Goal: Task Accomplishment & Management: Use online tool/utility

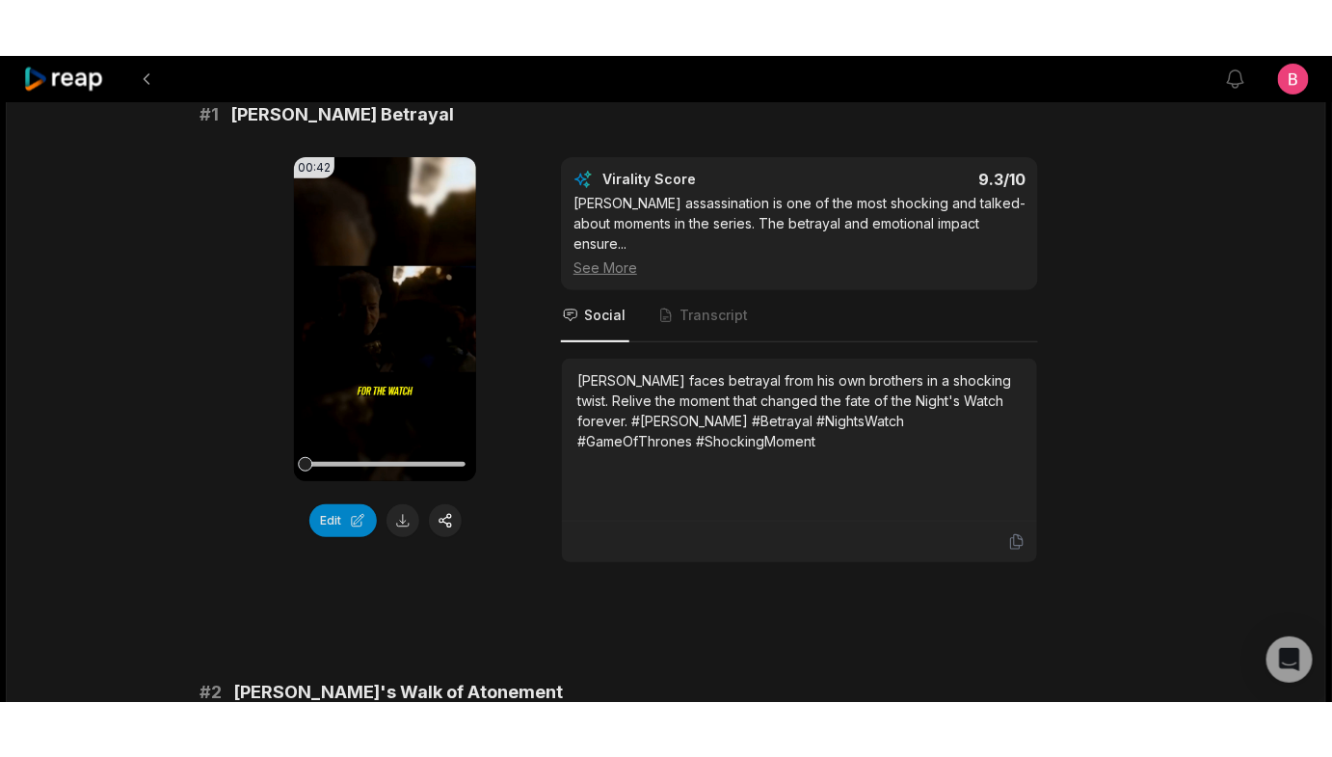
scroll to position [227, 0]
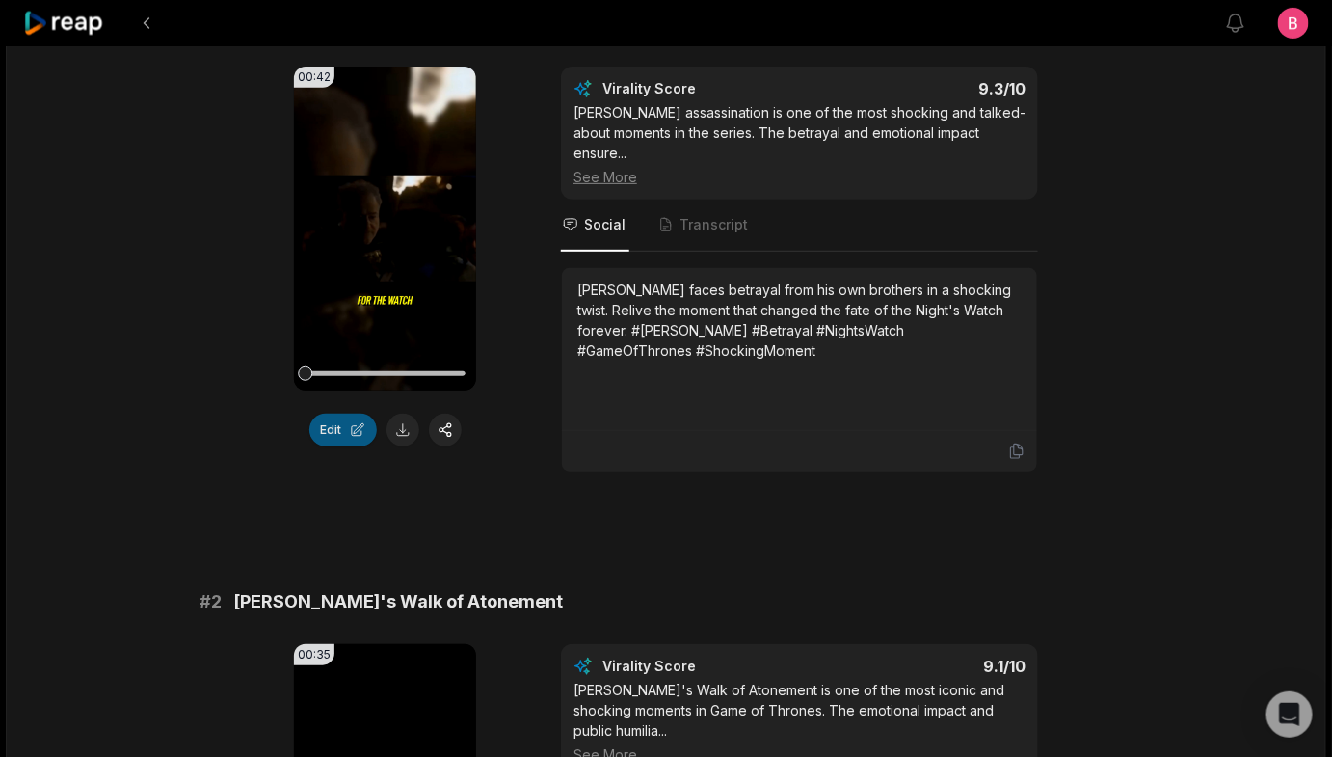
click at [347, 446] on button "Edit" at bounding box center [342, 429] width 67 height 33
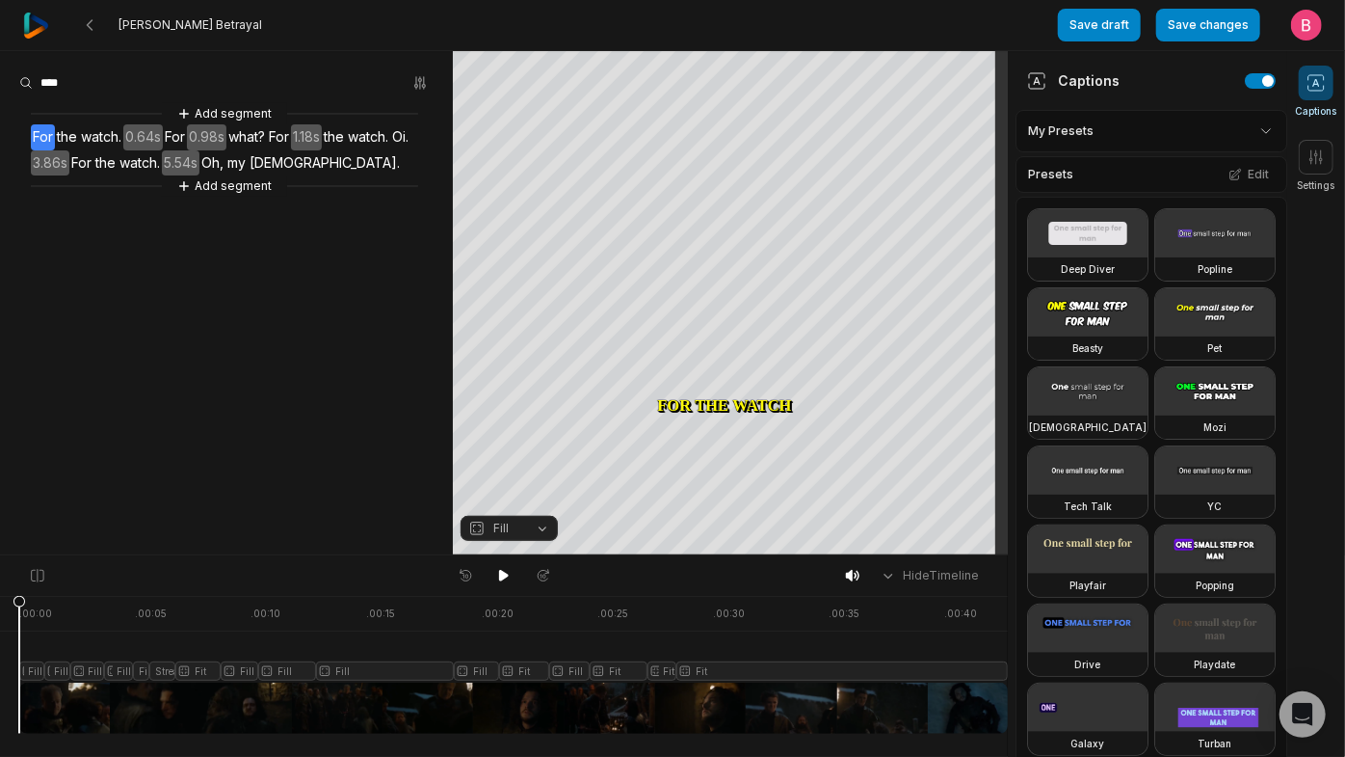
click at [1311, 88] on icon at bounding box center [1316, 82] width 19 height 19
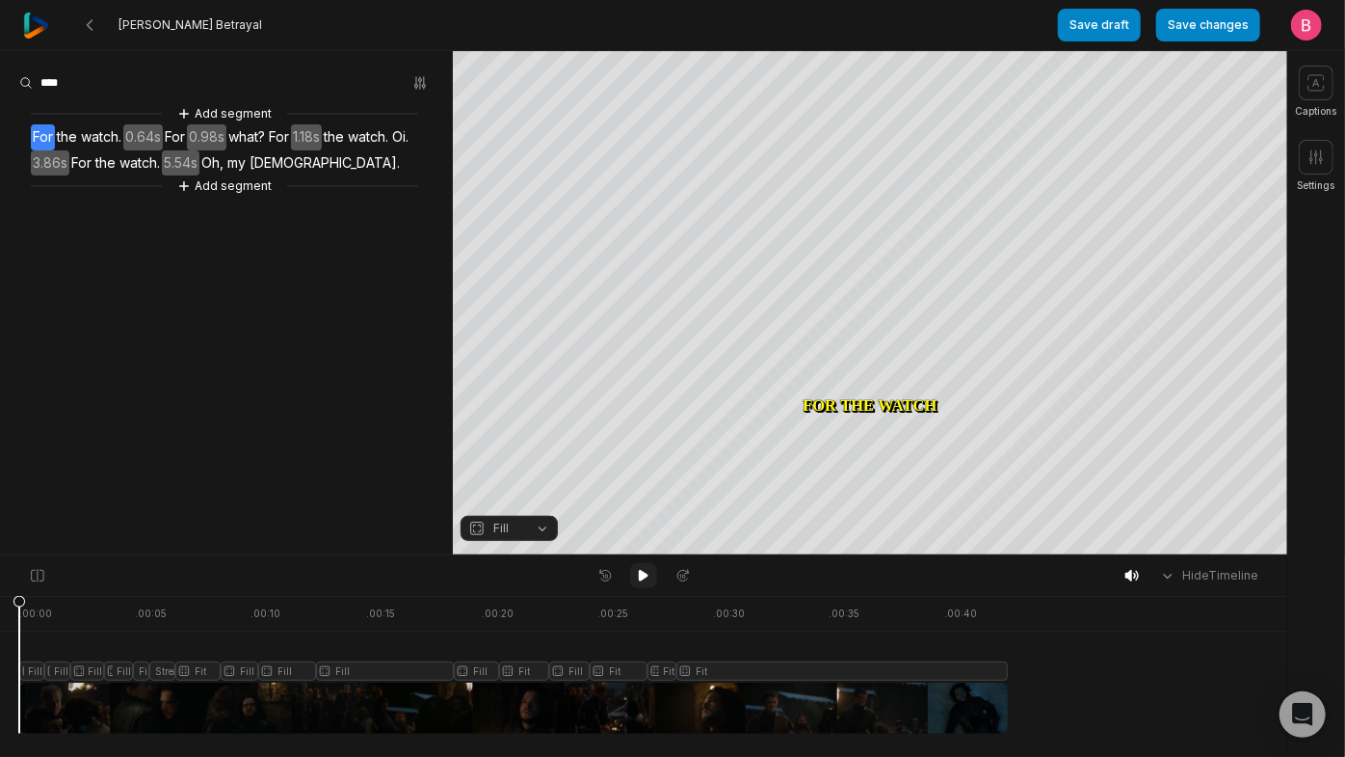
click at [640, 581] on icon at bounding box center [644, 576] width 10 height 12
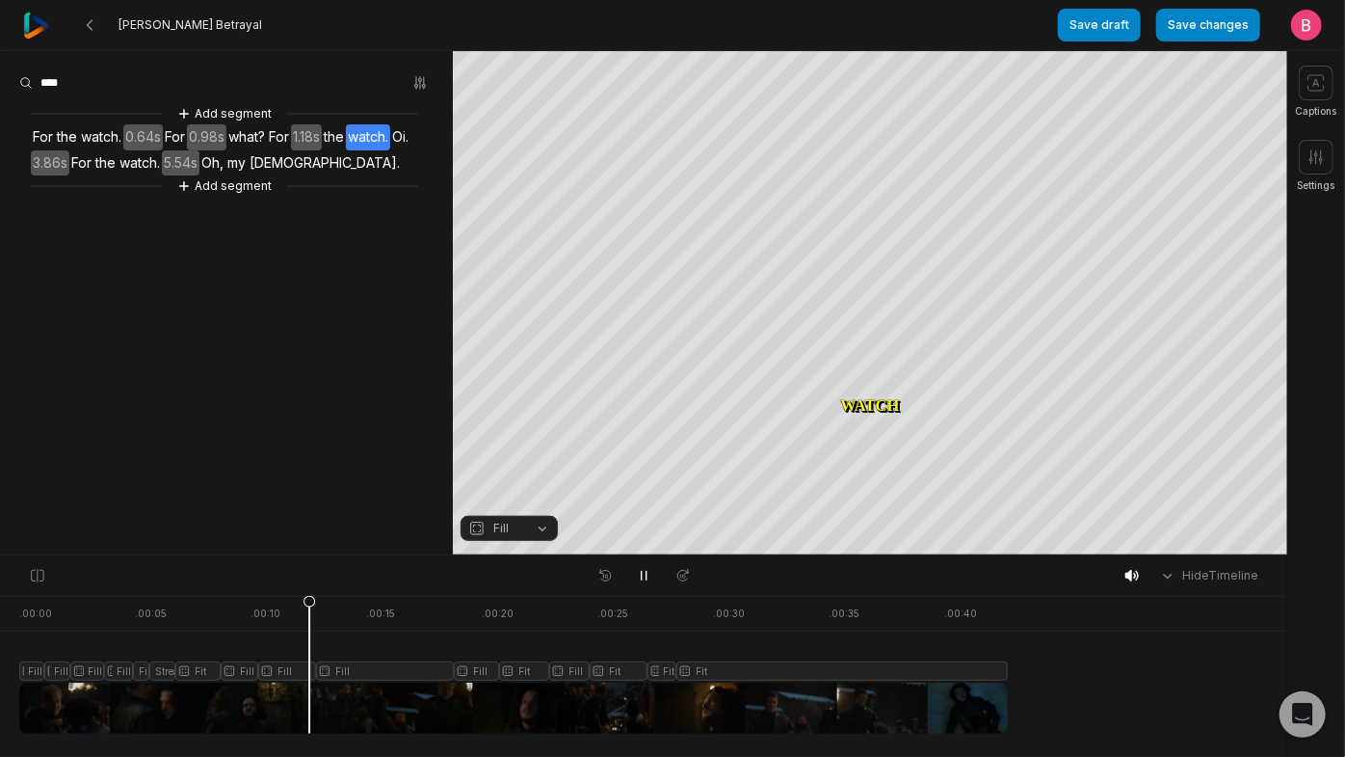
click at [170, 645] on div at bounding box center [513, 665] width 989 height 138
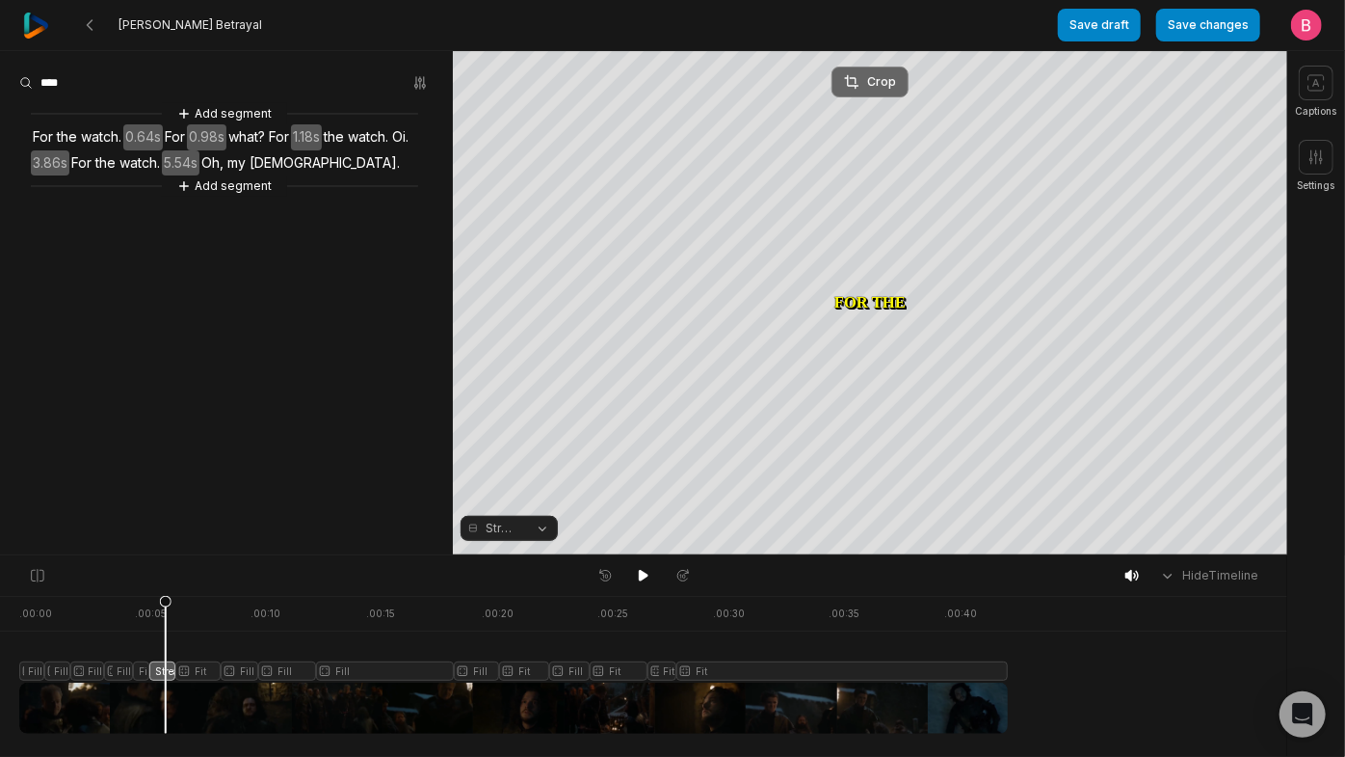
click at [864, 73] on div "Crop" at bounding box center [870, 81] width 52 height 17
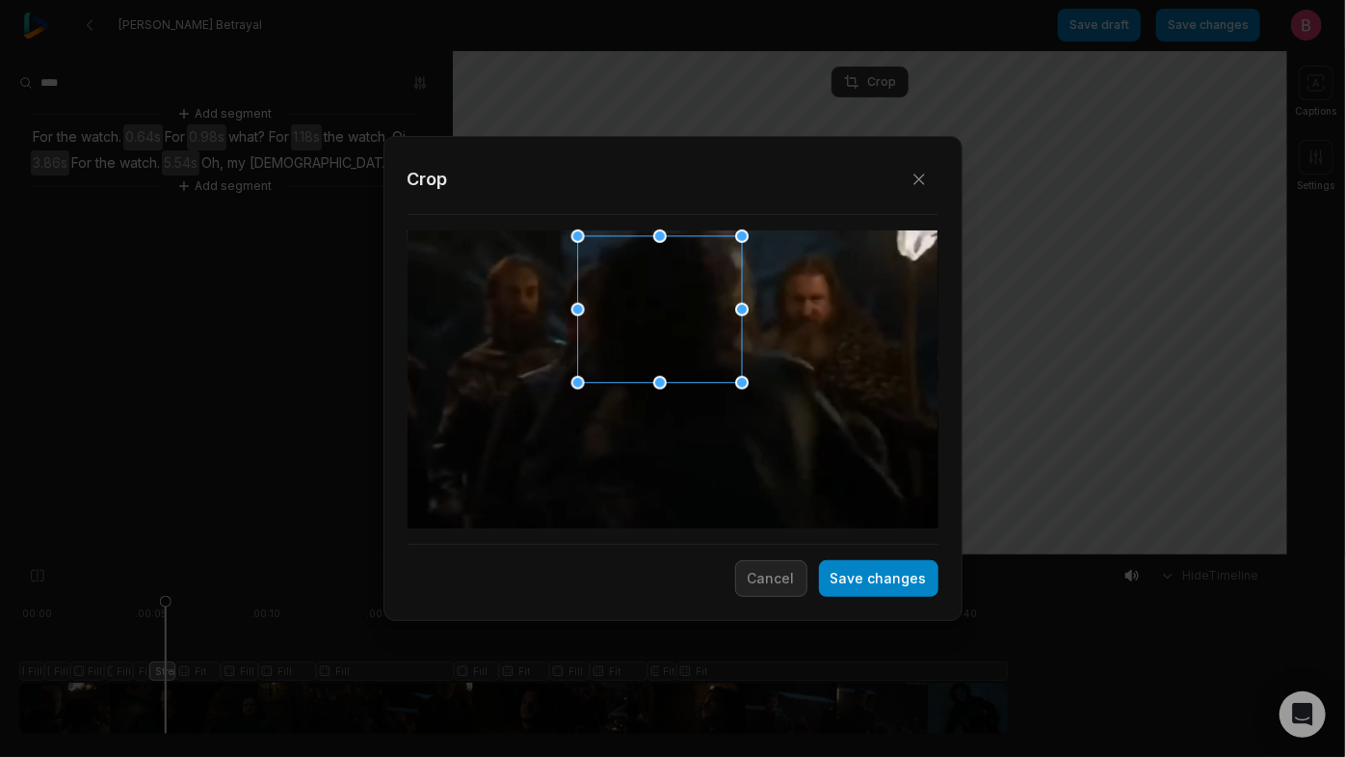
drag, startPoint x: 699, startPoint y: 364, endPoint x: 685, endPoint y: 298, distance: 67.9
click at [685, 298] on div at bounding box center [654, 310] width 164 height 146
drag, startPoint x: 578, startPoint y: 383, endPoint x: 457, endPoint y: 395, distance: 122.1
click at [457, 555] on div "Close Crop Save changes Cancel" at bounding box center [672, 555] width 1345 height 0
click at [891, 574] on button "Save changes" at bounding box center [879, 578] width 120 height 37
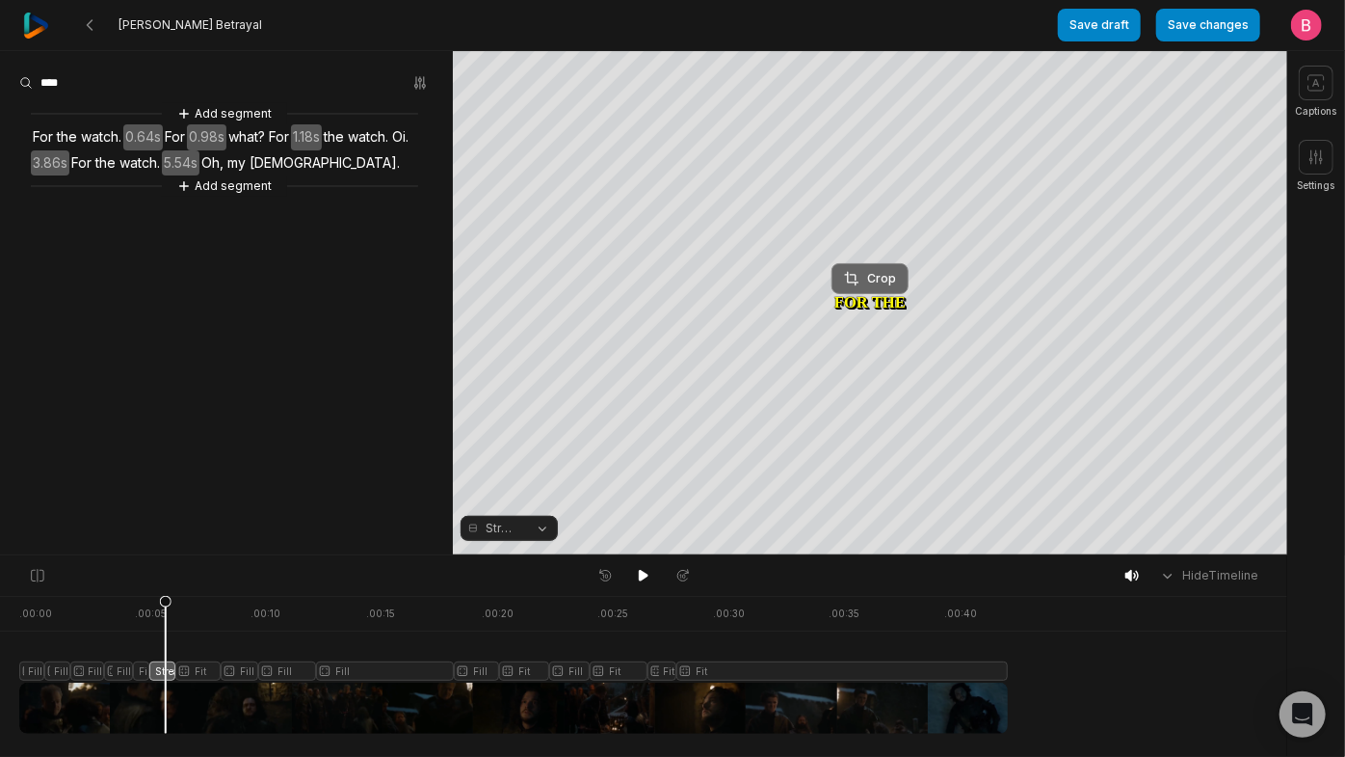
click at [875, 276] on div "Crop" at bounding box center [870, 278] width 52 height 17
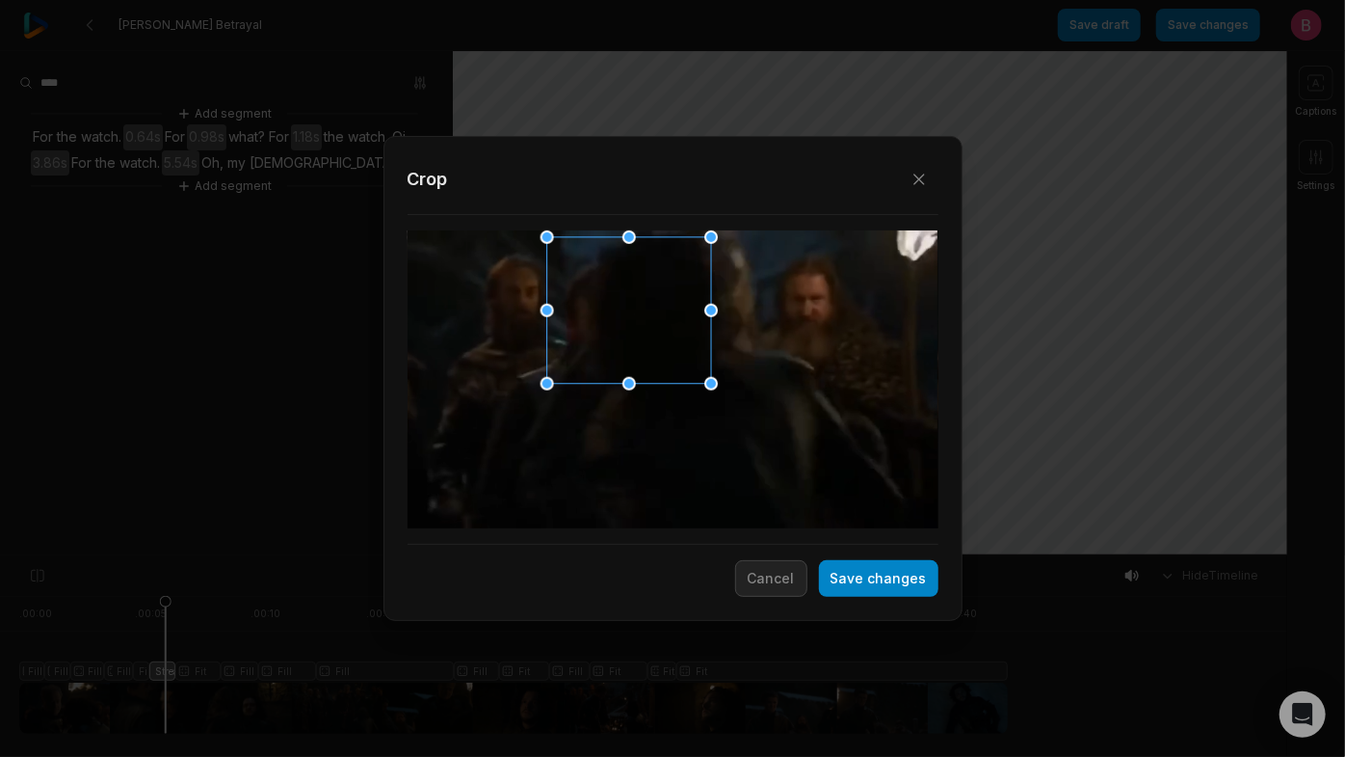
drag, startPoint x: 687, startPoint y: 416, endPoint x: 646, endPoint y: 351, distance: 77.5
click at [646, 351] on div at bounding box center [623, 311] width 164 height 146
click at [885, 597] on button "Save changes" at bounding box center [879, 578] width 120 height 37
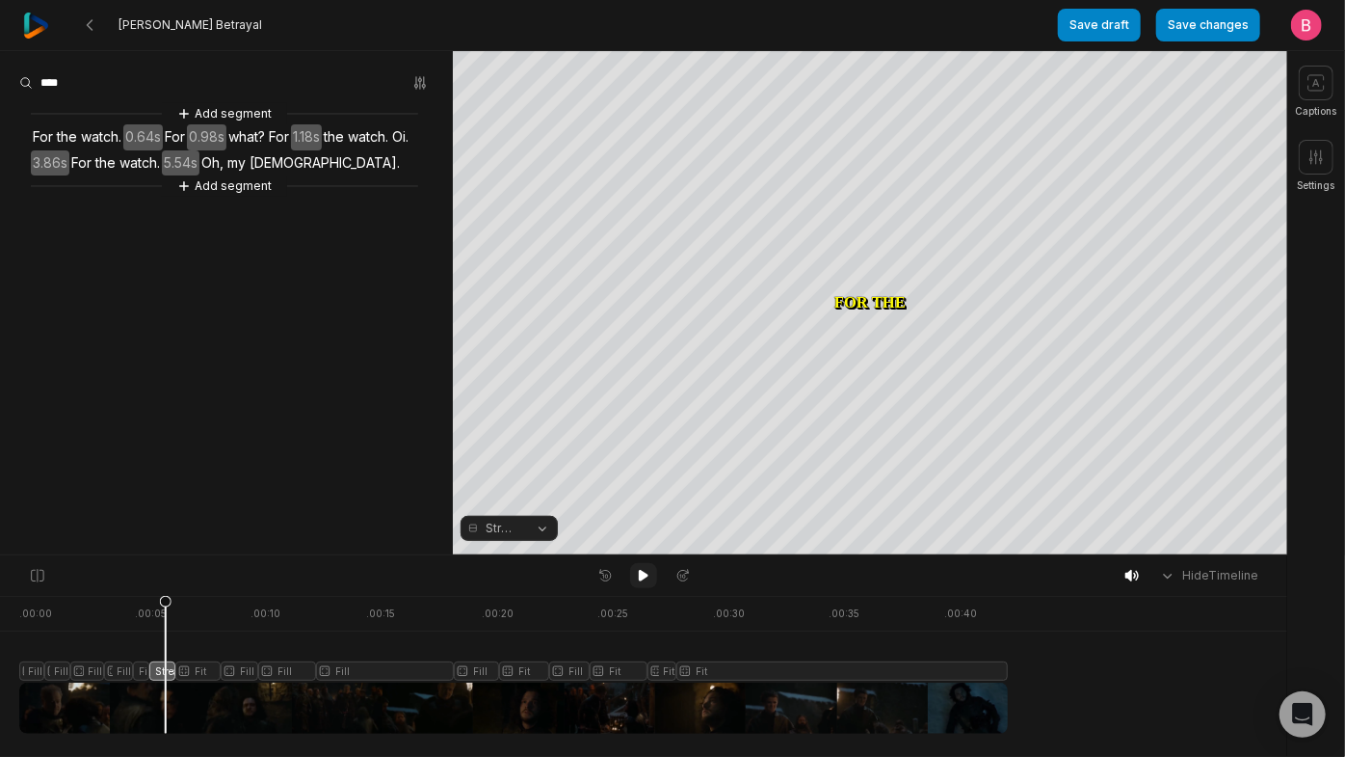
click at [645, 580] on icon at bounding box center [644, 576] width 10 height 12
click at [518, 645] on div at bounding box center [513, 665] width 989 height 138
click at [481, 645] on div at bounding box center [513, 665] width 989 height 138
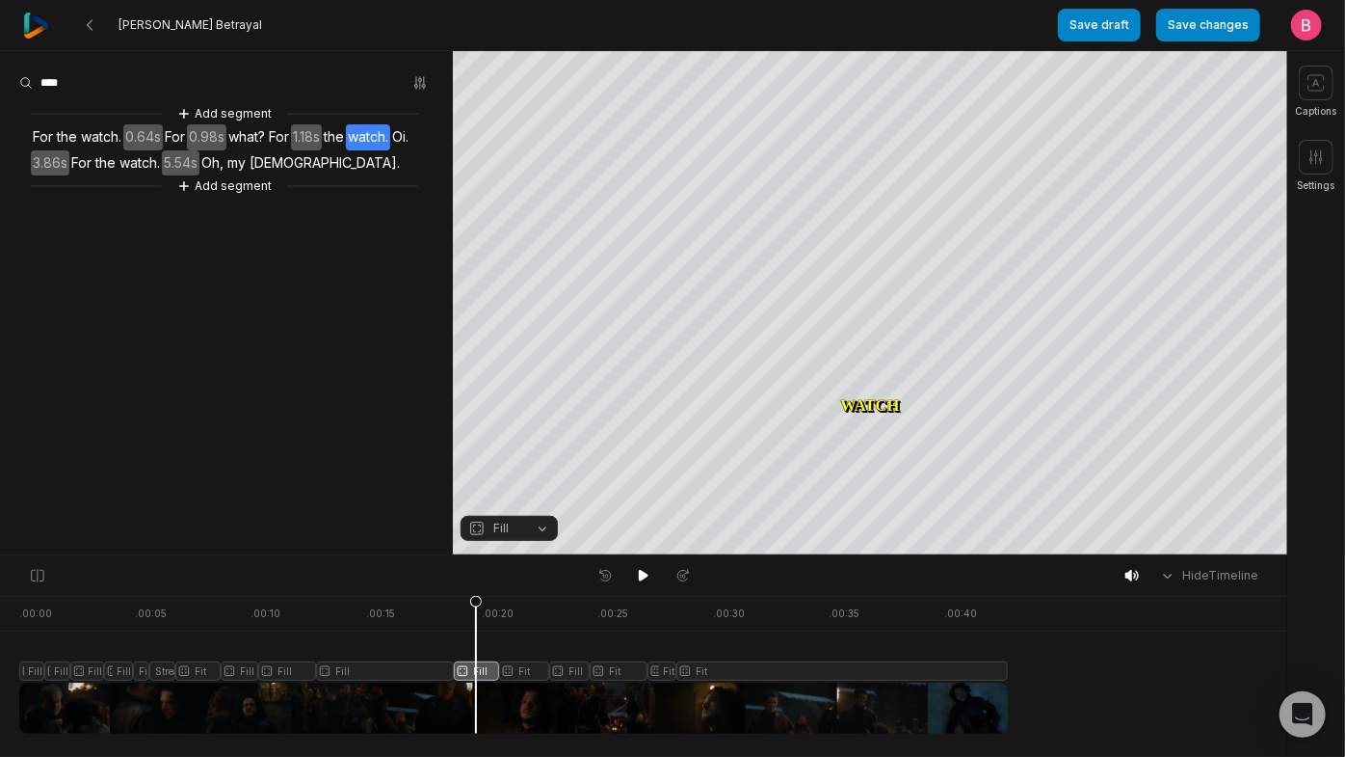
click at [539, 526] on button "Fill" at bounding box center [509, 528] width 97 height 25
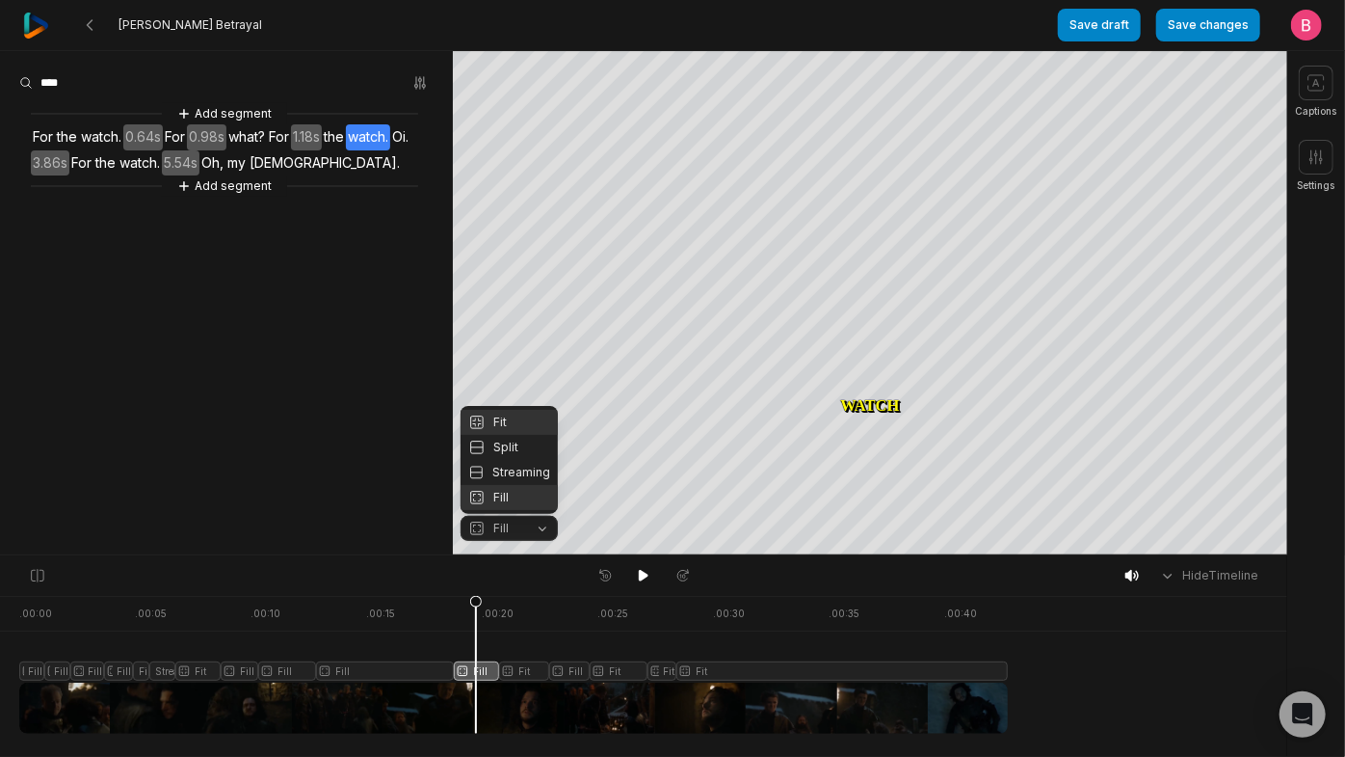
click at [514, 414] on div "Fit" at bounding box center [509, 422] width 97 height 25
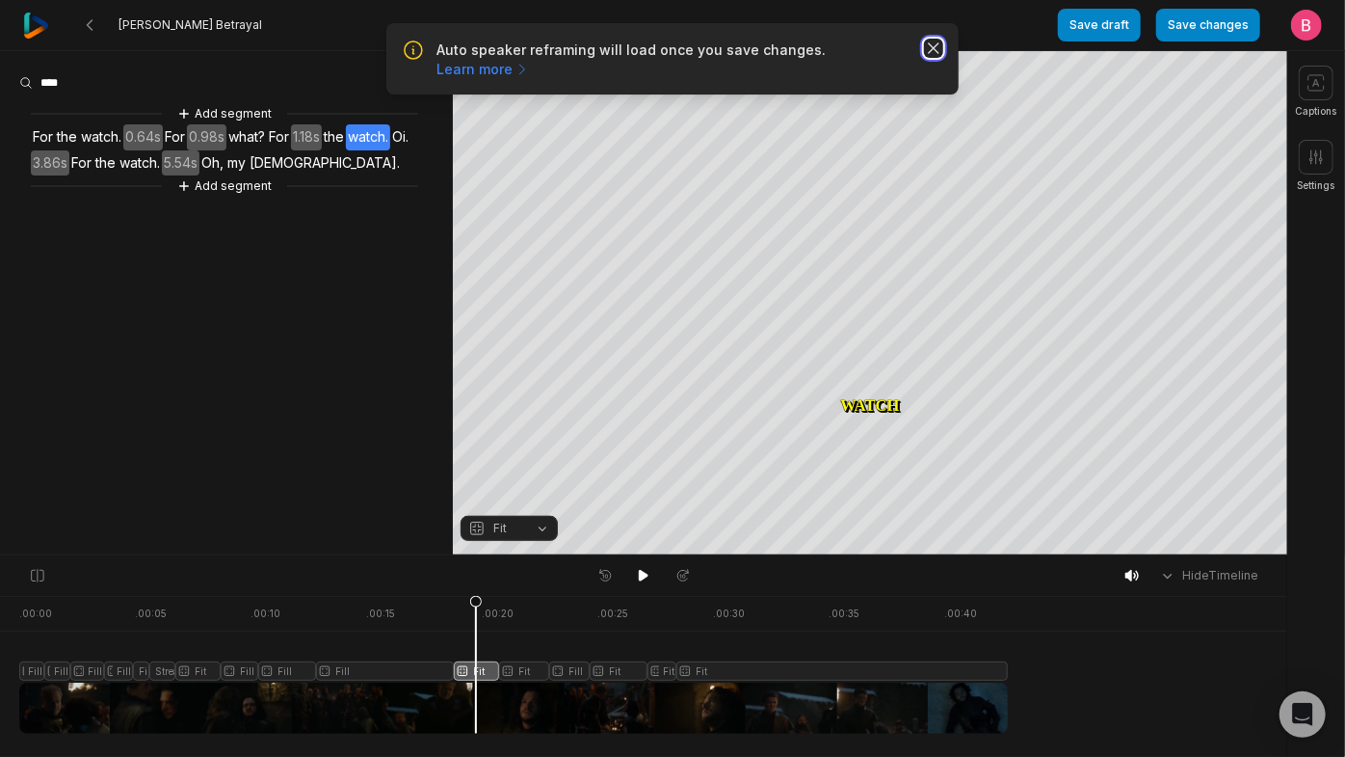
click at [936, 58] on icon "button" at bounding box center [933, 48] width 19 height 19
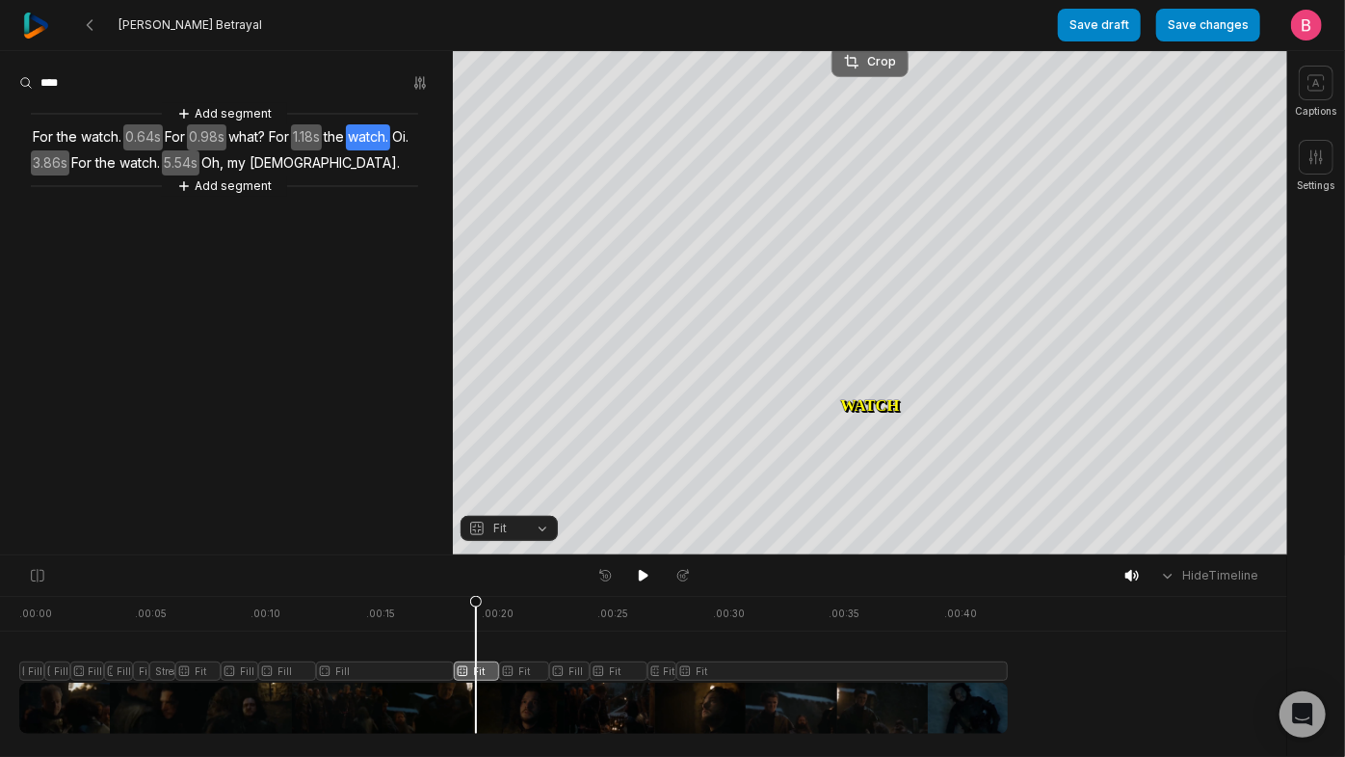
click at [879, 72] on button "Crop" at bounding box center [870, 61] width 77 height 31
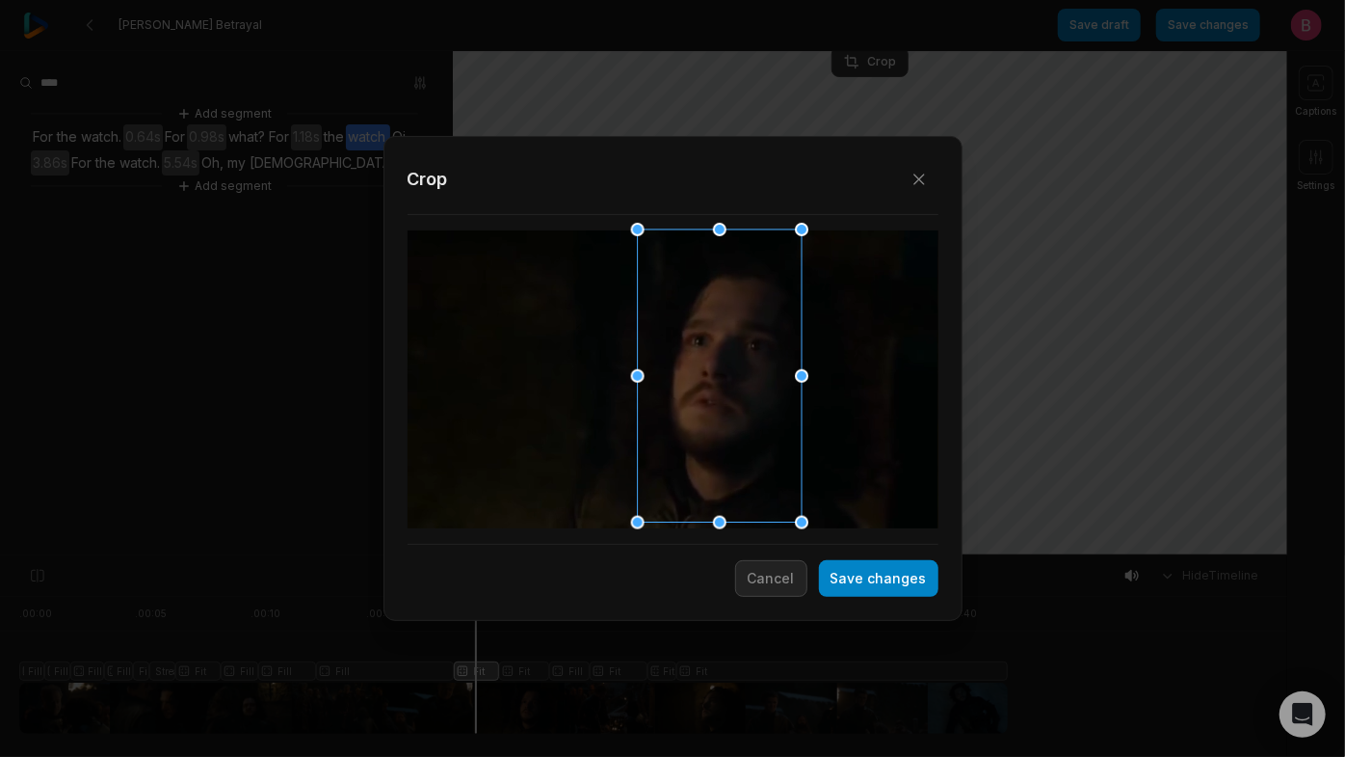
drag, startPoint x: 727, startPoint y: 391, endPoint x: 711, endPoint y: 393, distance: 15.5
click at [711, 393] on div at bounding box center [713, 376] width 164 height 293
click at [833, 594] on button "Save changes" at bounding box center [879, 578] width 120 height 37
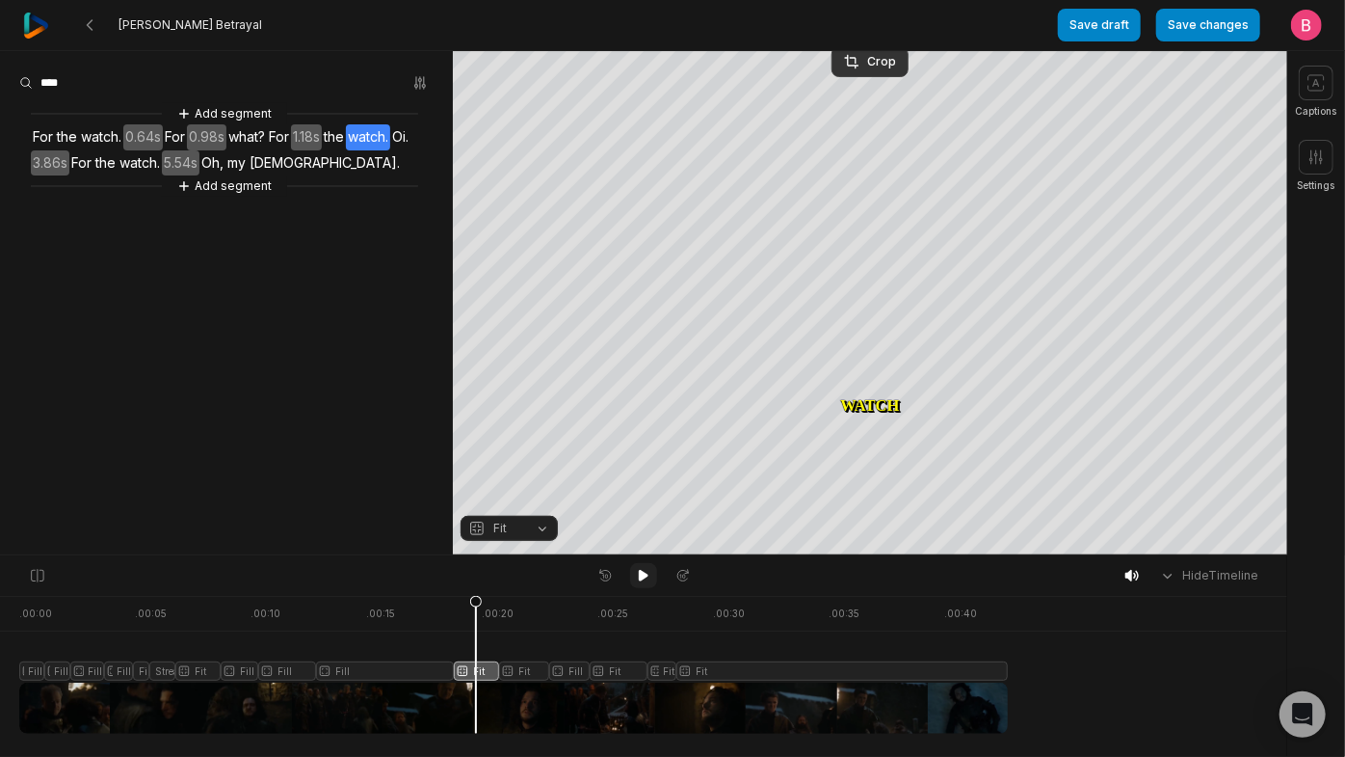
click at [647, 572] on icon at bounding box center [643, 575] width 15 height 15
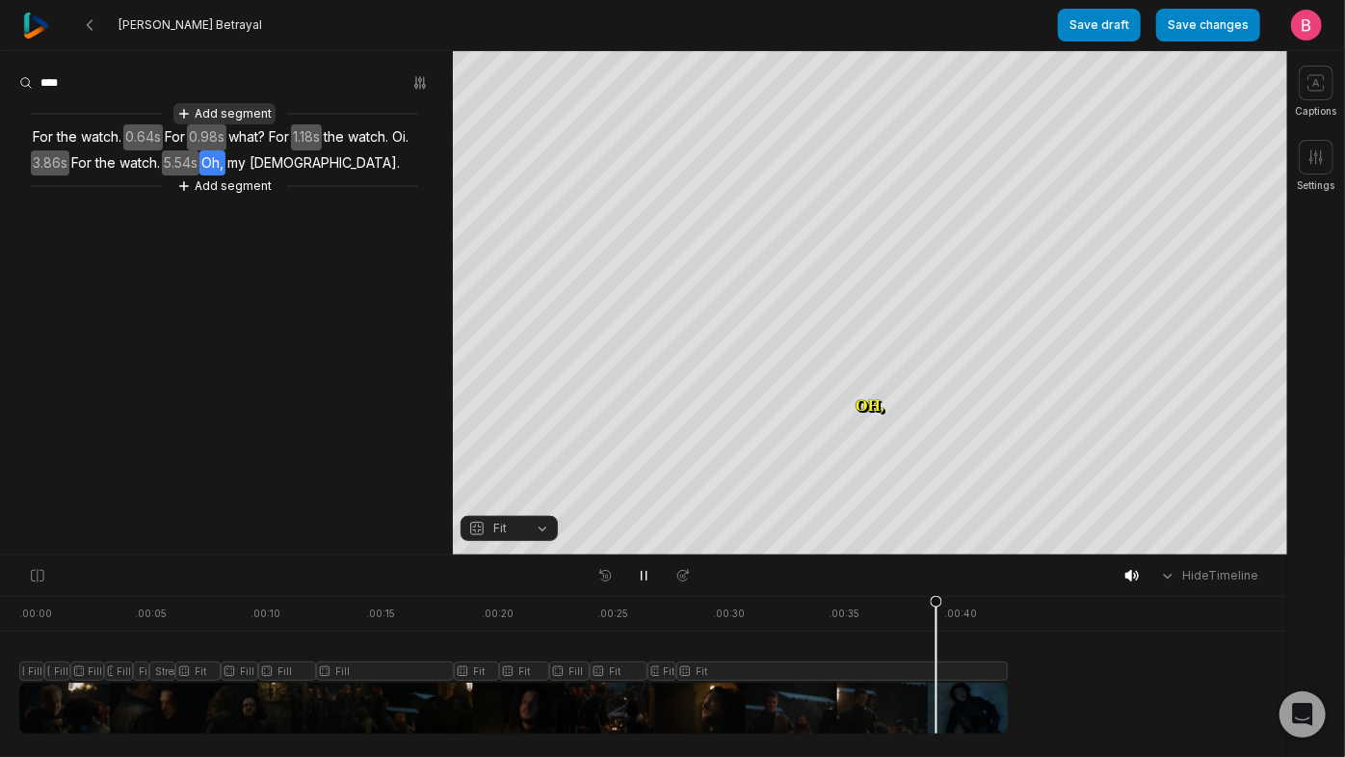
click at [242, 121] on button "Add segment" at bounding box center [224, 113] width 102 height 21
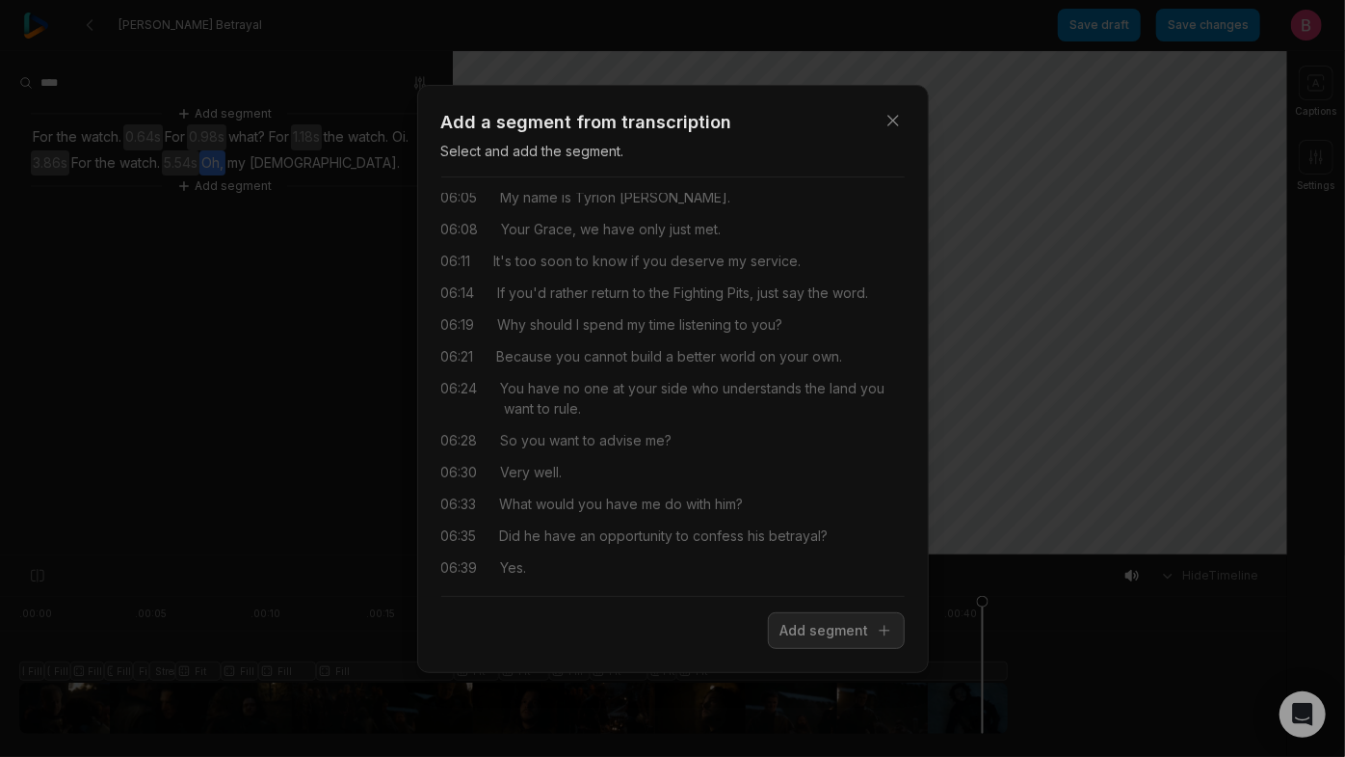
scroll to position [4238, 0]
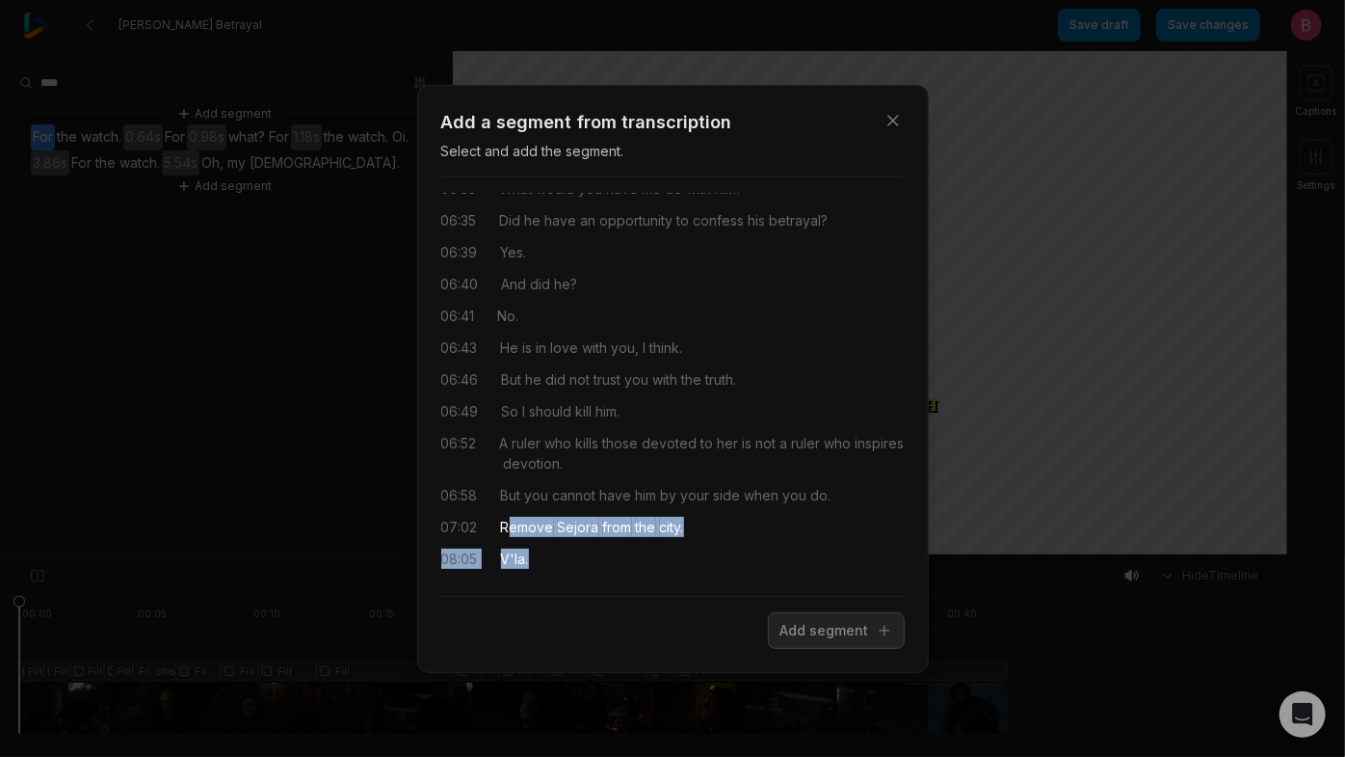
drag, startPoint x: 645, startPoint y: 556, endPoint x: 533, endPoint y: 512, distance: 120.3
click at [533, 512] on div "00:07 Let's go! 00:38 Whoa! 01:07 My lady, I've come to escort you back to your…" at bounding box center [673, 386] width 464 height 387
click at [811, 641] on button "Add segment" at bounding box center [836, 630] width 137 height 37
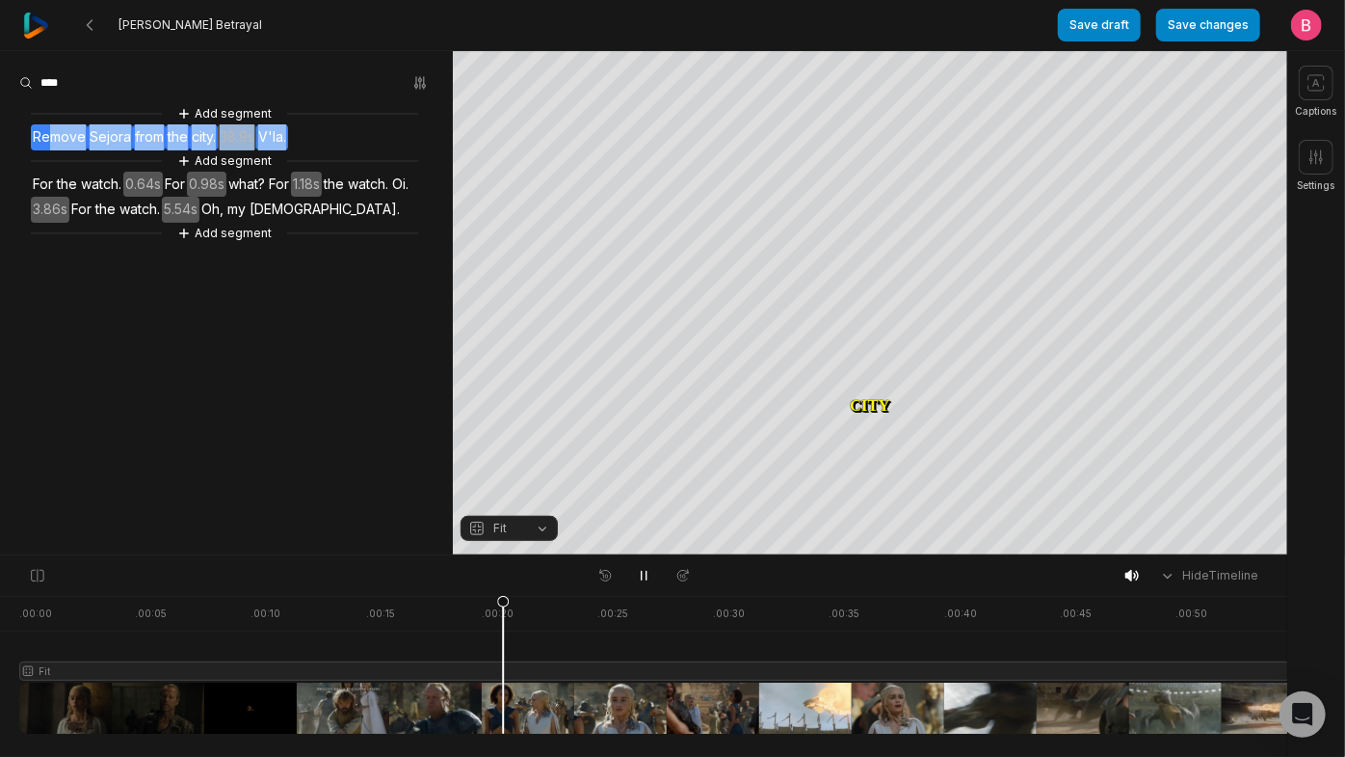
drag, startPoint x: 367, startPoint y: 162, endPoint x: 64, endPoint y: 149, distance: 303.8
click at [64, 149] on div "Add segment Remove Sejora from the city. 38.9s V'la. Add segment For the watch.…" at bounding box center [226, 173] width 453 height 141
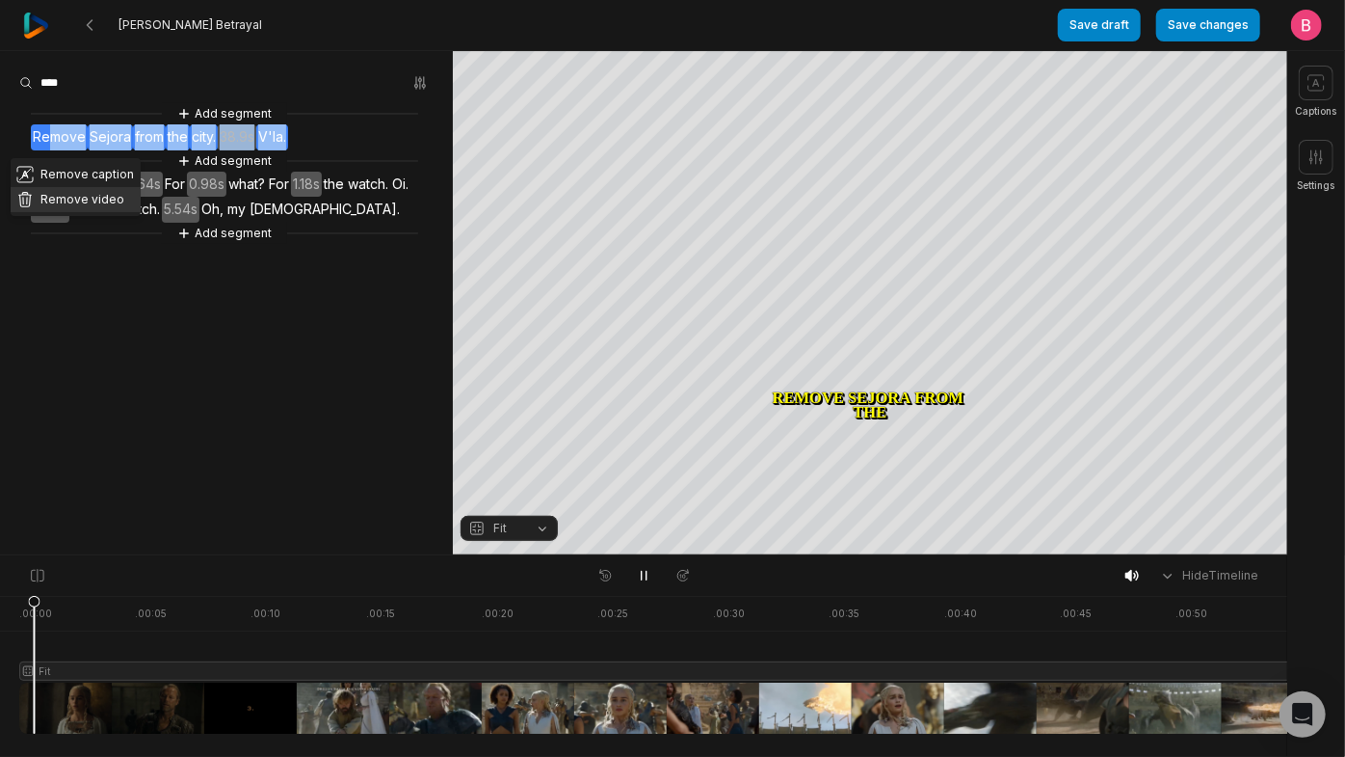
click at [105, 210] on button "Remove video" at bounding box center [76, 199] width 130 height 25
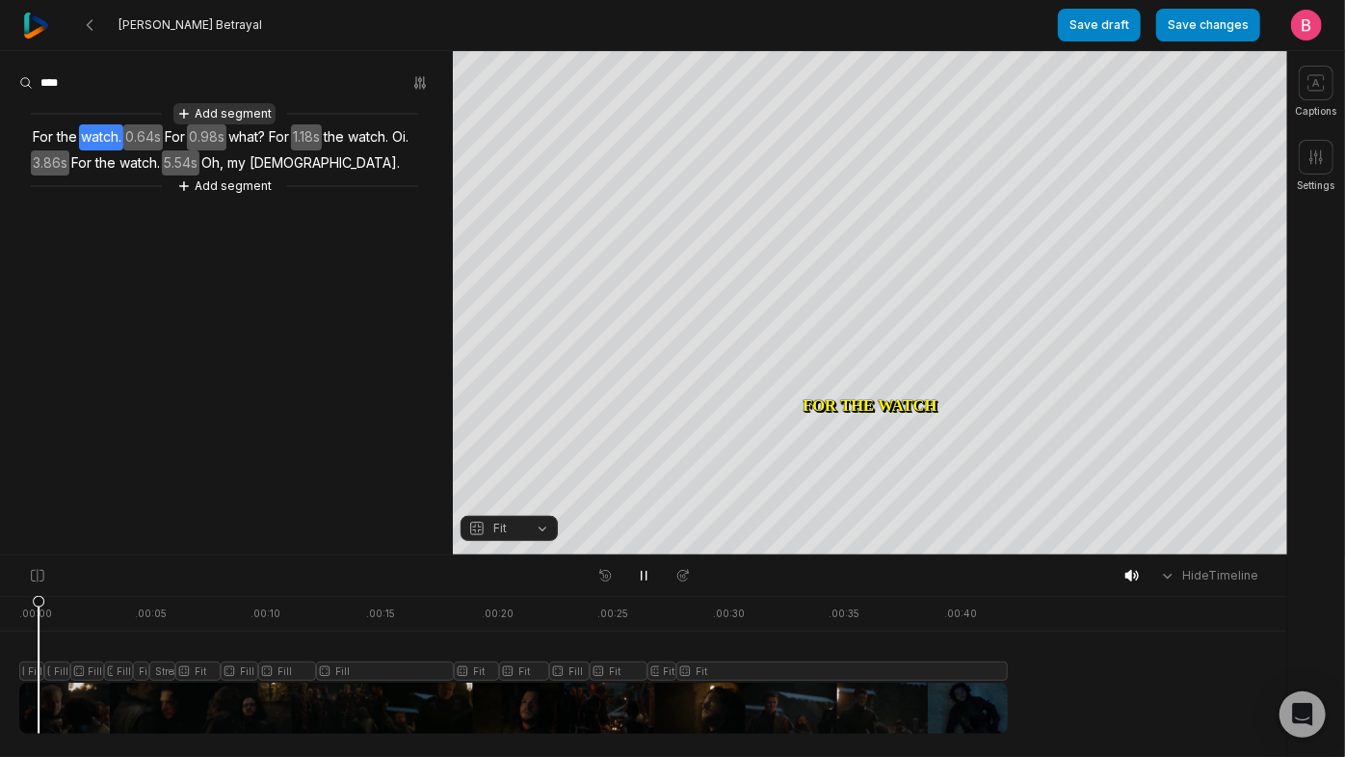
click at [210, 112] on button "Add segment" at bounding box center [224, 113] width 102 height 21
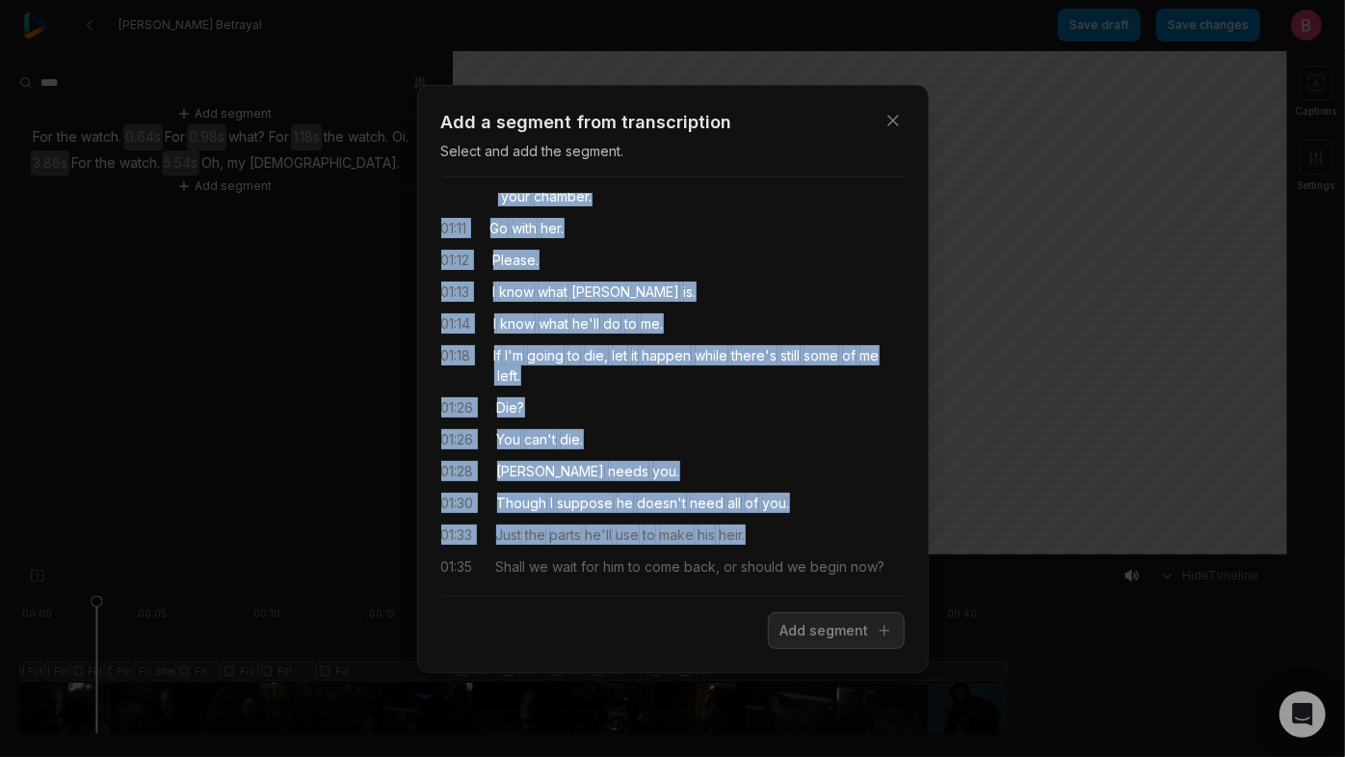
scroll to position [348, 0]
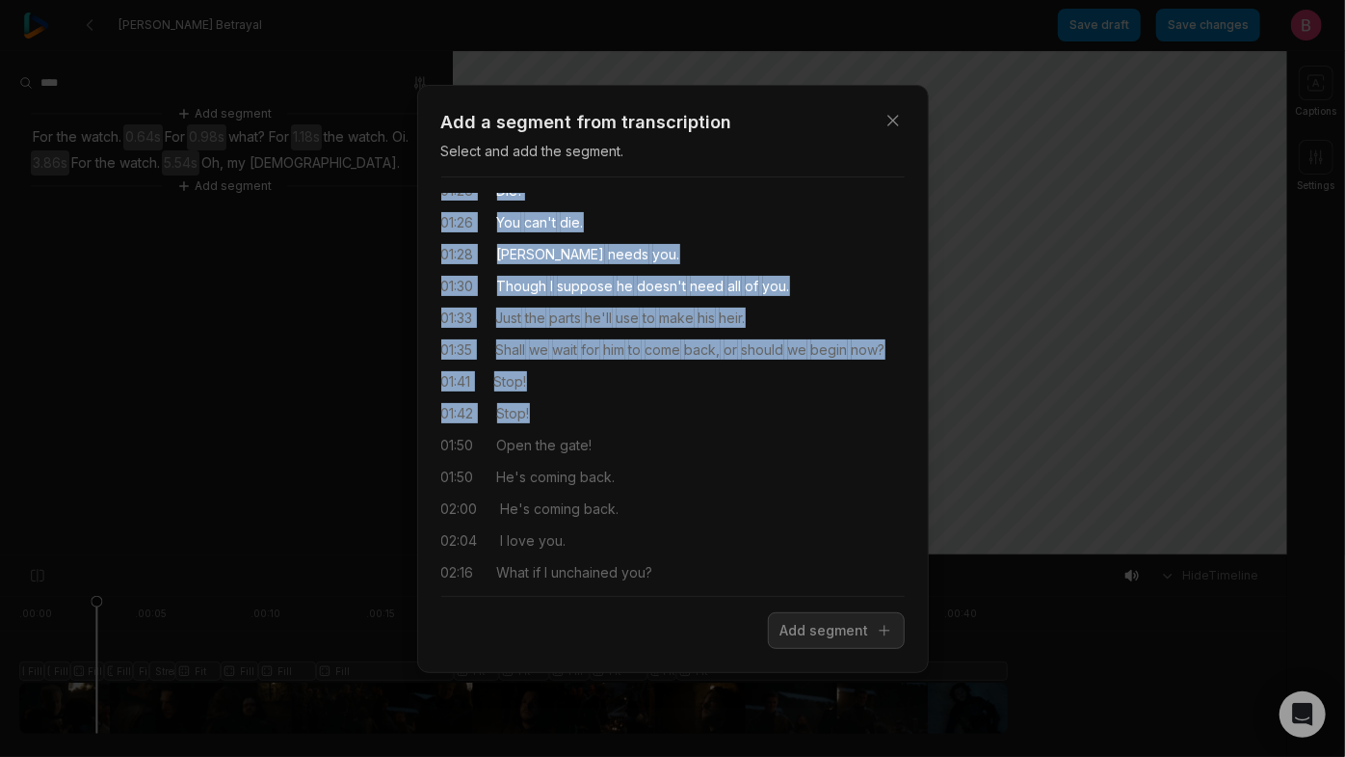
drag, startPoint x: 899, startPoint y: 221, endPoint x: 879, endPoint y: 580, distance: 360.0
click at [879, 581] on div "Close Add a segment from transcription Select and add the segment. 00:07 Let's …" at bounding box center [673, 379] width 512 height 588
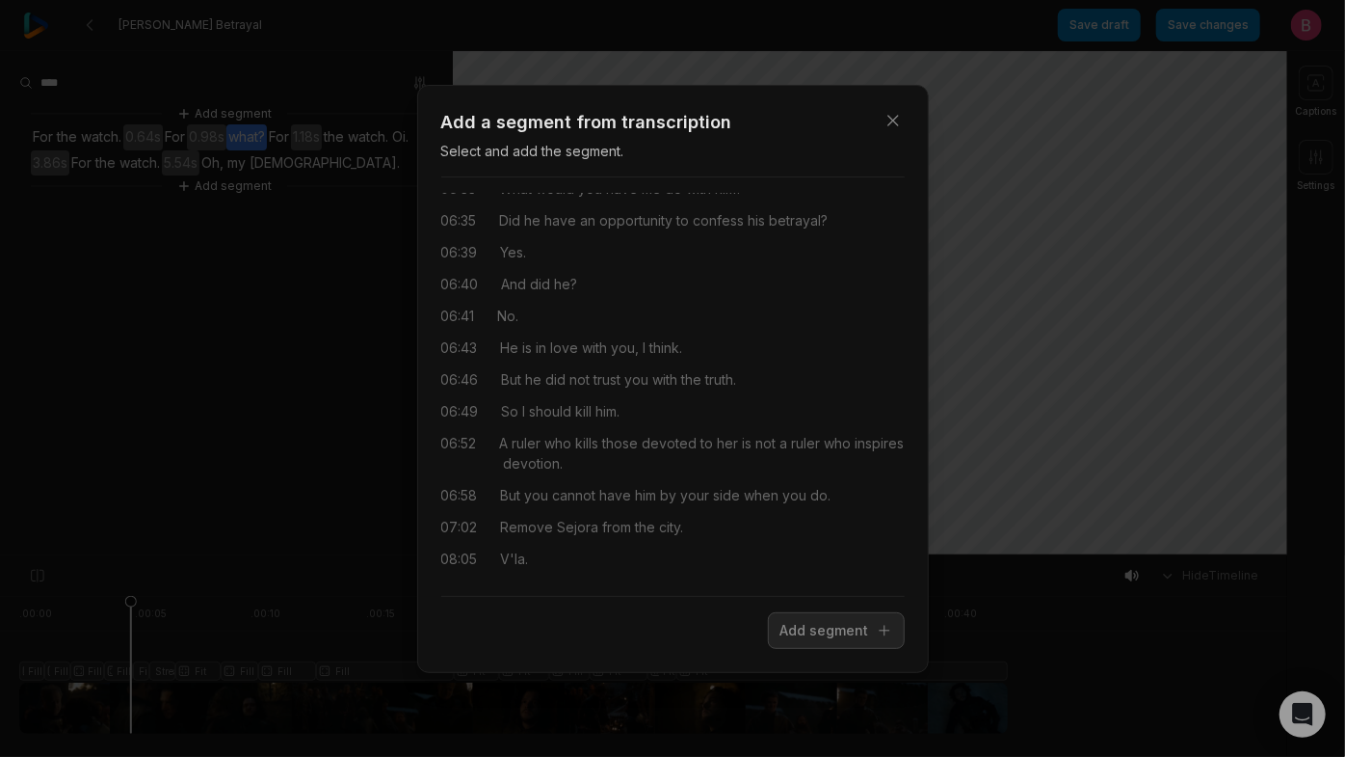
scroll to position [4238, 0]
drag, startPoint x: 603, startPoint y: 563, endPoint x: 546, endPoint y: 571, distance: 57.4
click at [546, 571] on div "00:07 Let's go! 00:38 Whoa! 01:07 My lady, I've come to escort you back to your…" at bounding box center [673, 386] width 464 height 387
click at [818, 649] on button "Add segment" at bounding box center [836, 630] width 137 height 37
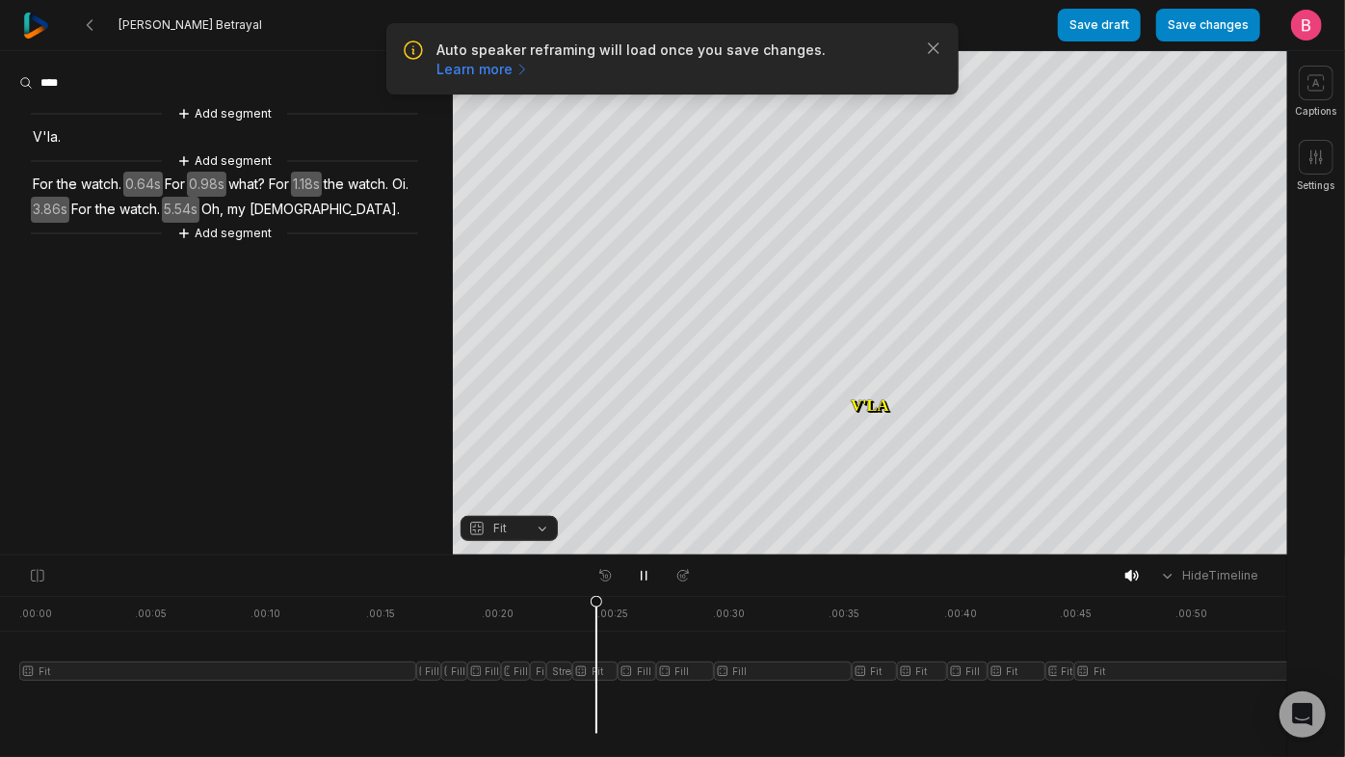
scroll to position [0, 0]
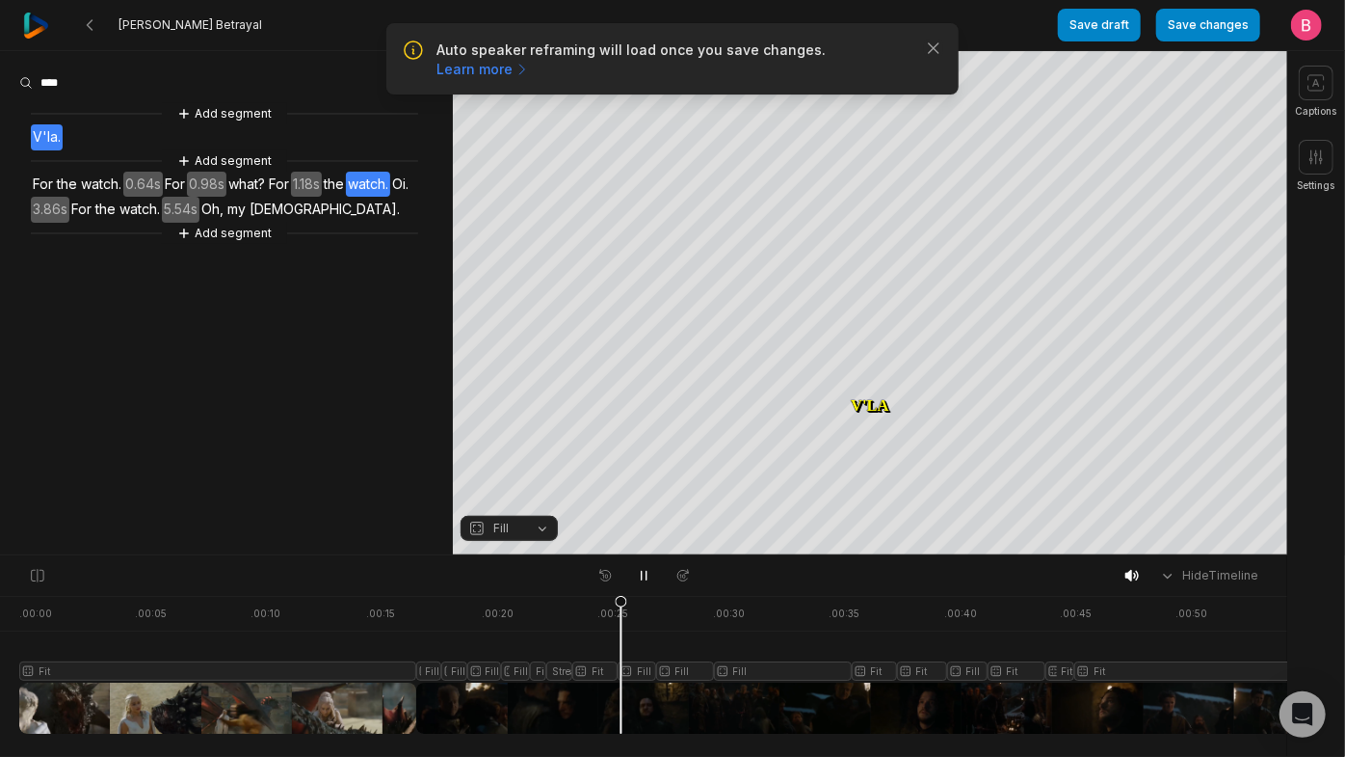
click at [54, 150] on span "V'la." at bounding box center [47, 137] width 32 height 26
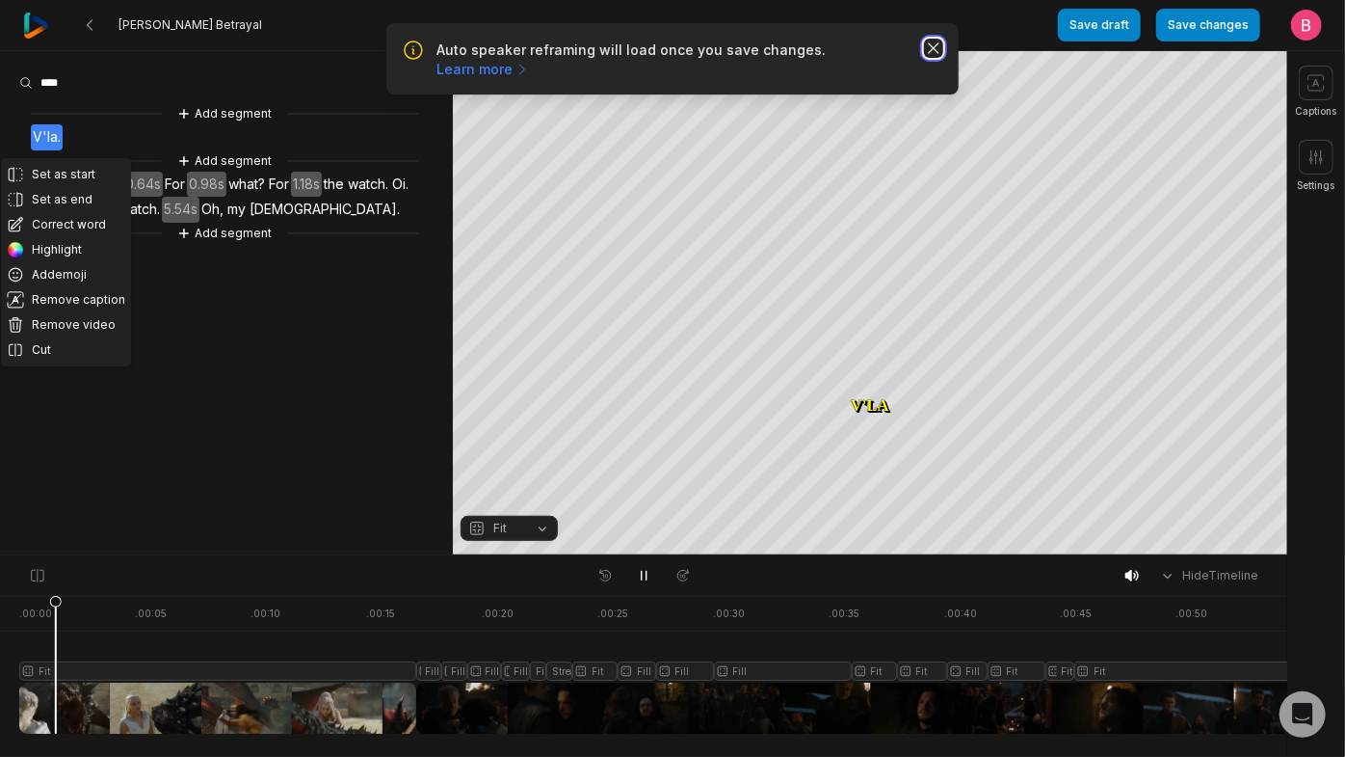
click at [924, 58] on icon "button" at bounding box center [933, 48] width 19 height 19
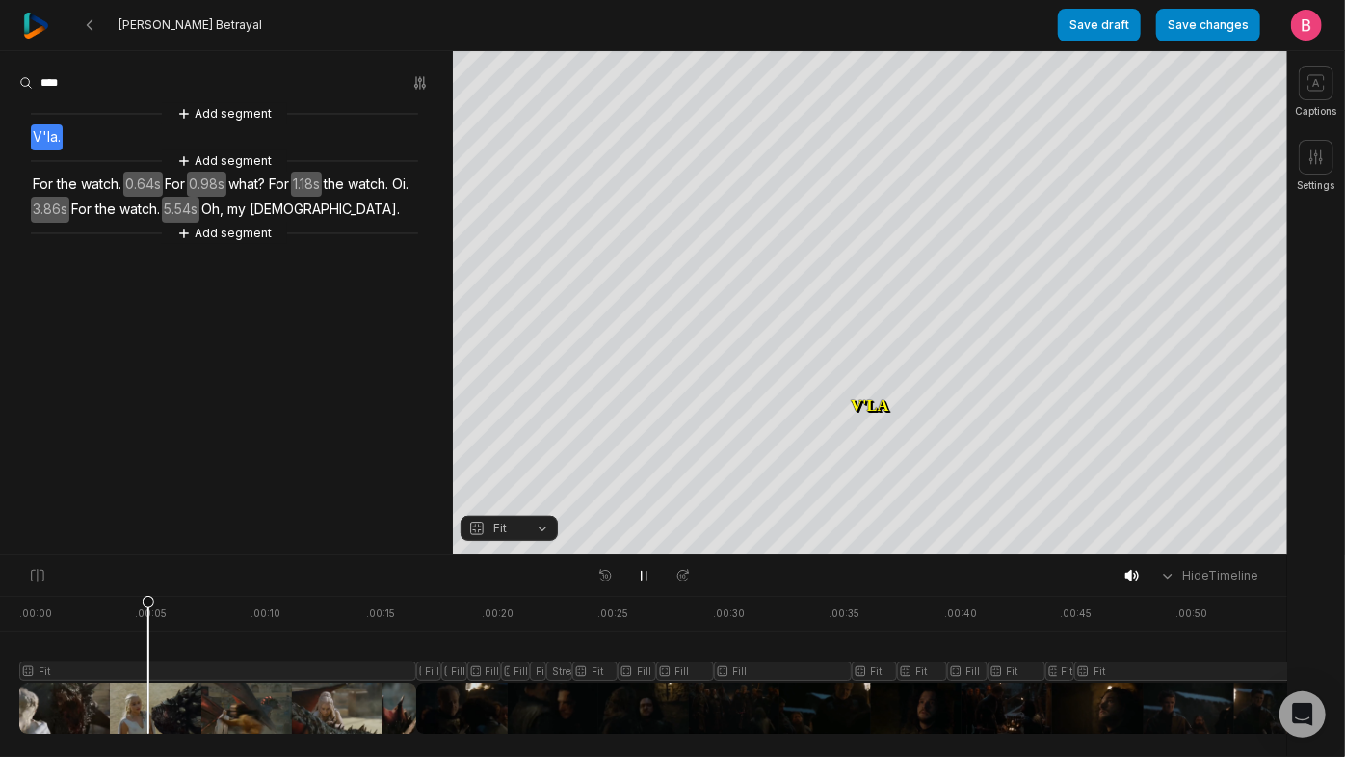
click at [359, 721] on div at bounding box center [712, 665] width 1386 height 138
click at [645, 581] on icon at bounding box center [644, 576] width 10 height 12
drag, startPoint x: 109, startPoint y: 154, endPoint x: 33, endPoint y: 148, distance: 76.4
click at [33, 148] on div "Add segment V'la. Add segment For the watch. 0.64s For 0.98s what? For 1.18s th…" at bounding box center [226, 173] width 453 height 141
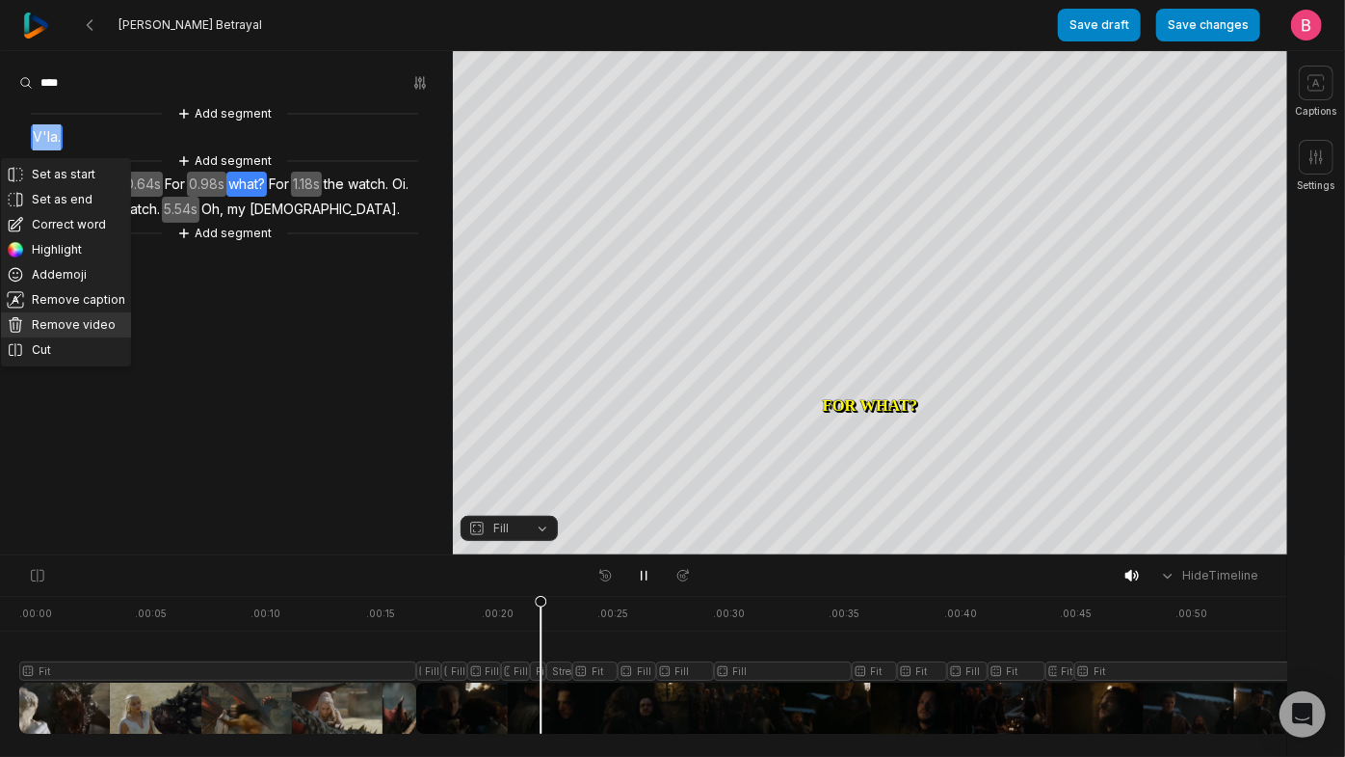
click at [68, 337] on button "Remove video" at bounding box center [66, 324] width 130 height 25
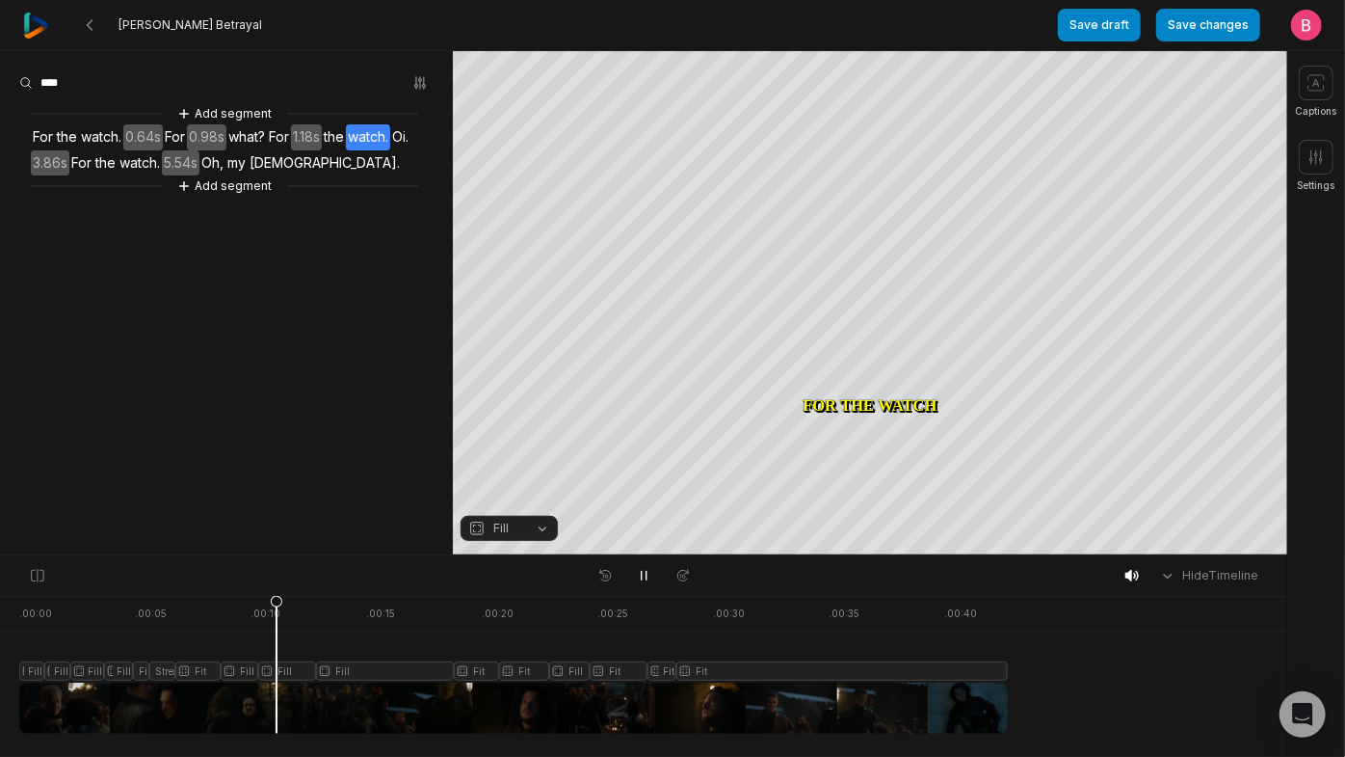
click at [233, 714] on div at bounding box center [513, 665] width 989 height 138
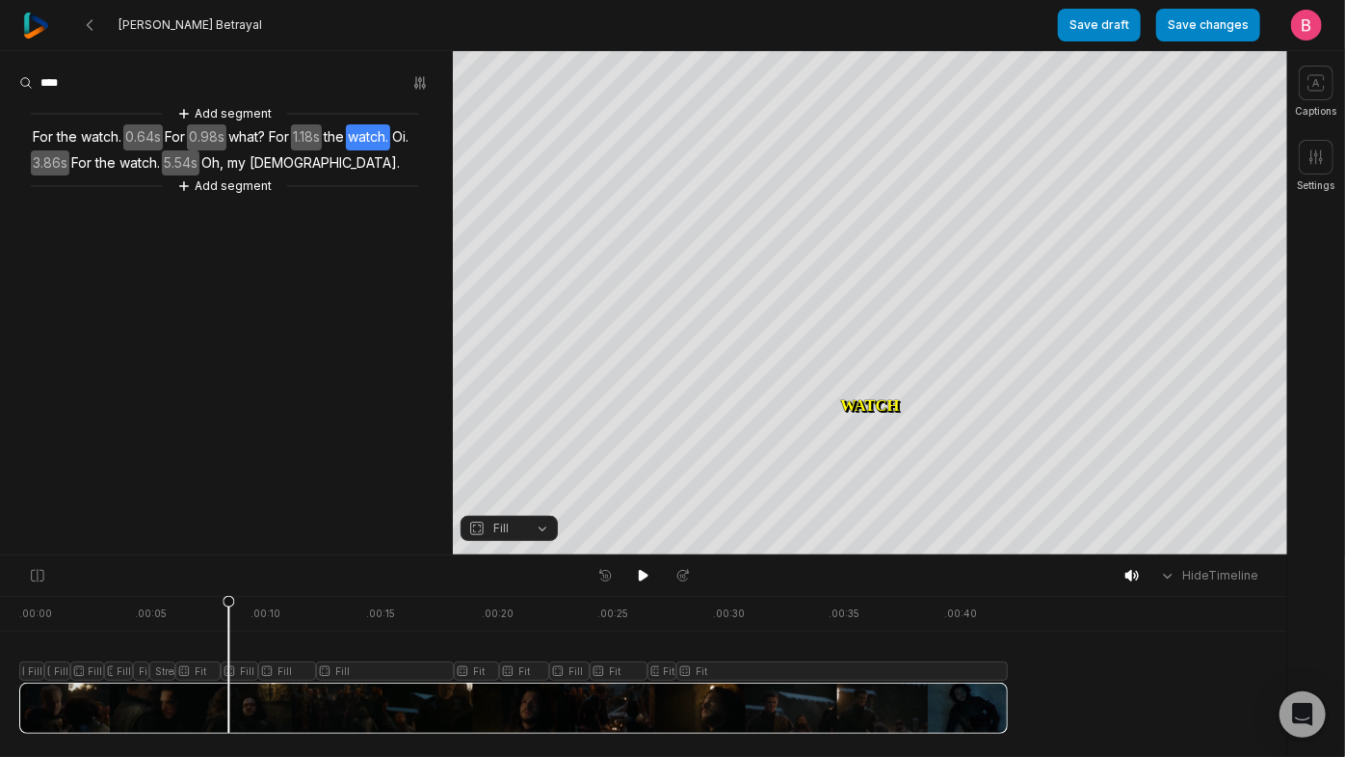
click at [209, 706] on div at bounding box center [513, 665] width 989 height 138
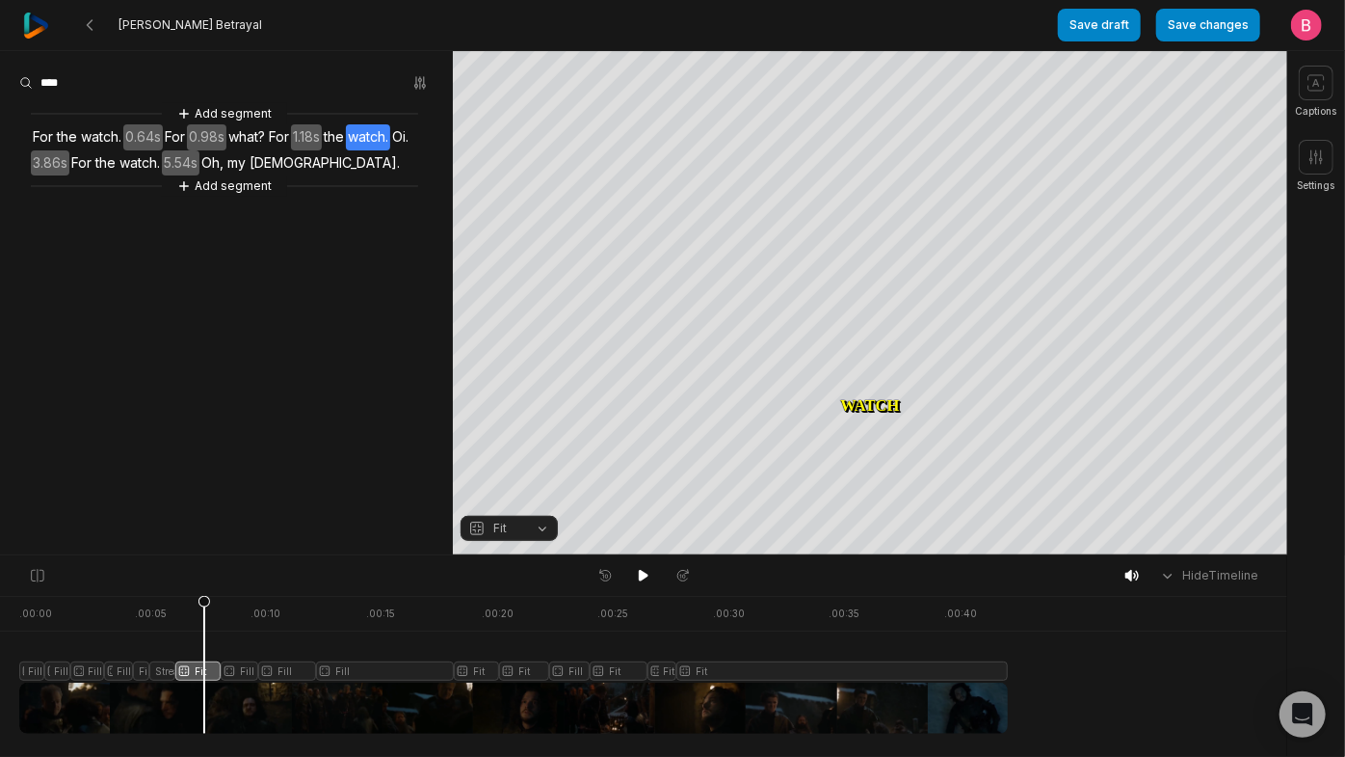
click at [538, 529] on button "Fit" at bounding box center [509, 528] width 97 height 25
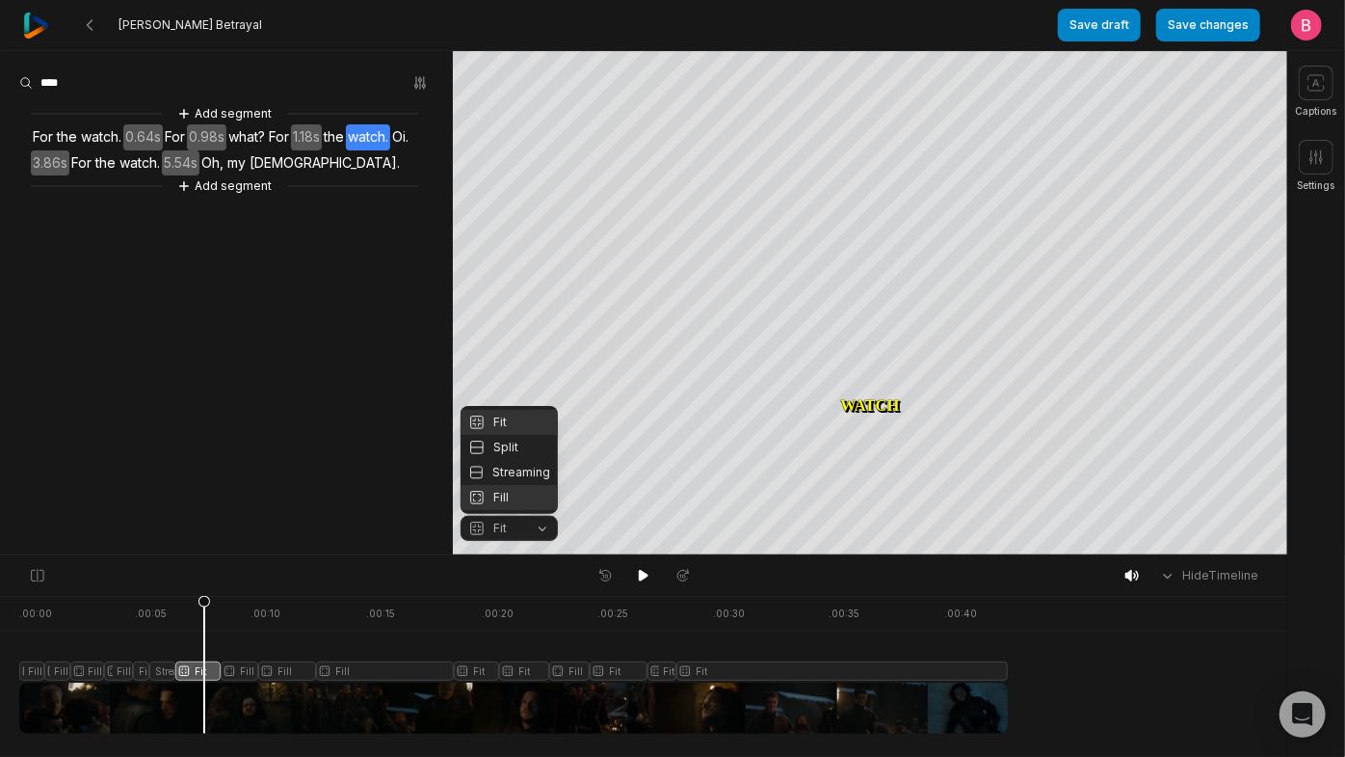
click at [519, 501] on div "Fill" at bounding box center [509, 497] width 97 height 25
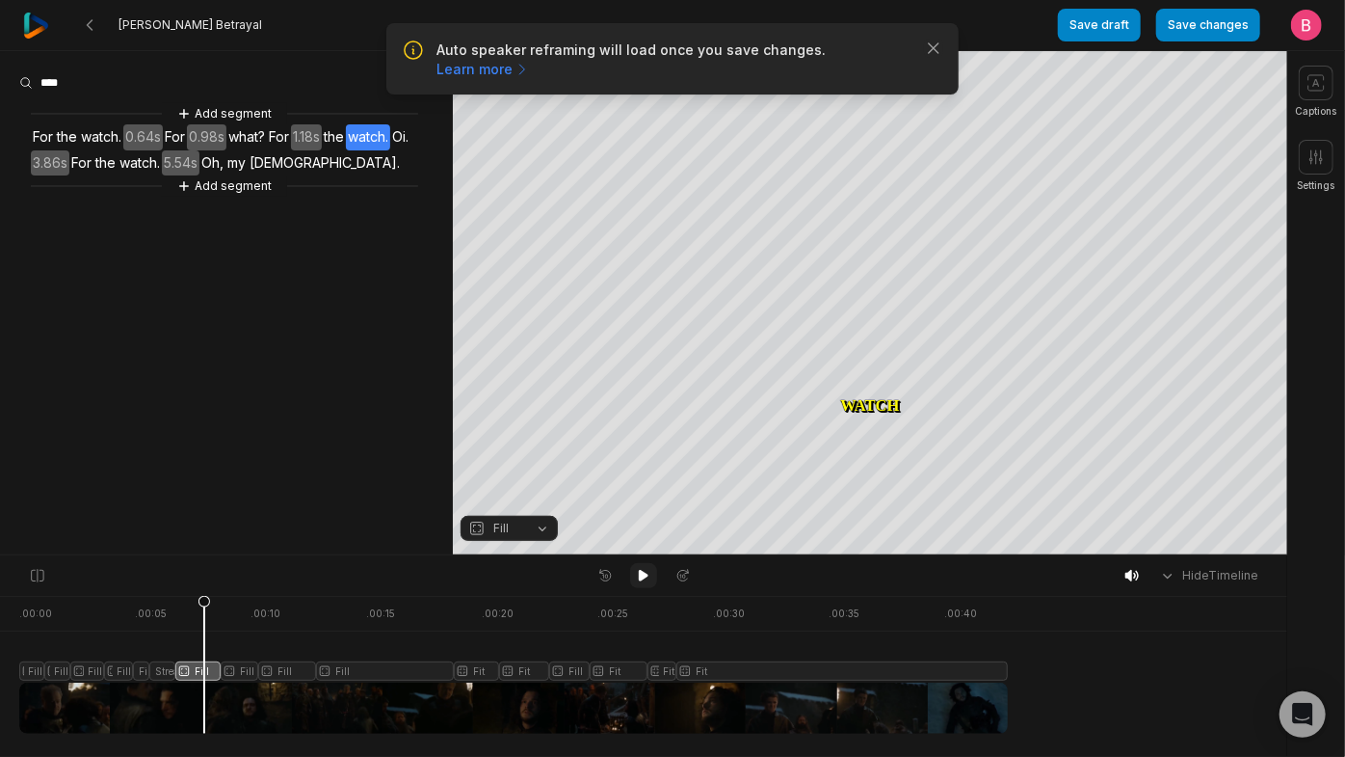
click at [636, 576] on icon at bounding box center [643, 575] width 15 height 15
click at [163, 704] on div at bounding box center [513, 665] width 989 height 138
click at [540, 527] on button "Streaming" at bounding box center [509, 528] width 97 height 25
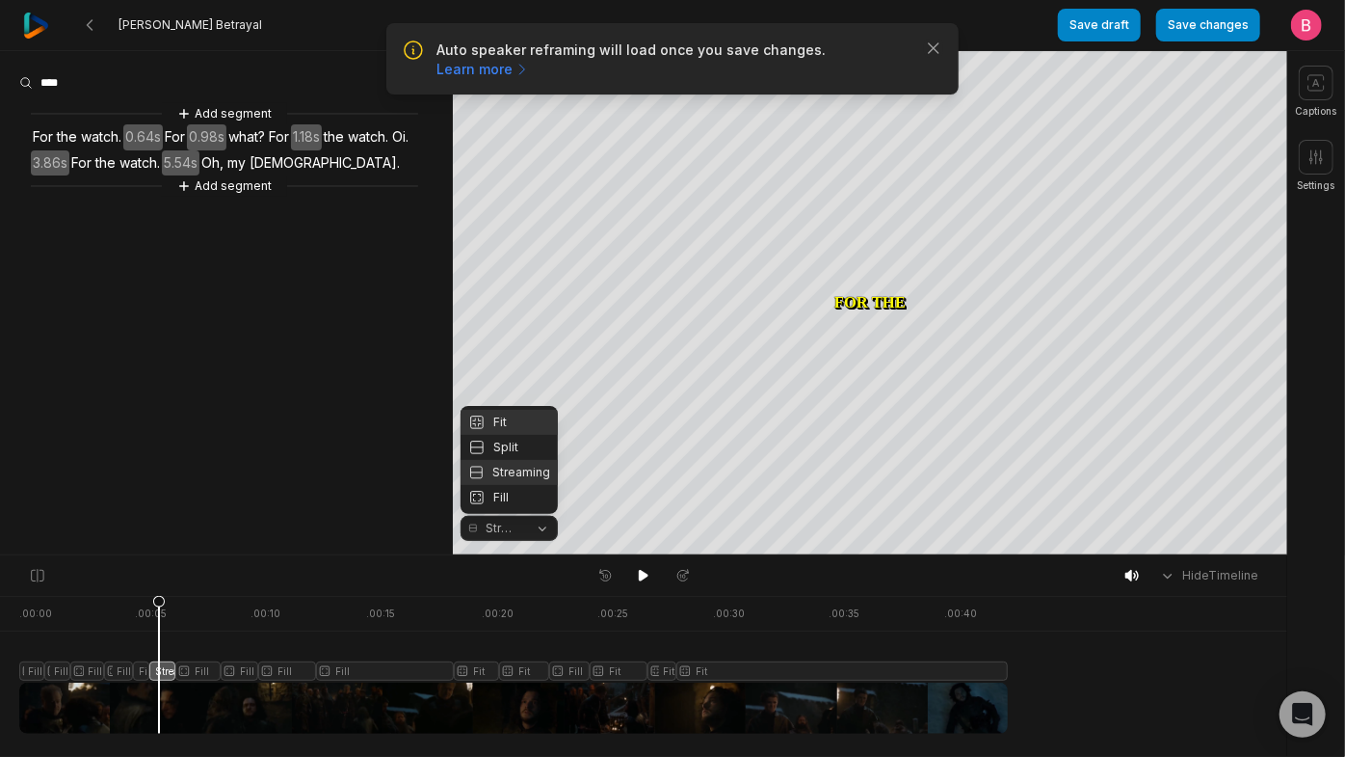
click at [520, 410] on div "Fit" at bounding box center [509, 422] width 97 height 25
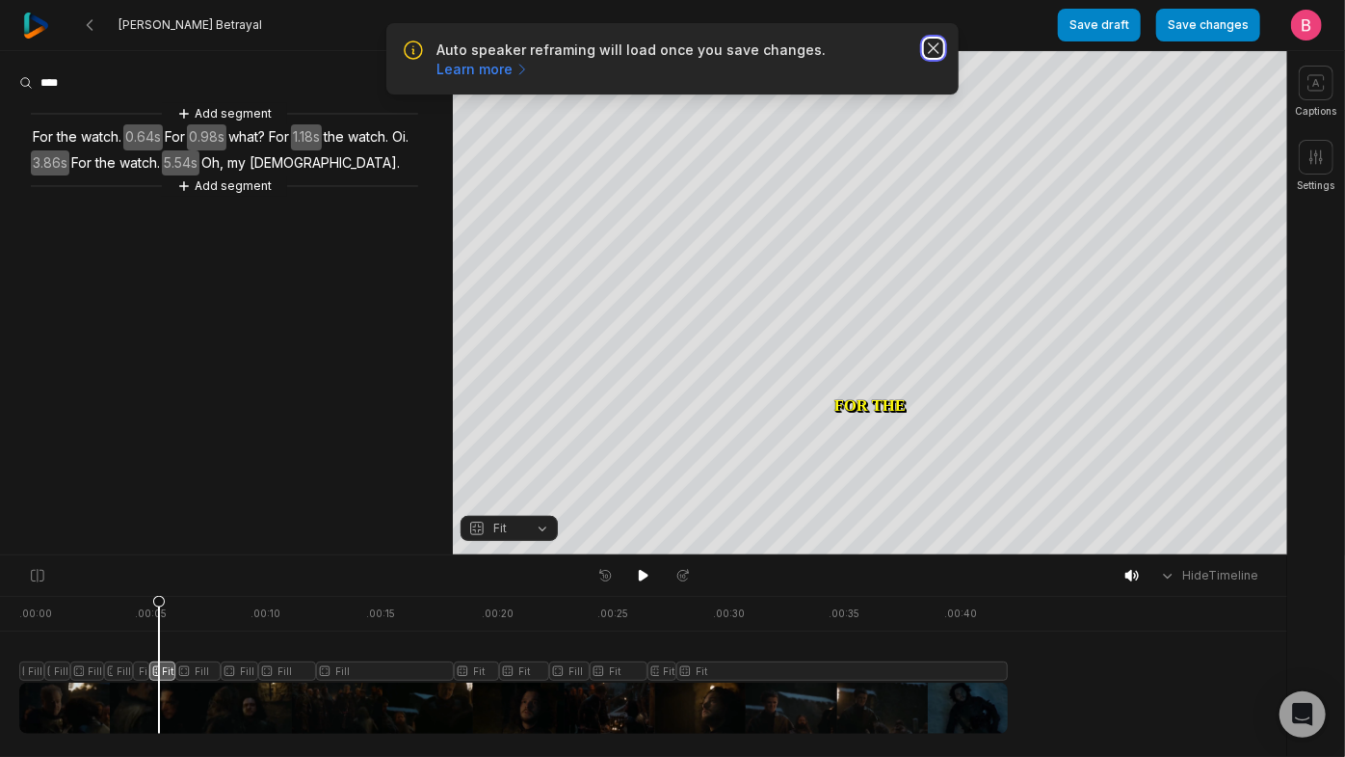
click at [924, 58] on icon "button" at bounding box center [933, 48] width 19 height 19
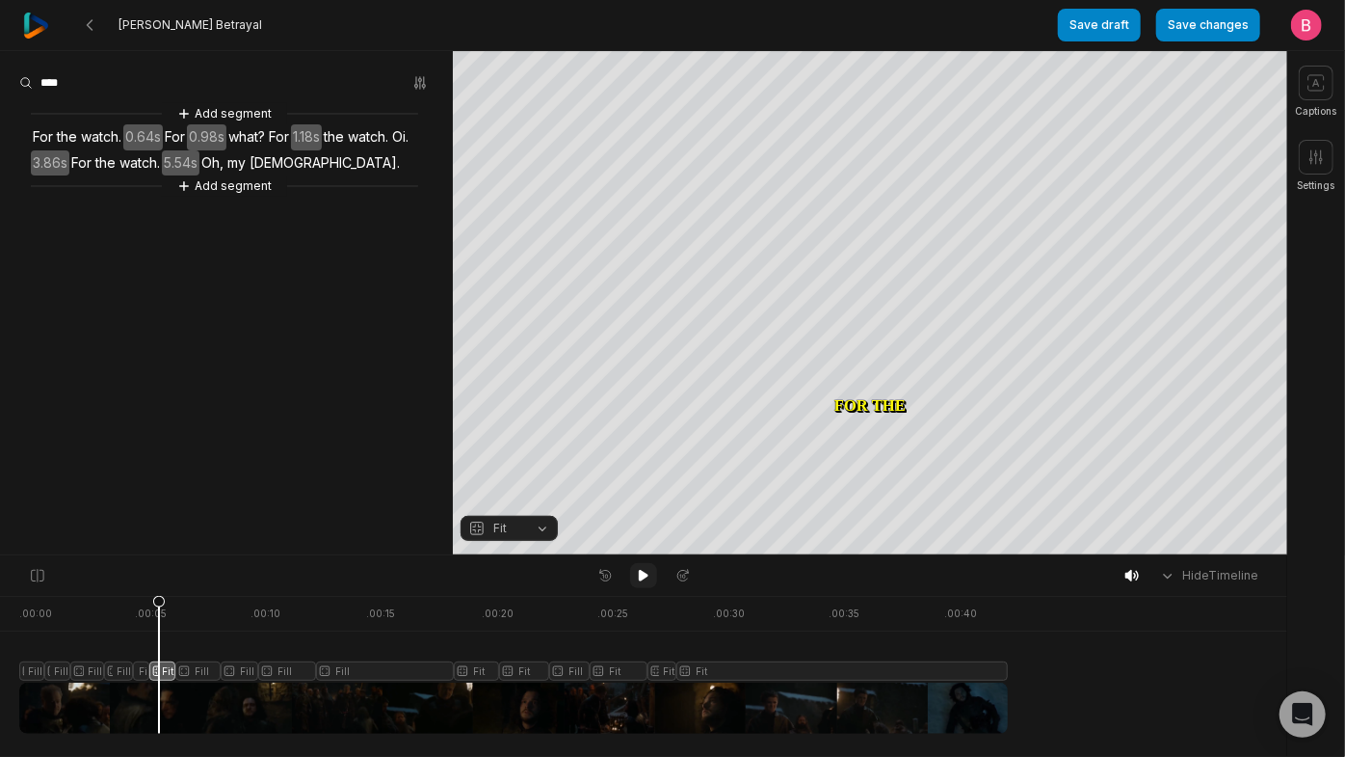
click at [640, 581] on icon at bounding box center [644, 576] width 10 height 12
click at [38, 721] on div at bounding box center [513, 665] width 989 height 138
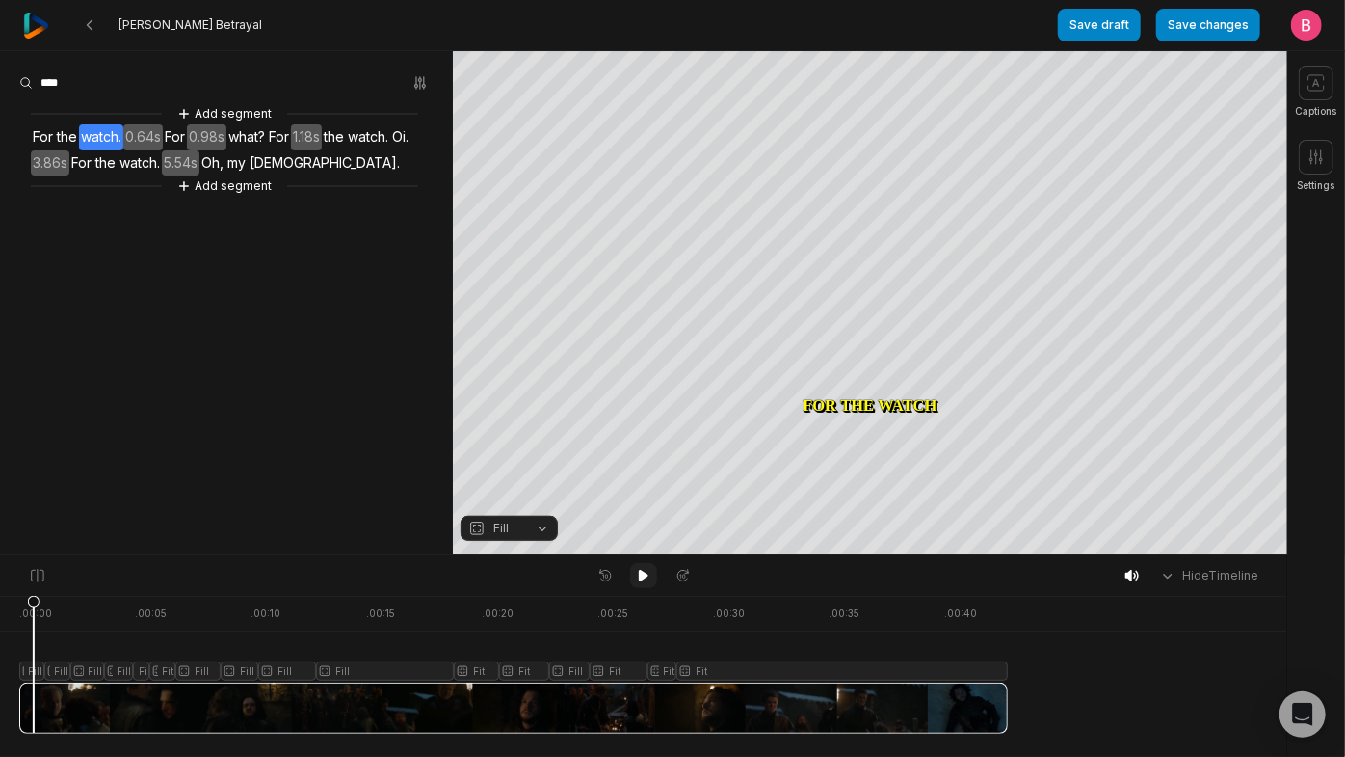
click at [648, 575] on icon at bounding box center [643, 575] width 15 height 15
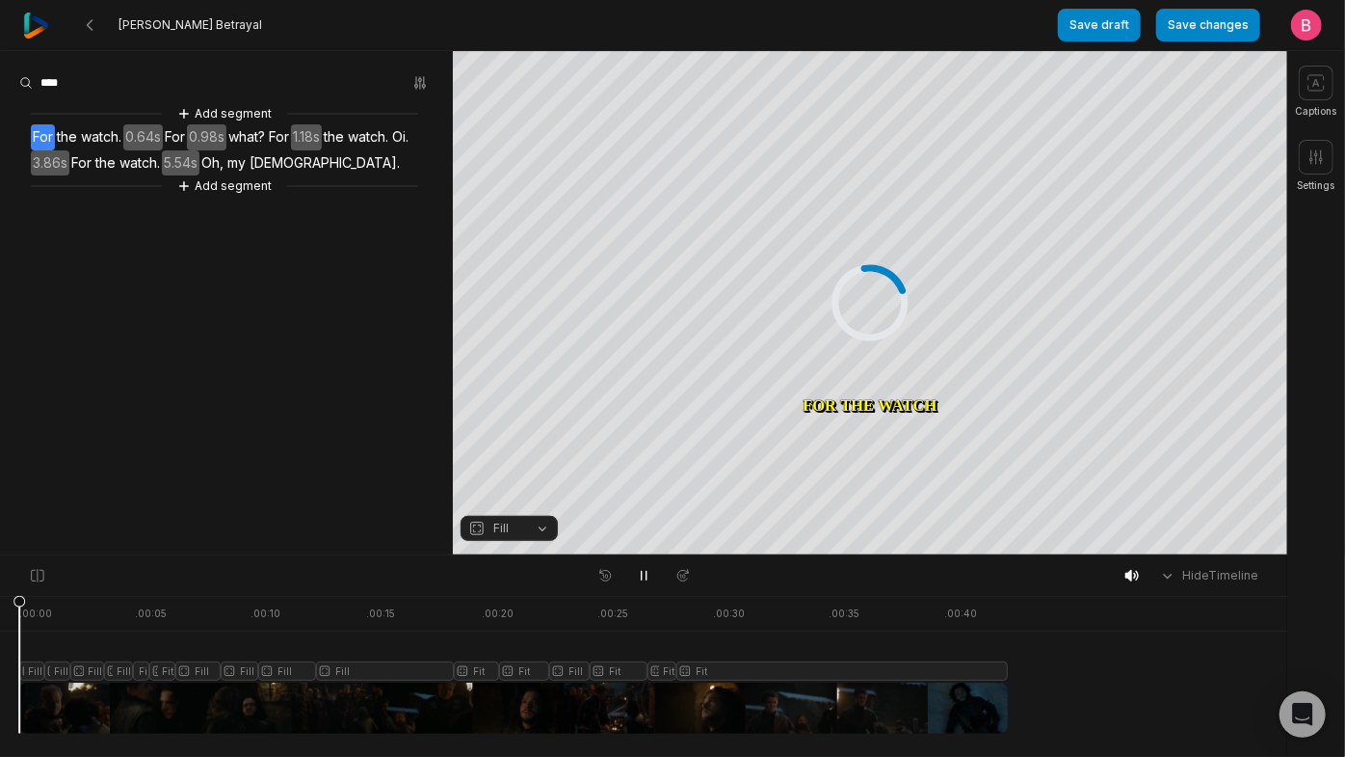
click at [25, 725] on div at bounding box center [513, 665] width 989 height 138
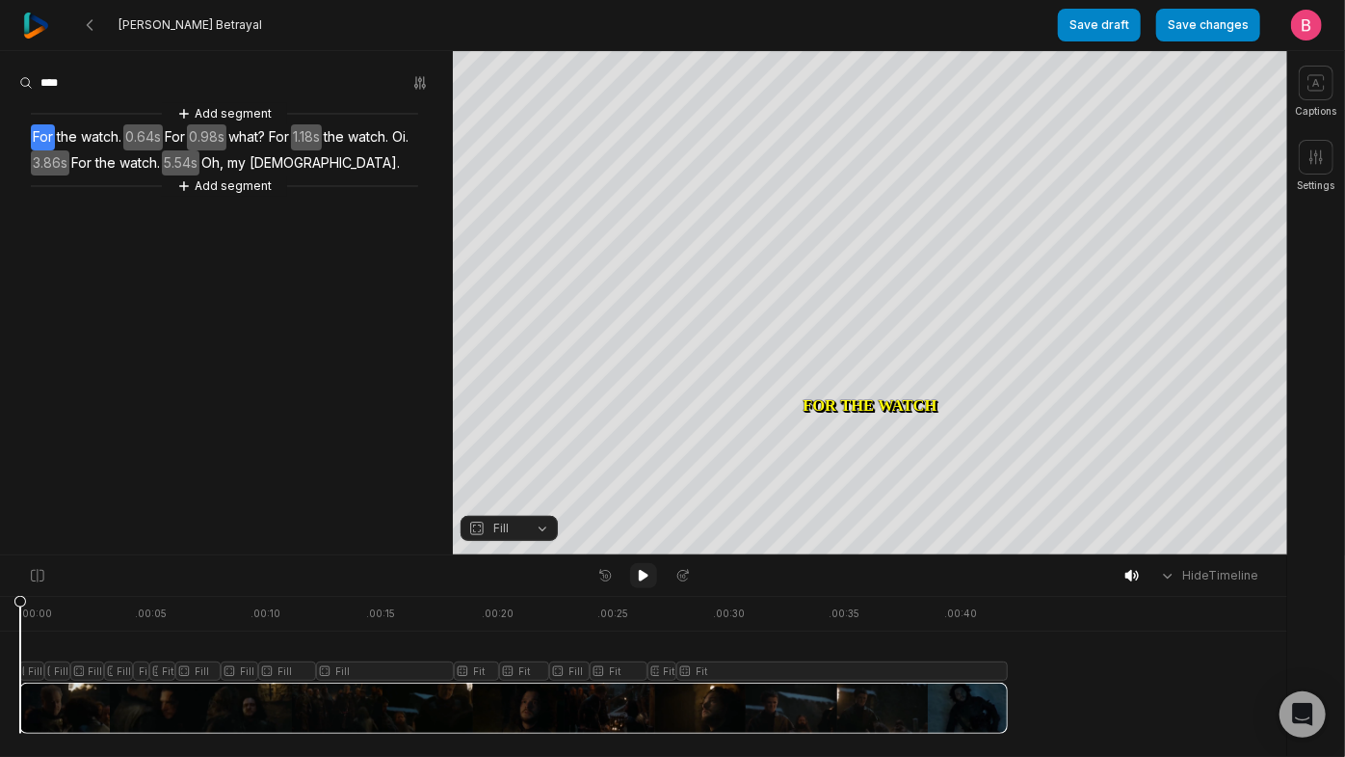
click at [633, 576] on button at bounding box center [643, 575] width 27 height 25
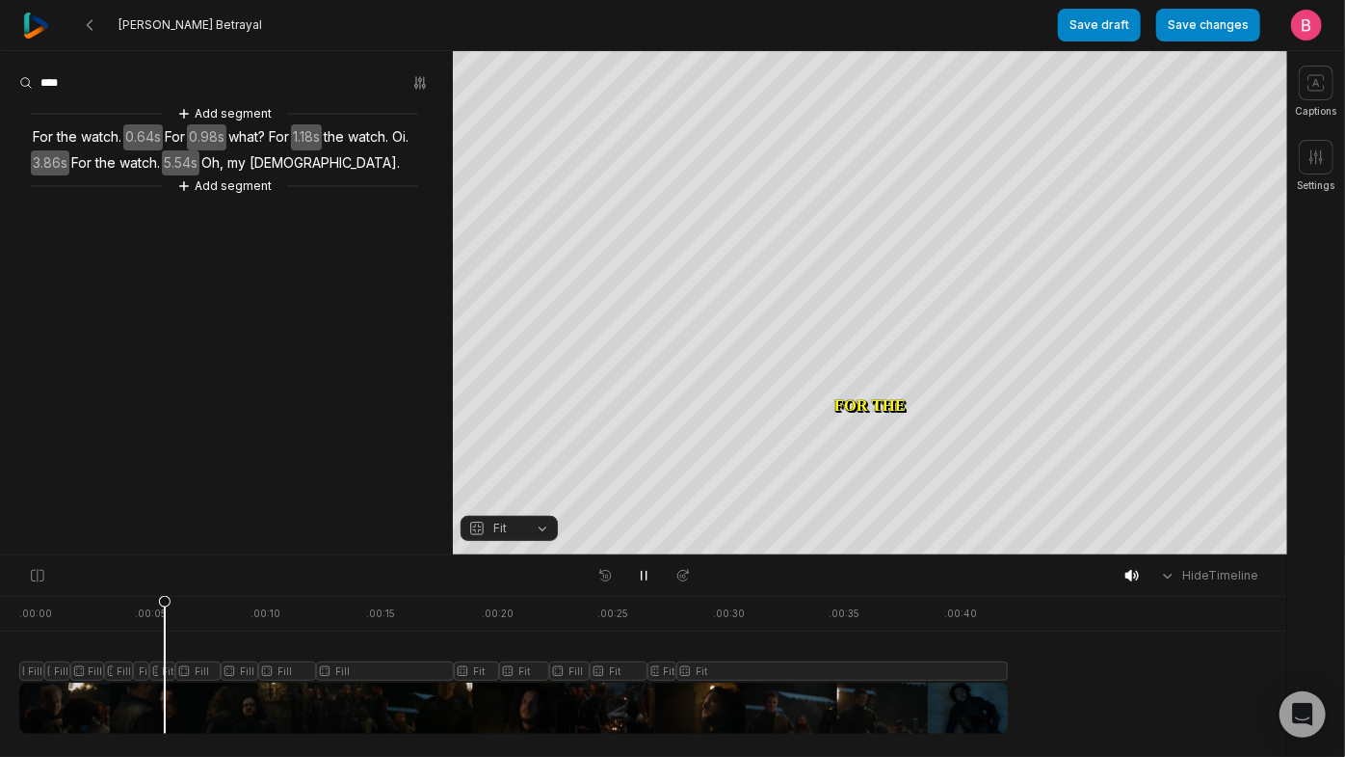
click at [170, 709] on div at bounding box center [513, 665] width 989 height 138
click at [172, 714] on div at bounding box center [513, 665] width 989 height 138
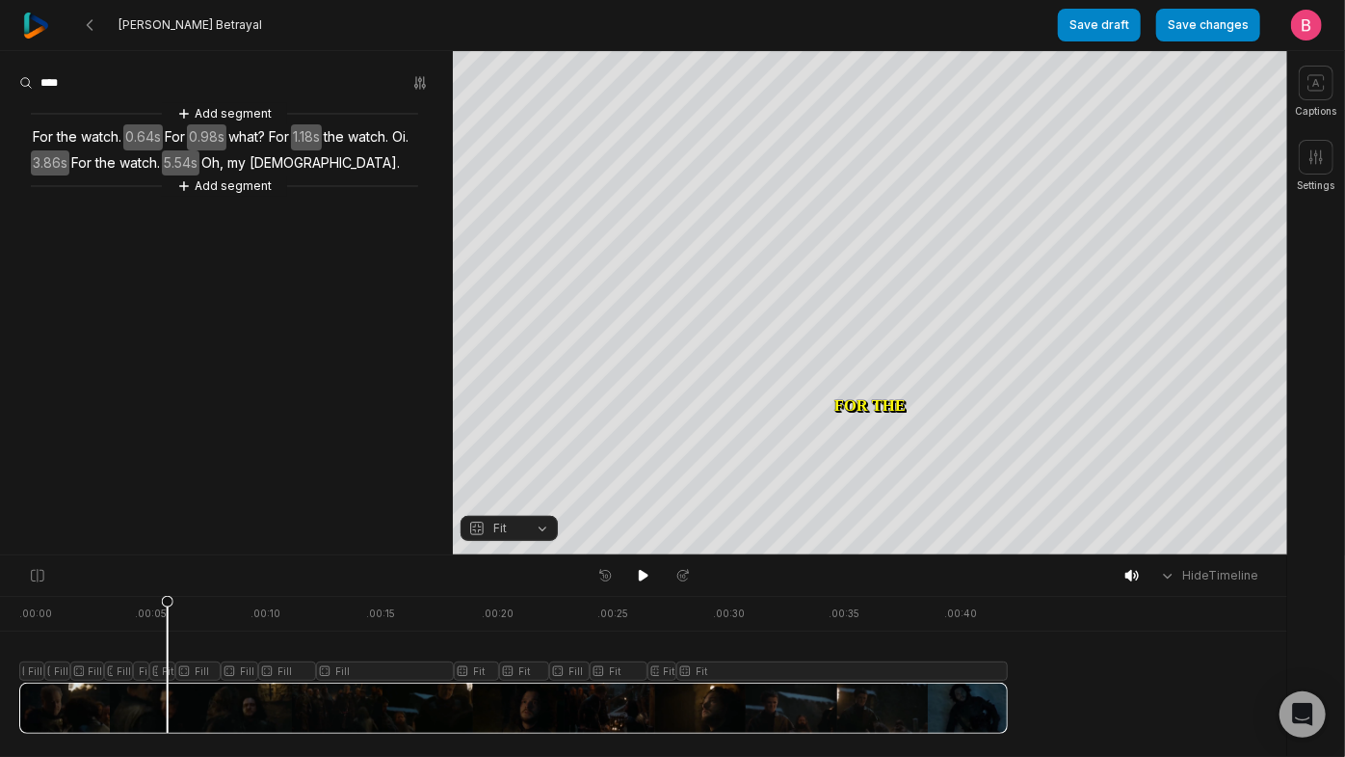
click at [554, 532] on button "Fit" at bounding box center [509, 528] width 97 height 25
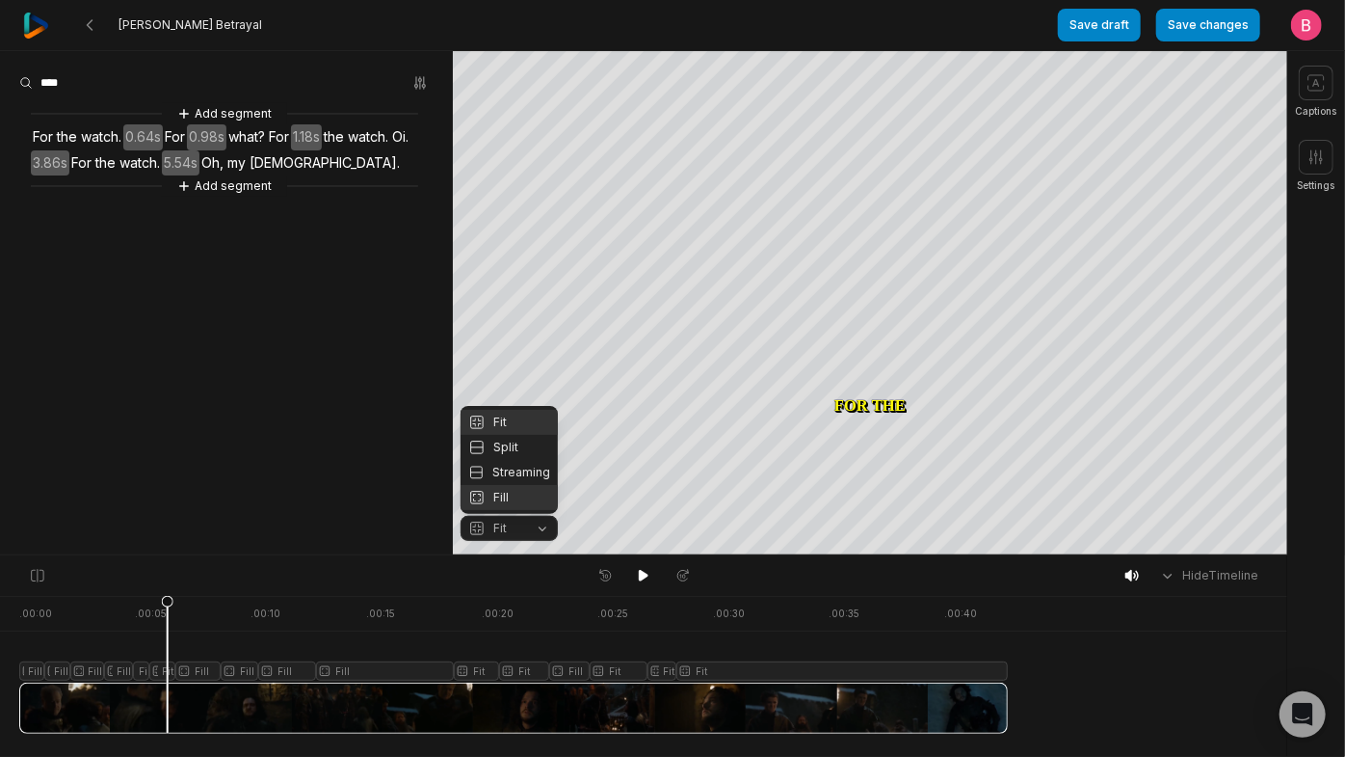
click at [534, 495] on div "Fill" at bounding box center [509, 497] width 97 height 25
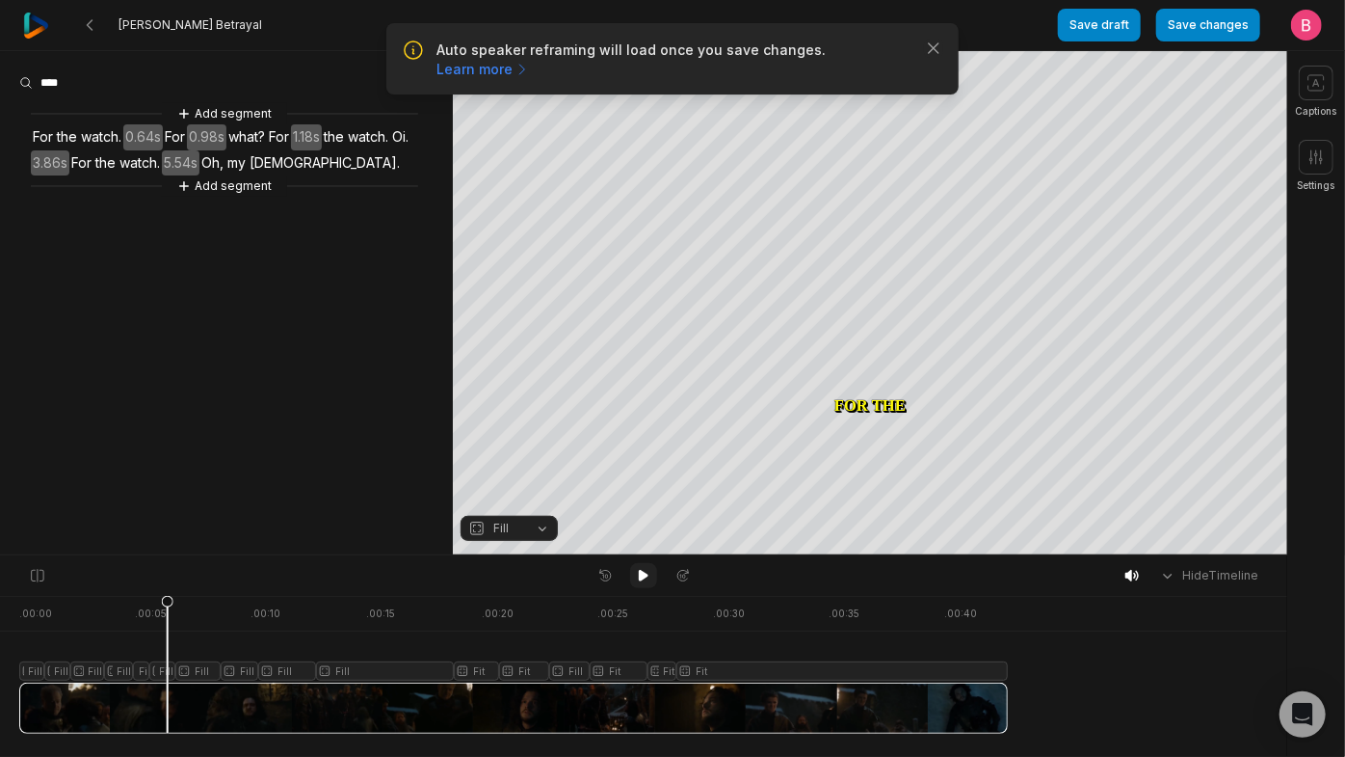
click at [652, 580] on button at bounding box center [643, 575] width 27 height 25
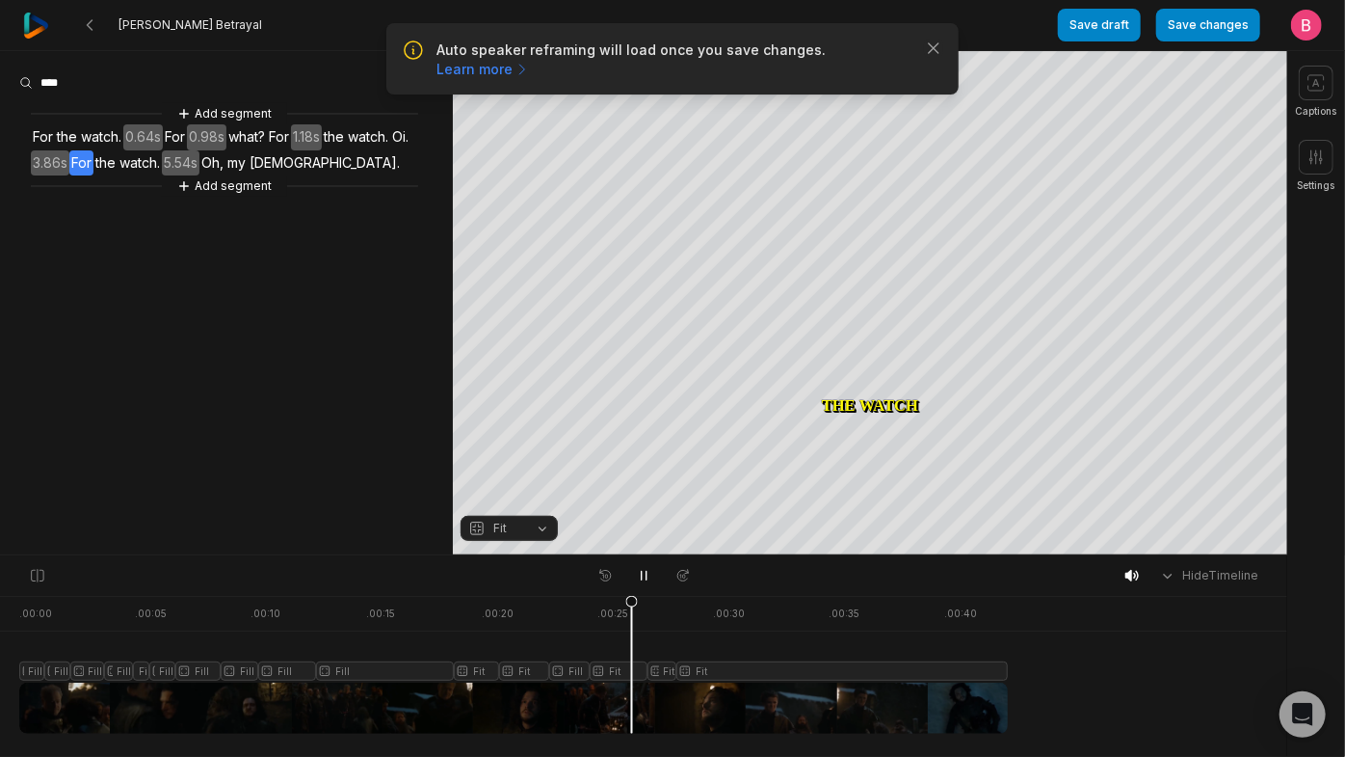
click at [940, 68] on div "Auto speaker reframing will load once you save changes. Learn more Close" at bounding box center [672, 58] width 572 height 71
click at [930, 58] on icon "button" at bounding box center [933, 48] width 19 height 19
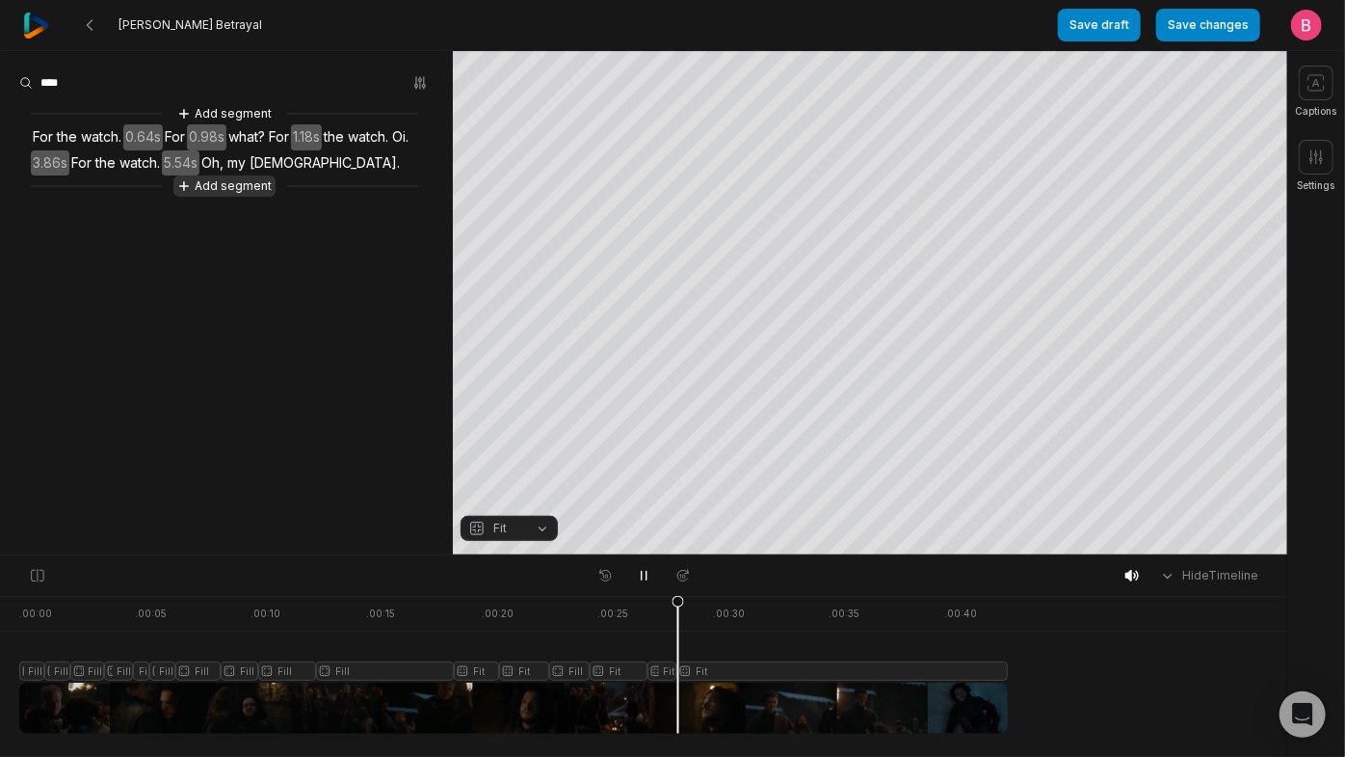
click at [270, 197] on button "Add segment" at bounding box center [224, 185] width 102 height 21
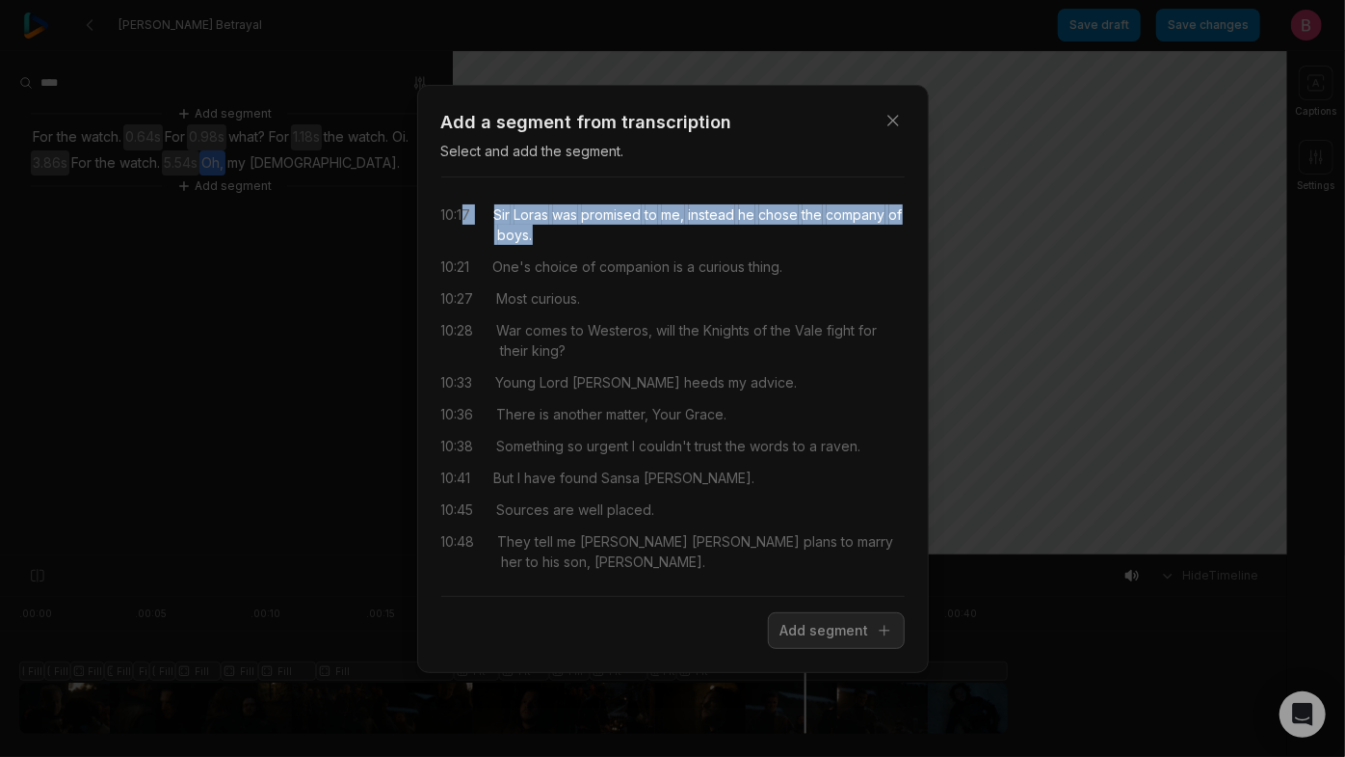
drag, startPoint x: 784, startPoint y: 256, endPoint x: 472, endPoint y: 216, distance: 314.9
click at [472, 216] on div "10:17 Sir Loras was promised to me, instead he chose the company of boys." at bounding box center [673, 224] width 464 height 40
click at [777, 635] on button "Add segment" at bounding box center [836, 630] width 137 height 37
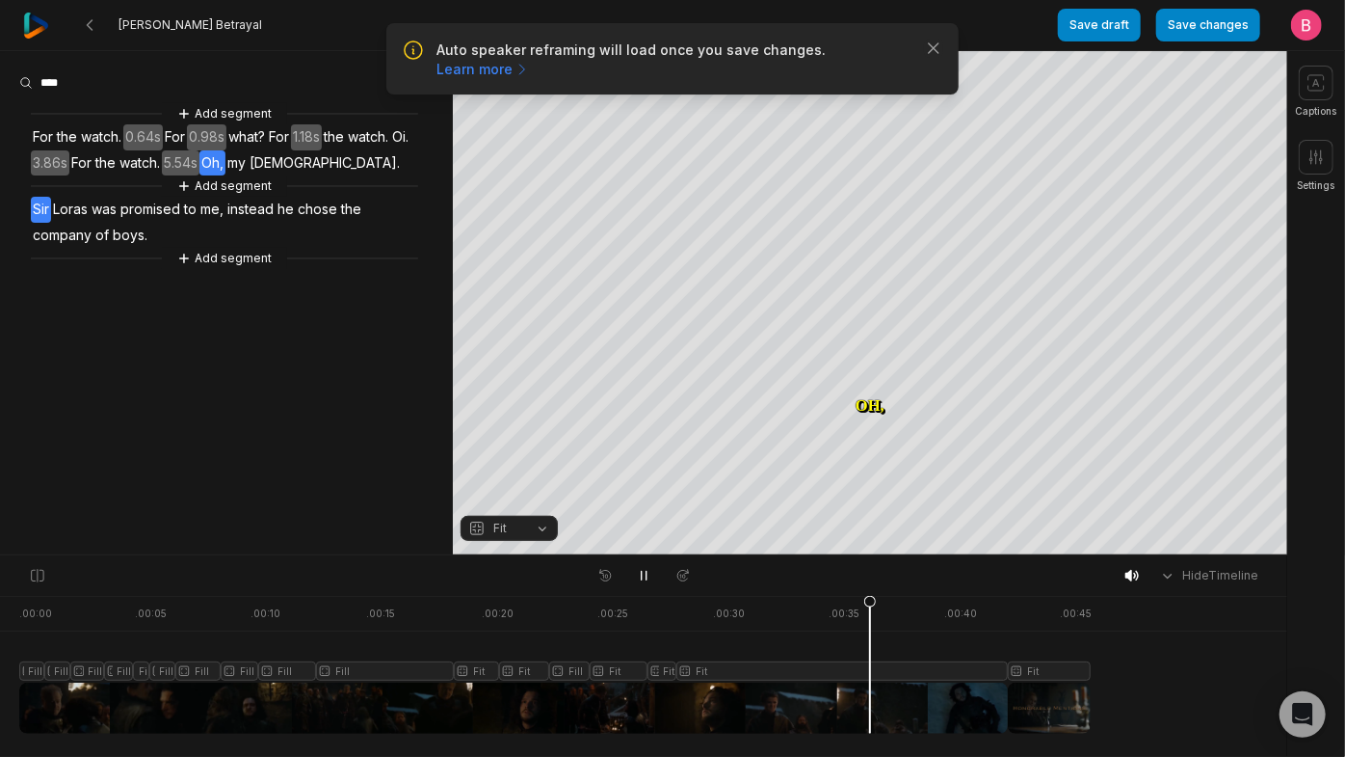
click at [46, 223] on span "Sir" at bounding box center [41, 210] width 20 height 26
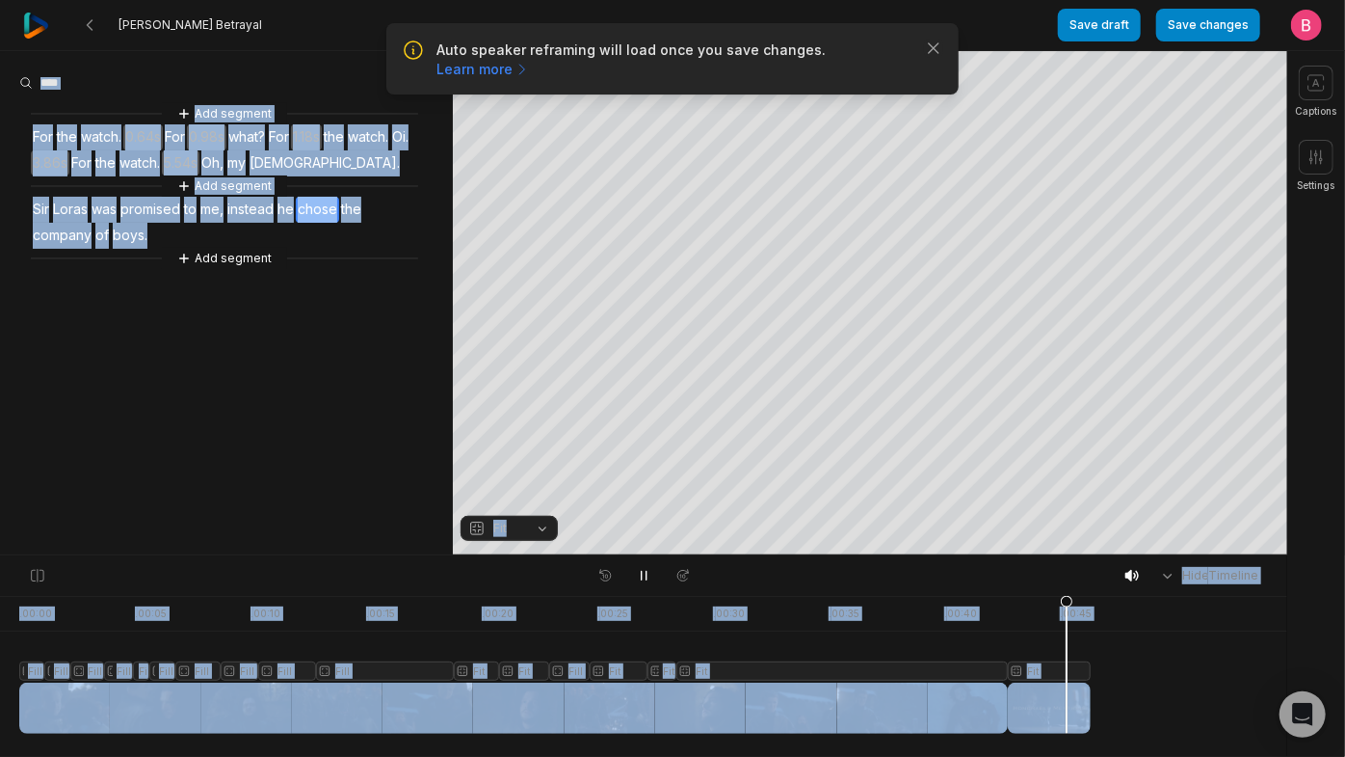
drag, startPoint x: 346, startPoint y: 304, endPoint x: -13, endPoint y: 263, distance: 361.7
click at [0, 263] on html "Auto speaker reframing will load once you save changes. Learn more Close Jon Sn…" at bounding box center [672, 378] width 1345 height 757
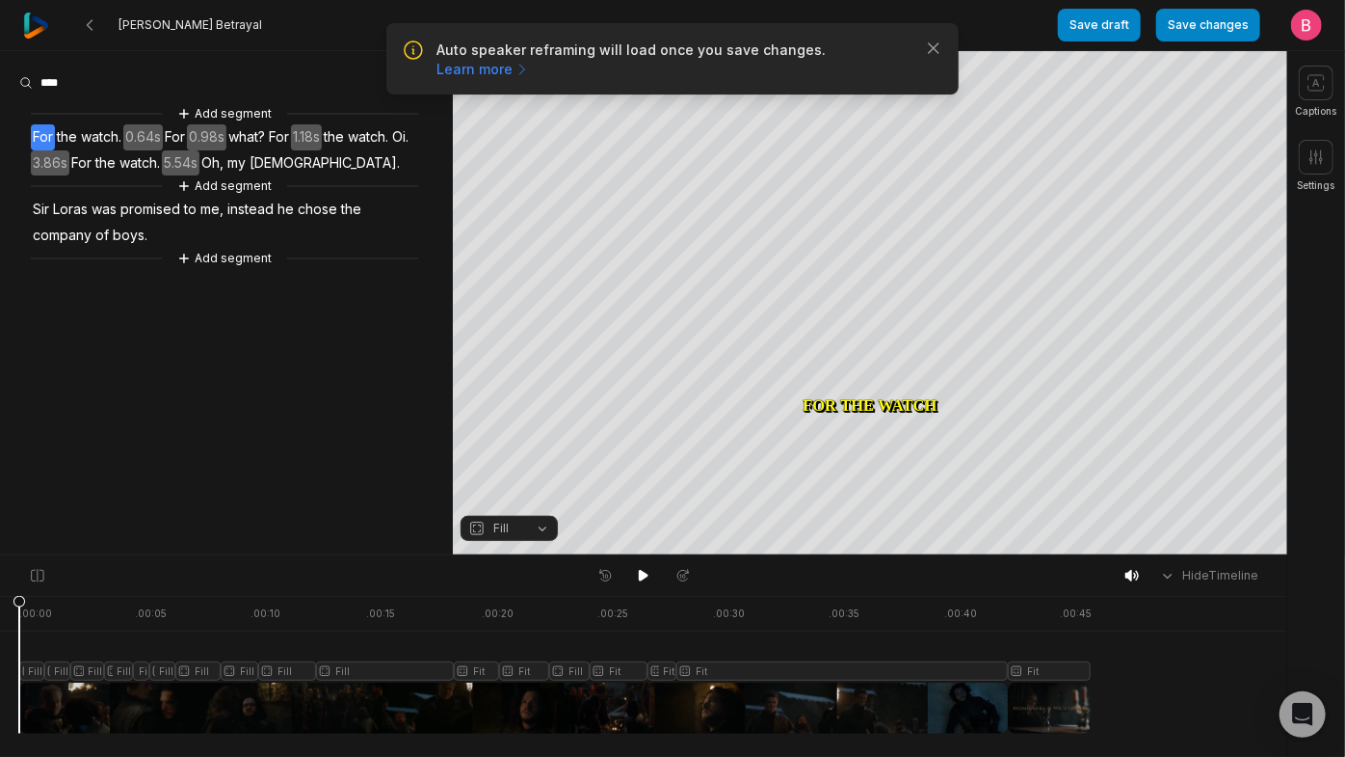
click at [330, 269] on div "Add segment" at bounding box center [224, 258] width 387 height 21
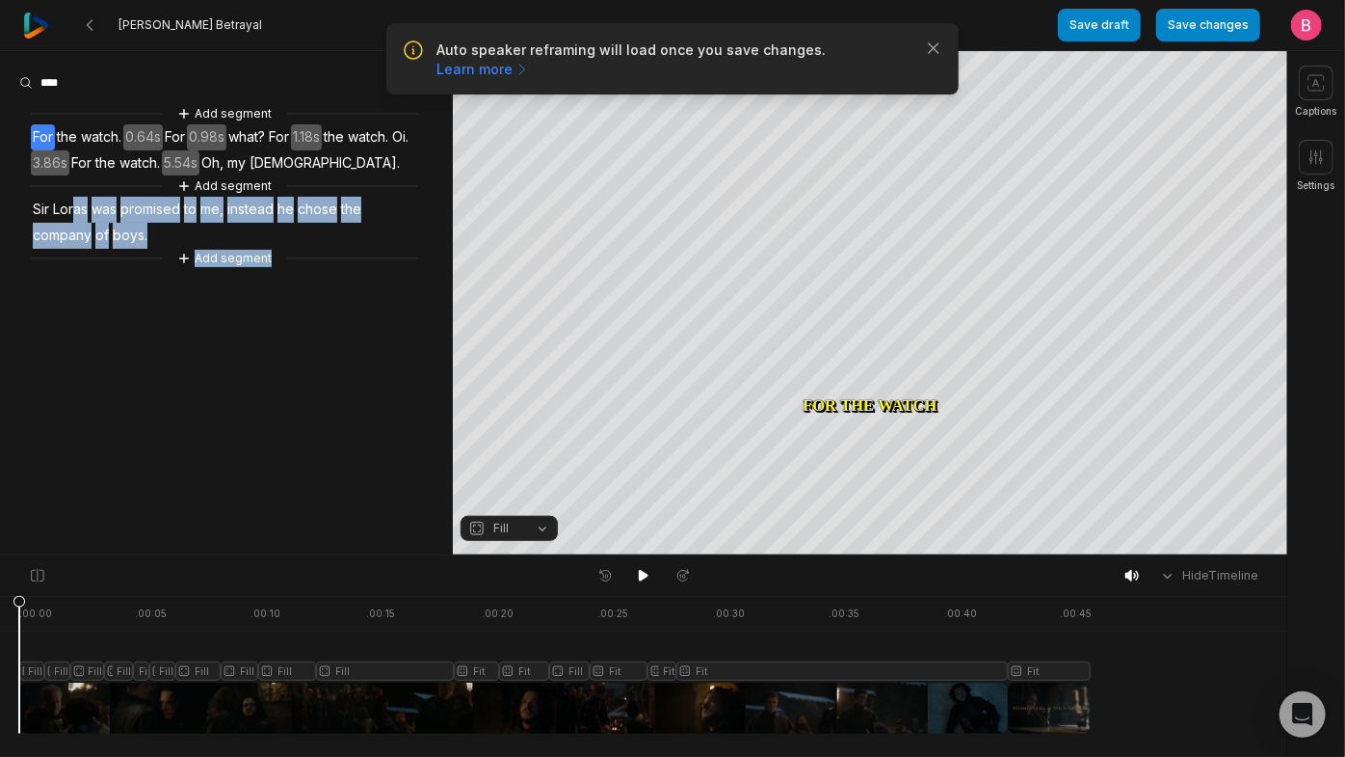
drag, startPoint x: 323, startPoint y: 325, endPoint x: 91, endPoint y: 280, distance: 236.5
click at [91, 269] on div "Add segment For the watch. 0.64s For 0.98s what? For 1.18s the watch. Oi. 3.86s…" at bounding box center [226, 186] width 453 height 166
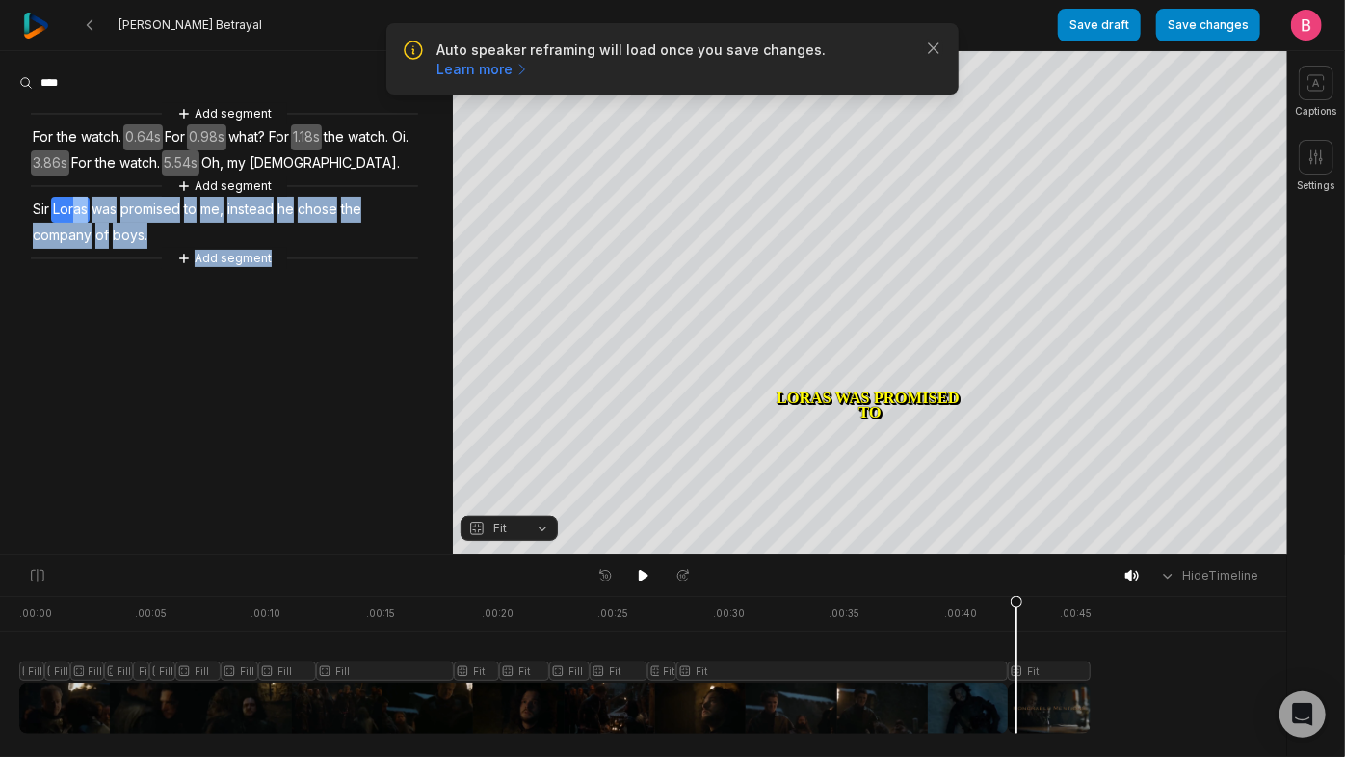
click at [285, 269] on div "Add segment For the watch. 0.64s For 0.98s what? For 1.18s the watch. Oi. 3.86s…" at bounding box center [226, 186] width 453 height 166
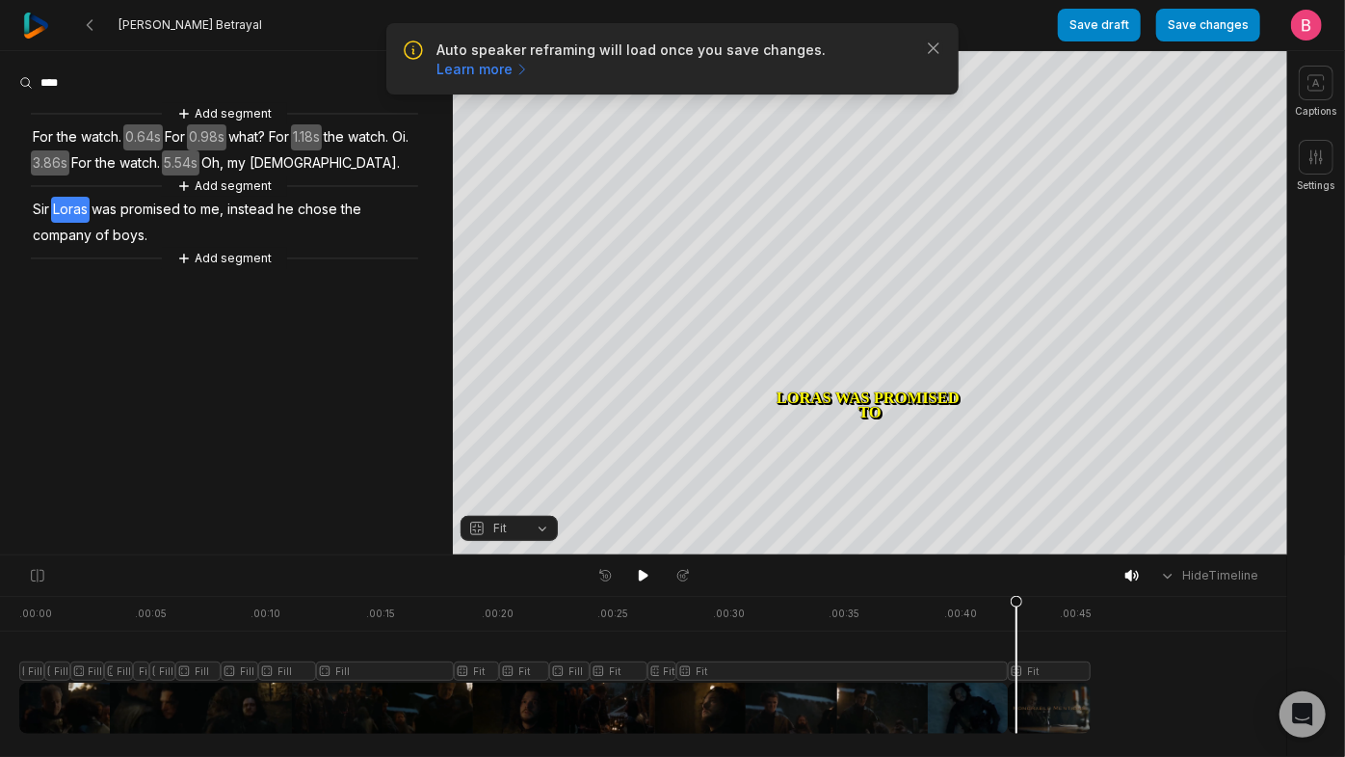
click at [277, 269] on div "Add segment For the watch. 0.64s For 0.98s what? For 1.18s the watch. Oi. 3.86s…" at bounding box center [226, 186] width 453 height 166
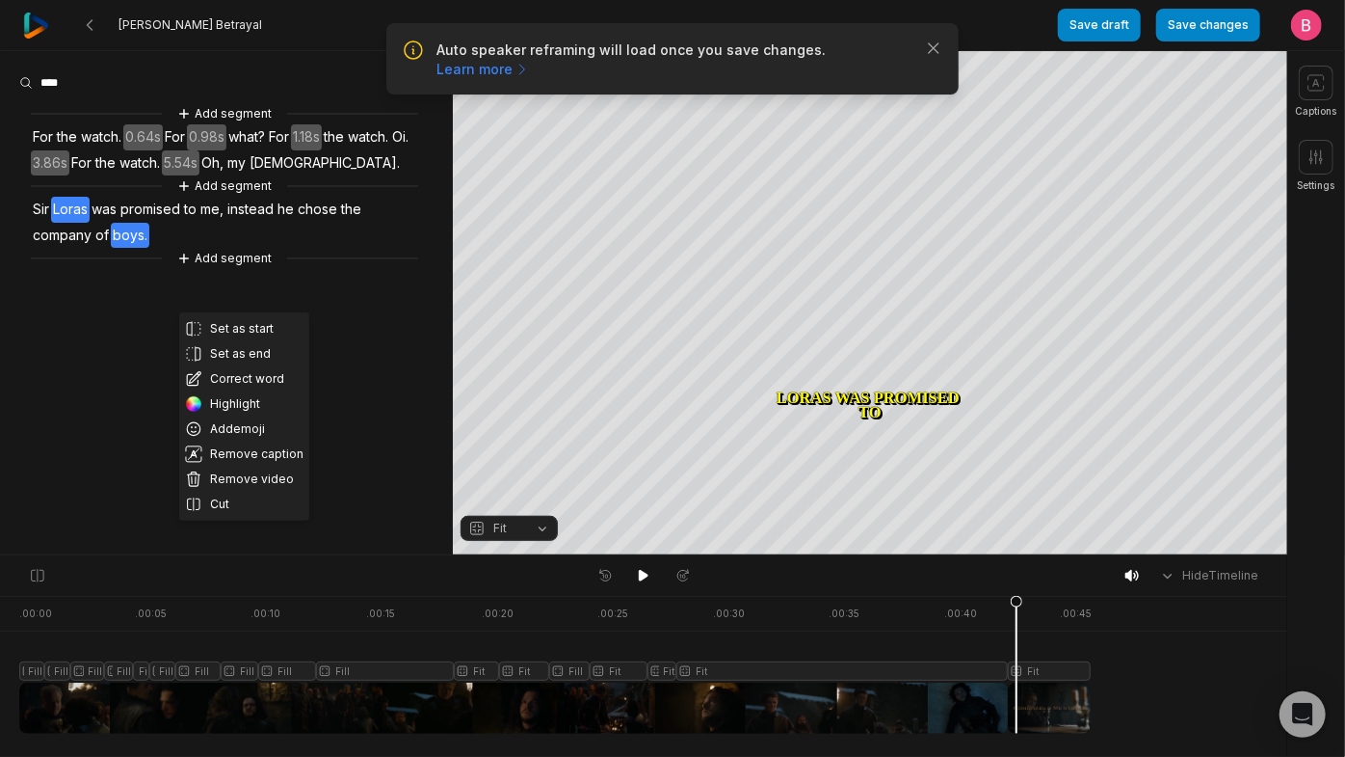
click at [289, 269] on div "Set as start Set as end Correct word Highlight Add emoji Remove caption Remove …" at bounding box center [226, 186] width 453 height 166
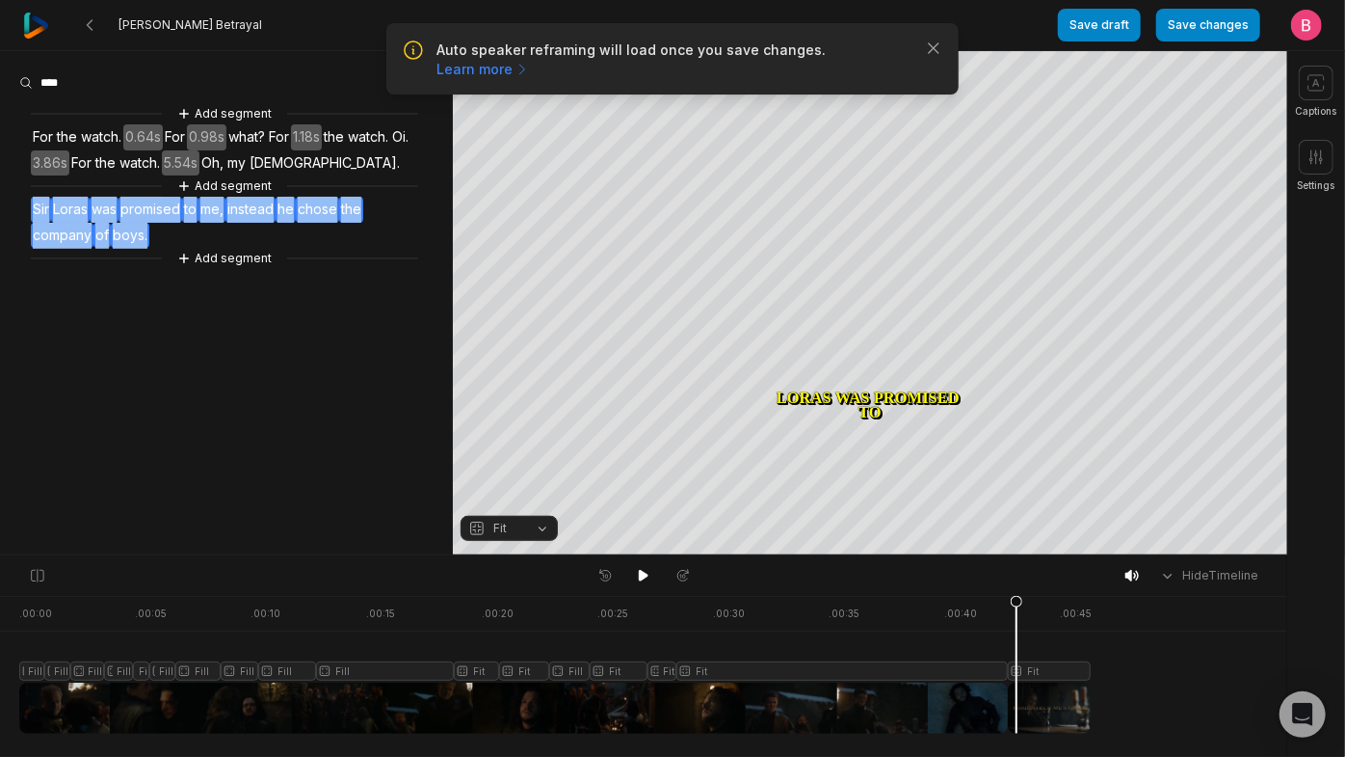
drag, startPoint x: 289, startPoint y: 306, endPoint x: 26, endPoint y: 275, distance: 264.9
click at [26, 269] on div "Add segment For the watch. 0.64s For 0.98s what? For 1.18s the watch. Oi. 3.86s…" at bounding box center [226, 186] width 453 height 166
click at [288, 279] on button "Remove video" at bounding box center [244, 265] width 130 height 25
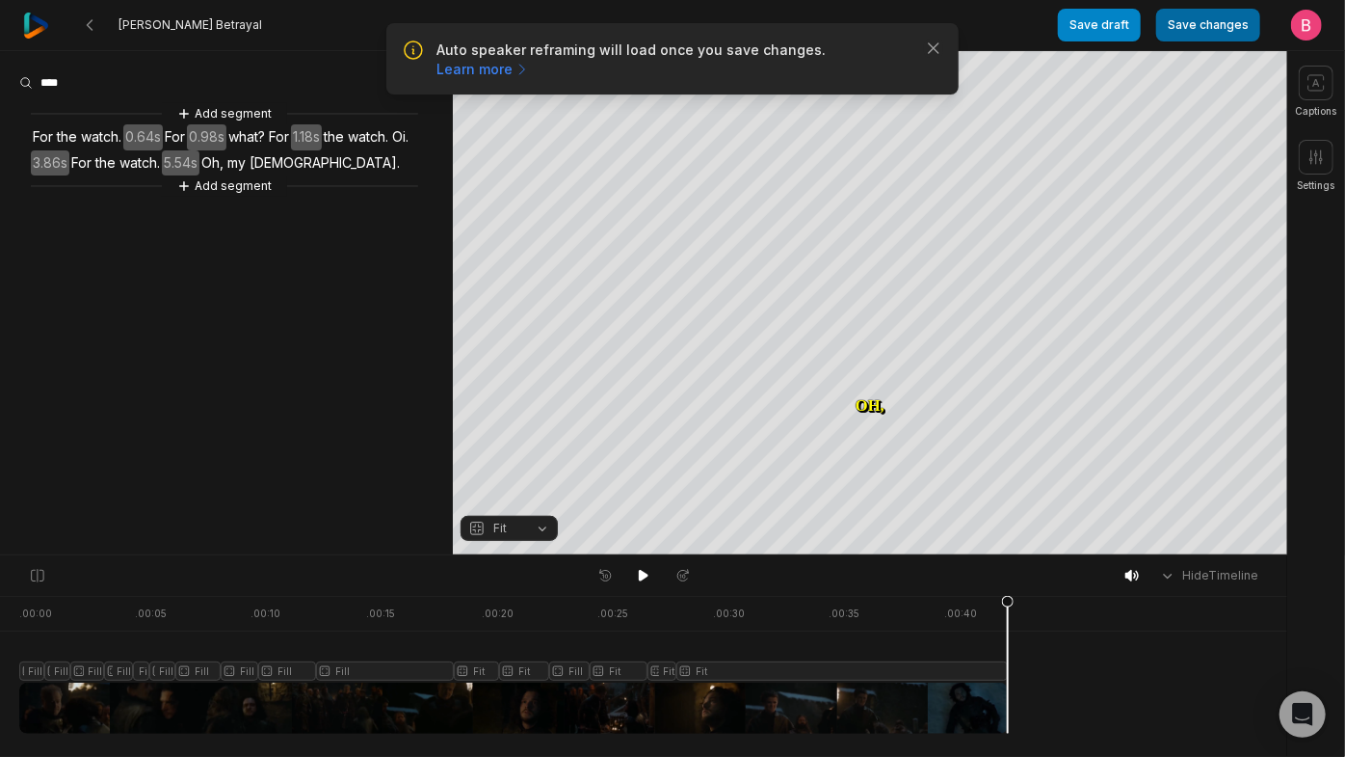
click at [1183, 39] on button "Save changes" at bounding box center [1208, 25] width 104 height 33
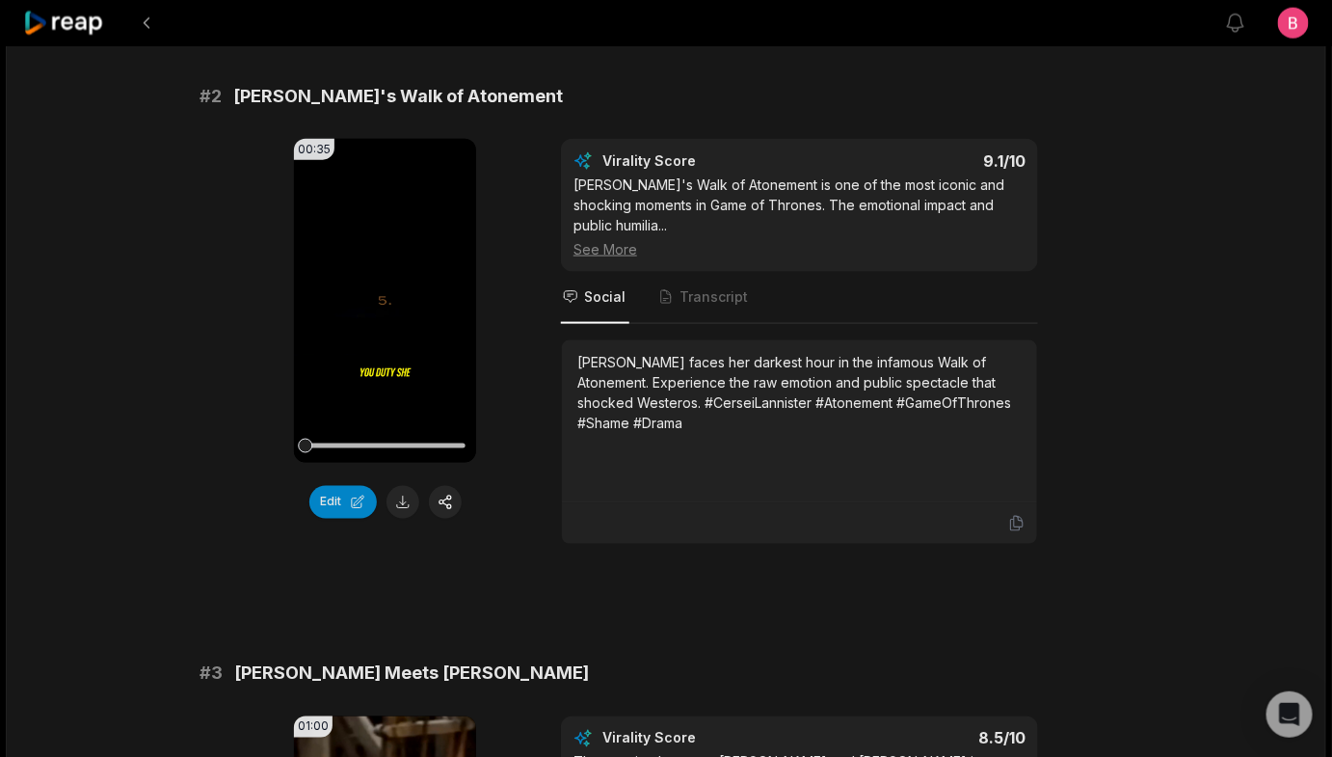
scroll to position [767, 0]
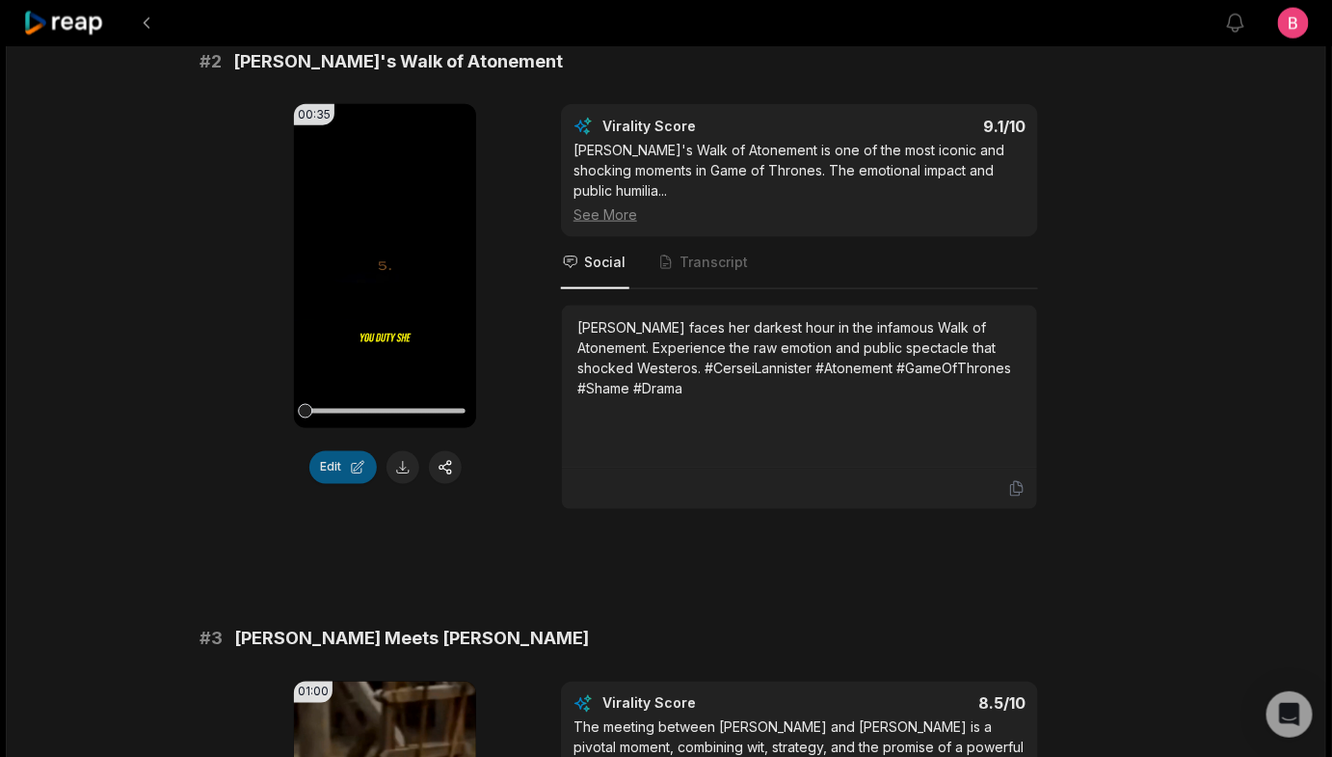
click at [347, 484] on button "Edit" at bounding box center [342, 467] width 67 height 33
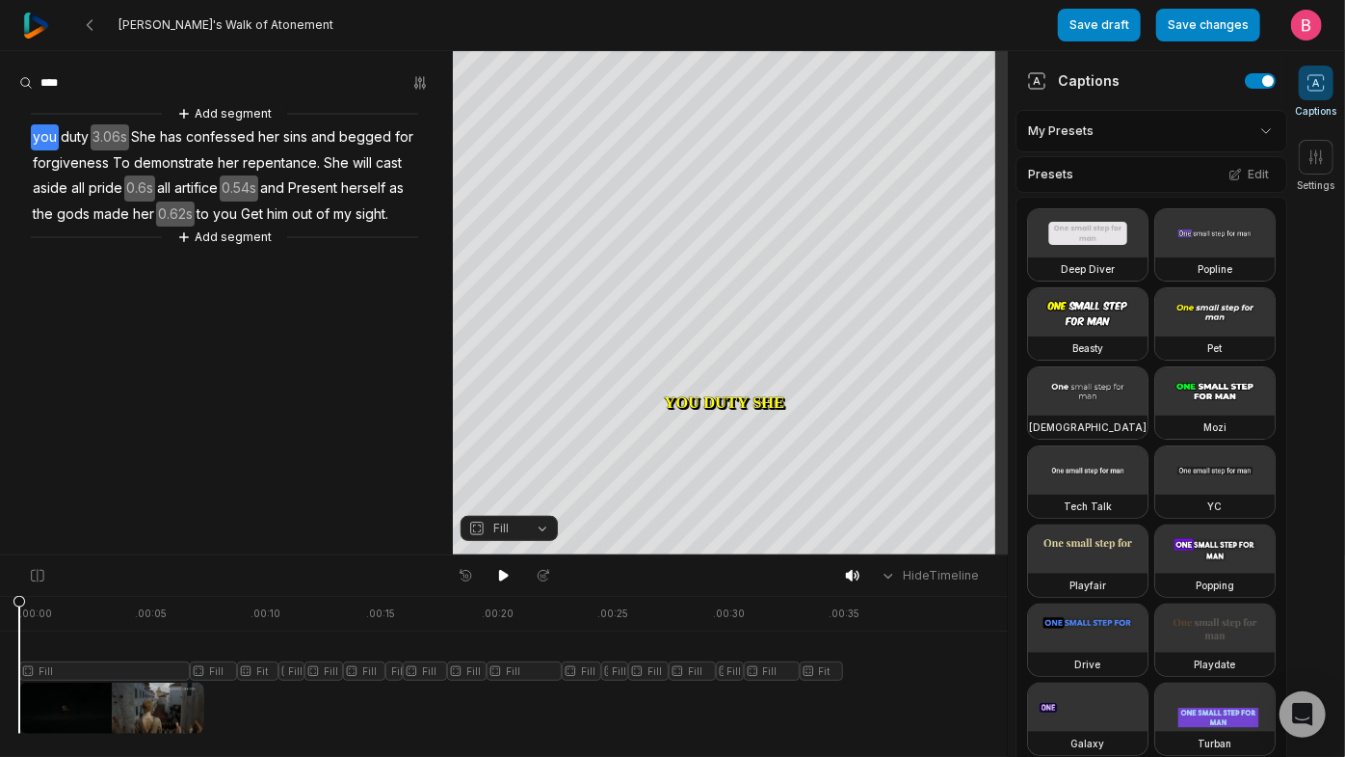
click at [1332, 84] on span at bounding box center [1316, 83] width 35 height 35
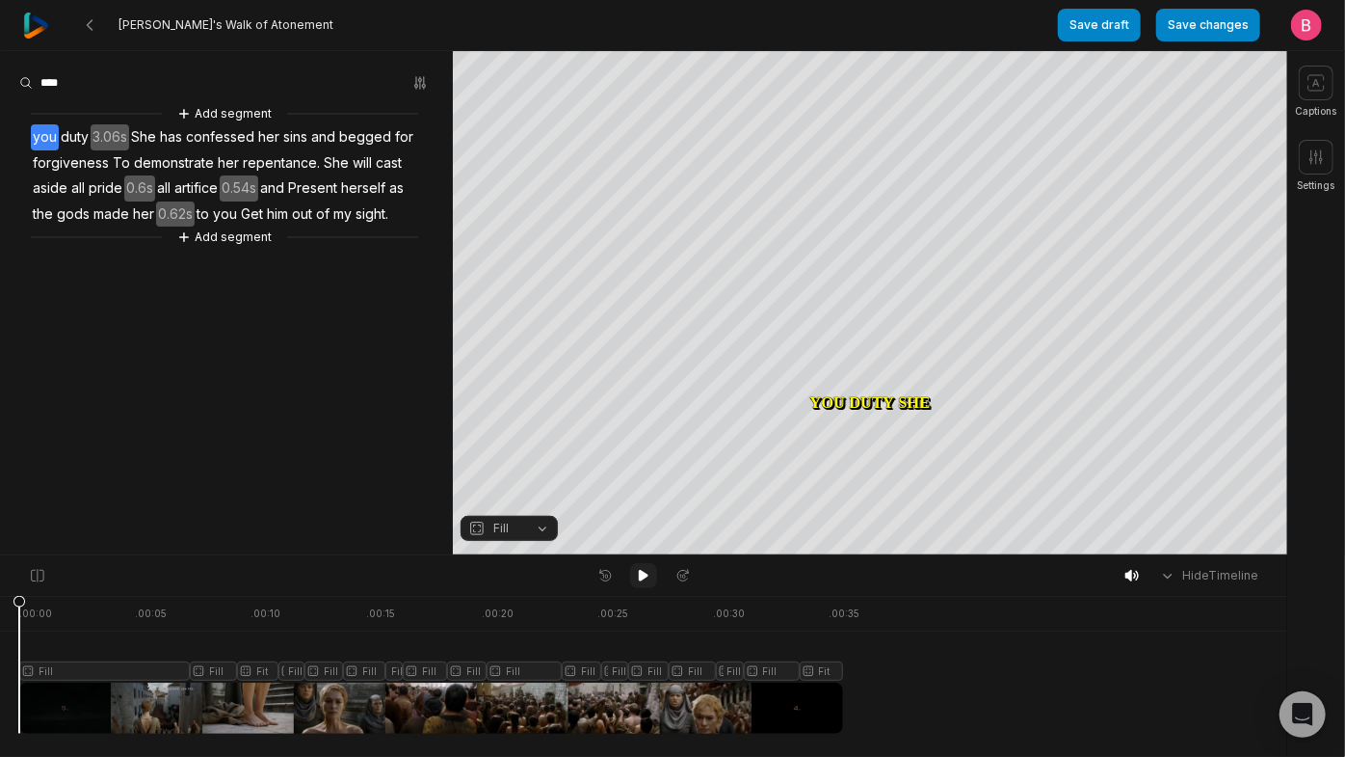
click at [640, 580] on icon at bounding box center [644, 576] width 10 height 12
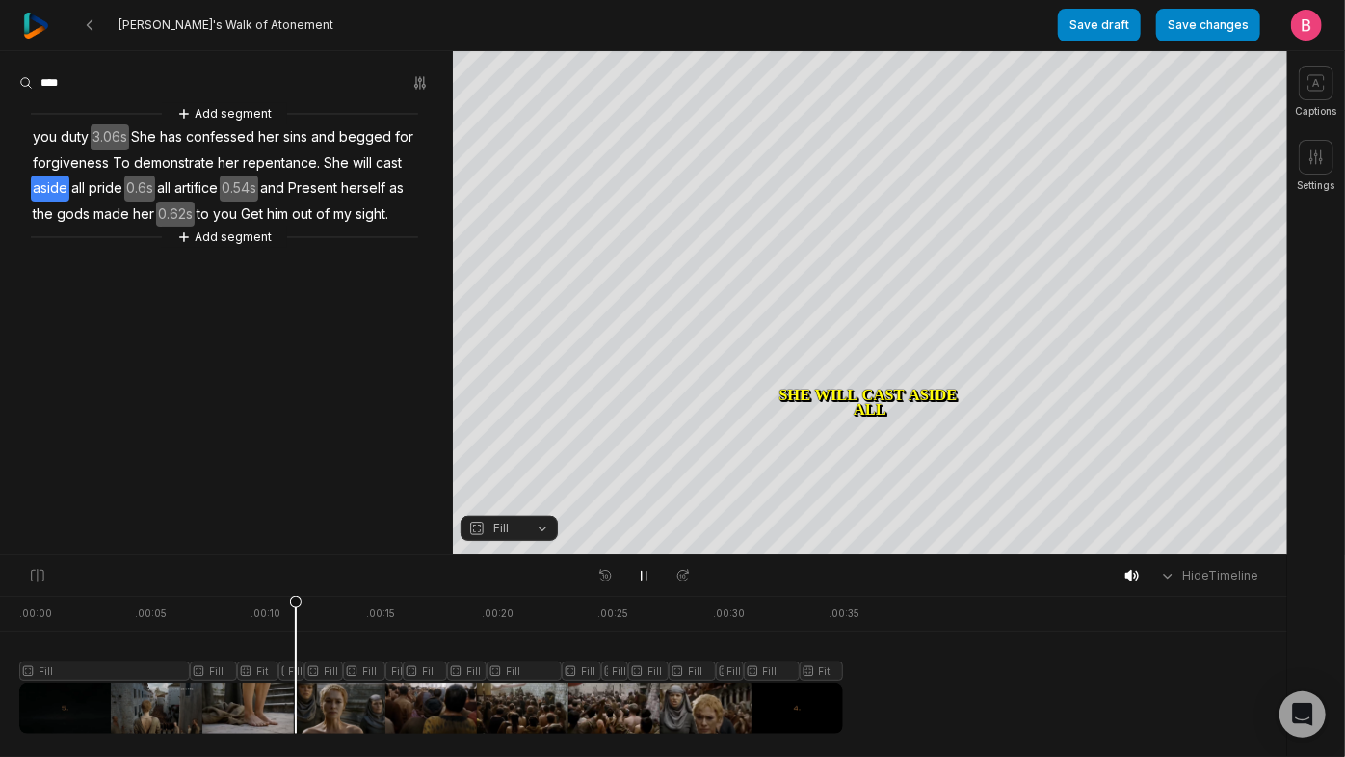
click at [249, 706] on div at bounding box center [431, 665] width 824 height 138
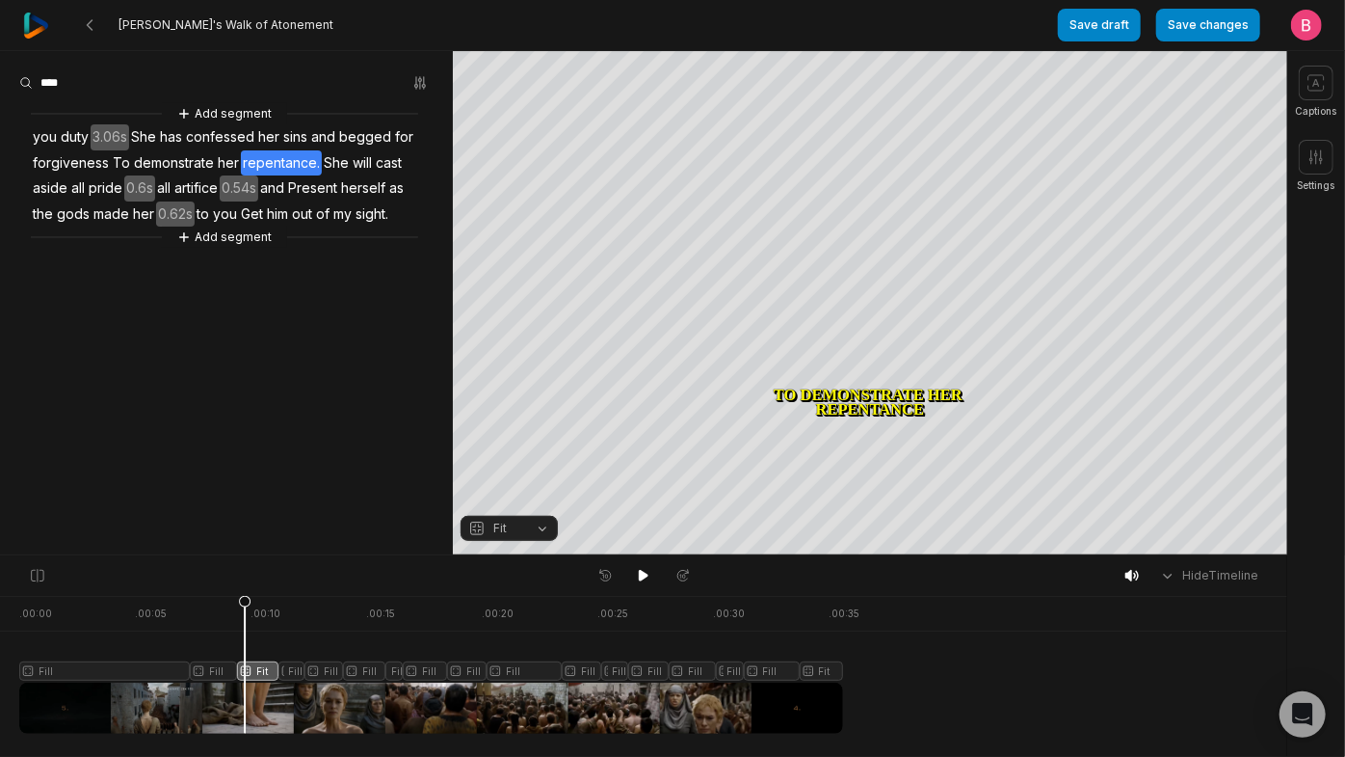
click at [208, 711] on div at bounding box center [431, 665] width 824 height 138
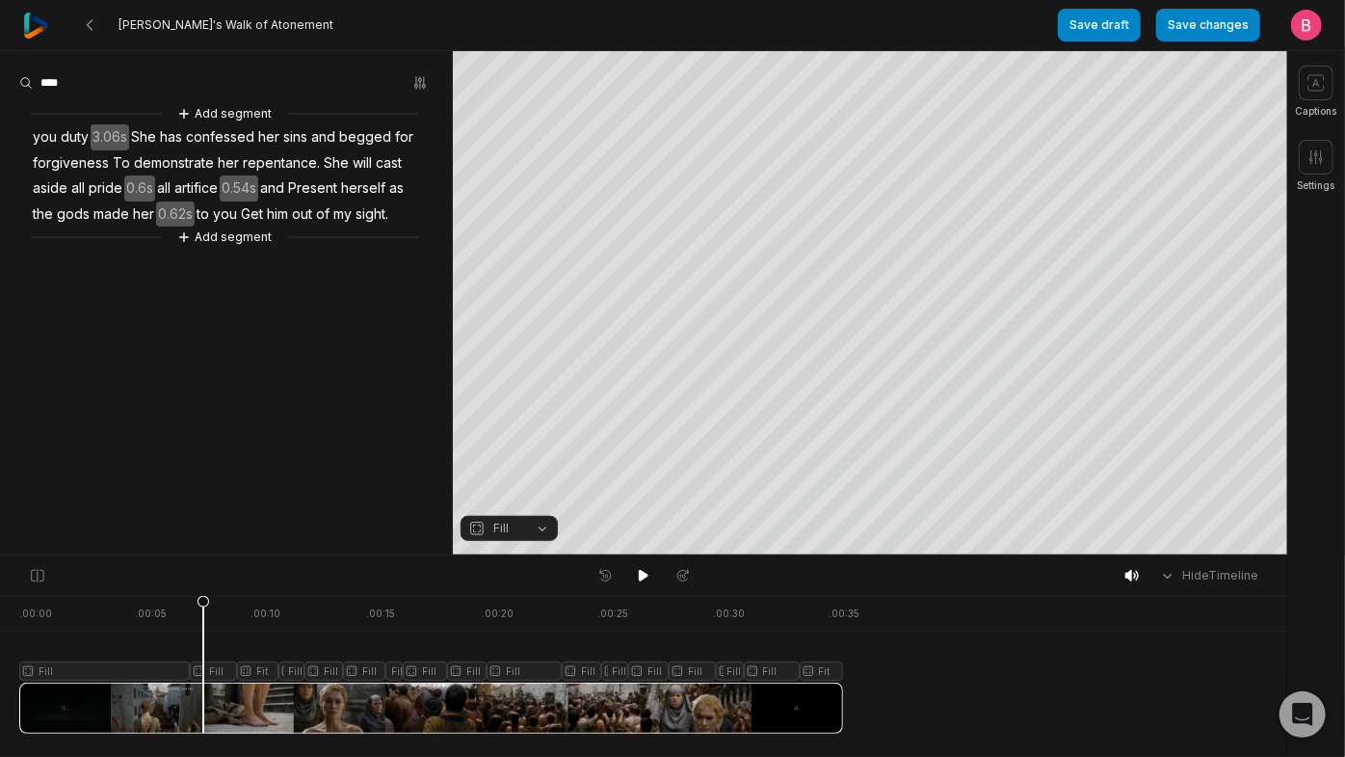
click at [537, 526] on button "Fill" at bounding box center [509, 528] width 97 height 25
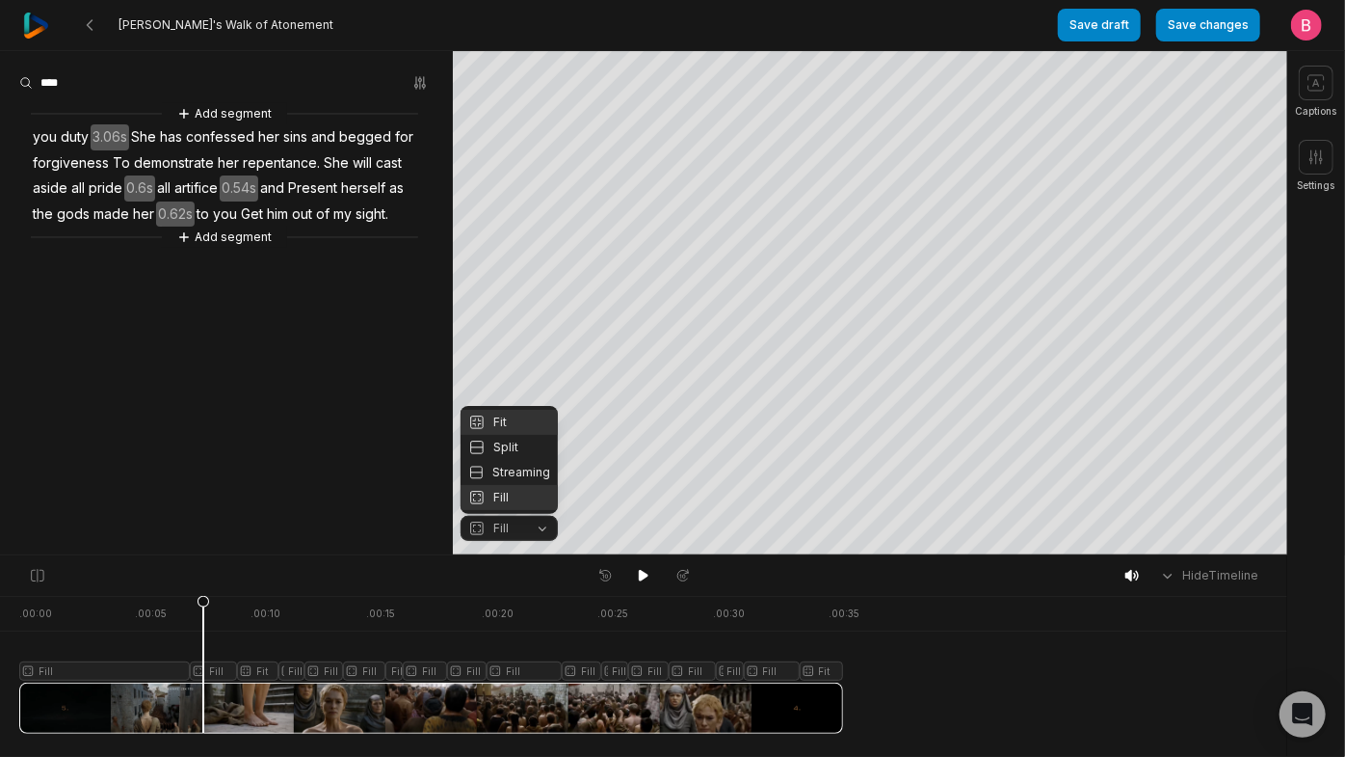
click at [518, 411] on div "Fit" at bounding box center [509, 422] width 97 height 25
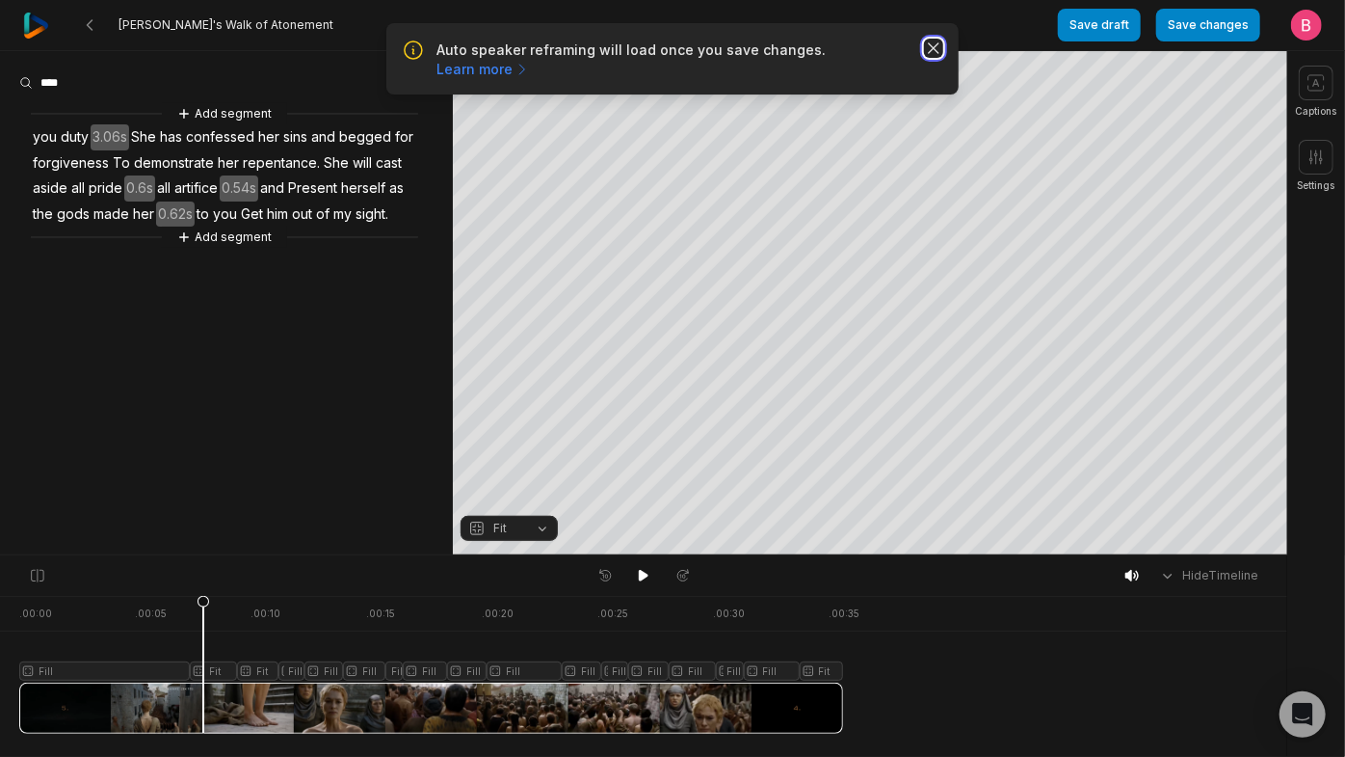
click at [924, 52] on icon "button" at bounding box center [933, 48] width 19 height 19
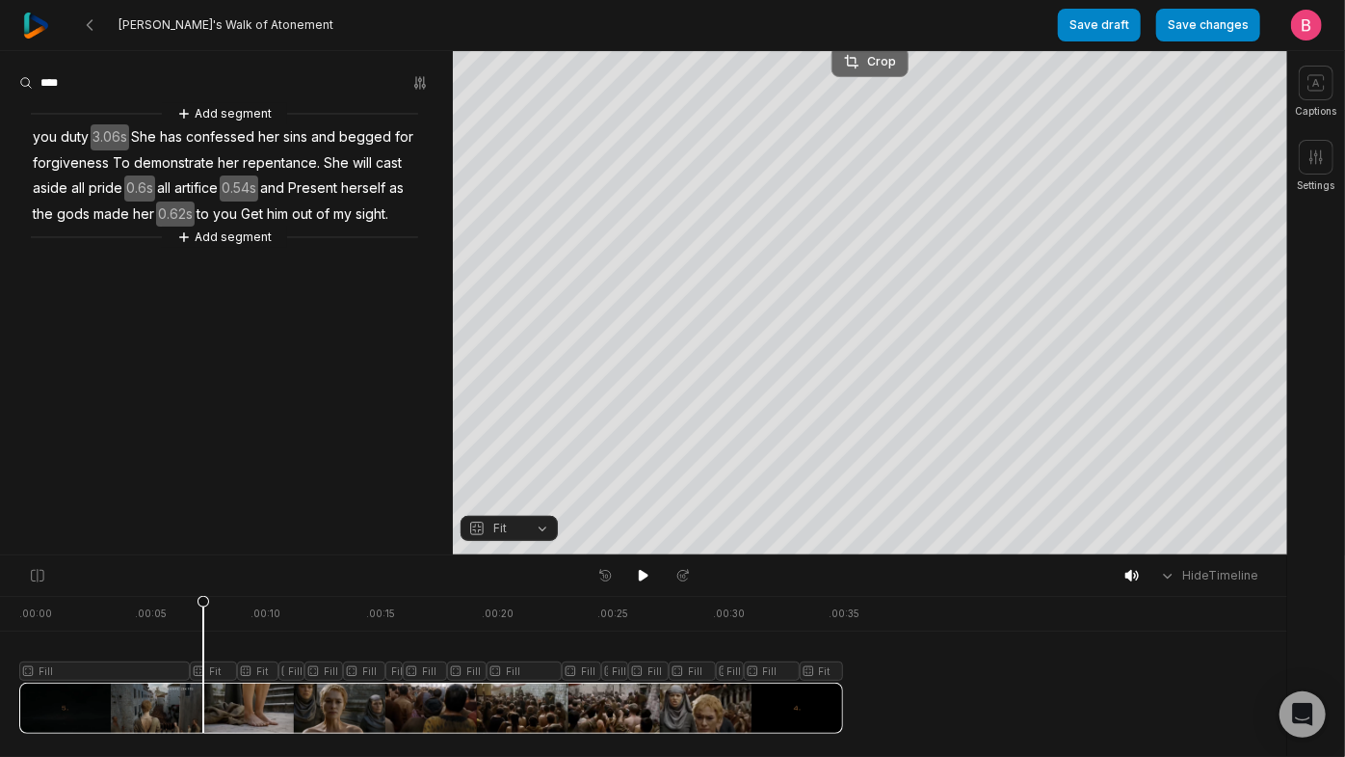
click at [878, 64] on div "Crop" at bounding box center [870, 61] width 52 height 17
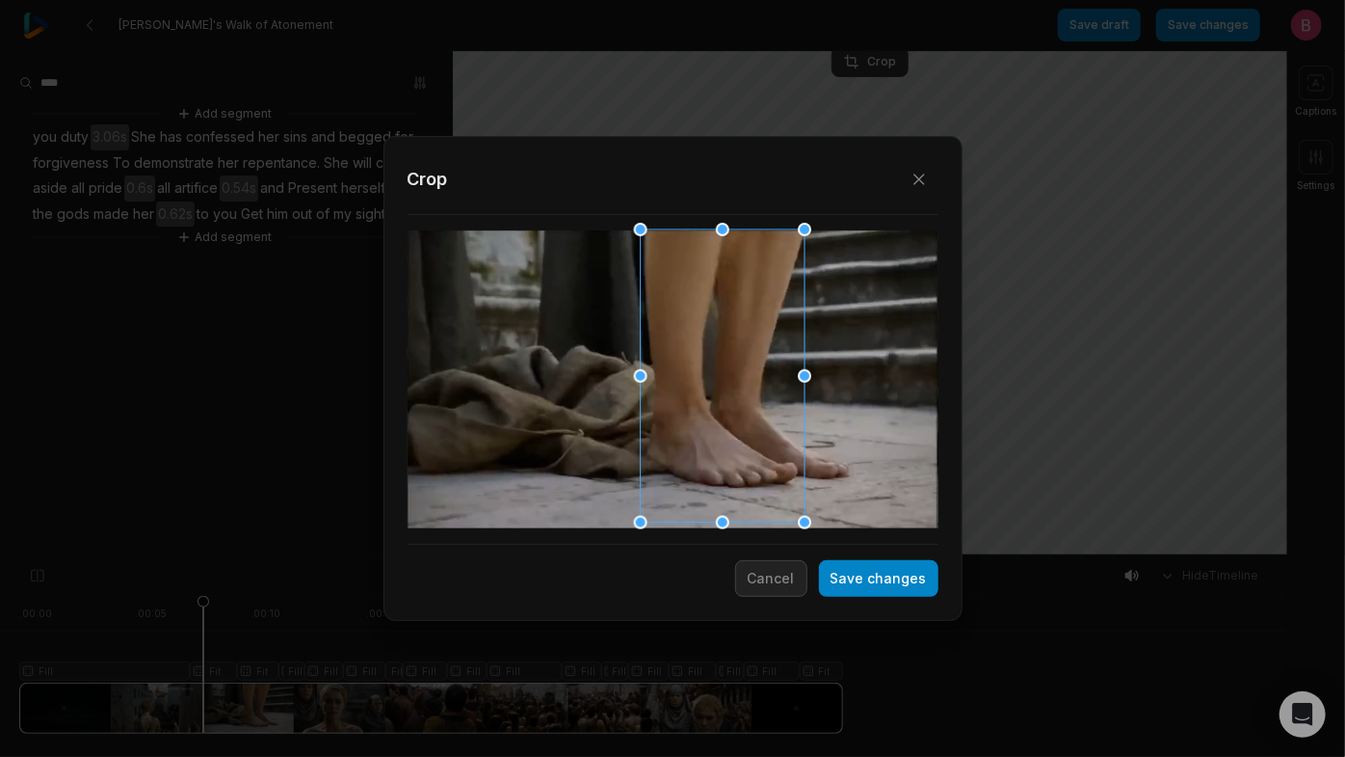
drag, startPoint x: 878, startPoint y: 64, endPoint x: 684, endPoint y: 366, distance: 359.3
click at [684, 366] on div at bounding box center [716, 376] width 164 height 293
click at [745, 419] on div at bounding box center [718, 376] width 164 height 293
click at [839, 563] on button "Save changes" at bounding box center [879, 578] width 120 height 37
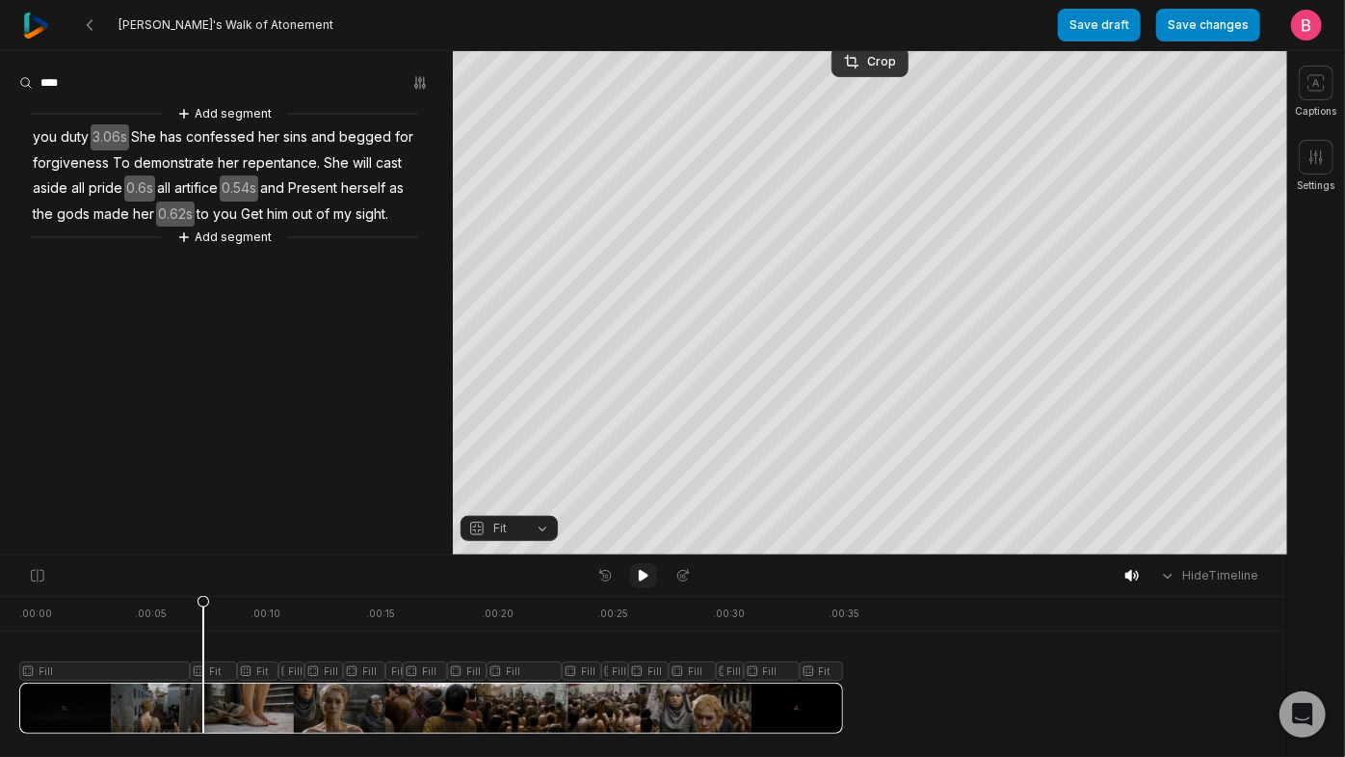
click at [639, 575] on icon at bounding box center [643, 575] width 15 height 15
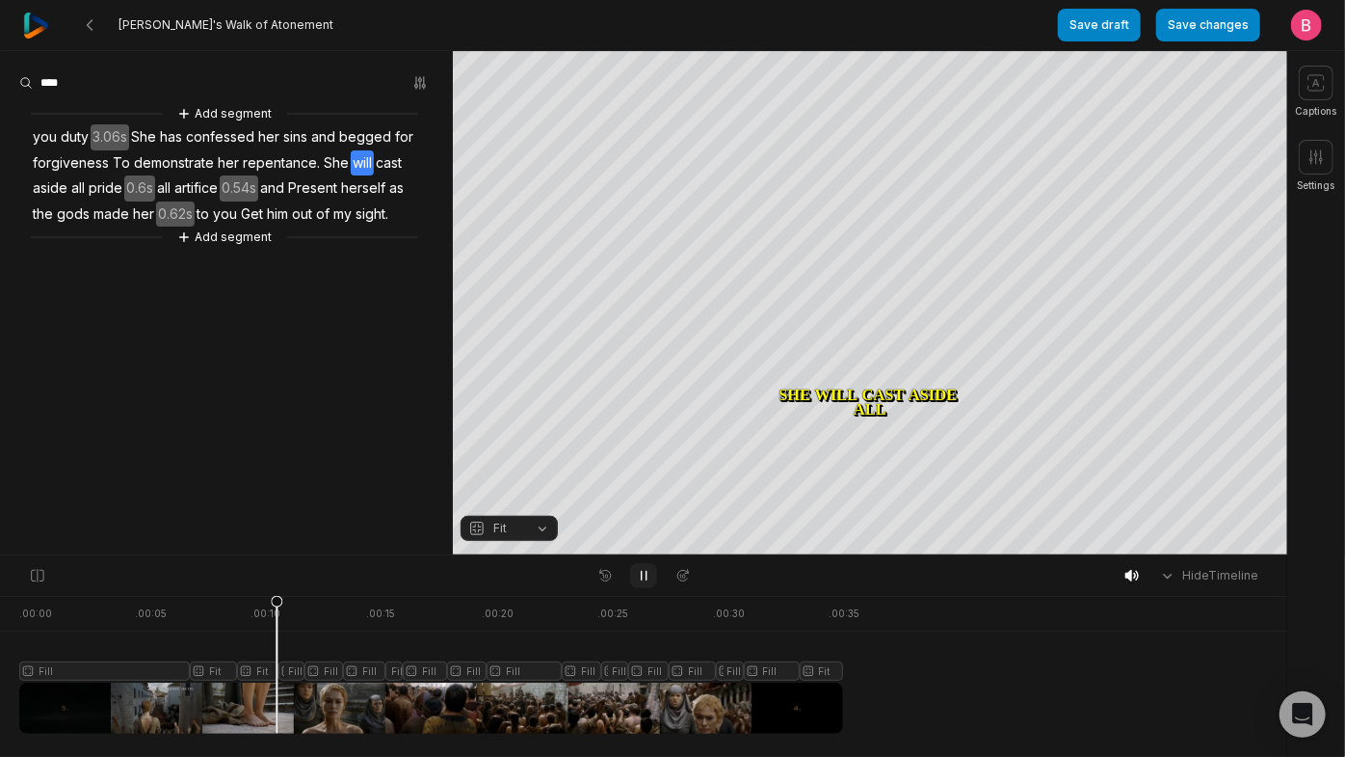
click at [639, 575] on icon at bounding box center [643, 575] width 15 height 15
click at [262, 699] on div at bounding box center [431, 665] width 824 height 138
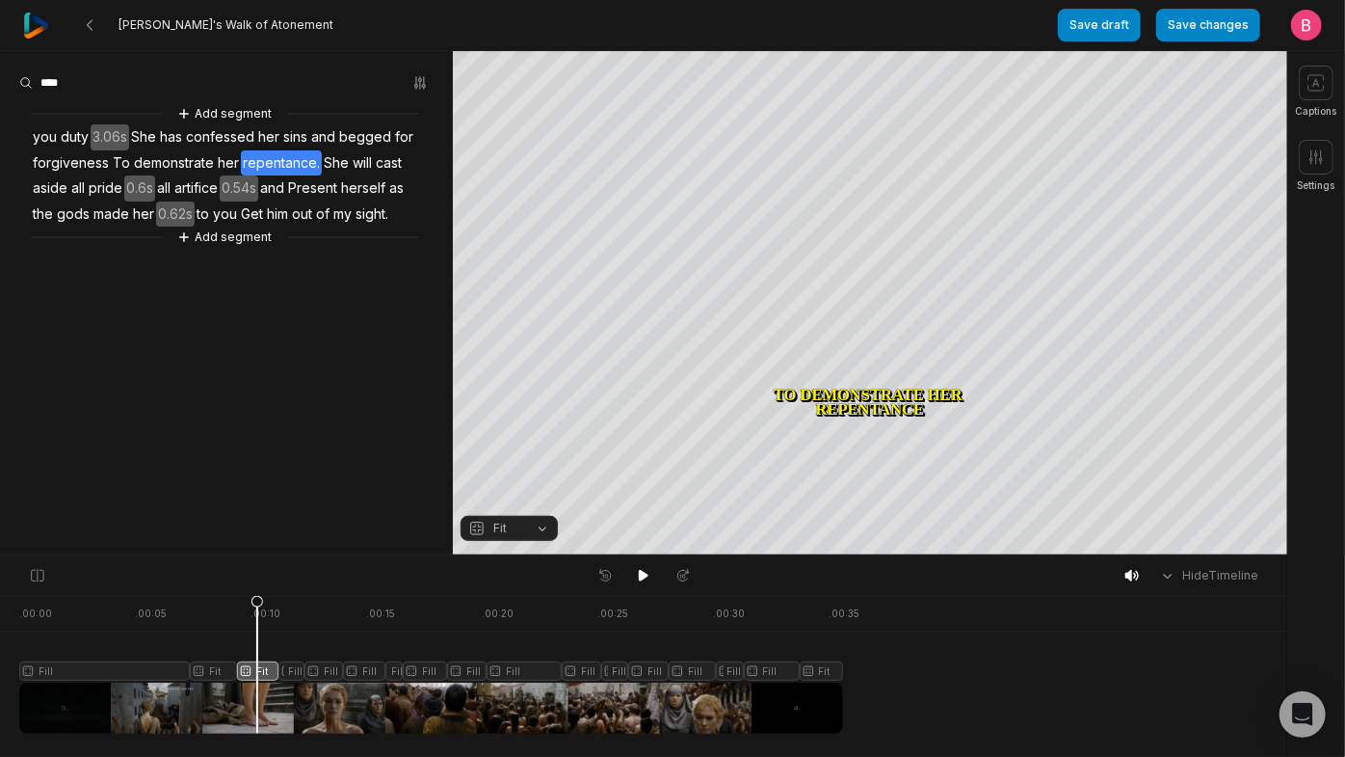
click at [519, 541] on button "Fit" at bounding box center [509, 528] width 97 height 25
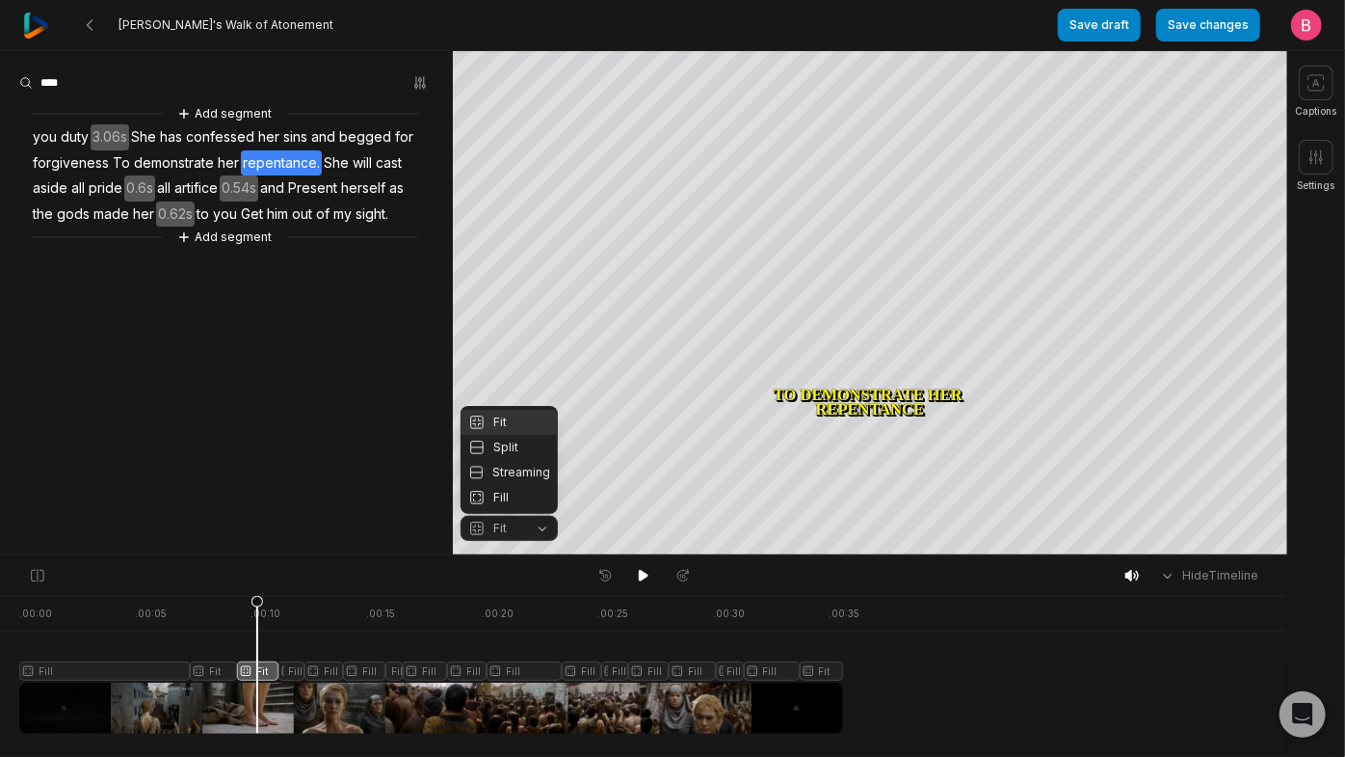
click at [867, 195] on div "Your browser does not support mp4 format. Your browser does not support mp4 for…" at bounding box center [644, 303] width 1288 height 504
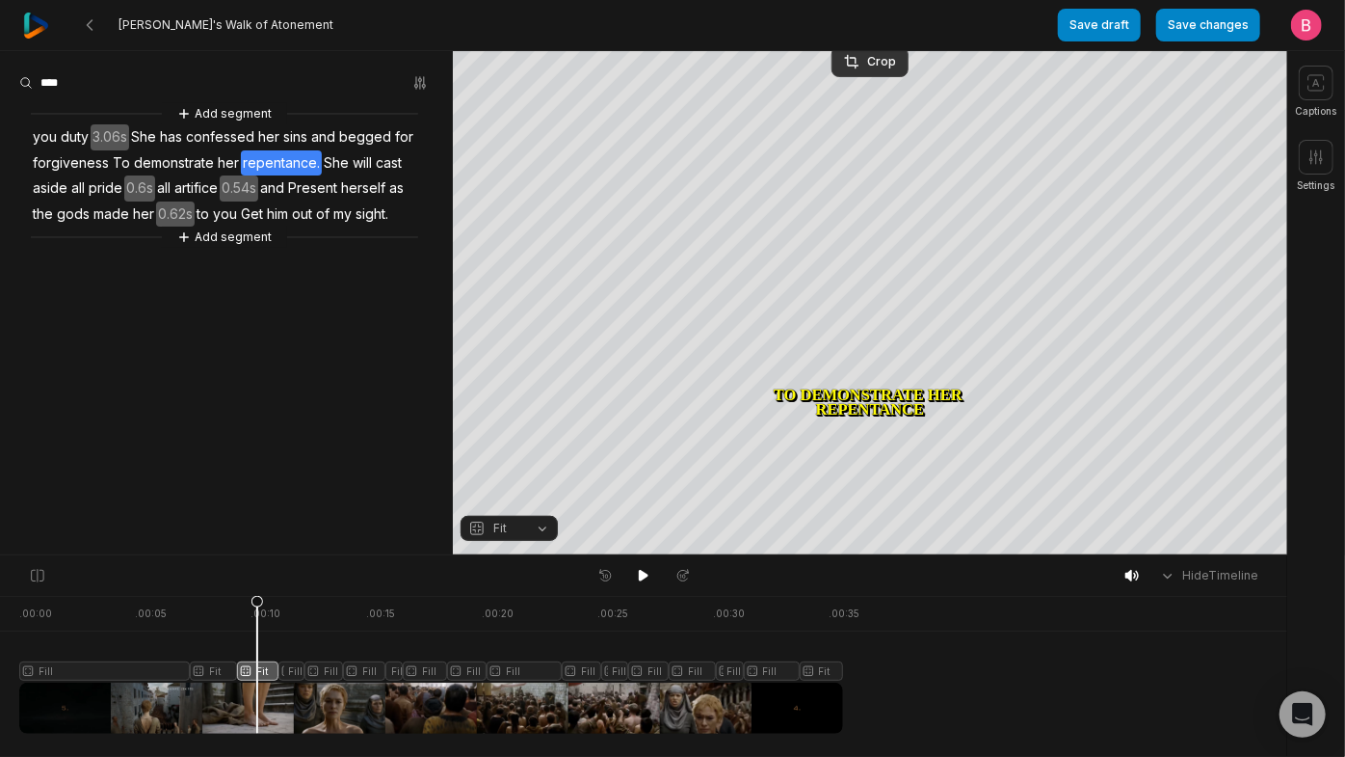
click at [867, 50] on nav "[PERSON_NAME]'s Walk of Atonement Save draft Save changes Open user menu" at bounding box center [672, 25] width 1345 height 51
click at [871, 56] on div "Crop" at bounding box center [870, 61] width 52 height 17
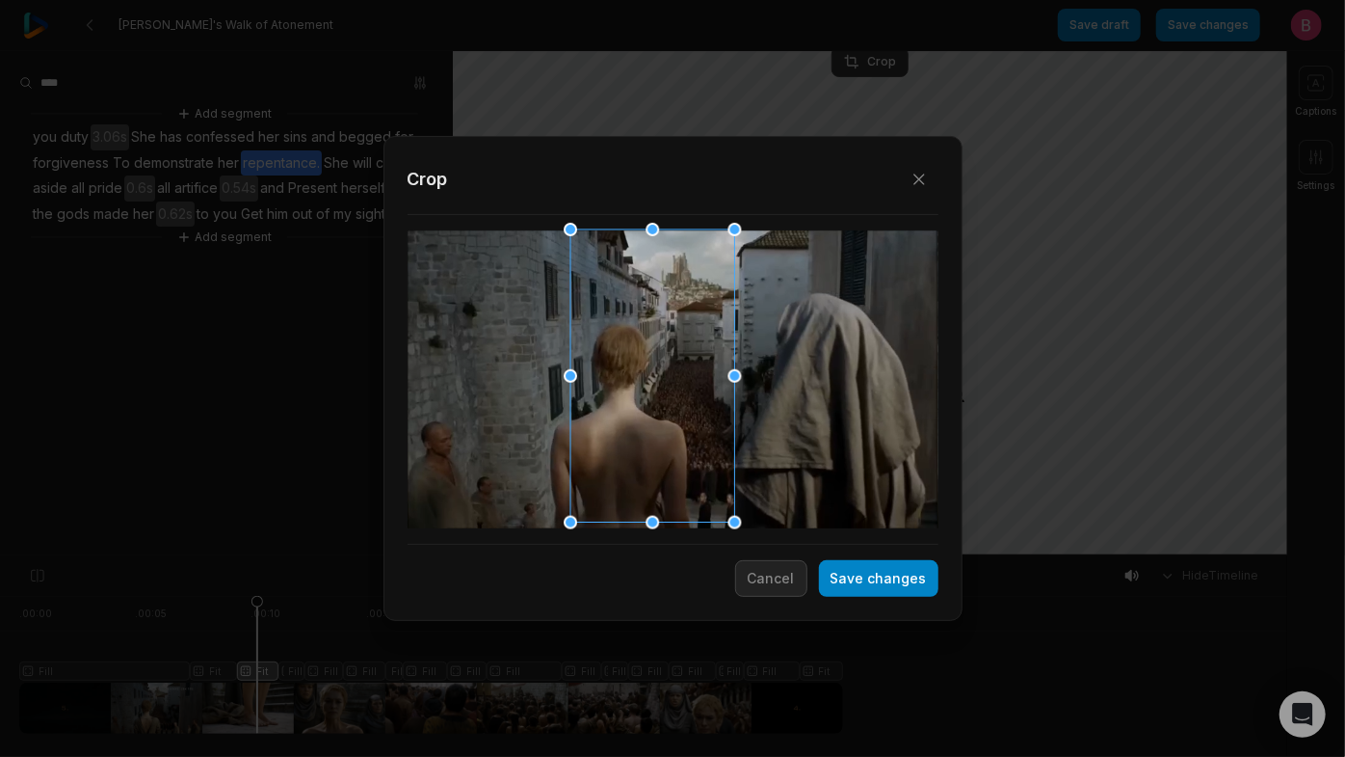
drag, startPoint x: 765, startPoint y: 372, endPoint x: 655, endPoint y: 398, distance: 112.9
click at [655, 398] on div at bounding box center [647, 376] width 164 height 293
click at [835, 575] on button "Save changes" at bounding box center [879, 578] width 120 height 37
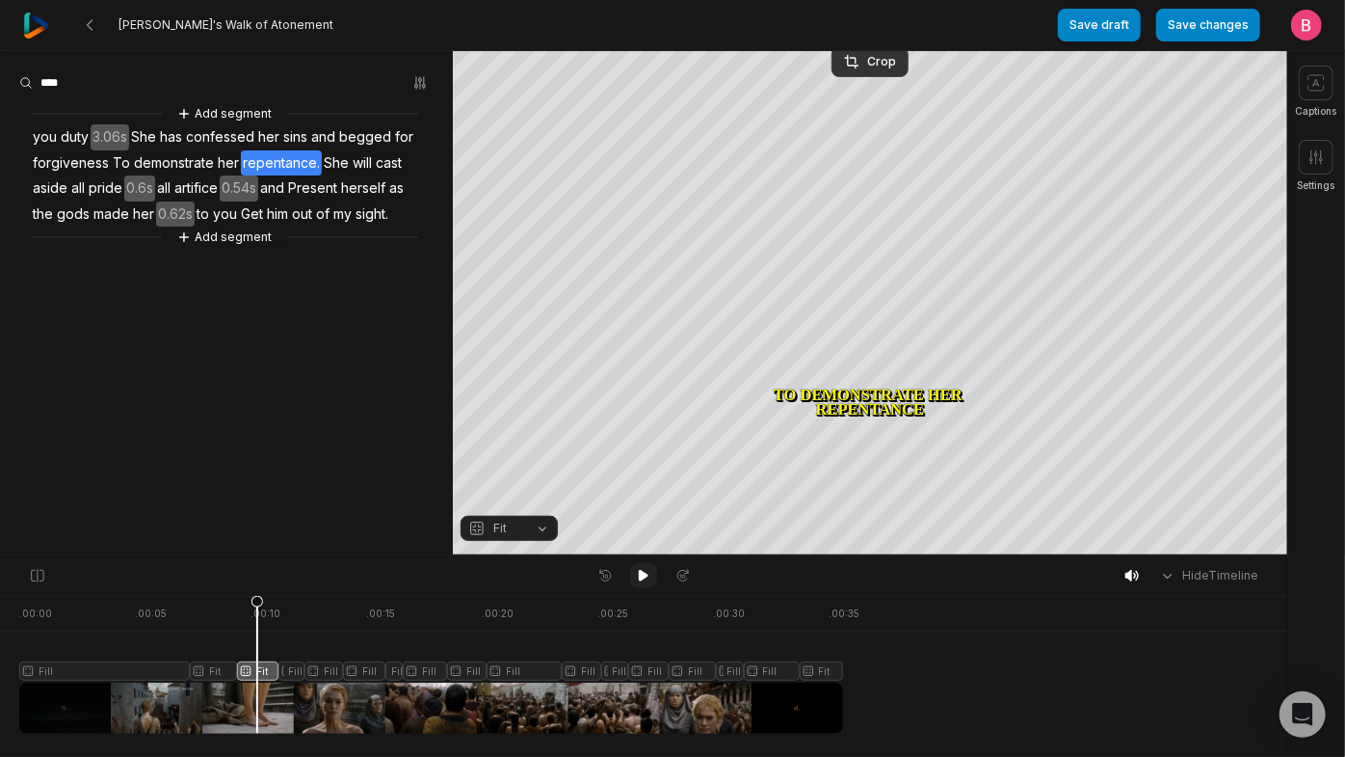
click at [640, 578] on icon at bounding box center [644, 576] width 10 height 12
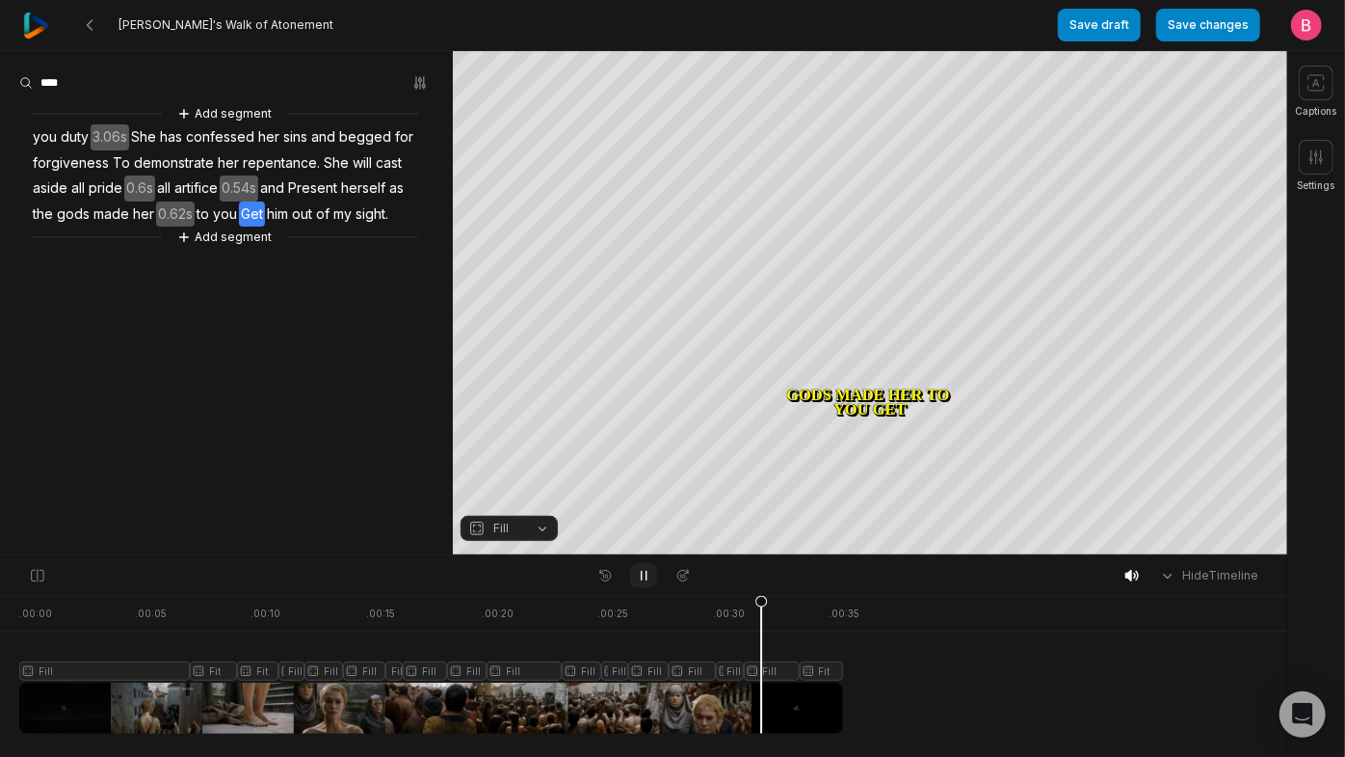
click at [640, 578] on icon at bounding box center [643, 575] width 15 height 15
click at [637, 574] on icon at bounding box center [643, 575] width 15 height 15
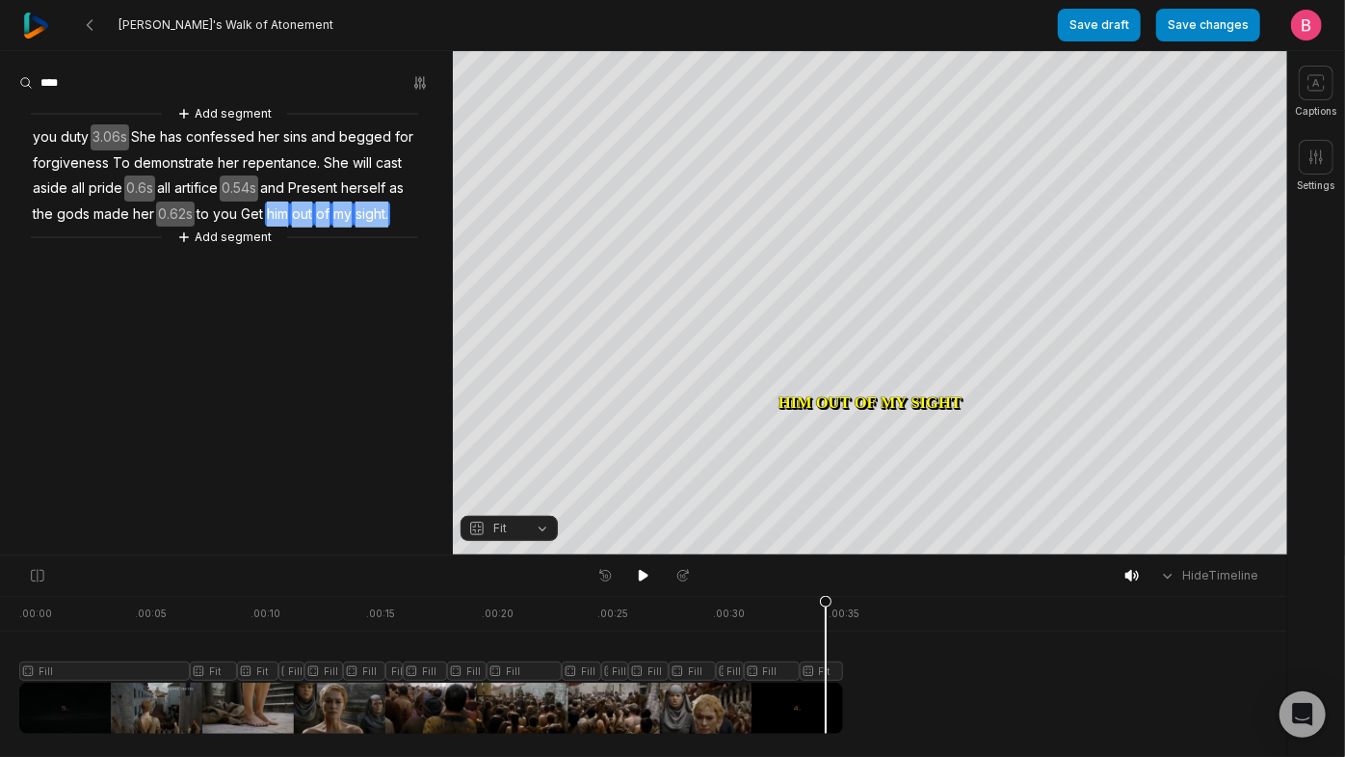
drag, startPoint x: 292, startPoint y: 320, endPoint x: 326, endPoint y: 284, distance: 49.1
click at [326, 248] on div "Add segment you duty 3.06s She has confessed her sins and begged for forgivenes…" at bounding box center [226, 175] width 453 height 145
click at [347, 252] on button "Remove video" at bounding box center [342, 239] width 130 height 25
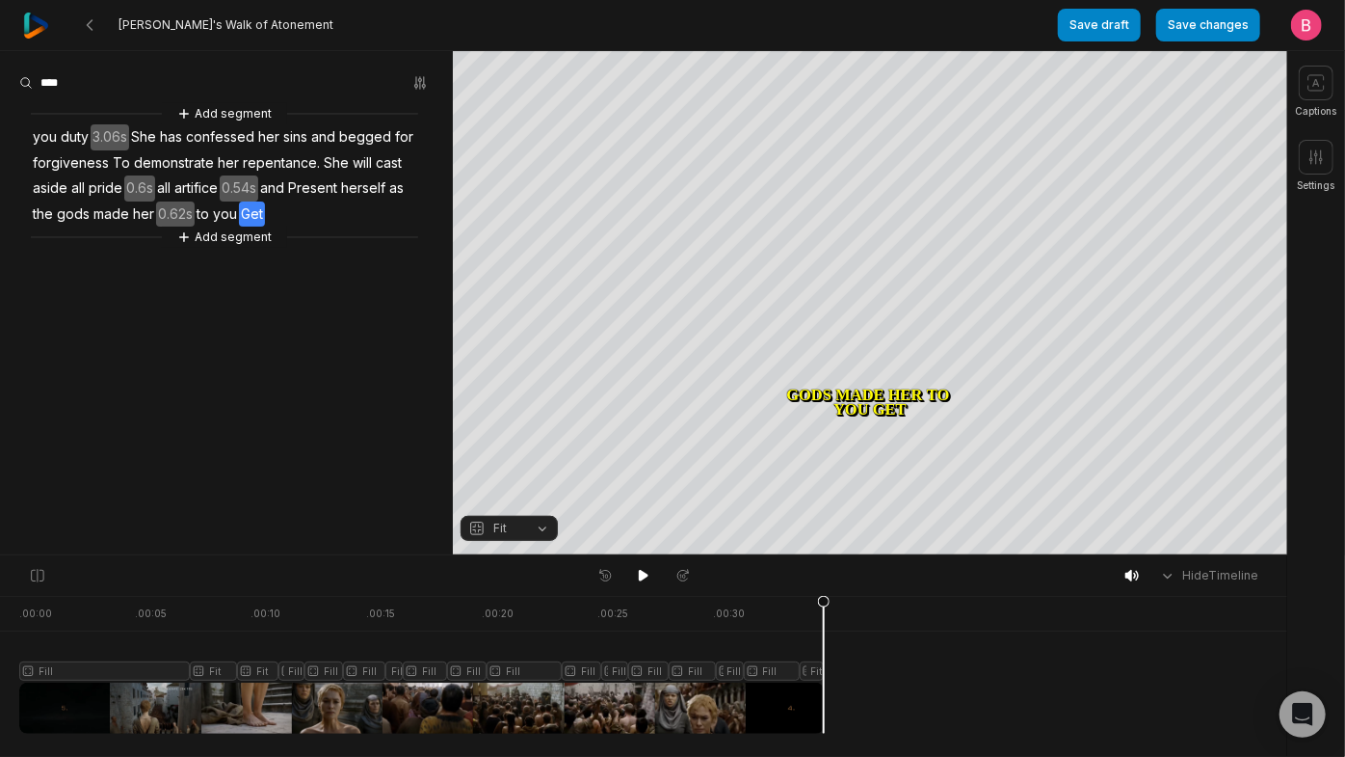
click at [265, 227] on span "Get" at bounding box center [252, 214] width 26 height 26
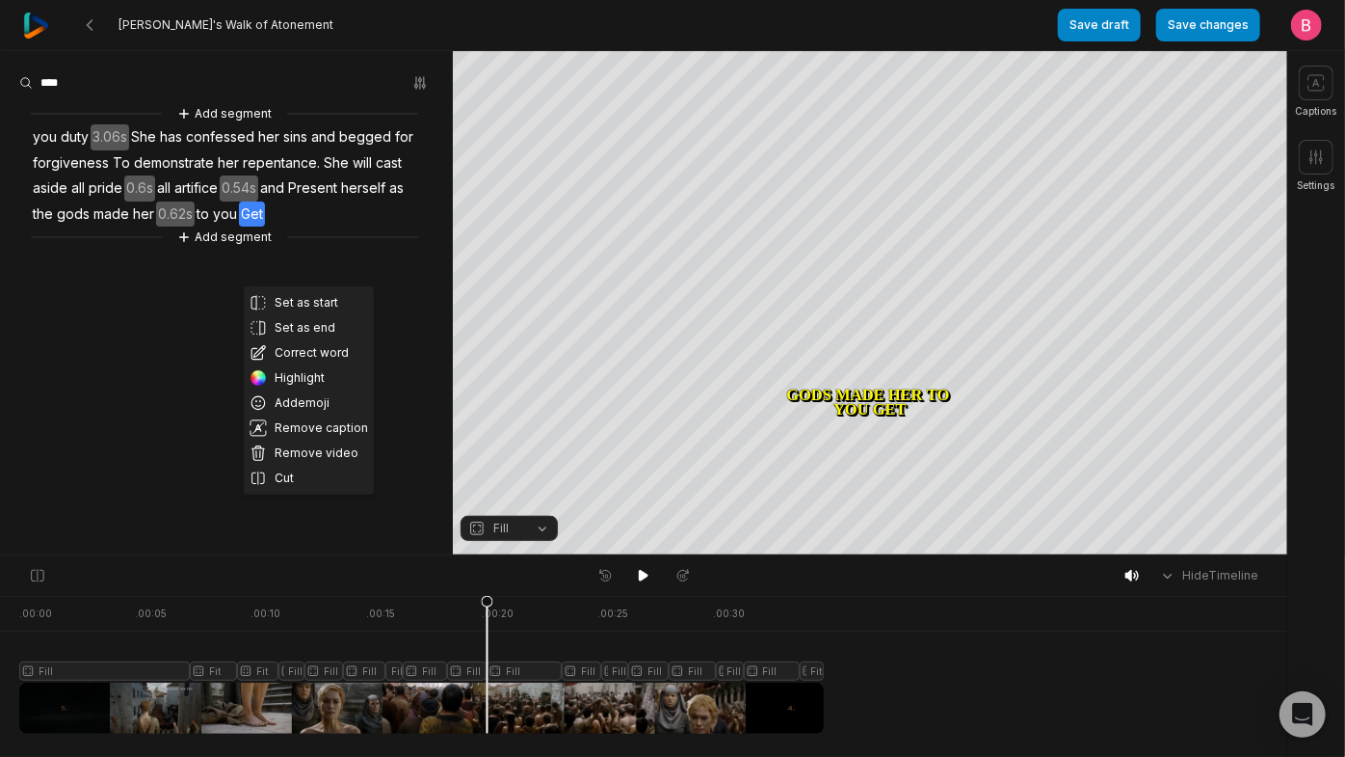
click at [339, 201] on span "herself" at bounding box center [363, 188] width 48 height 26
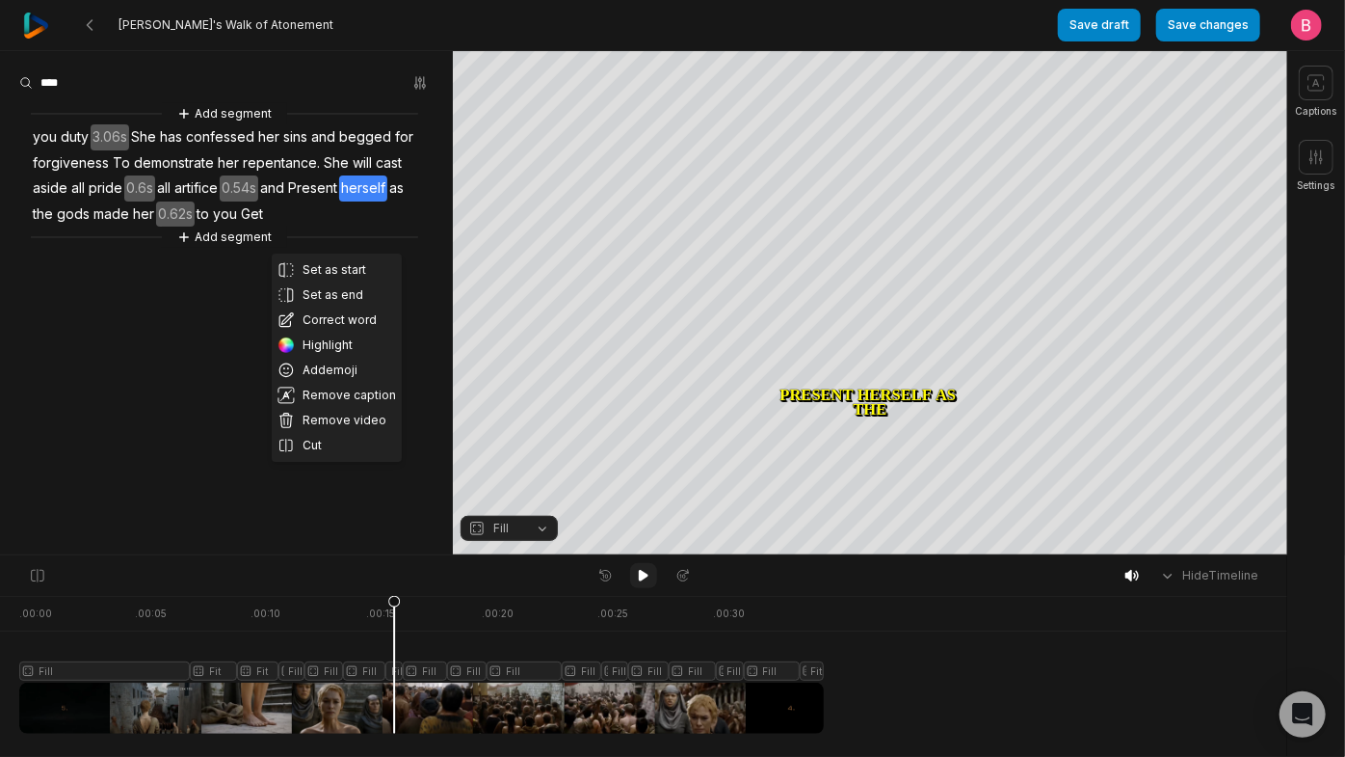
click at [630, 575] on button at bounding box center [643, 575] width 27 height 25
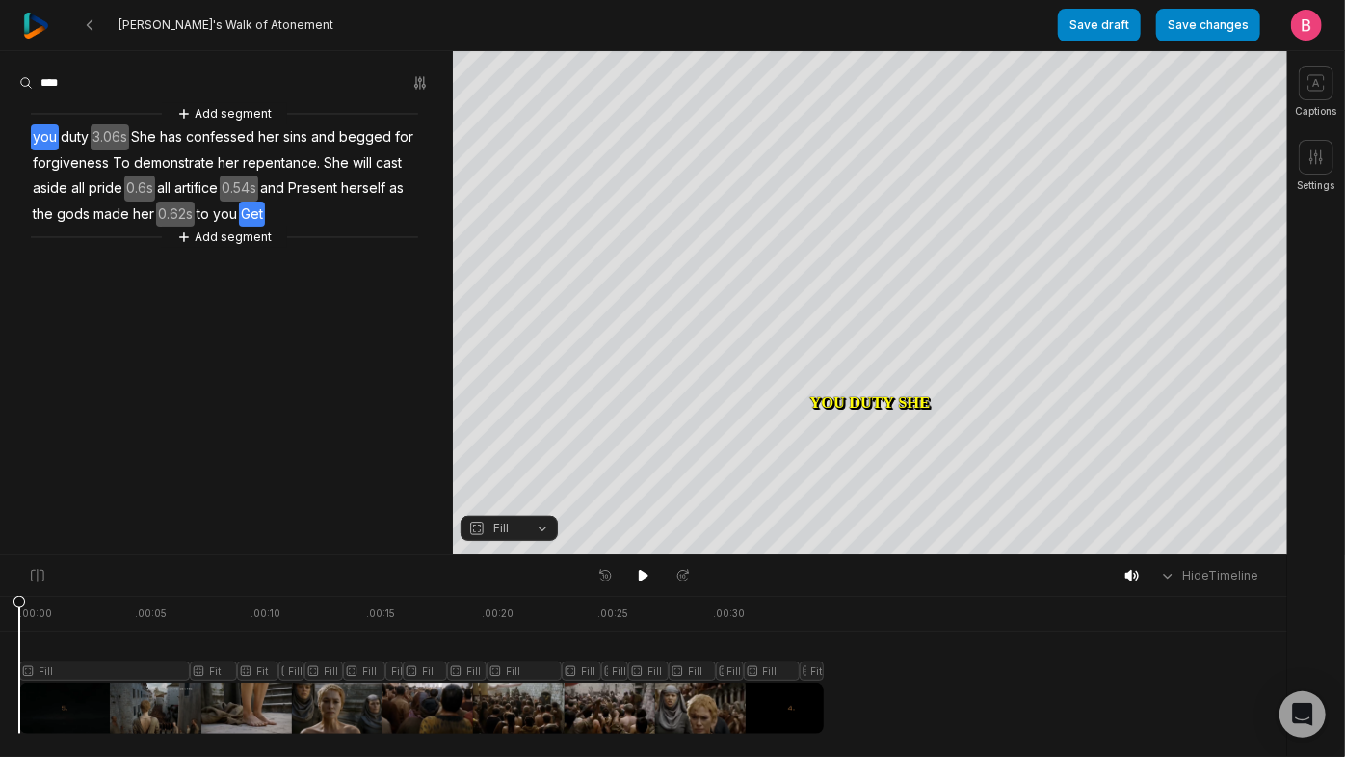
drag, startPoint x: 353, startPoint y: 282, endPoint x: 322, endPoint y: 282, distance: 30.8
click at [322, 248] on div "Add segment you duty 3.06s She has confessed her sins and begged for forgivenes…" at bounding box center [226, 175] width 453 height 145
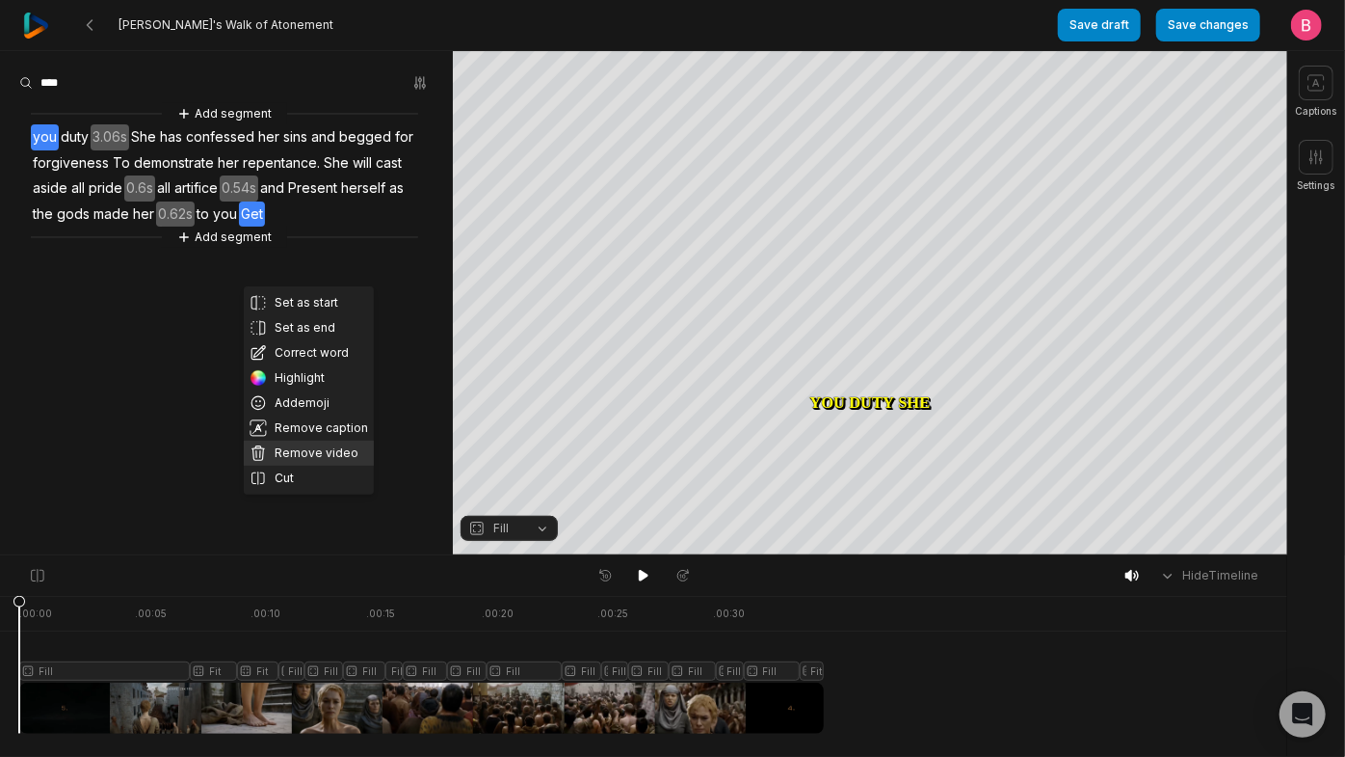
click at [303, 465] on button "Remove video" at bounding box center [309, 452] width 130 height 25
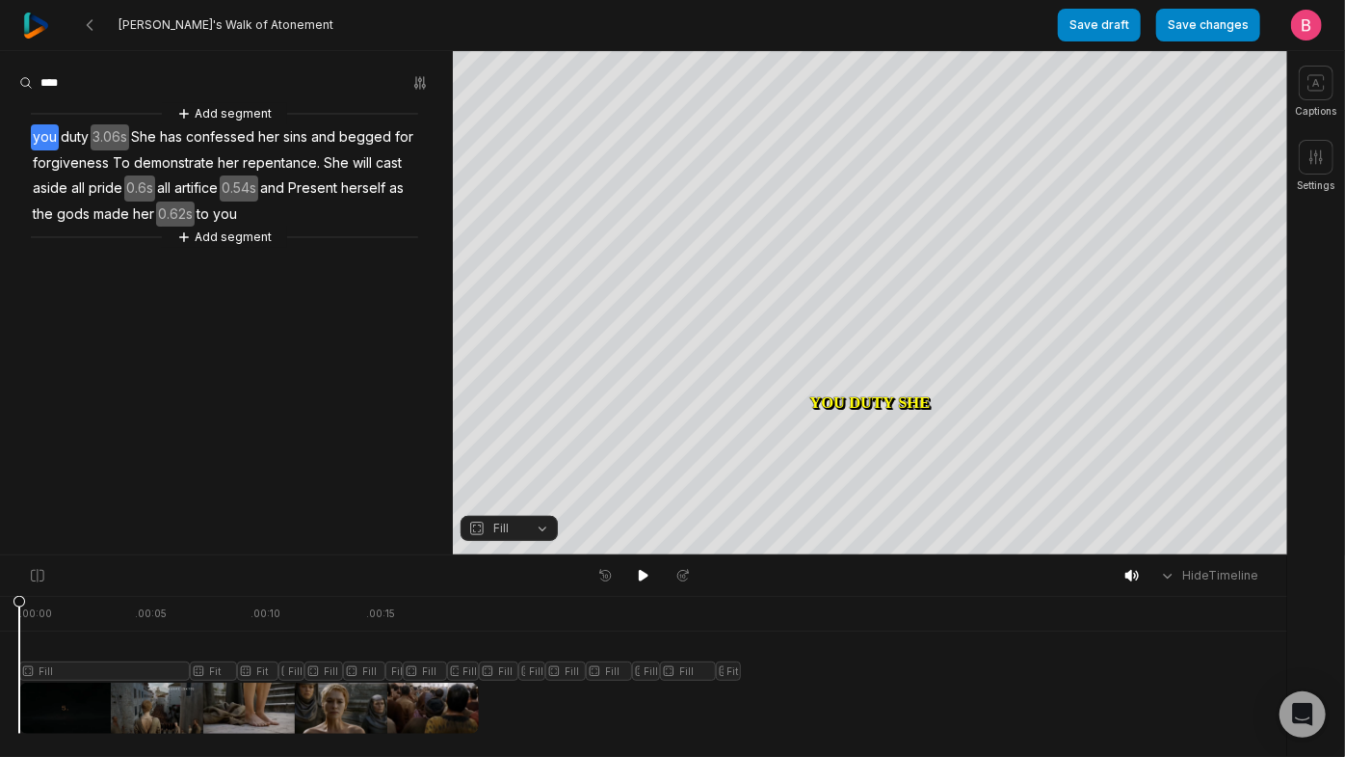
click at [339, 201] on span "herself" at bounding box center [363, 188] width 48 height 26
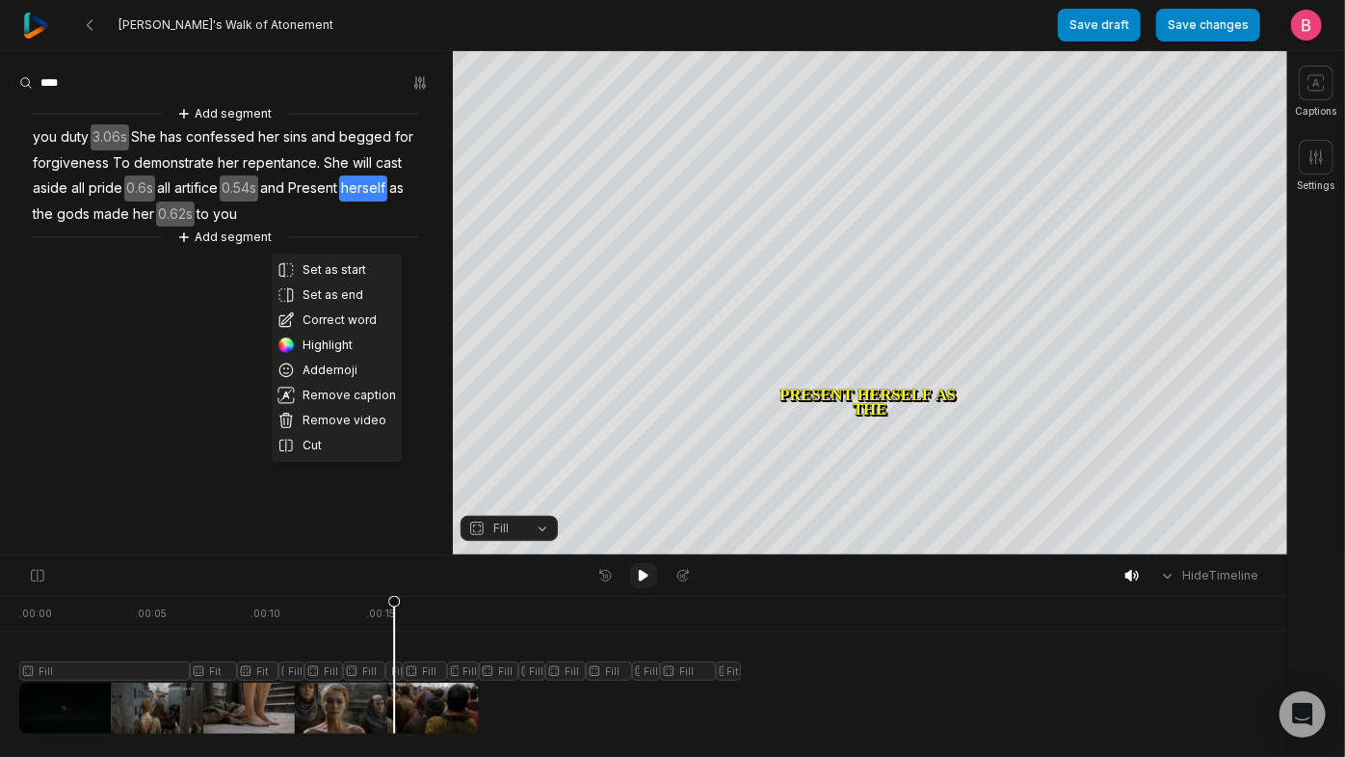
click at [640, 579] on icon at bounding box center [644, 576] width 10 height 12
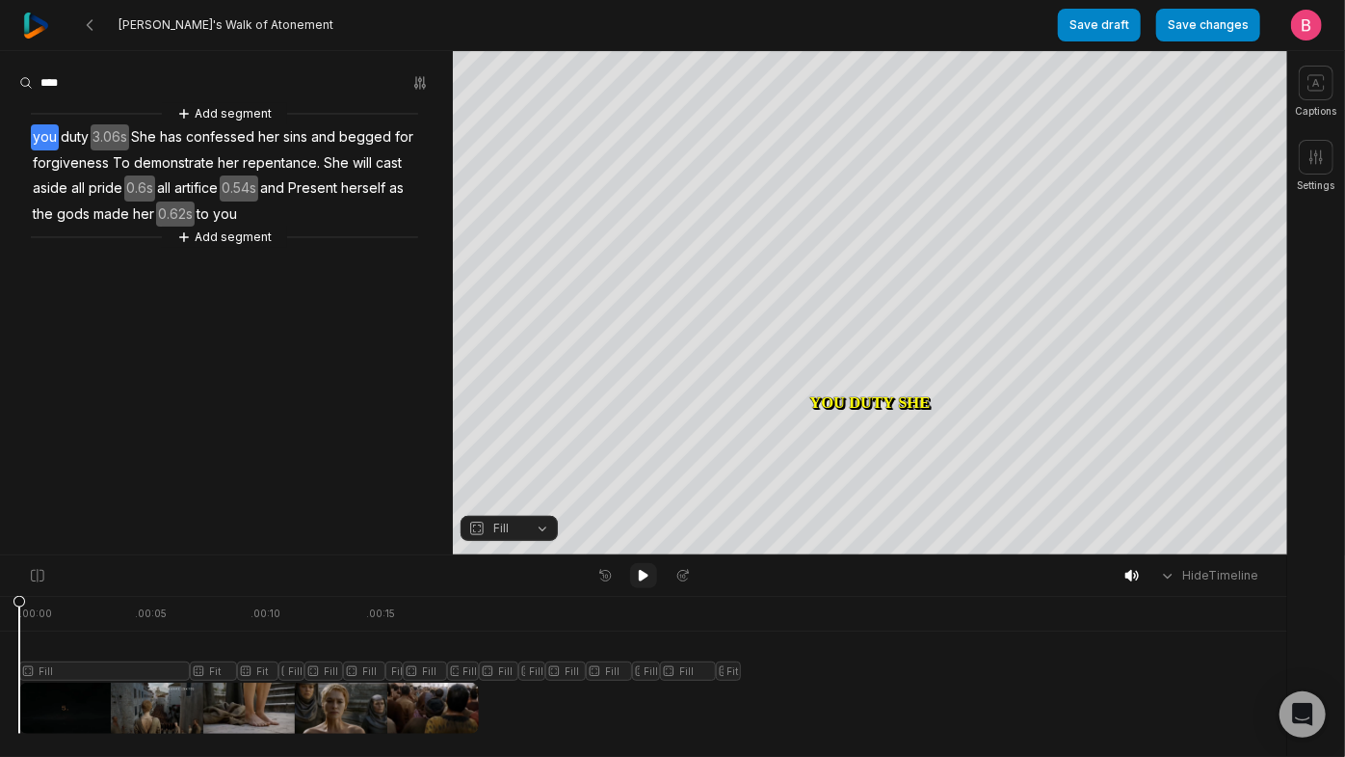
click at [640, 579] on icon at bounding box center [644, 576] width 10 height 12
click at [406, 728] on div at bounding box center [249, 665] width 460 height 138
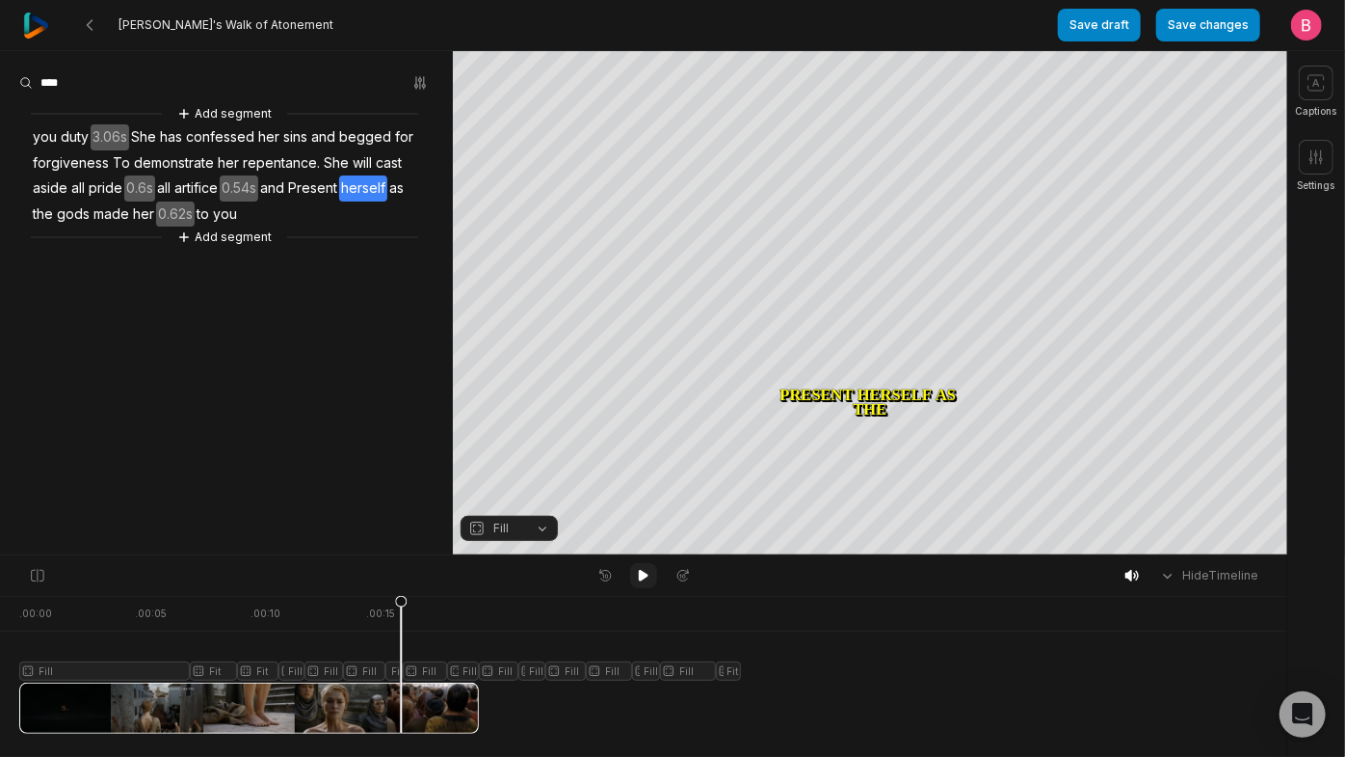
click at [648, 575] on icon at bounding box center [643, 575] width 15 height 15
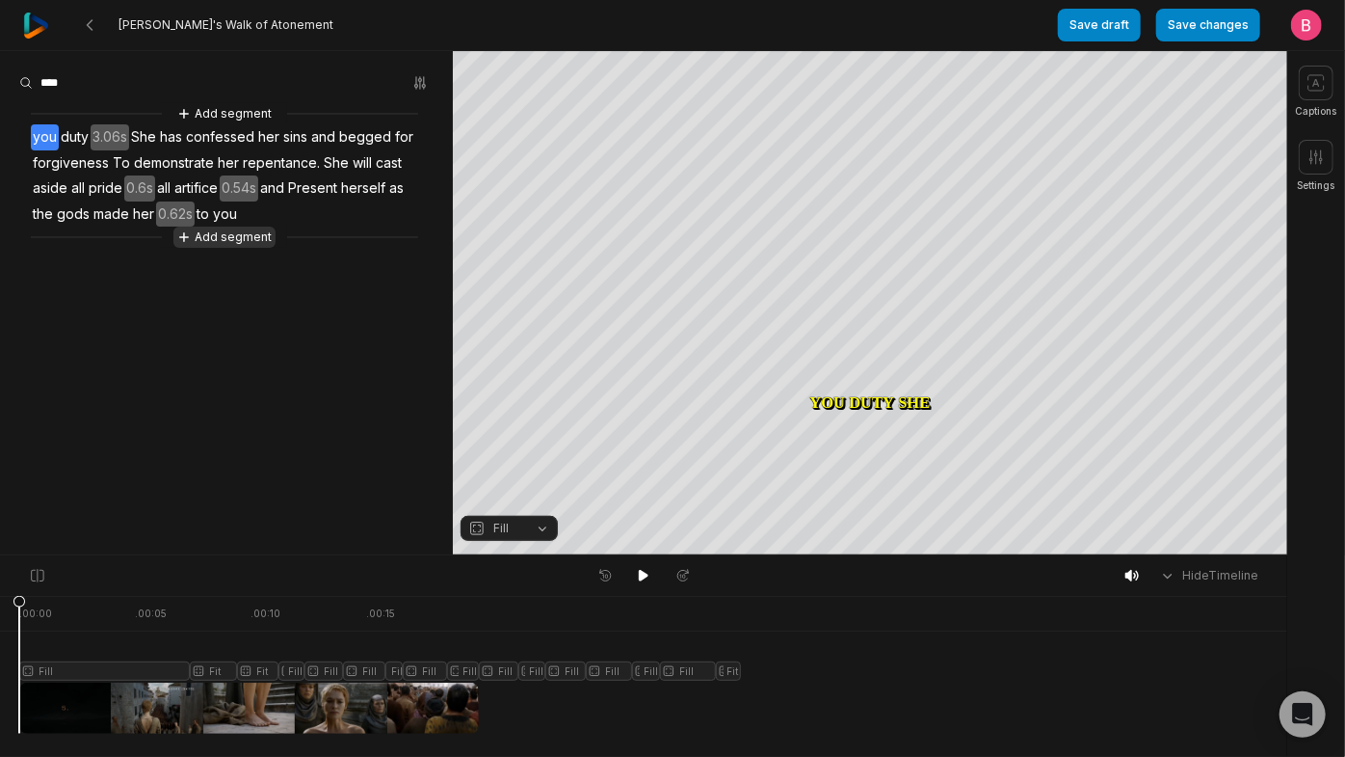
click at [244, 248] on button "Add segment" at bounding box center [224, 236] width 102 height 21
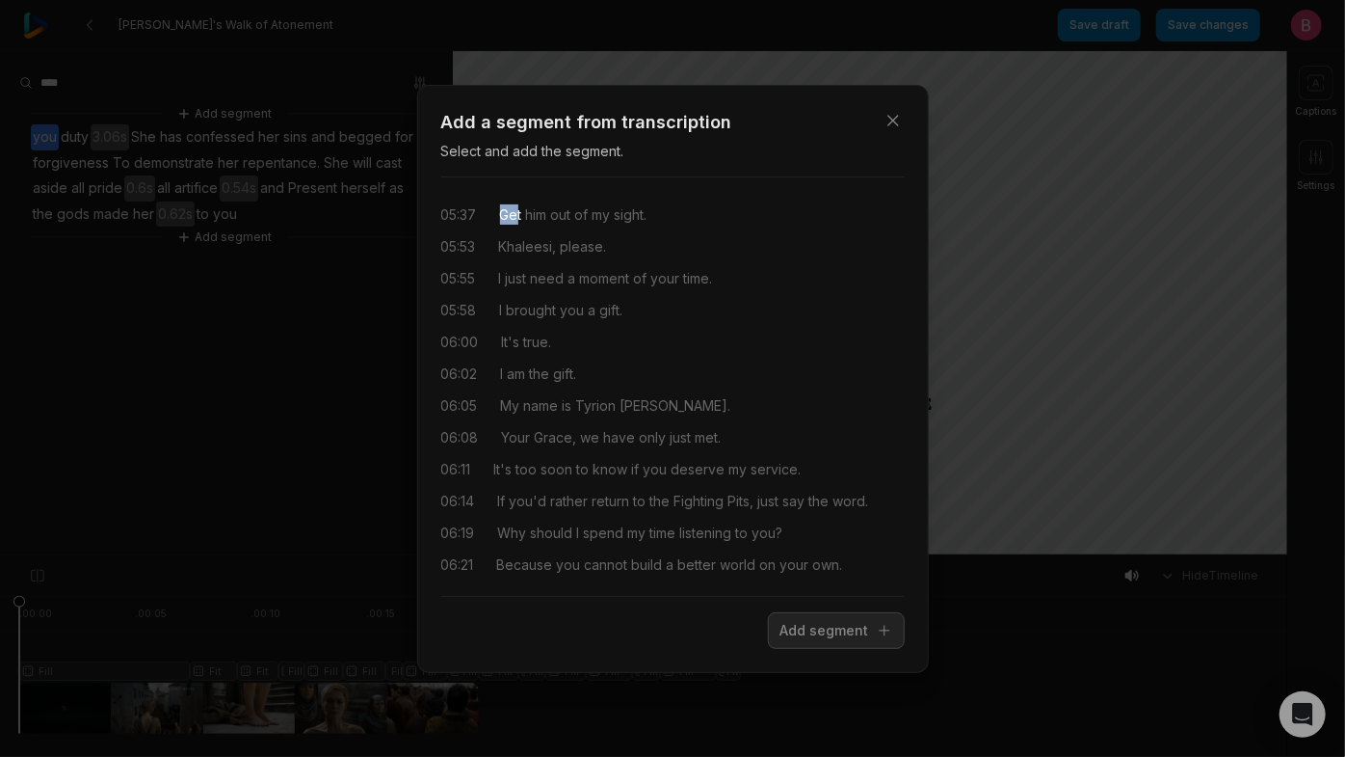
drag, startPoint x: 541, startPoint y: 231, endPoint x: 518, endPoint y: 228, distance: 22.4
click at [518, 225] on div "05:37 Get him out of my sight." at bounding box center [673, 214] width 464 height 20
click at [768, 629] on button "Add segment" at bounding box center [836, 630] width 137 height 37
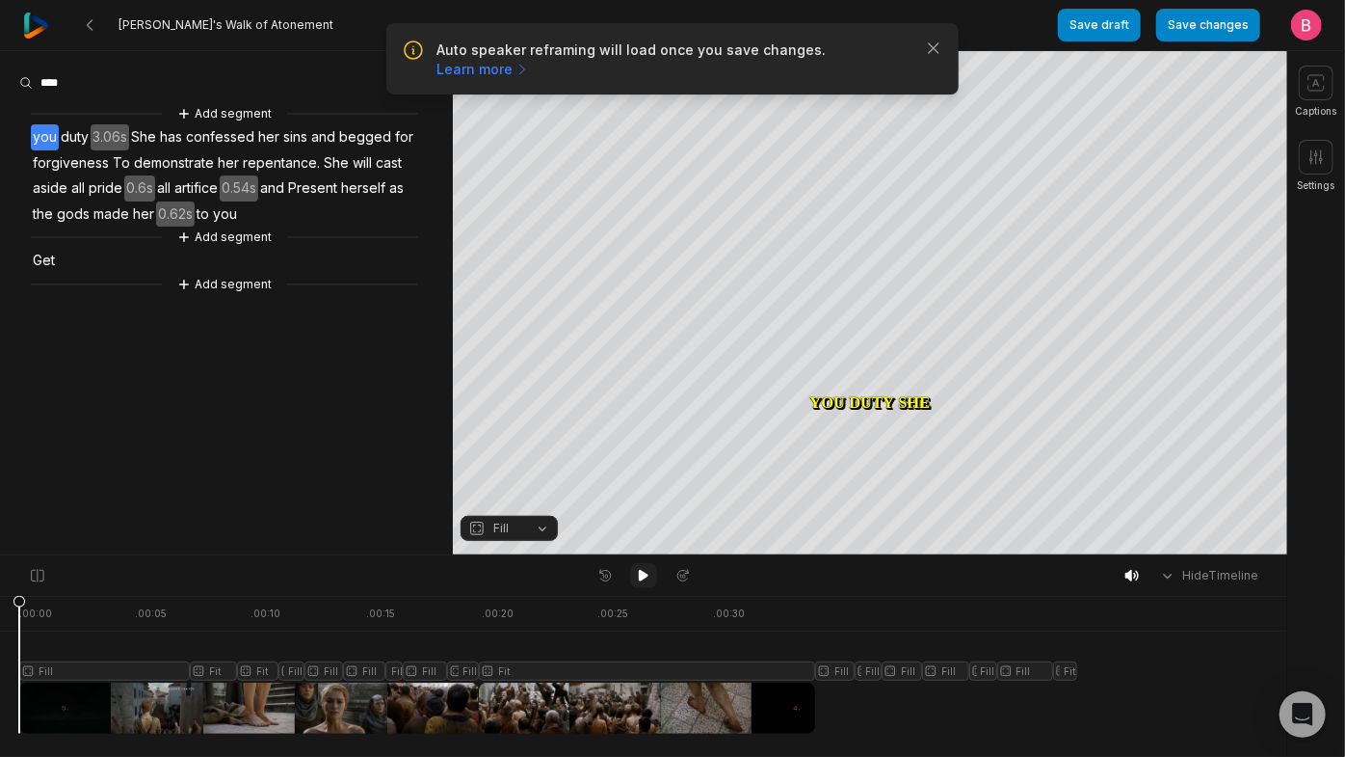
click at [636, 583] on icon at bounding box center [643, 575] width 15 height 15
click at [692, 733] on div at bounding box center [417, 665] width 796 height 138
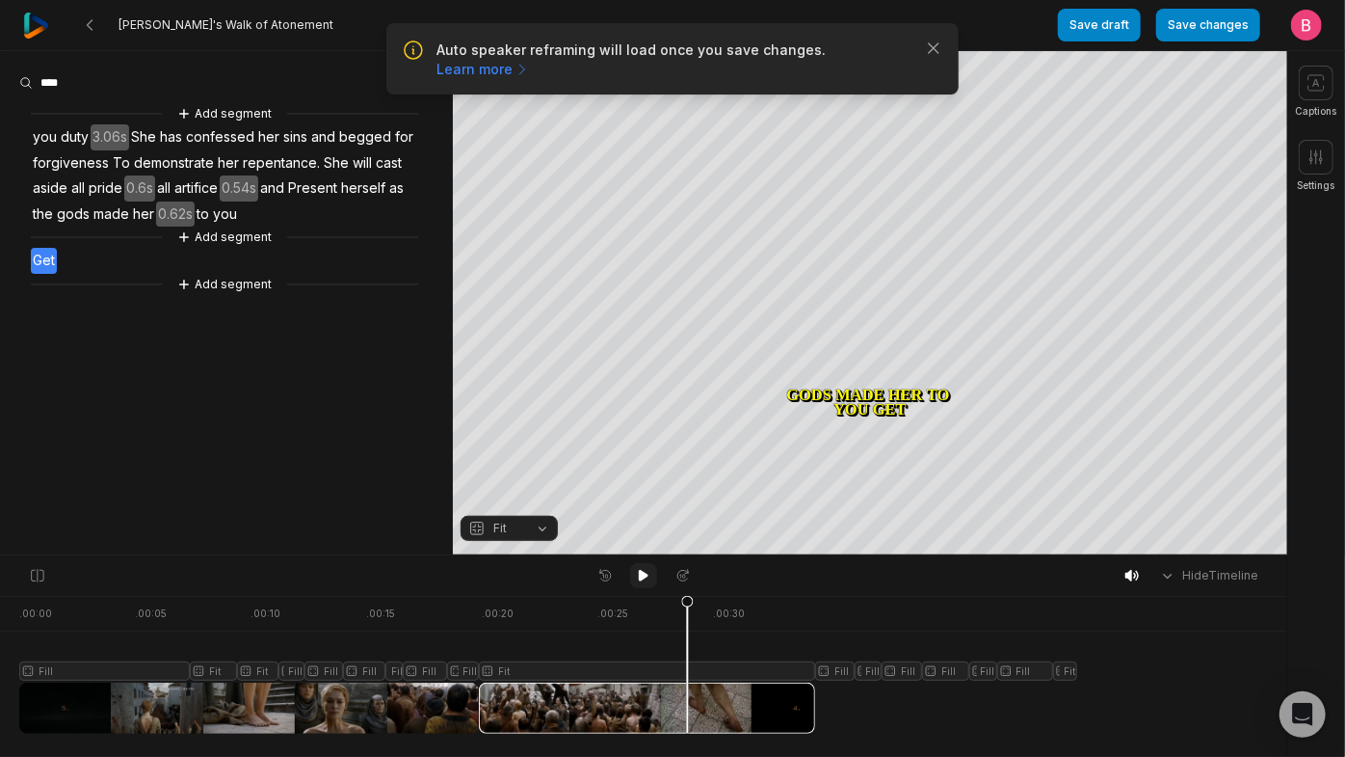
click at [630, 578] on button at bounding box center [643, 575] width 27 height 25
click at [634, 733] on div at bounding box center [417, 665] width 796 height 138
click at [580, 733] on div at bounding box center [647, 707] width 336 height 51
click at [509, 731] on div at bounding box center [417, 665] width 796 height 138
click at [529, 541] on button "Fit" at bounding box center [509, 528] width 97 height 25
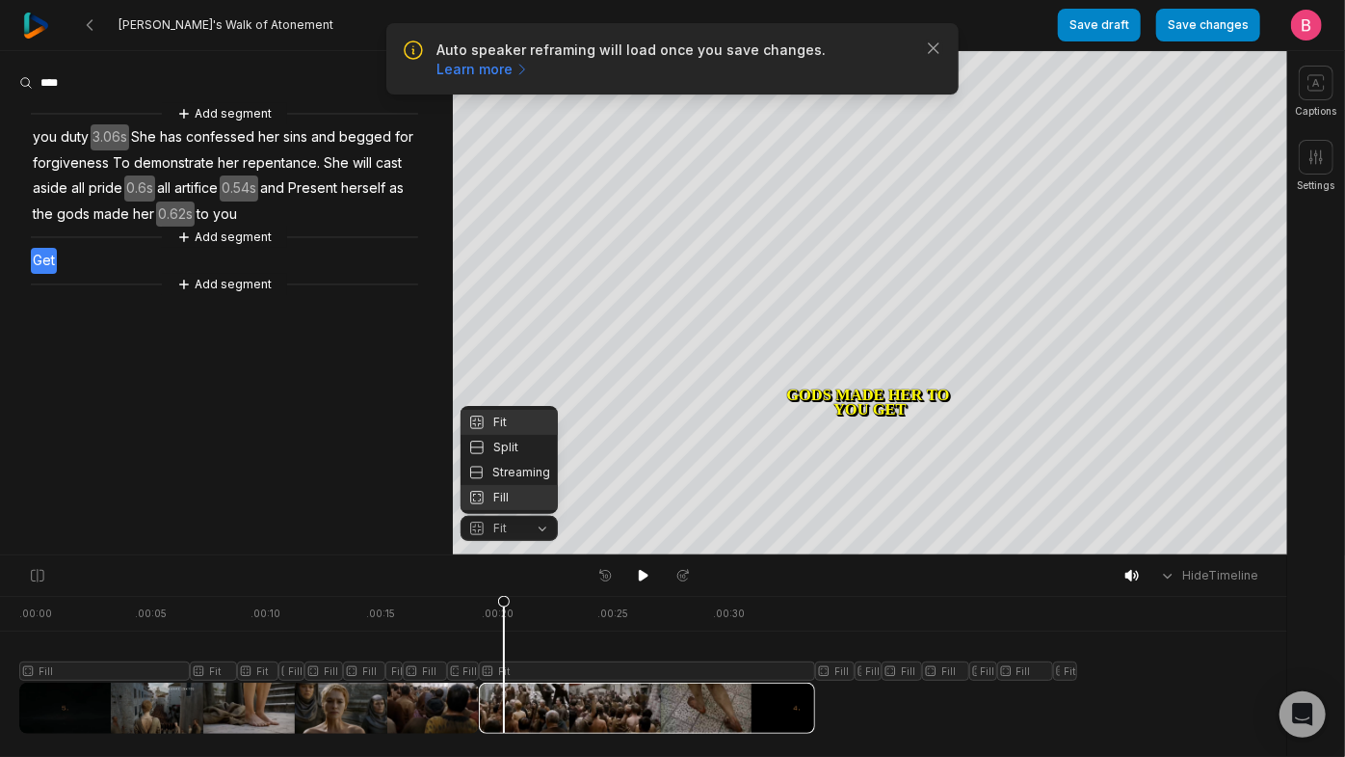
click at [529, 503] on div "Fill" at bounding box center [509, 497] width 97 height 25
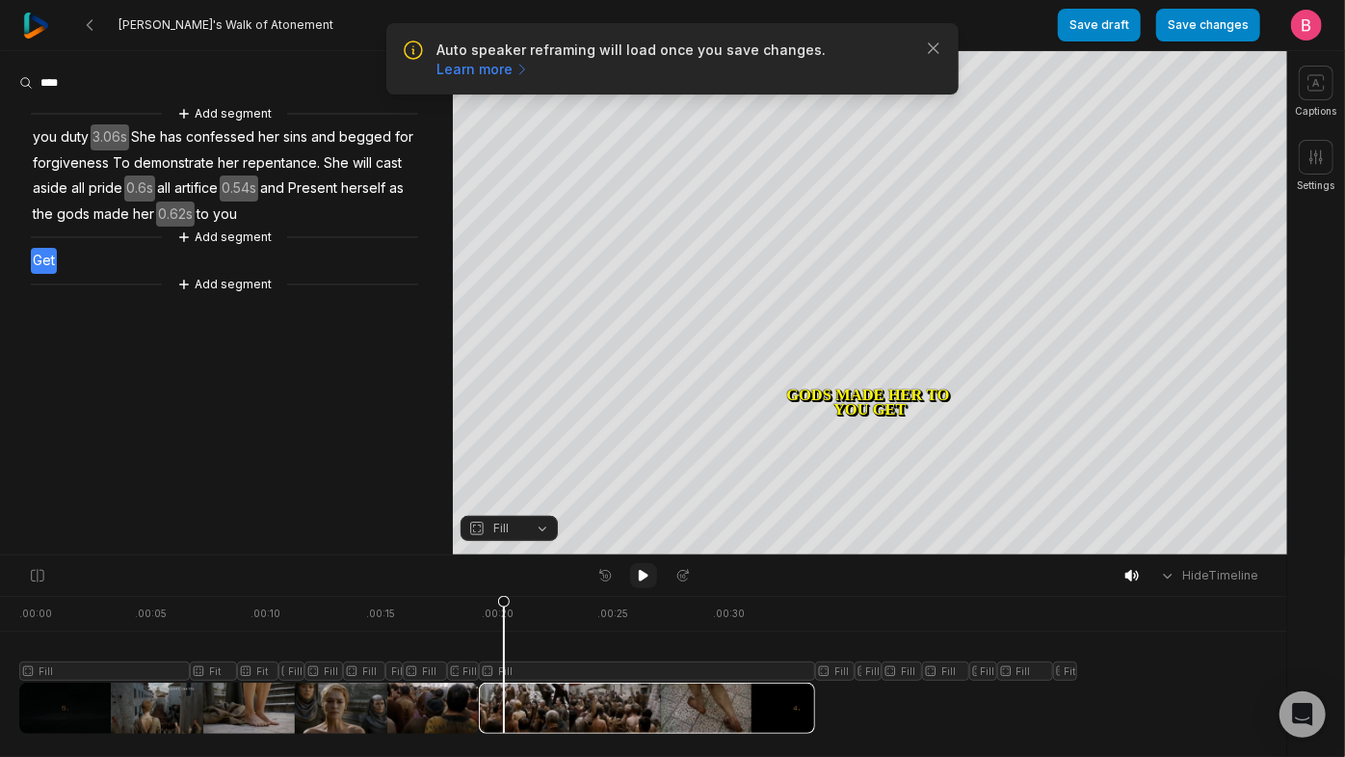
click at [643, 578] on icon at bounding box center [644, 576] width 10 height 12
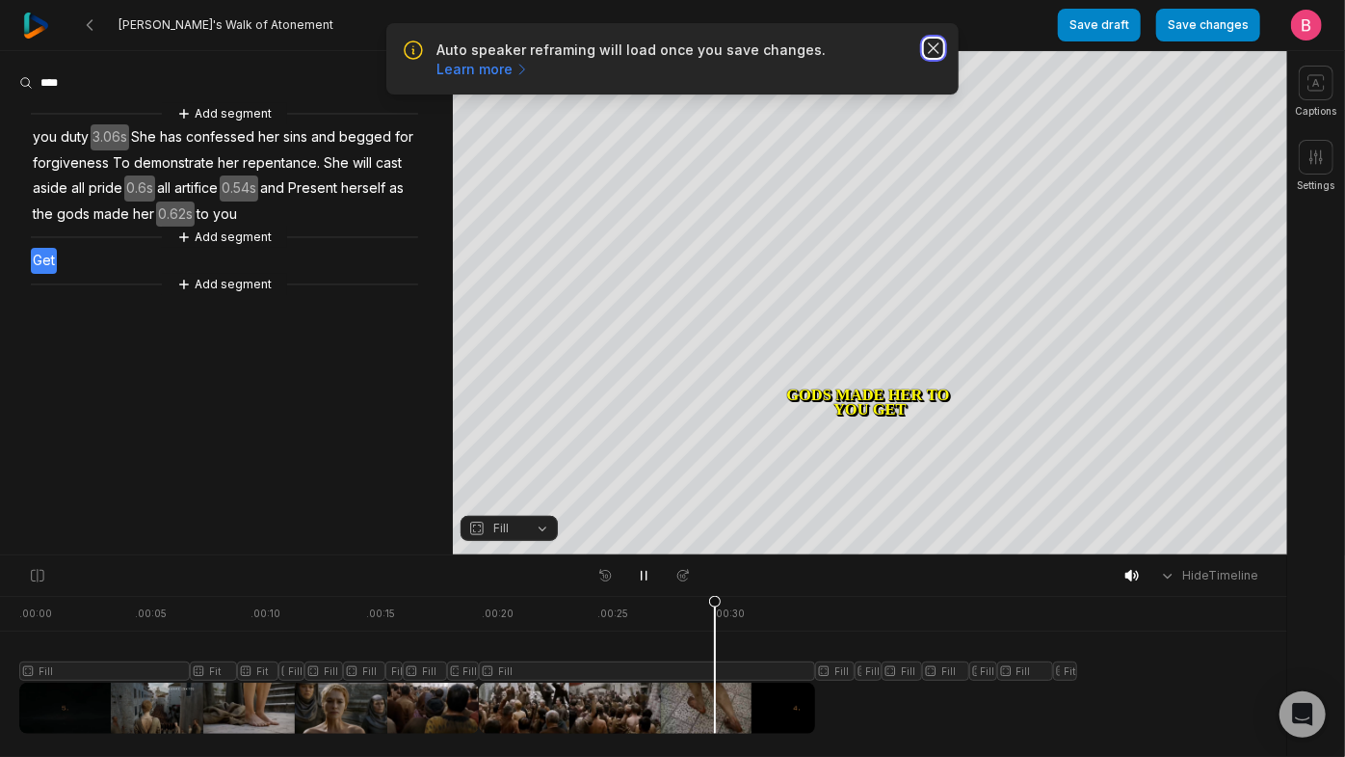
click at [929, 53] on icon "button" at bounding box center [934, 48] width 10 height 10
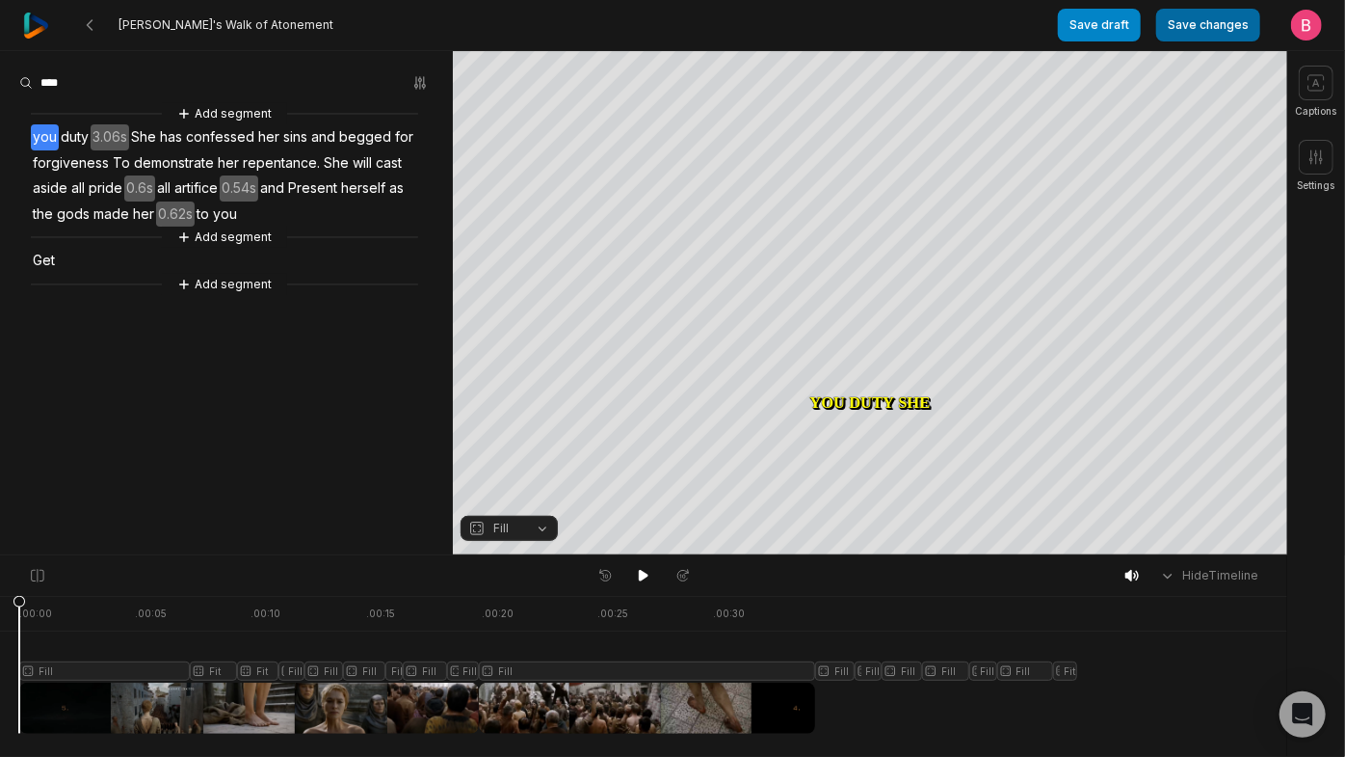
click at [1156, 19] on button "Save changes" at bounding box center [1208, 25] width 104 height 33
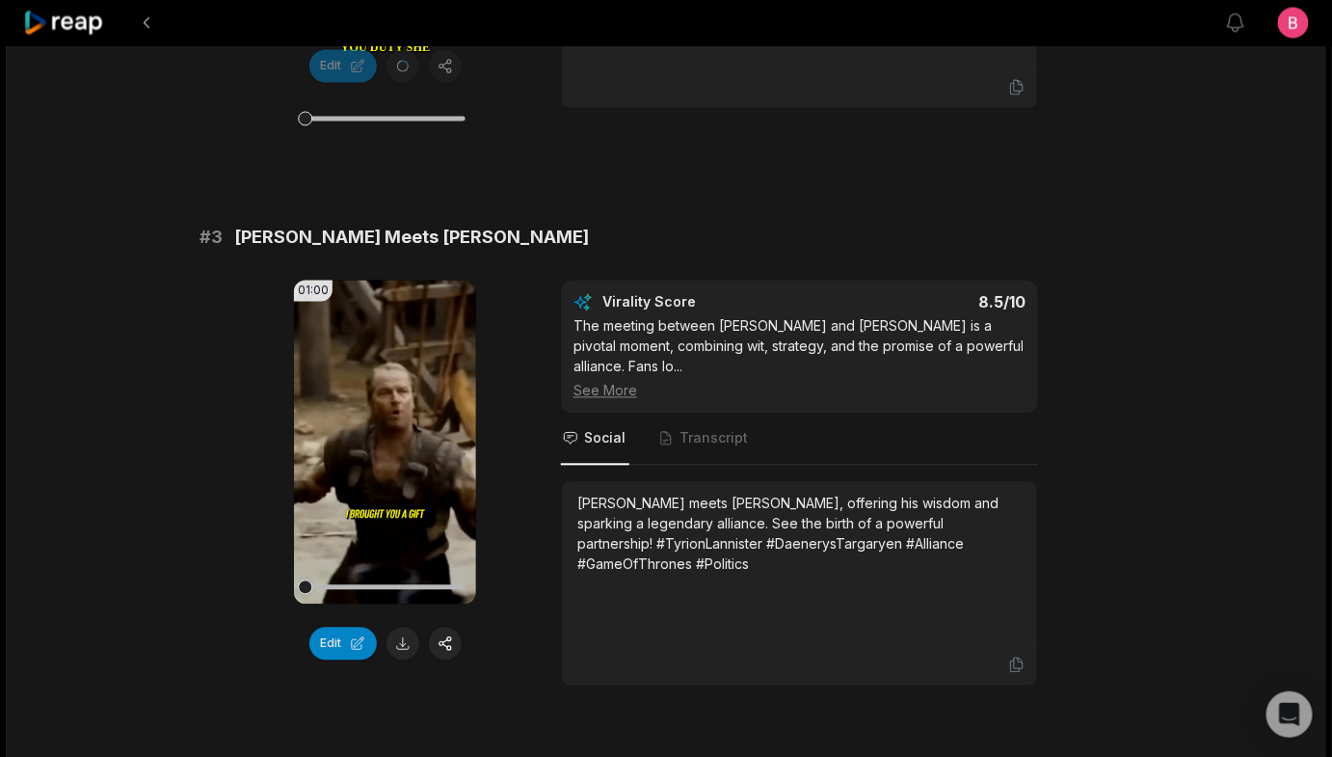
scroll to position [1401, 0]
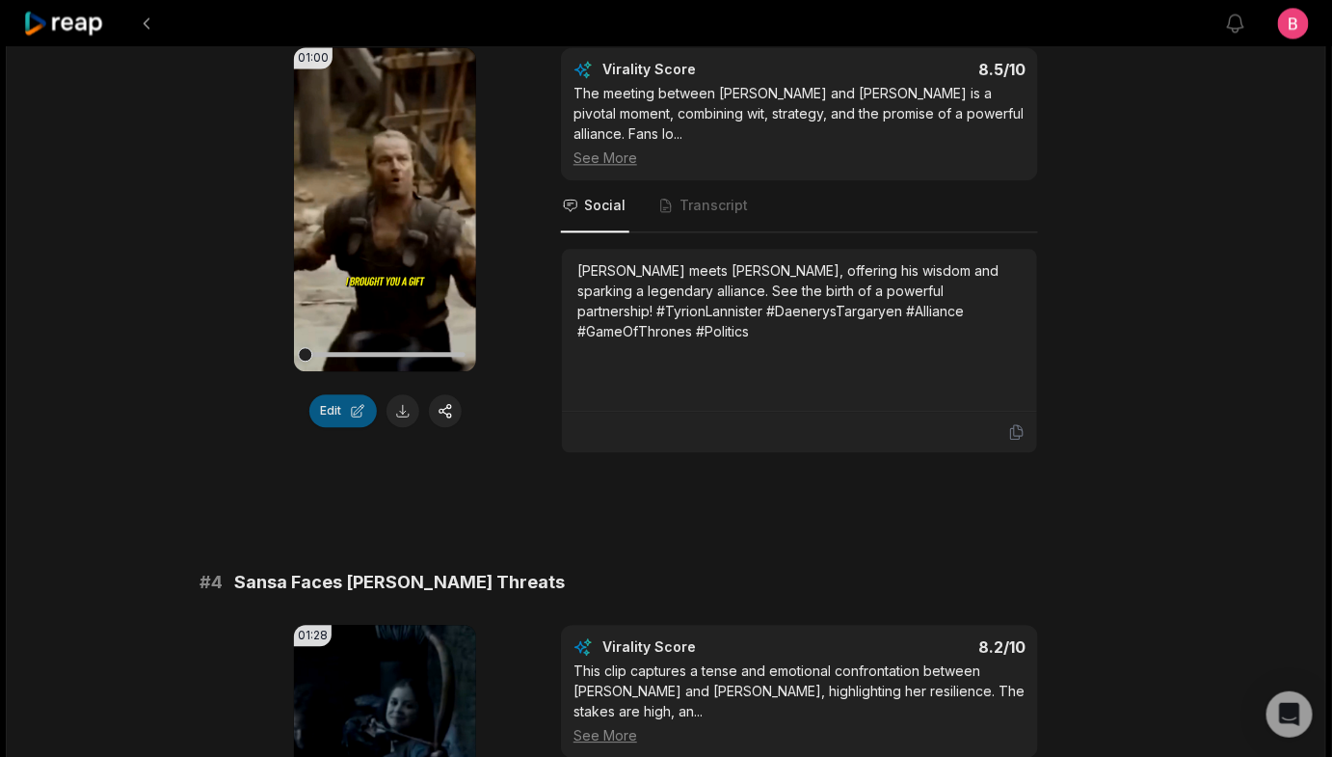
click at [333, 427] on button "Edit" at bounding box center [342, 410] width 67 height 33
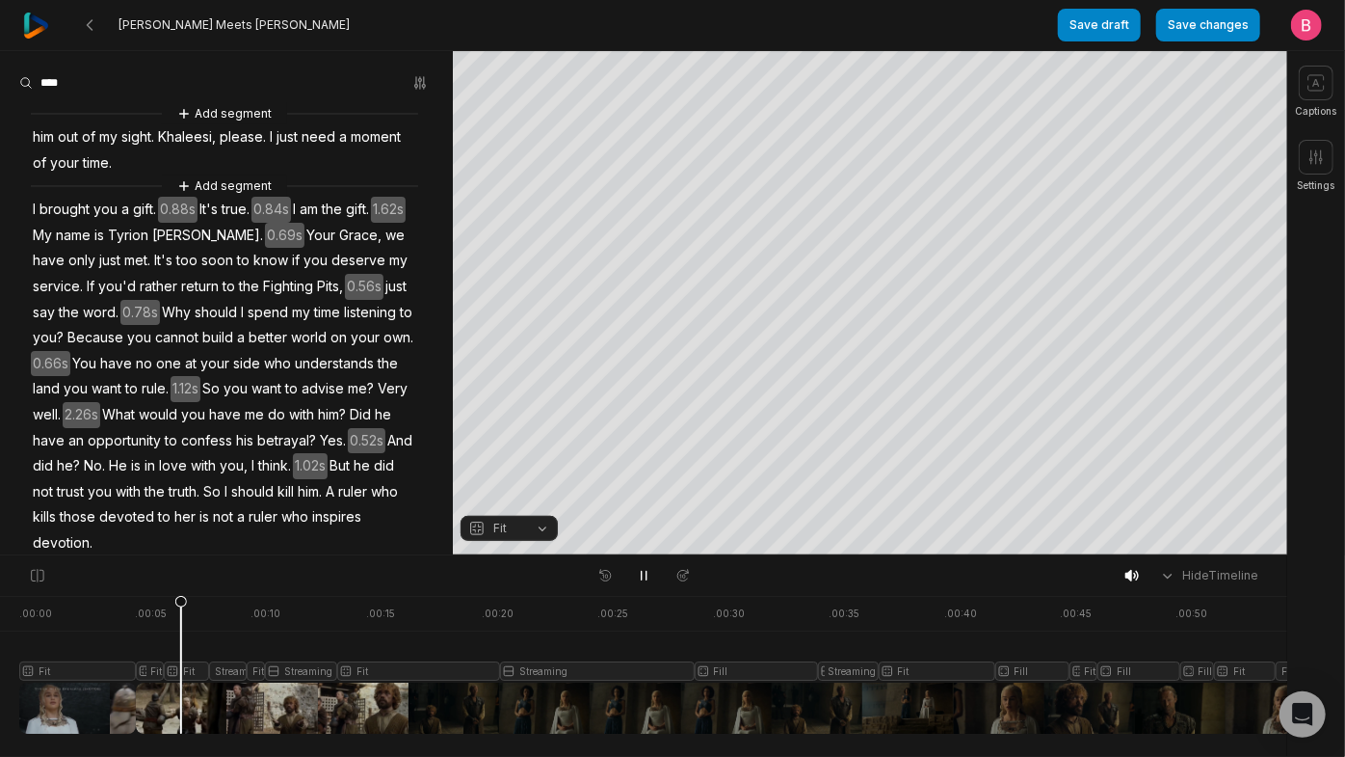
click at [53, 150] on span "him" at bounding box center [43, 137] width 25 height 26
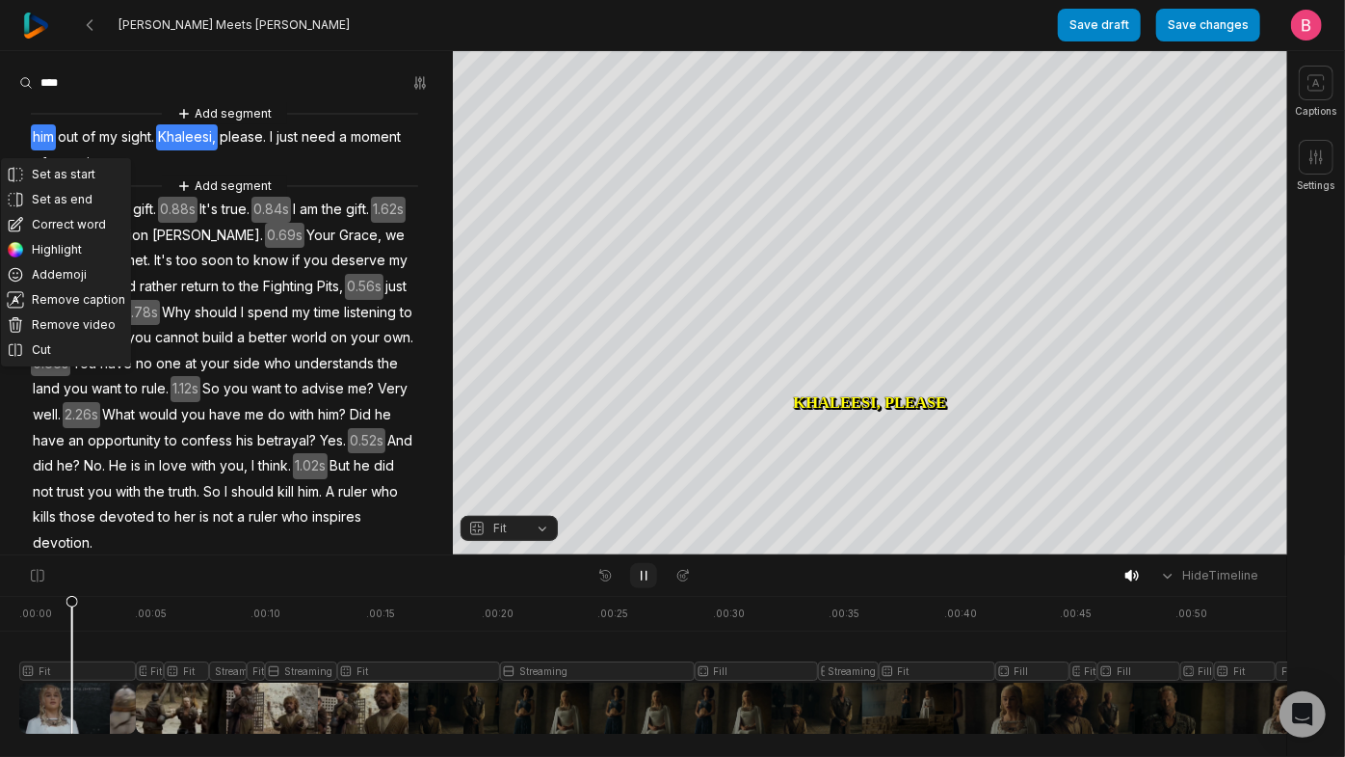
click at [651, 580] on button at bounding box center [643, 575] width 27 height 25
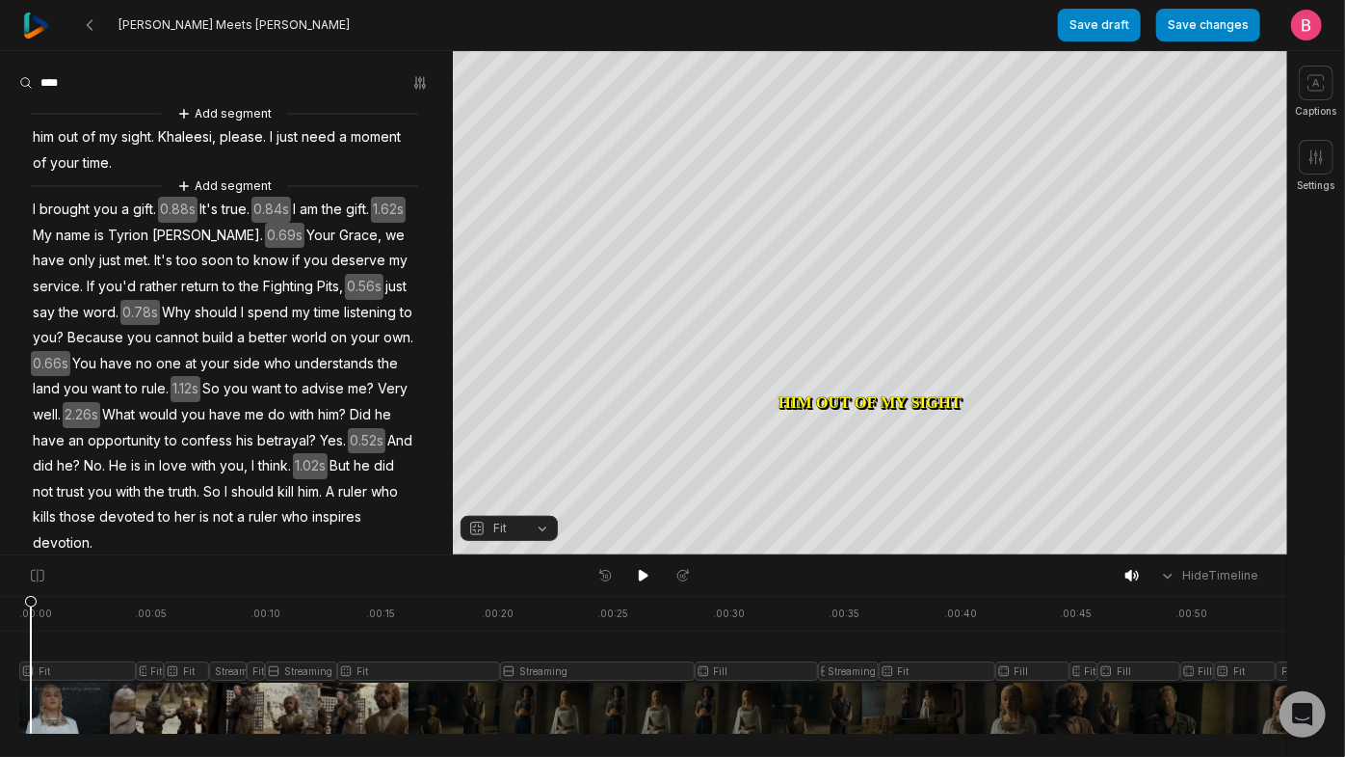
click at [36, 699] on div at bounding box center [771, 665] width 1505 height 138
click at [885, 47] on div "[PERSON_NAME] Meets [PERSON_NAME]" at bounding box center [540, 25] width 1035 height 50
click at [886, 69] on button "Crop" at bounding box center [870, 61] width 77 height 31
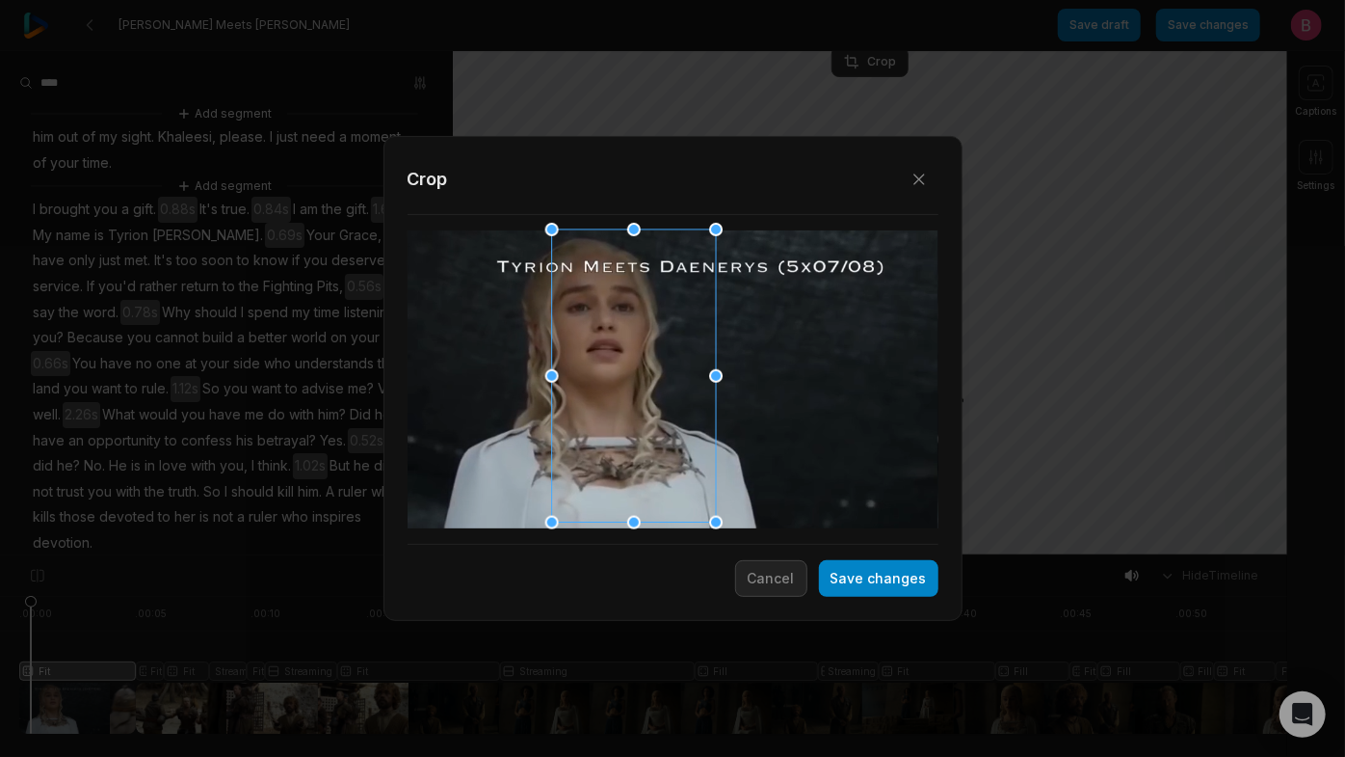
drag, startPoint x: 686, startPoint y: 339, endPoint x: 647, endPoint y: 346, distance: 40.1
click at [647, 346] on div at bounding box center [627, 376] width 164 height 293
drag, startPoint x: 840, startPoint y: 585, endPoint x: 861, endPoint y: 400, distance: 186.1
click at [841, 586] on button "Save changes" at bounding box center [879, 578] width 120 height 37
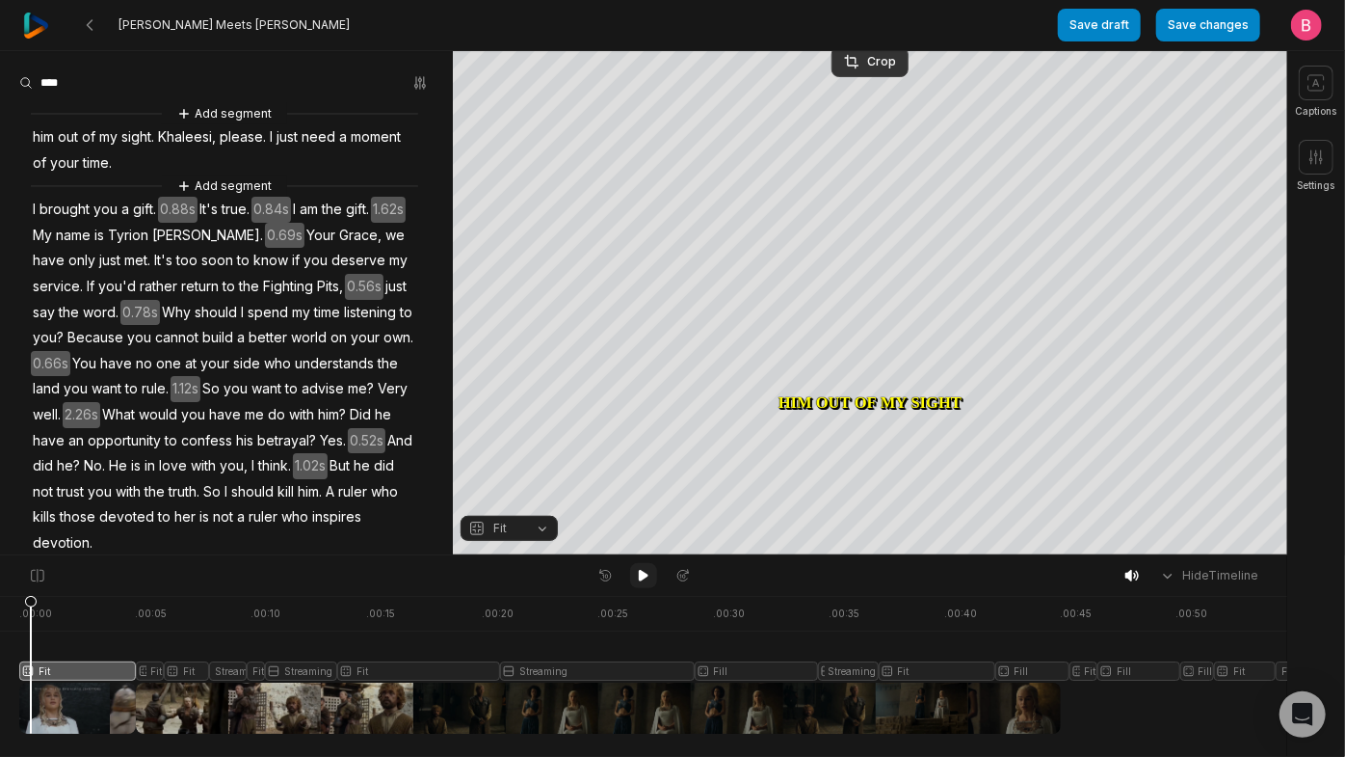
click at [643, 574] on icon at bounding box center [643, 575] width 15 height 15
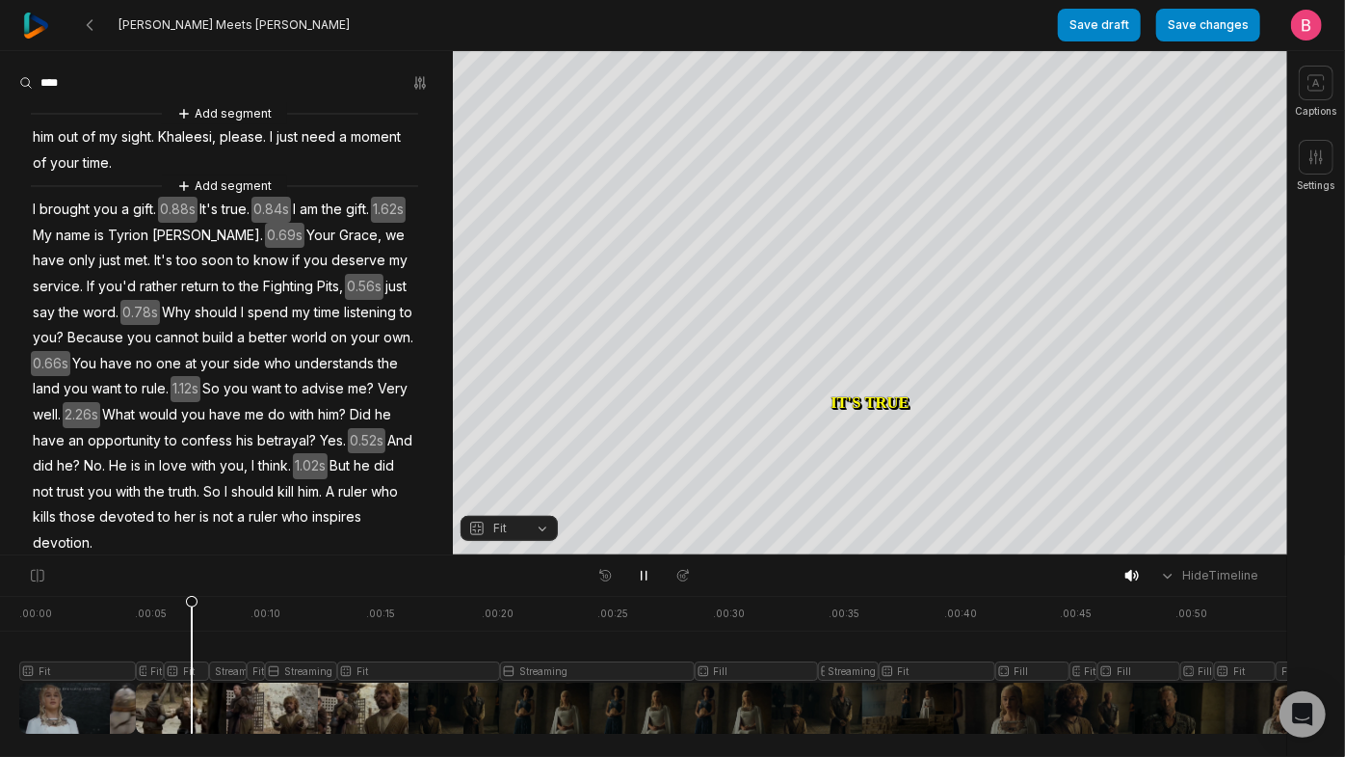
click at [148, 698] on div at bounding box center [771, 665] width 1505 height 138
click at [110, 719] on div at bounding box center [771, 665] width 1505 height 138
click at [541, 532] on button "Fit" at bounding box center [509, 528] width 97 height 25
click at [545, 532] on button "Fit" at bounding box center [509, 528] width 97 height 25
click at [532, 529] on button "Fit" at bounding box center [509, 528] width 97 height 25
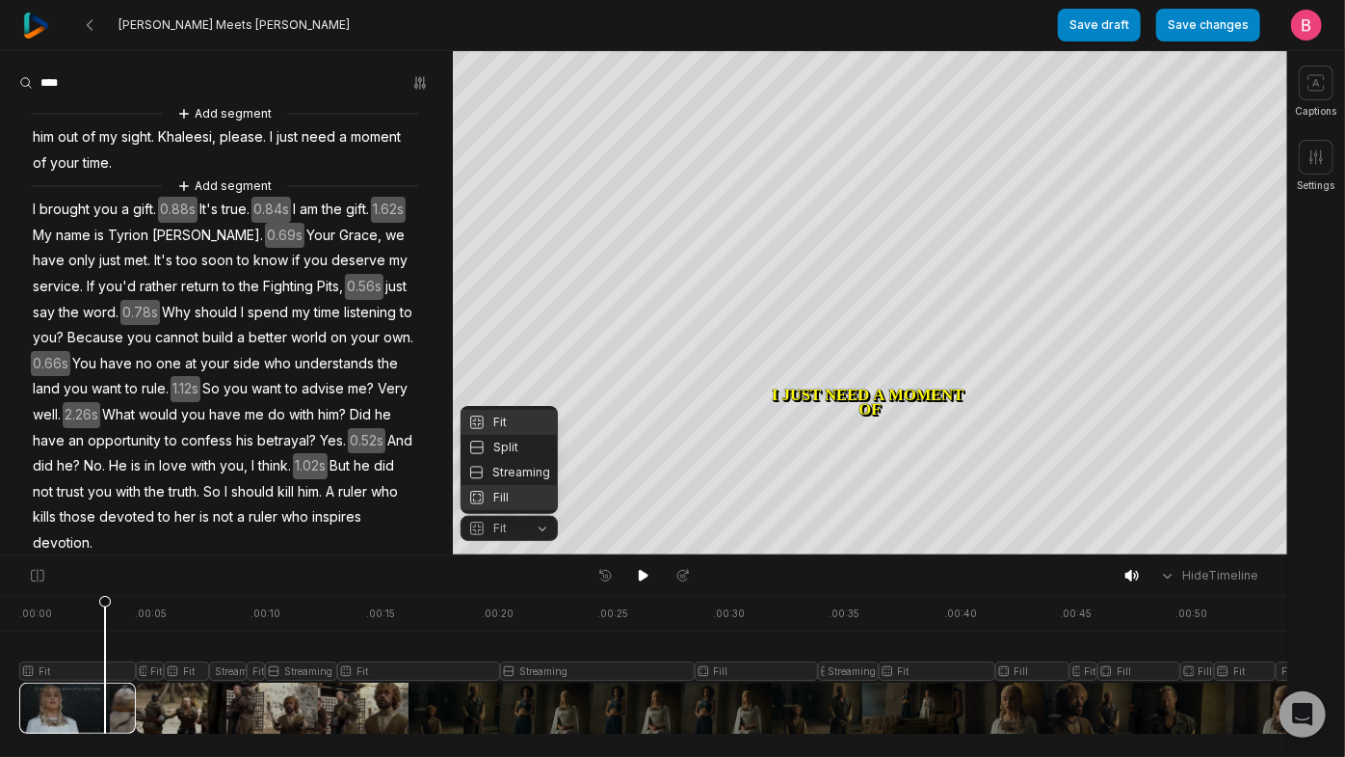
click at [512, 492] on div "Fill" at bounding box center [509, 497] width 97 height 25
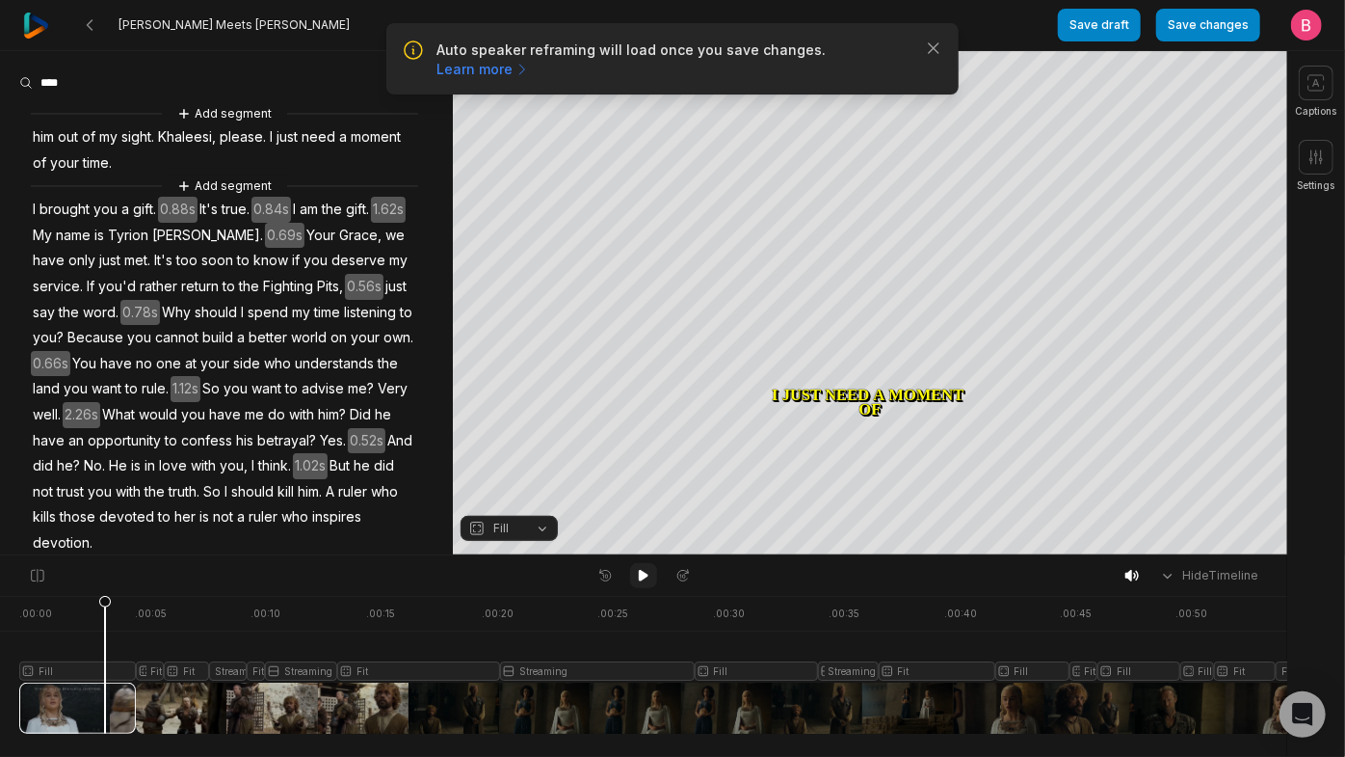
click at [638, 583] on icon at bounding box center [643, 575] width 15 height 15
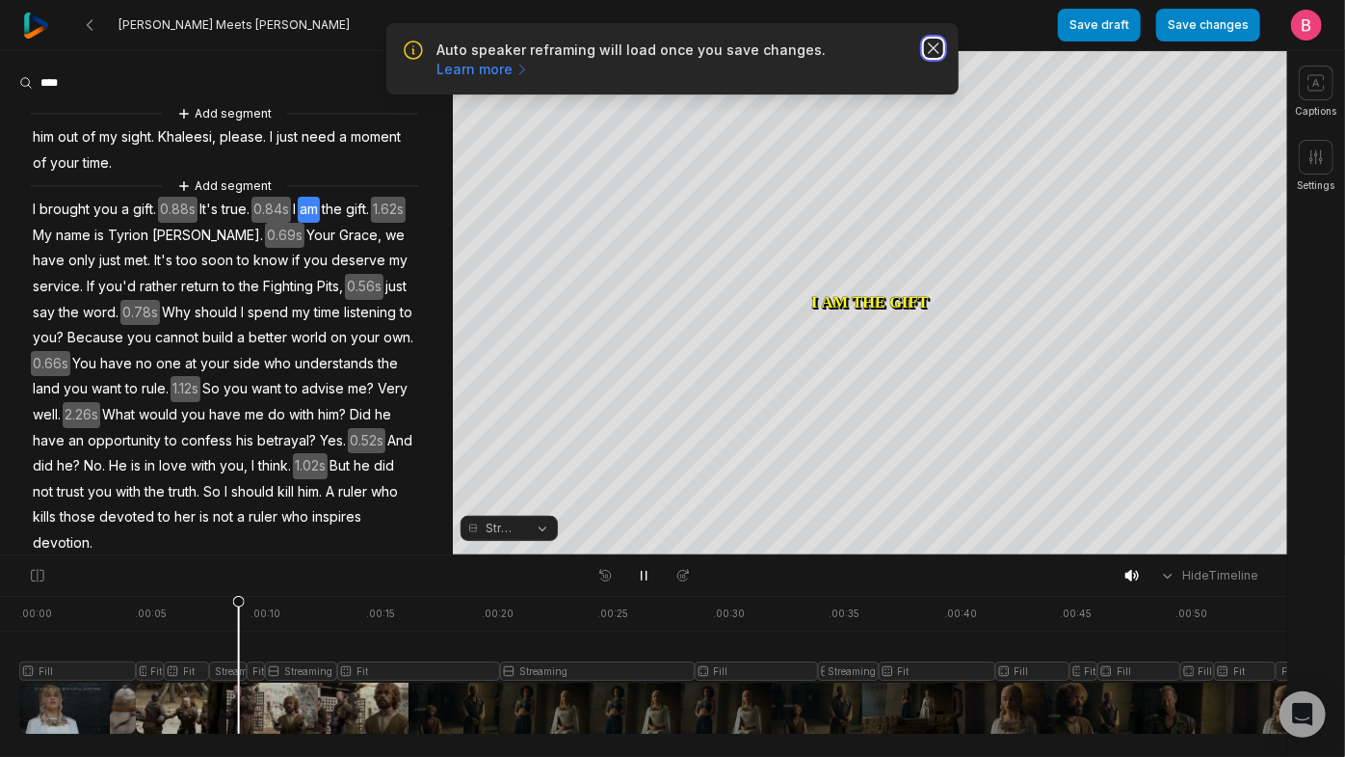
click at [928, 58] on icon "button" at bounding box center [933, 48] width 19 height 19
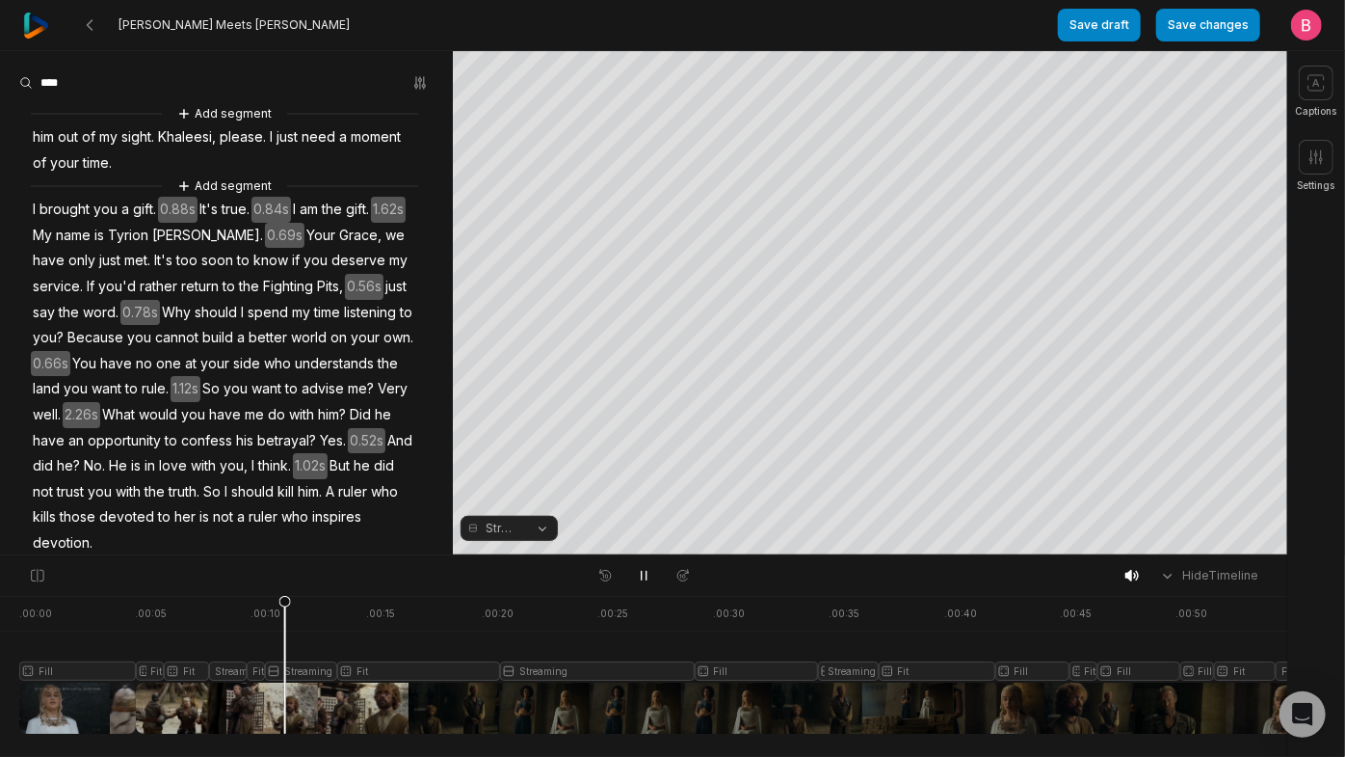
click at [233, 691] on div at bounding box center [771, 665] width 1505 height 138
click at [534, 537] on button "Streaming" at bounding box center [509, 528] width 97 height 25
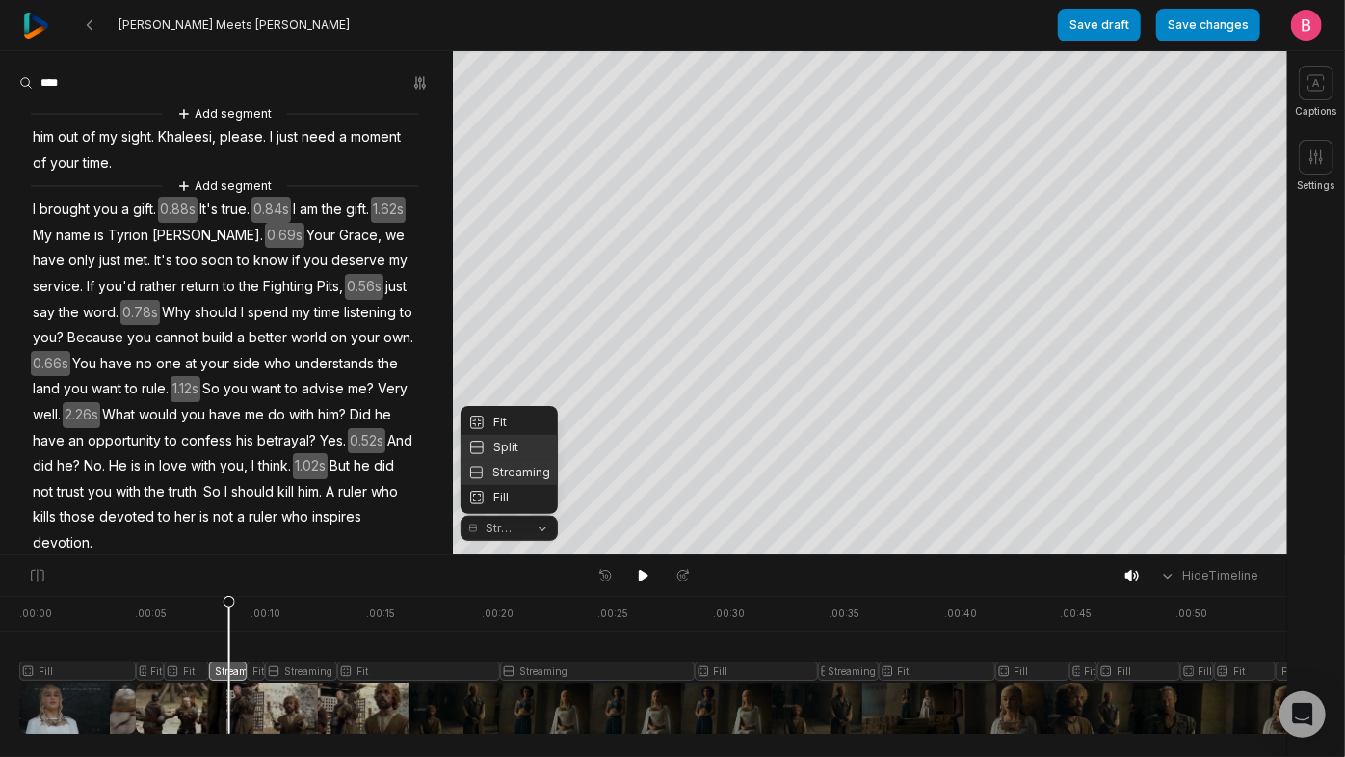
click at [517, 435] on div "Split" at bounding box center [509, 447] width 97 height 25
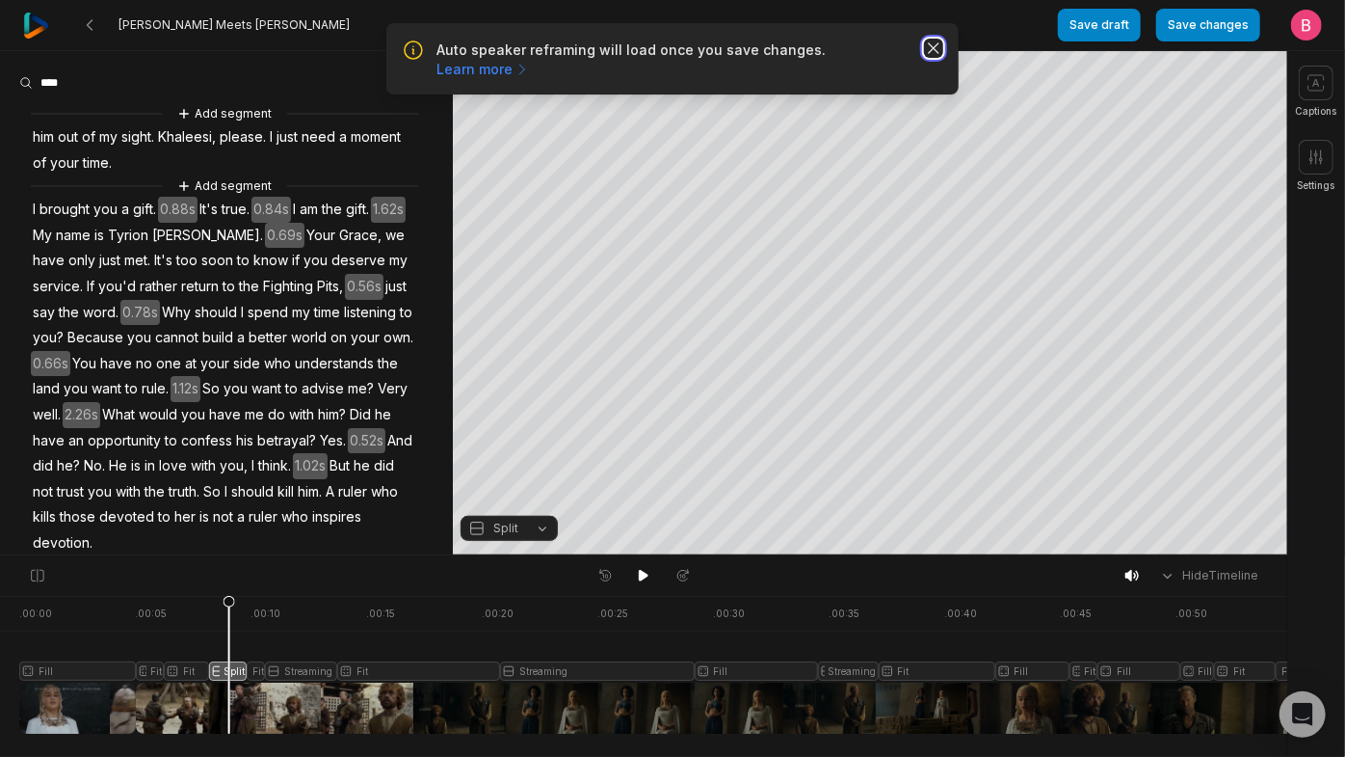
click at [924, 58] on icon "button" at bounding box center [933, 48] width 19 height 19
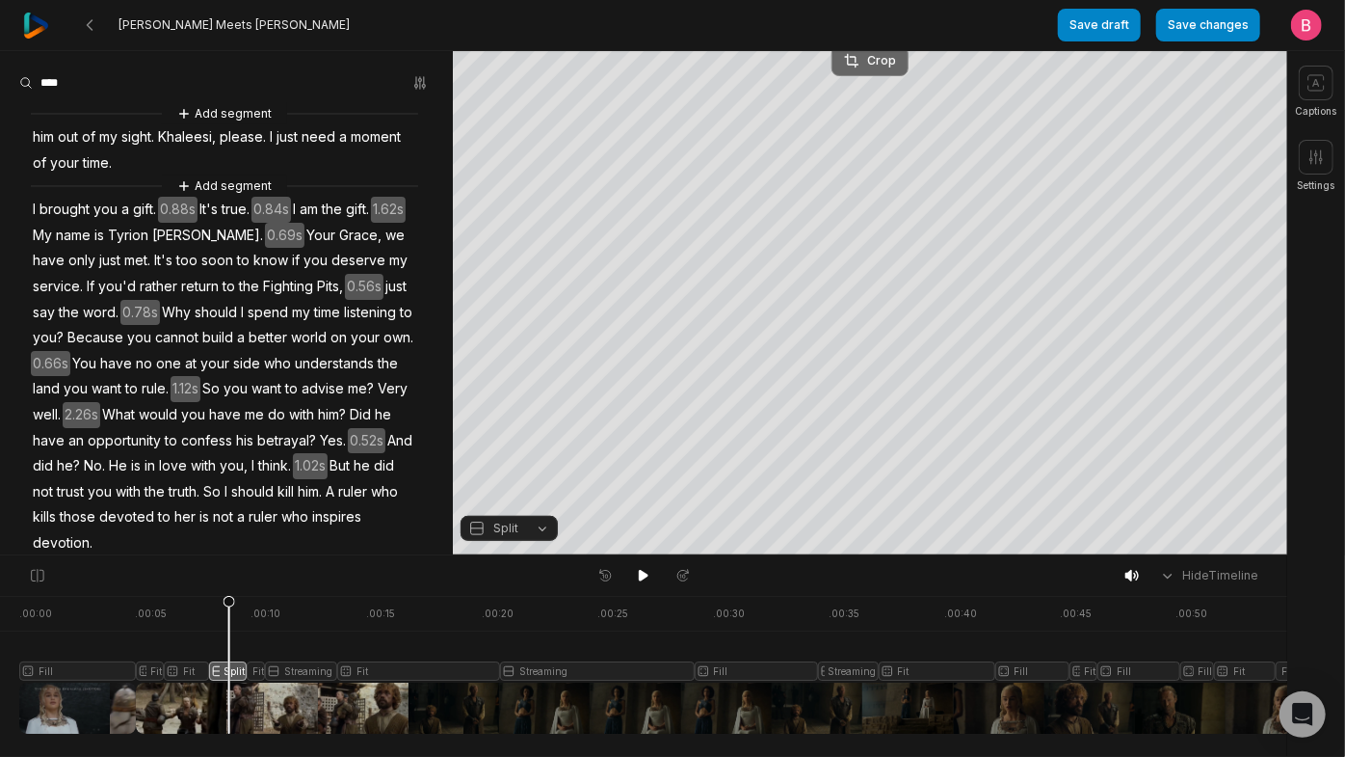
click at [887, 62] on div "Crop" at bounding box center [870, 60] width 52 height 17
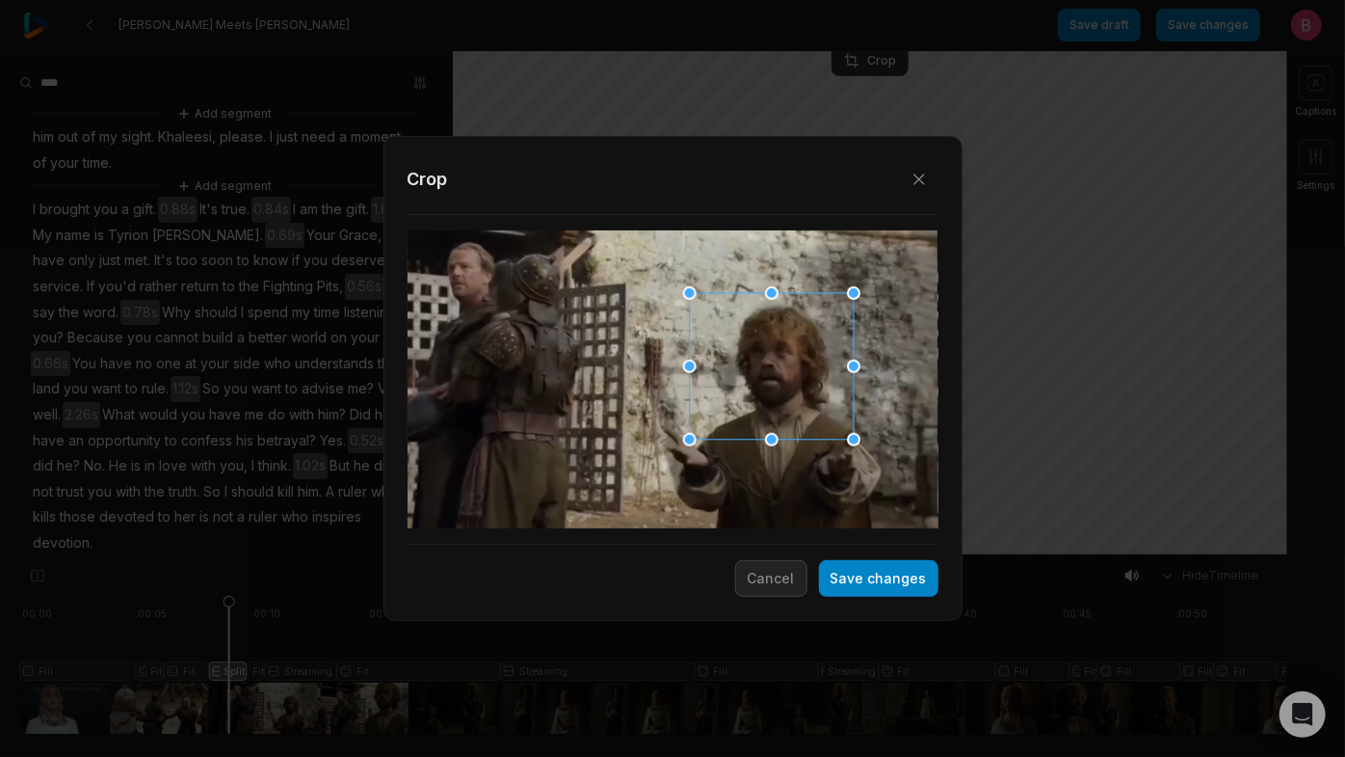
drag, startPoint x: 671, startPoint y: 413, endPoint x: 769, endPoint y: 404, distance: 98.8
click at [769, 404] on div at bounding box center [765, 367] width 164 height 146
click at [844, 569] on button "Save changes" at bounding box center [879, 578] width 120 height 37
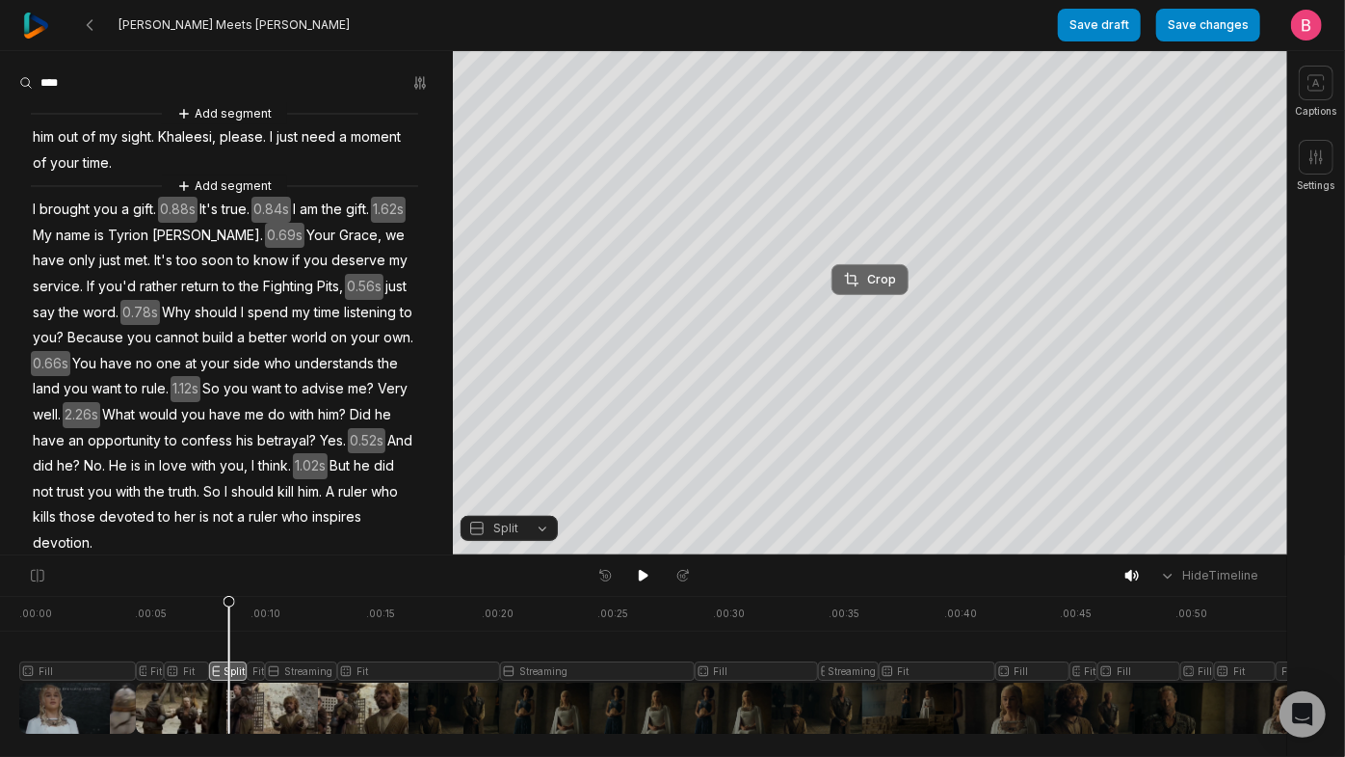
click at [862, 271] on div "Crop" at bounding box center [870, 279] width 52 height 17
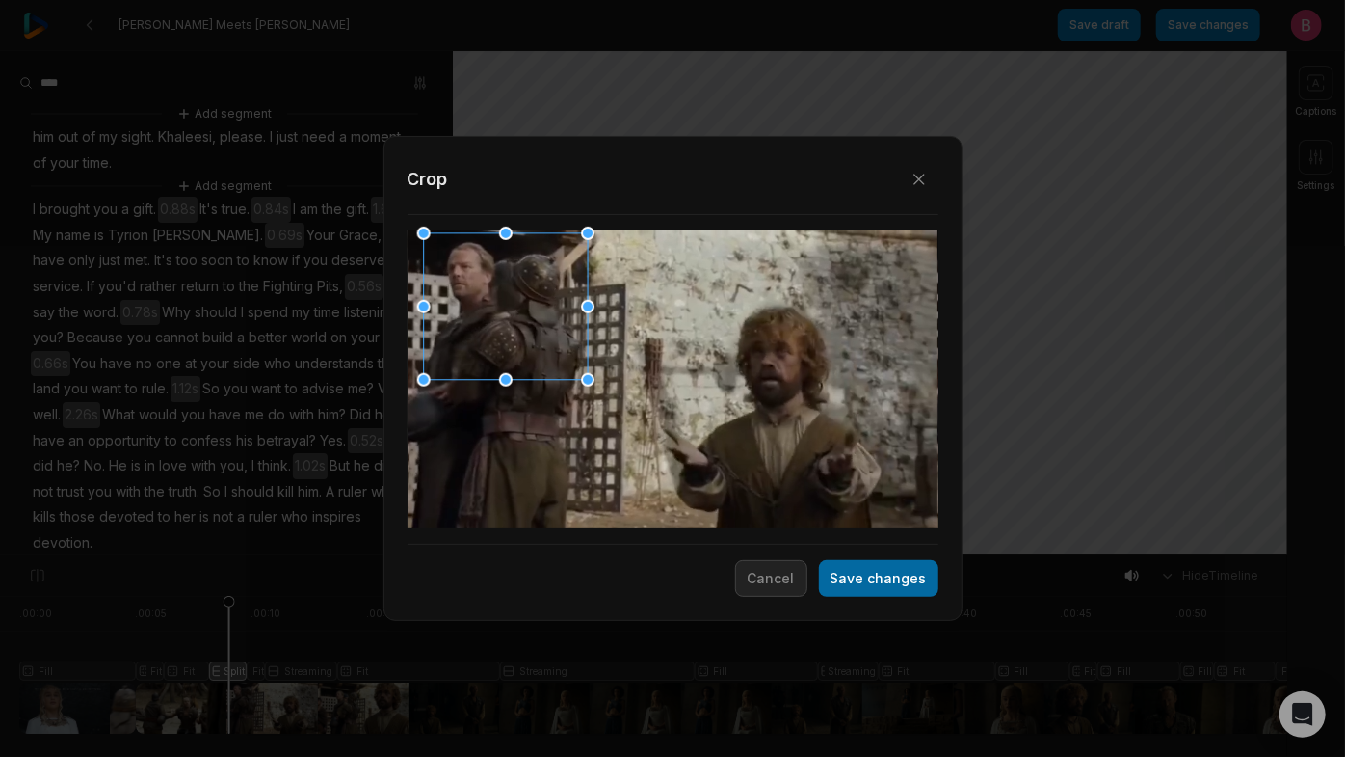
drag, startPoint x: 678, startPoint y: 339, endPoint x: 850, endPoint y: 590, distance: 304.2
click at [518, 270] on div at bounding box center [499, 307] width 164 height 146
click at [819, 596] on button "Save changes" at bounding box center [879, 578] width 120 height 37
click at [835, 580] on button "Save changes" at bounding box center [879, 578] width 120 height 37
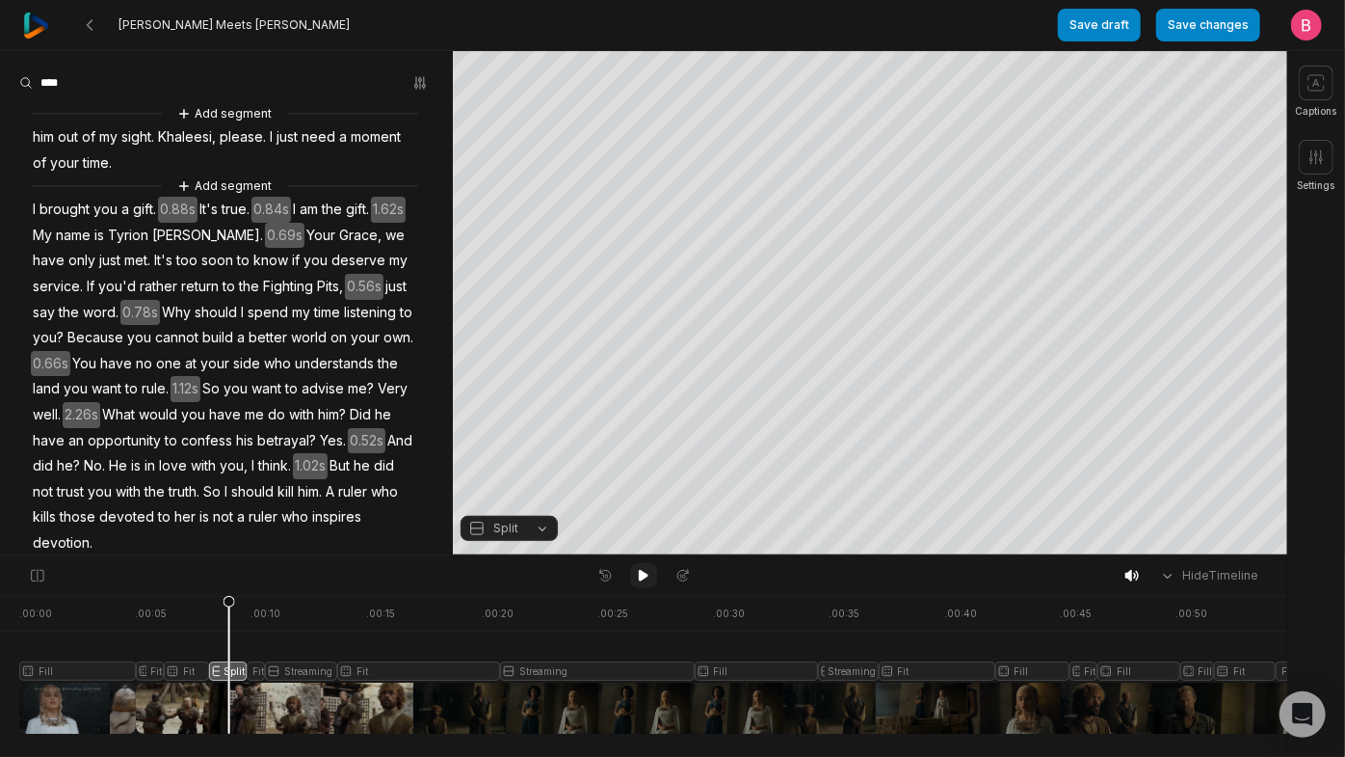
click at [651, 577] on icon at bounding box center [643, 575] width 15 height 15
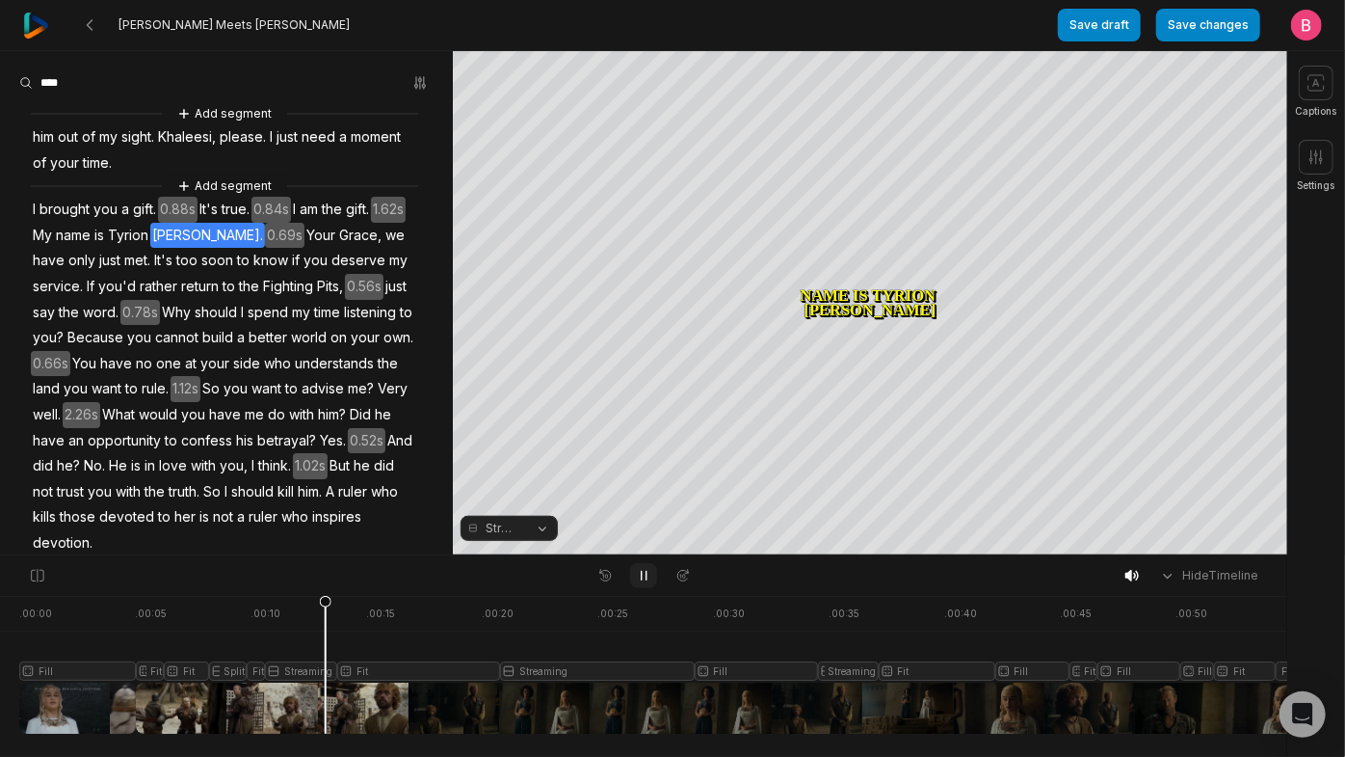
click at [648, 583] on icon at bounding box center [643, 575] width 15 height 15
click at [535, 534] on button "Streaming" at bounding box center [509, 528] width 97 height 25
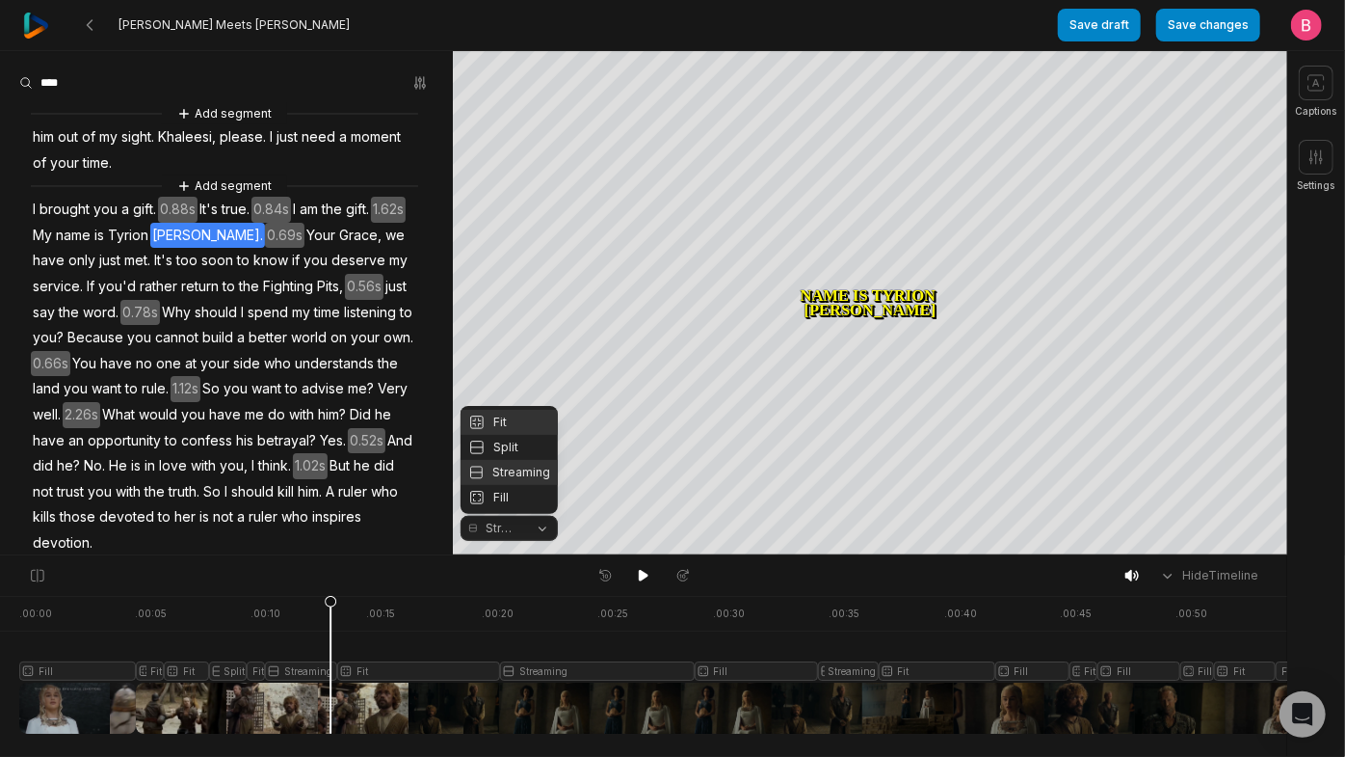
click at [521, 411] on div "Fit" at bounding box center [509, 422] width 97 height 25
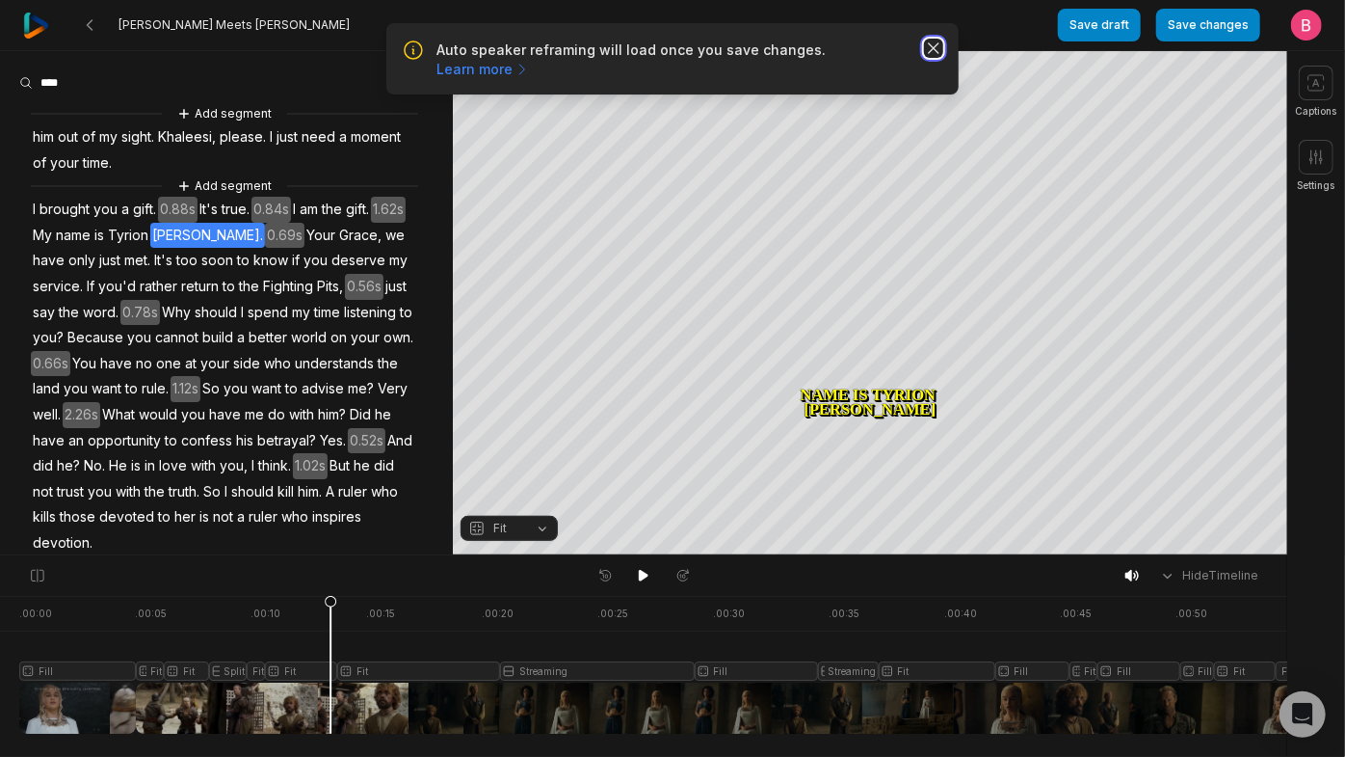
click at [924, 54] on icon "button" at bounding box center [933, 48] width 19 height 19
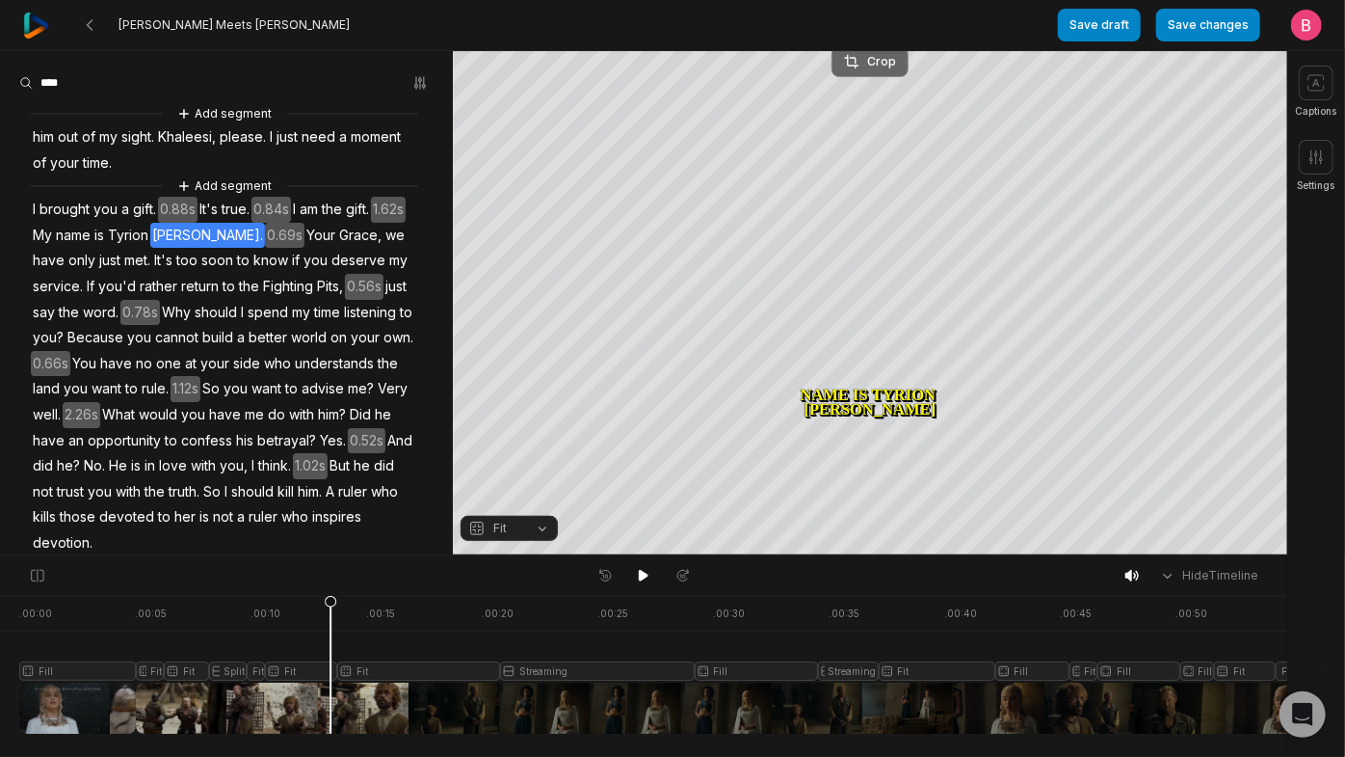
click at [888, 71] on button "Crop" at bounding box center [870, 61] width 77 height 31
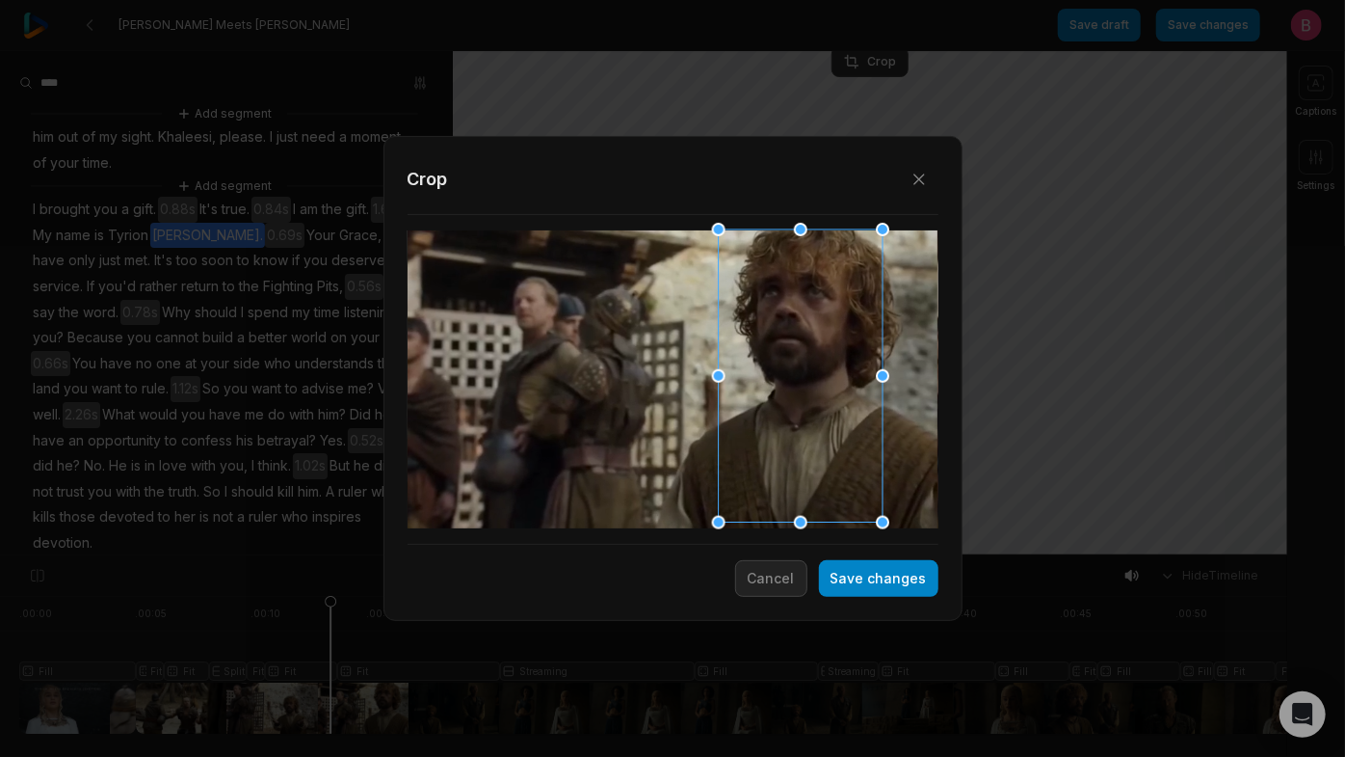
drag, startPoint x: 717, startPoint y: 390, endPoint x: 842, endPoint y: 380, distance: 125.7
click at [842, 380] on div at bounding box center [794, 376] width 164 height 293
click at [840, 572] on button "Save changes" at bounding box center [879, 578] width 120 height 37
click at [836, 573] on button "Save changes" at bounding box center [879, 578] width 120 height 37
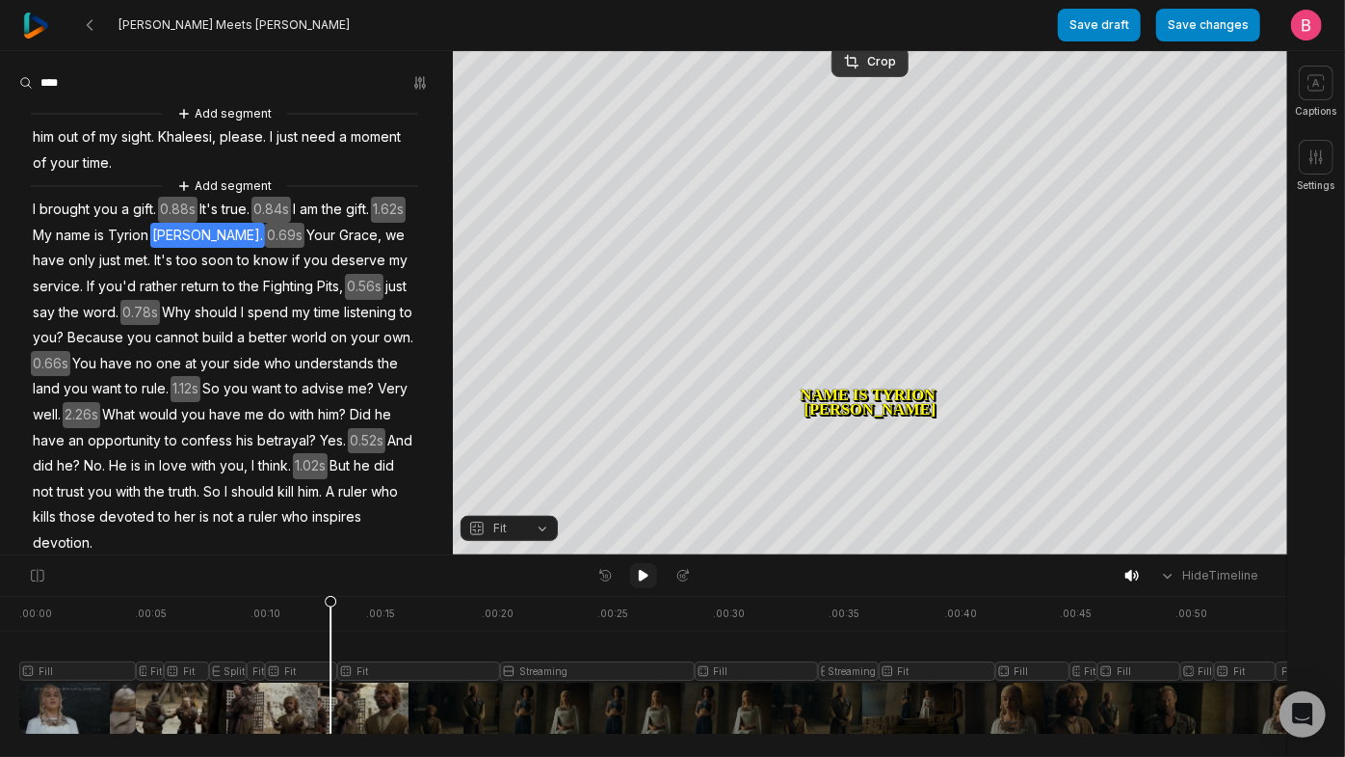
click at [640, 583] on icon at bounding box center [643, 575] width 15 height 15
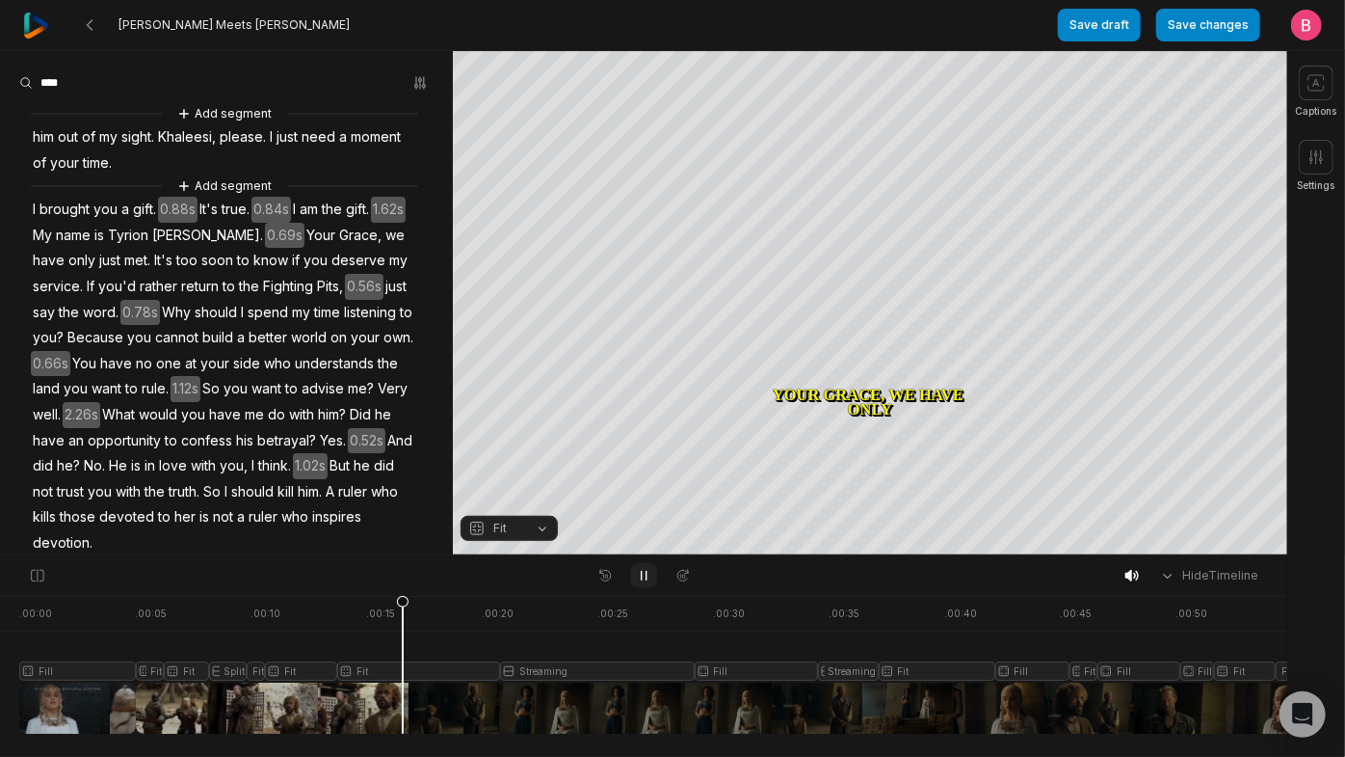
click at [638, 583] on icon at bounding box center [643, 575] width 15 height 15
click at [355, 701] on div at bounding box center [771, 665] width 1505 height 138
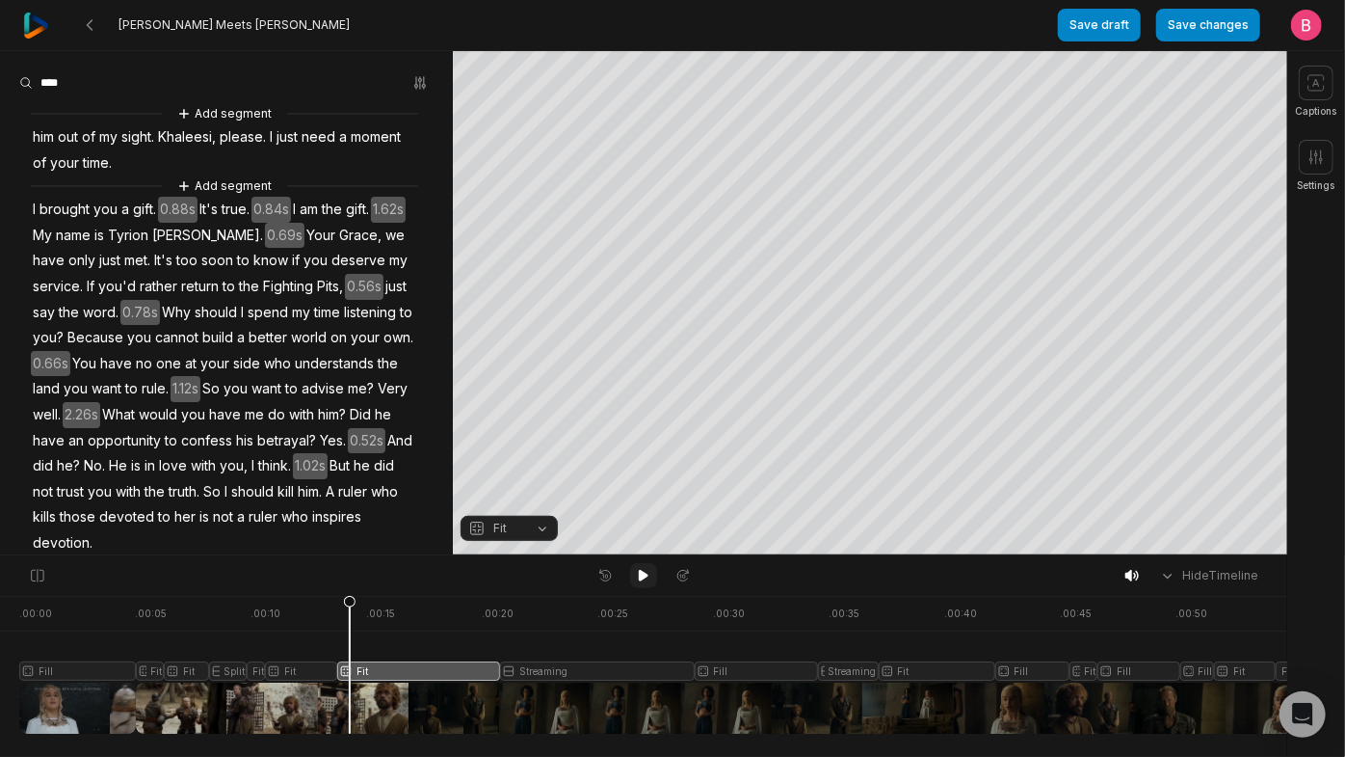
click at [641, 583] on icon at bounding box center [643, 575] width 15 height 15
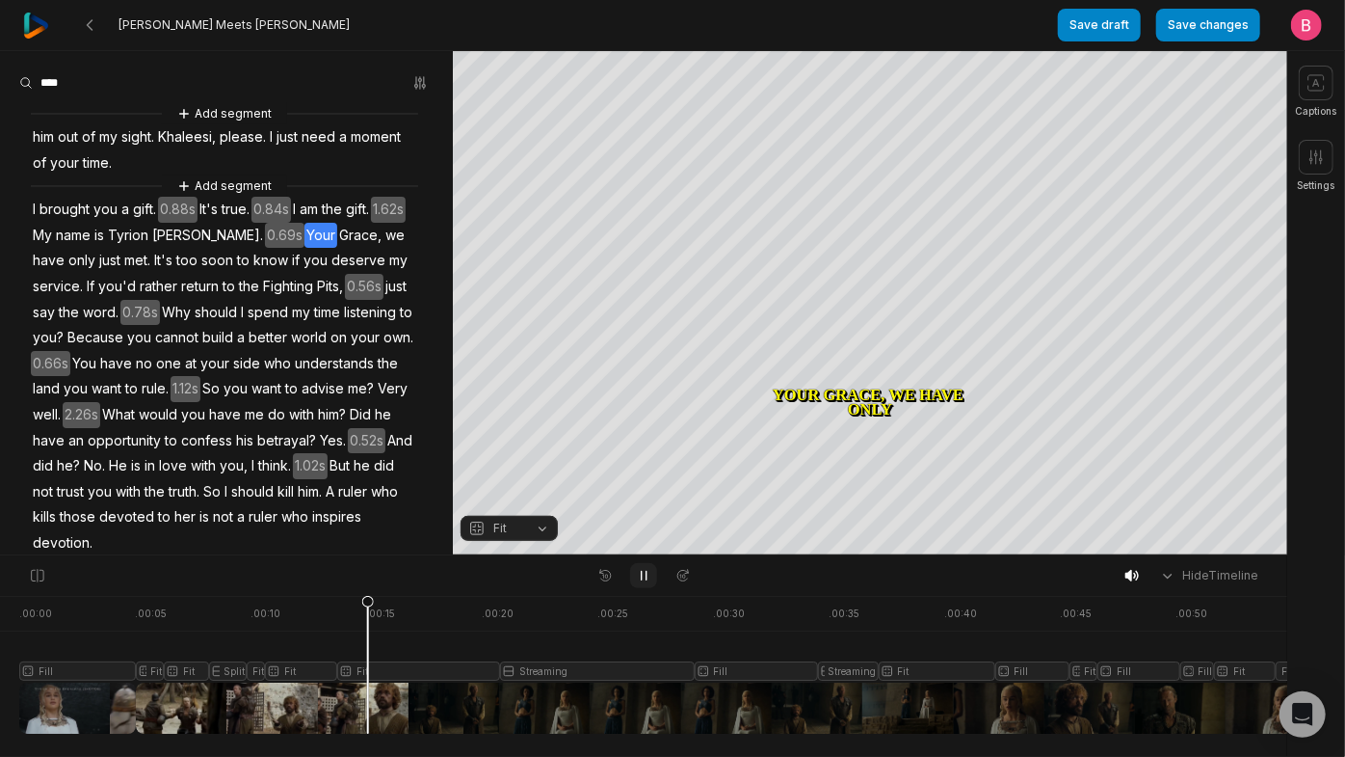
click at [641, 583] on icon at bounding box center [643, 575] width 15 height 15
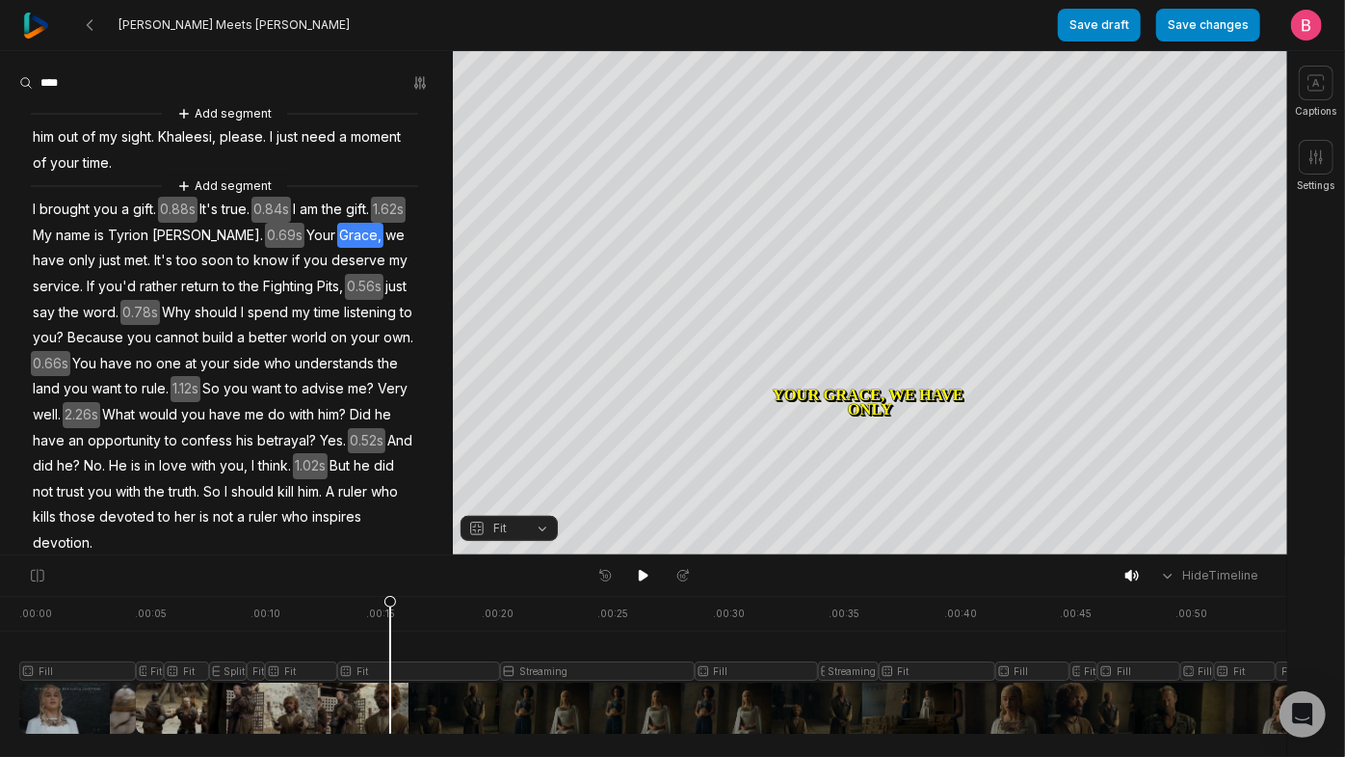
click at [337, 249] on span "Grace," at bounding box center [360, 236] width 46 height 26
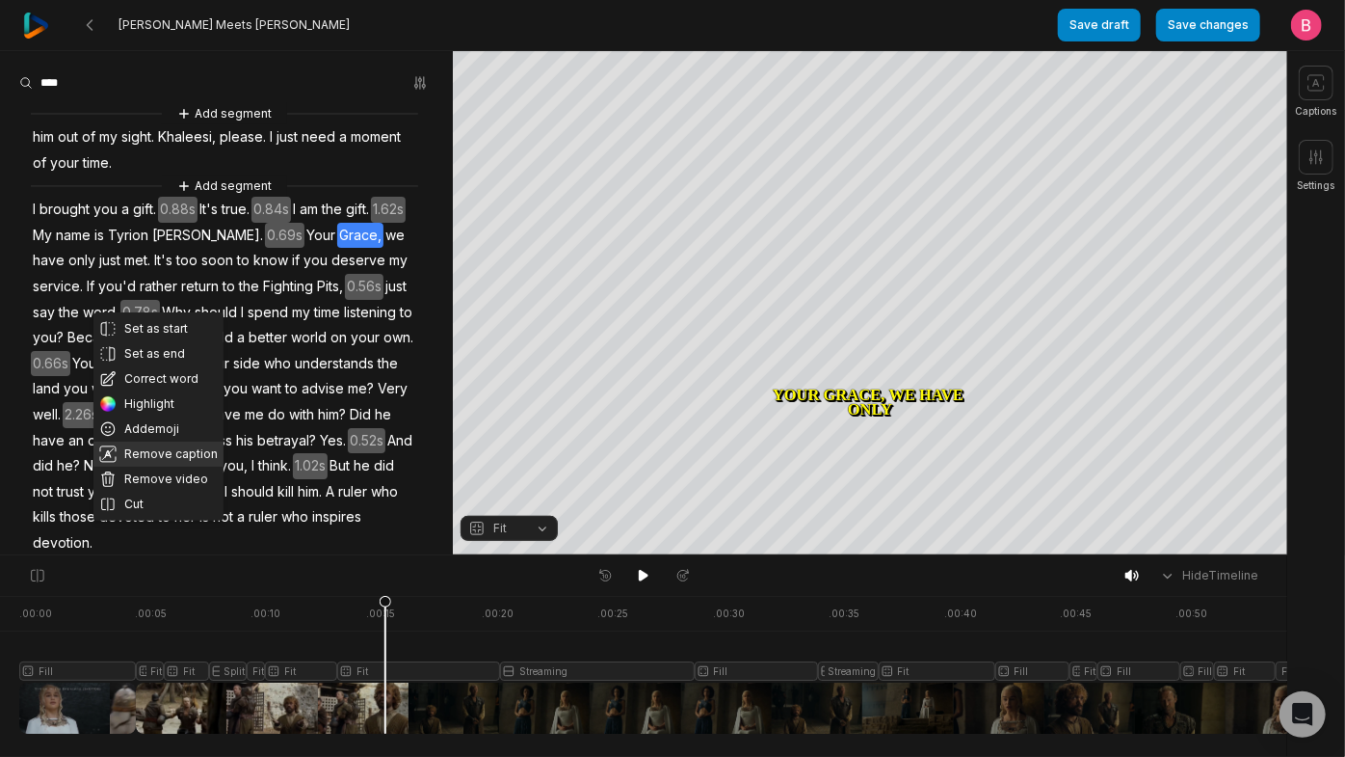
scroll to position [233, 0]
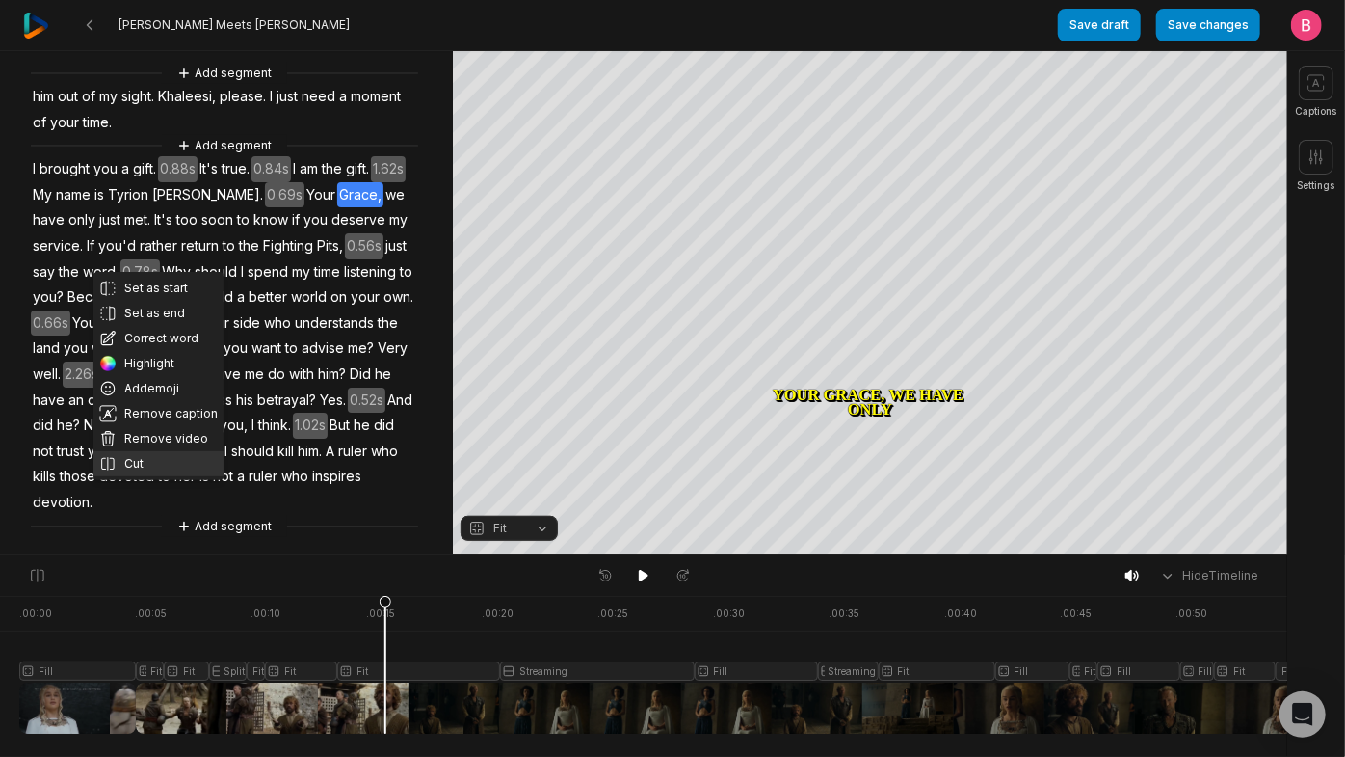
click at [160, 451] on button "Cut" at bounding box center [158, 463] width 130 height 25
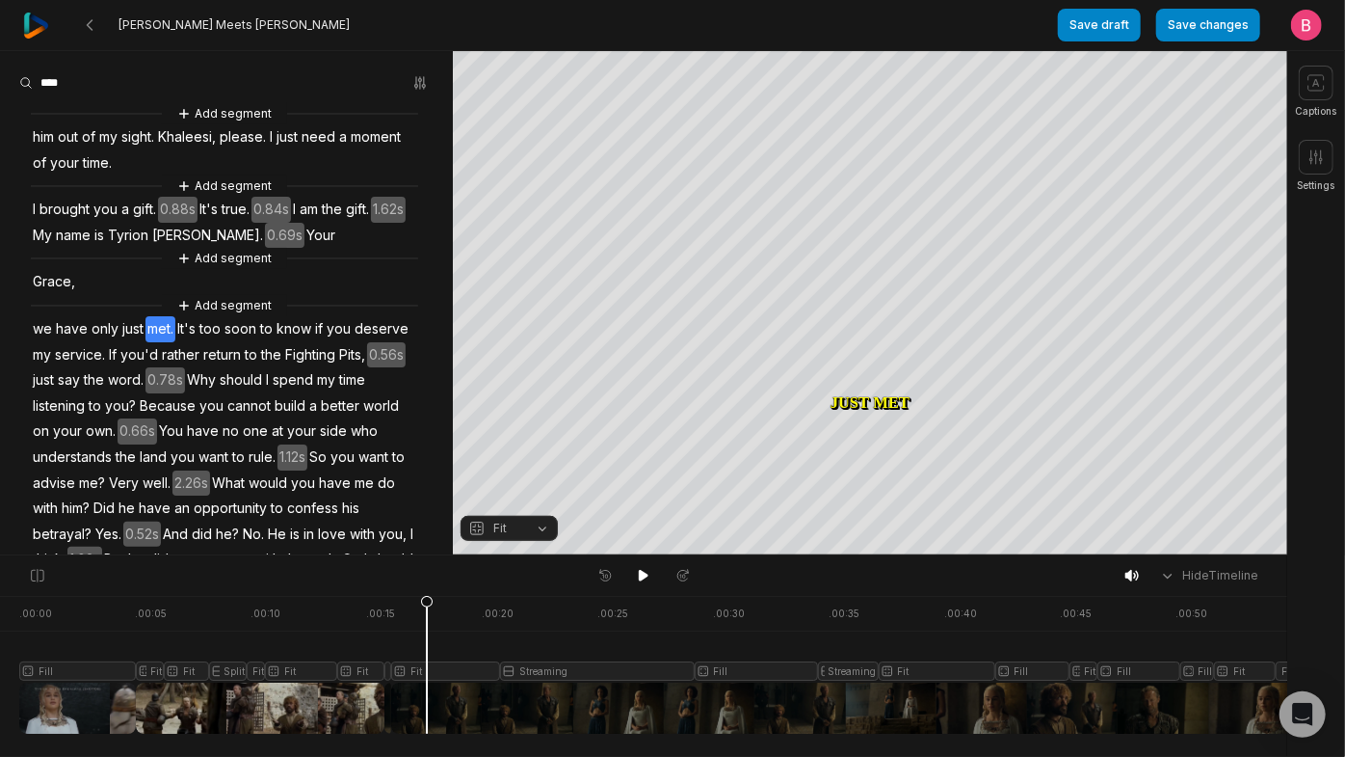
scroll to position [233, 0]
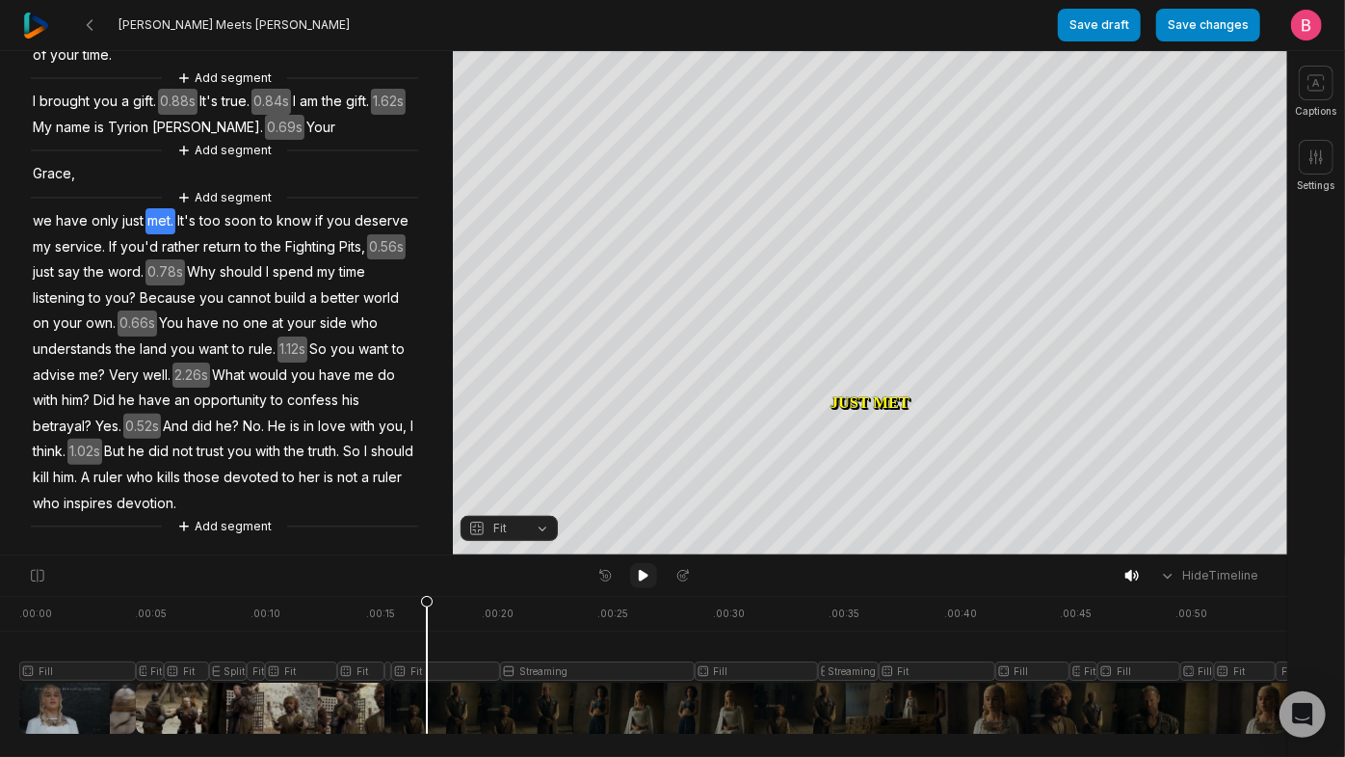
click at [638, 577] on icon at bounding box center [643, 575] width 15 height 15
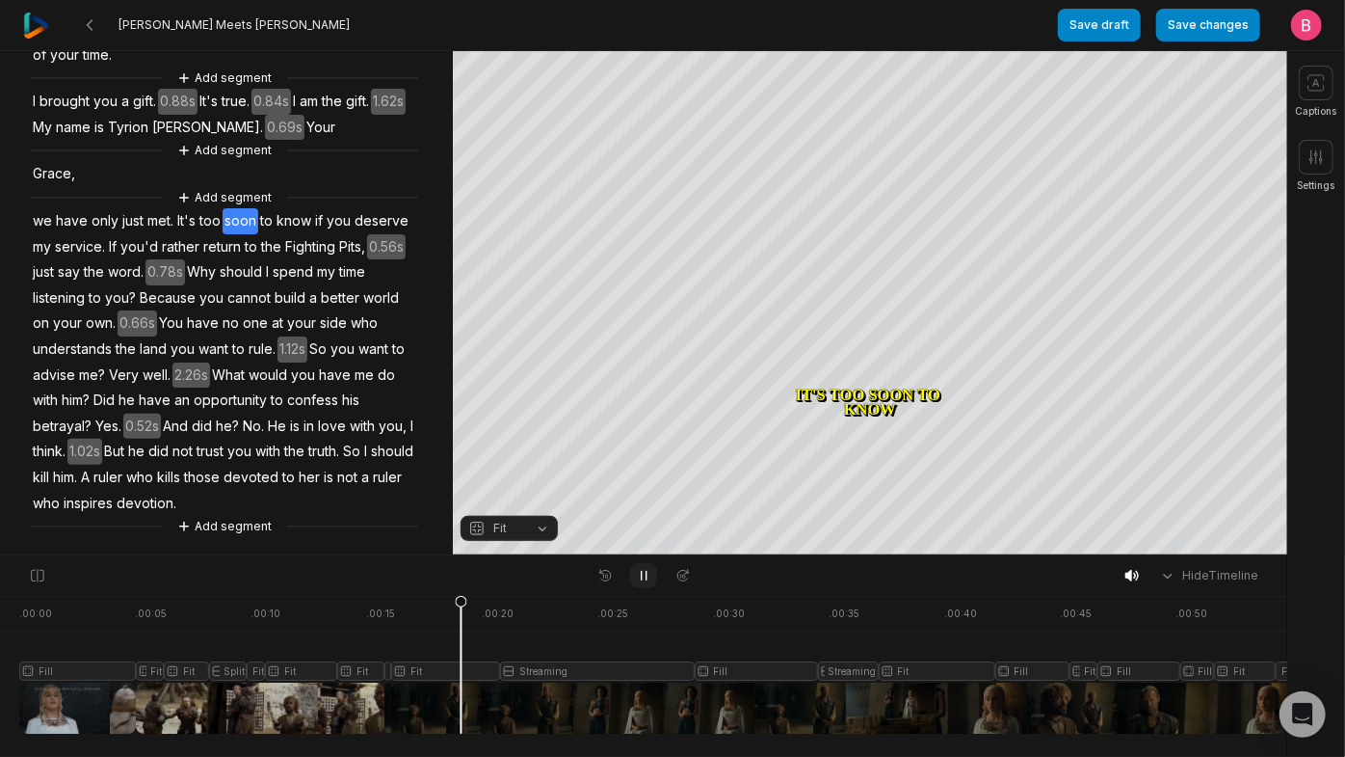
click at [638, 577] on icon at bounding box center [643, 575] width 15 height 15
click at [636, 578] on icon at bounding box center [643, 575] width 15 height 15
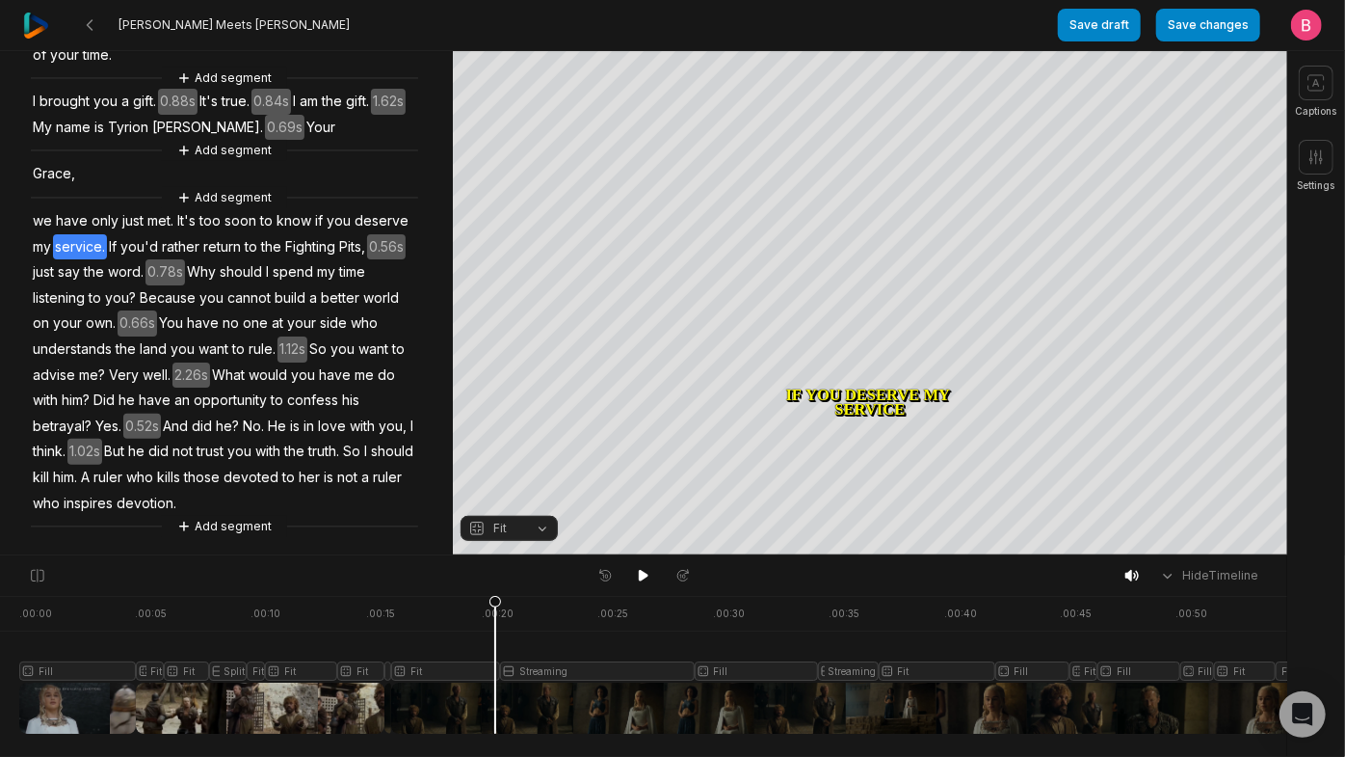
click at [537, 524] on button "Fit" at bounding box center [509, 528] width 97 height 25
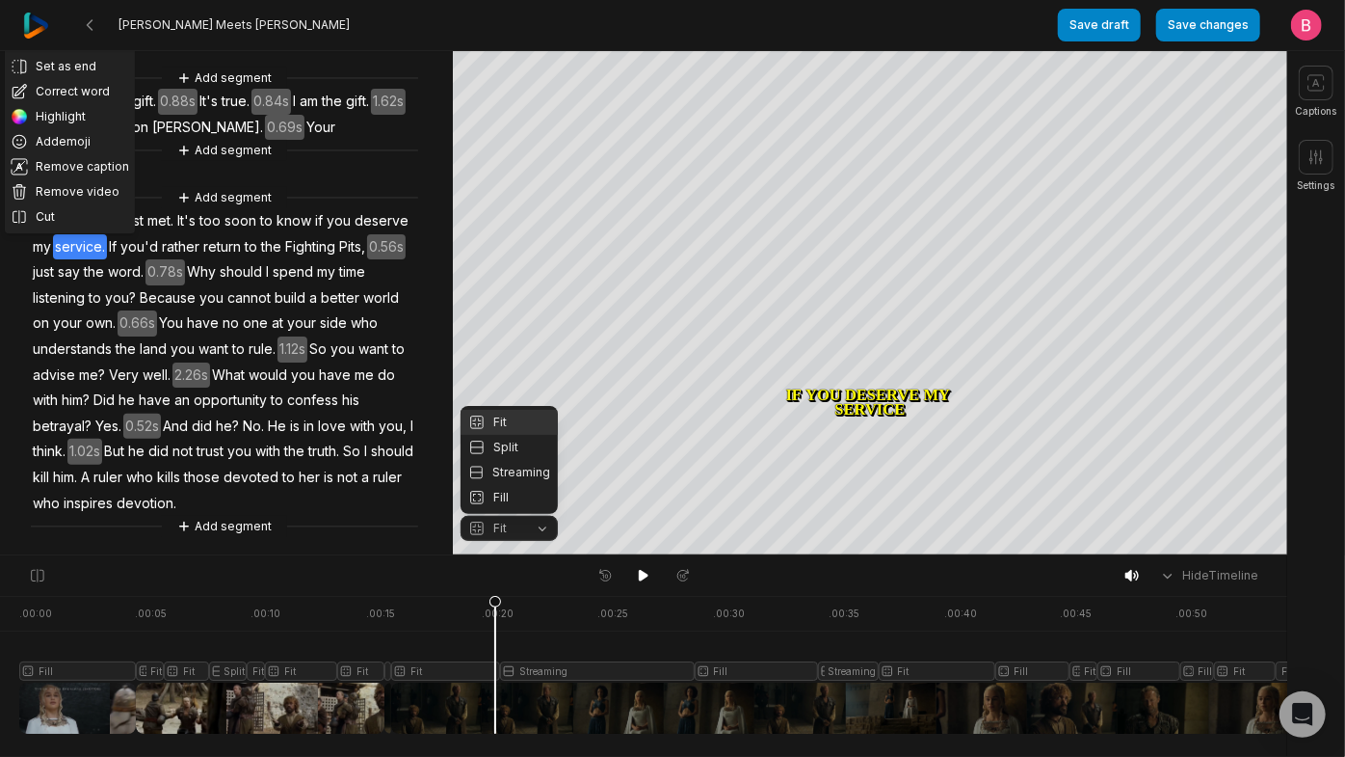
click at [514, 410] on div "Fit" at bounding box center [509, 422] width 97 height 25
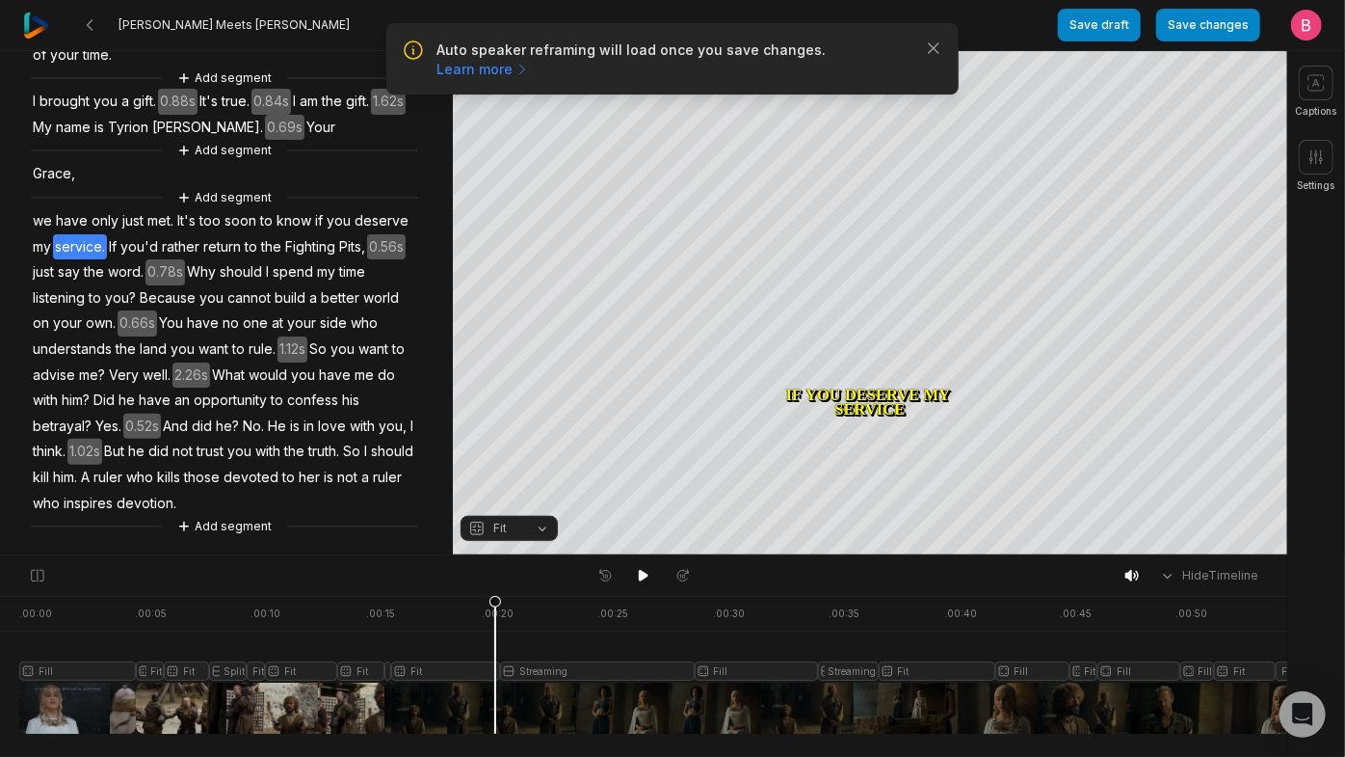
click at [937, 46] on div "Auto speaker reframing will load once you save changes. Learn more Close" at bounding box center [672, 58] width 572 height 71
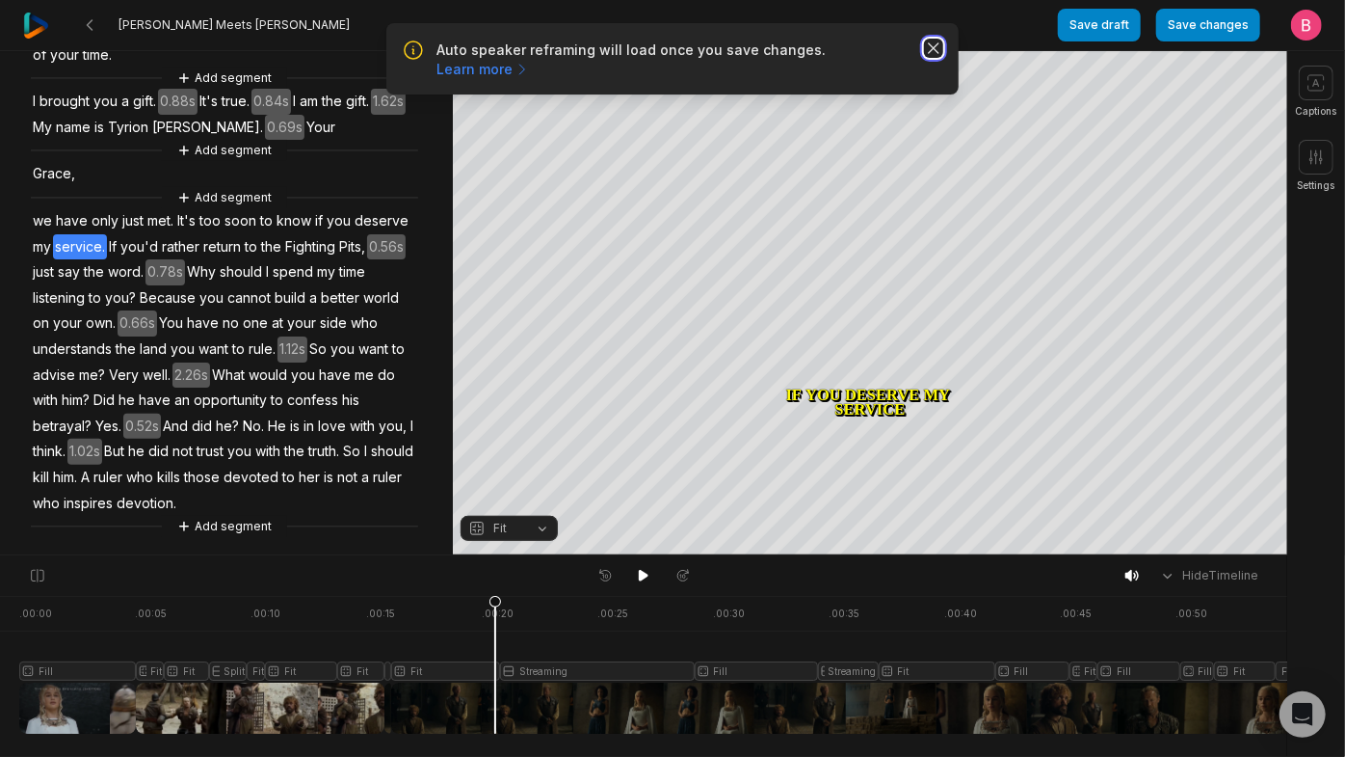
click at [928, 57] on icon "button" at bounding box center [933, 48] width 19 height 19
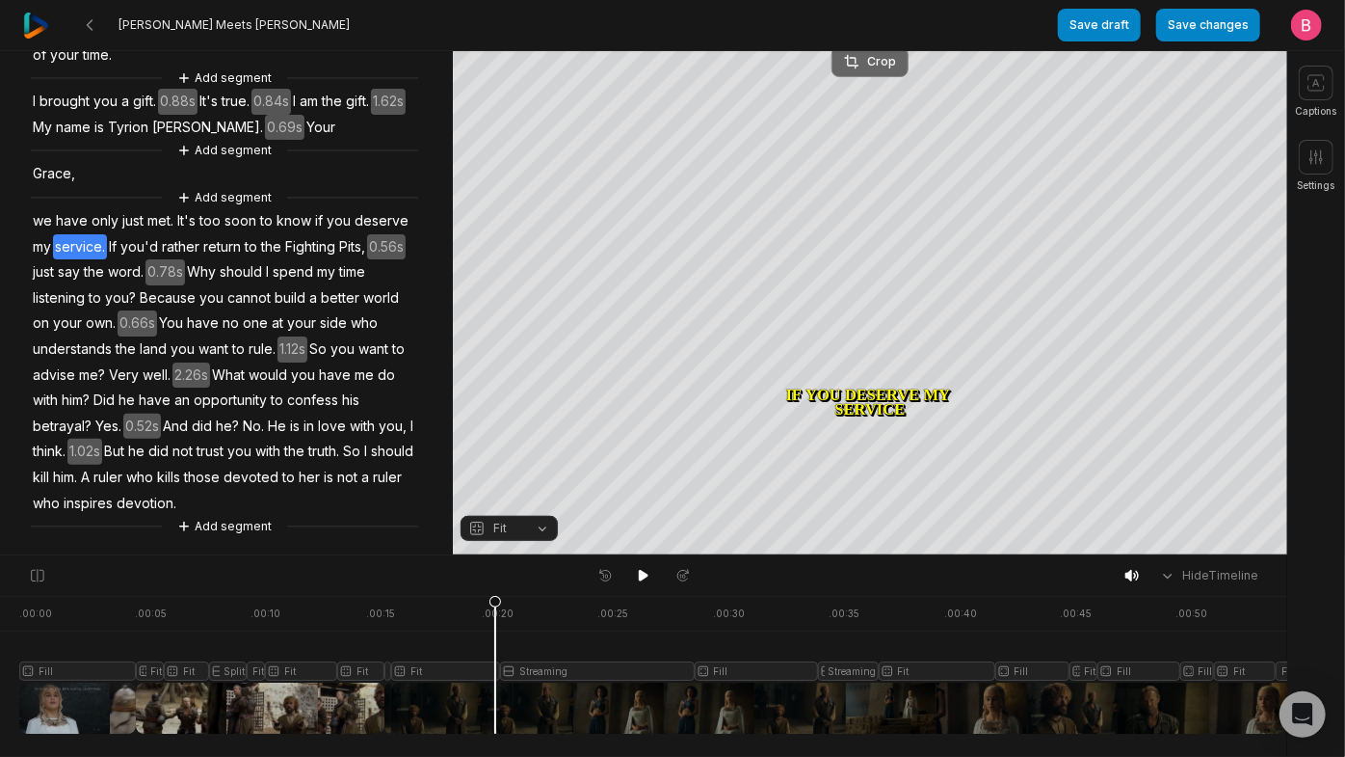
click at [877, 66] on div "Crop" at bounding box center [870, 61] width 52 height 17
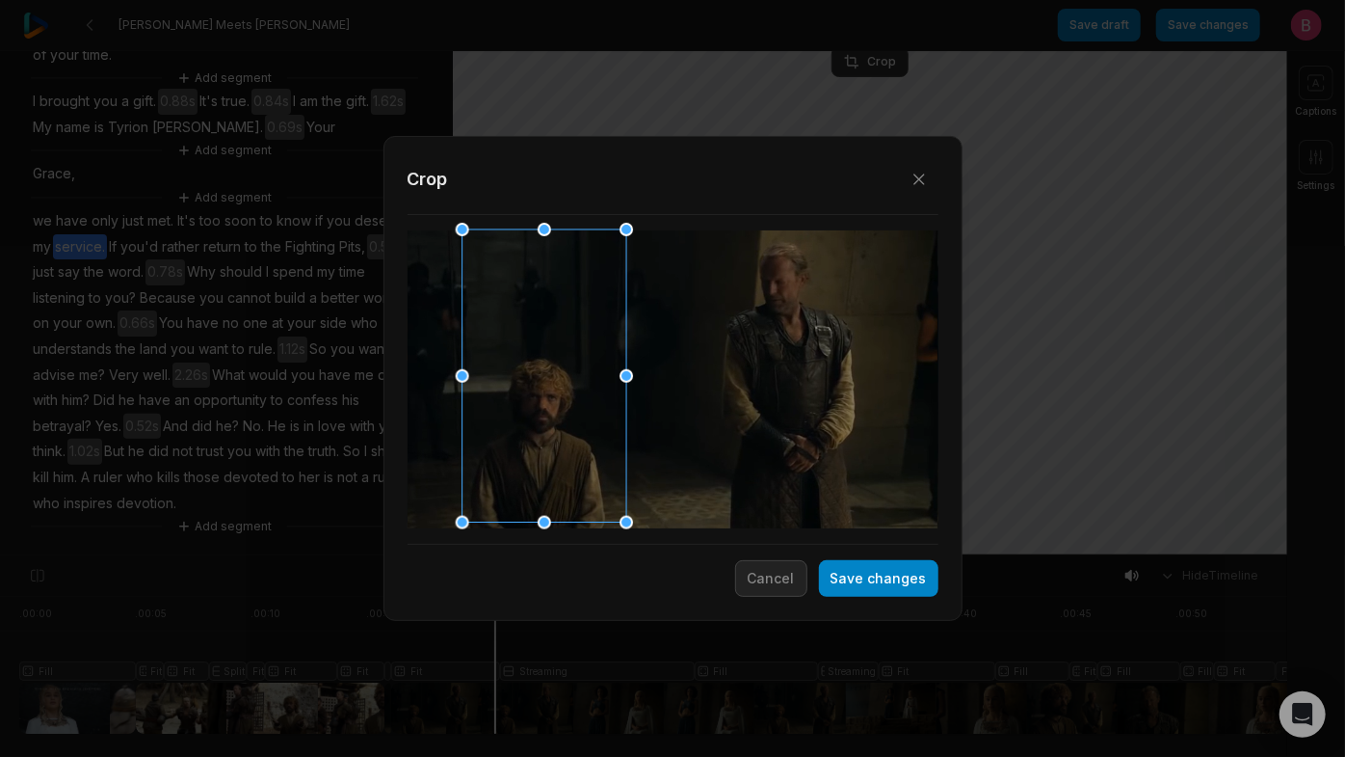
drag, startPoint x: 709, startPoint y: 357, endPoint x: 580, endPoint y: 384, distance: 131.9
click at [580, 384] on div at bounding box center [538, 376] width 164 height 293
click at [819, 597] on button "Save changes" at bounding box center [879, 578] width 120 height 37
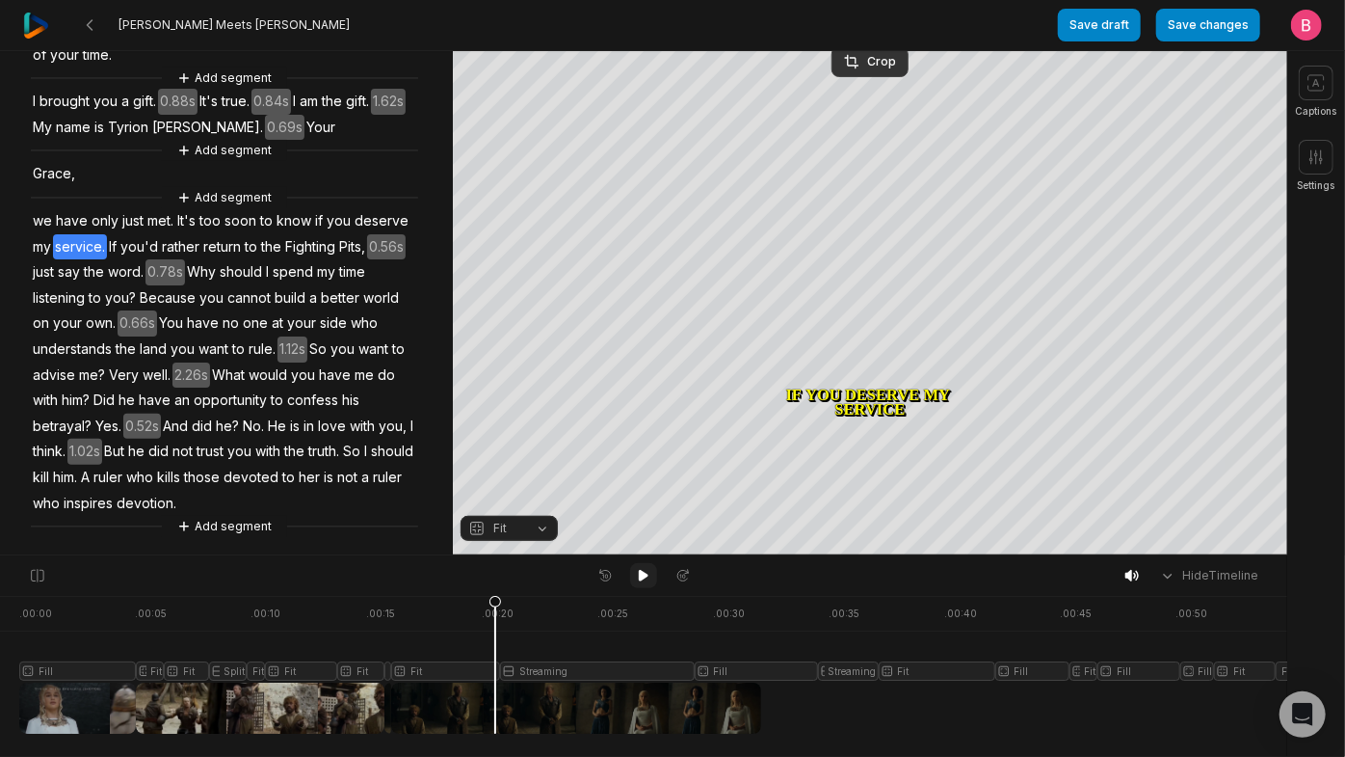
click at [650, 580] on icon at bounding box center [643, 575] width 15 height 15
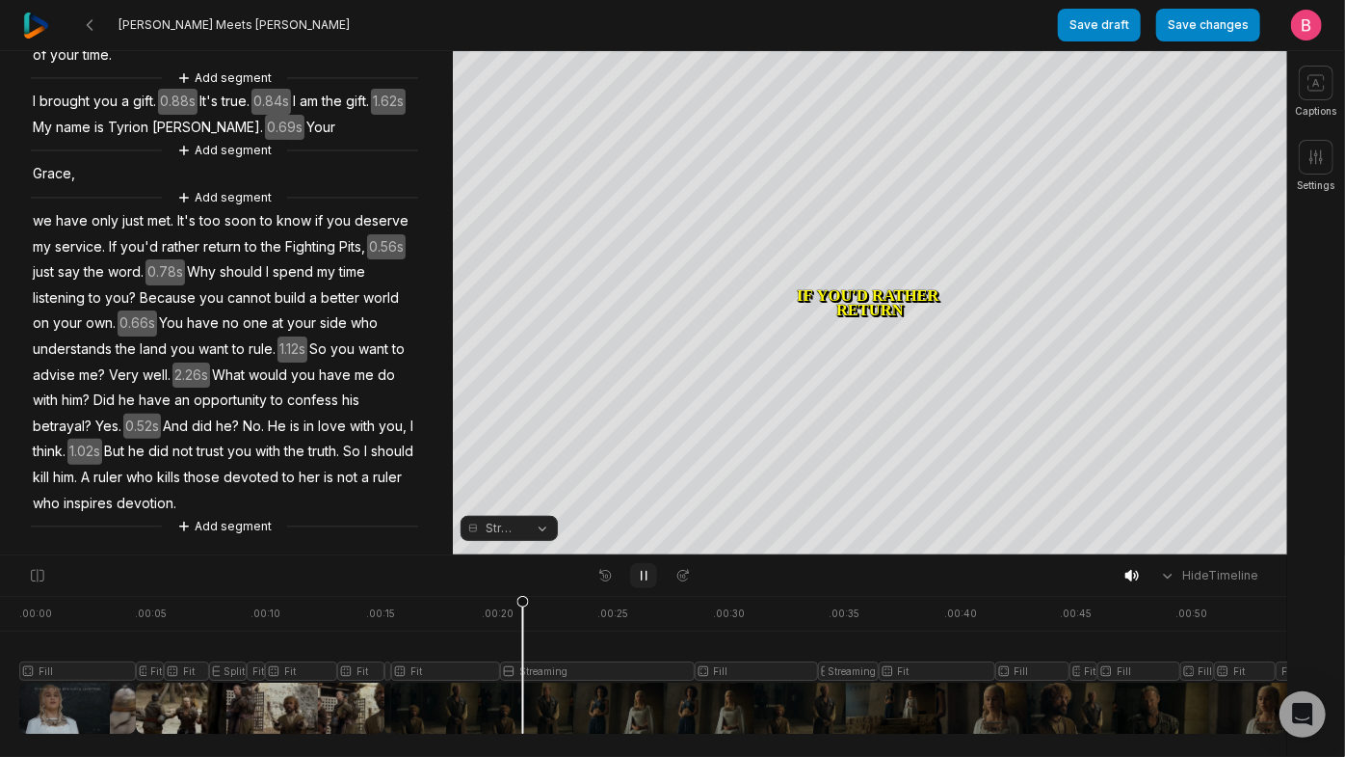
click at [650, 580] on icon at bounding box center [643, 575] width 15 height 15
click at [537, 526] on button "Streaming" at bounding box center [509, 528] width 97 height 25
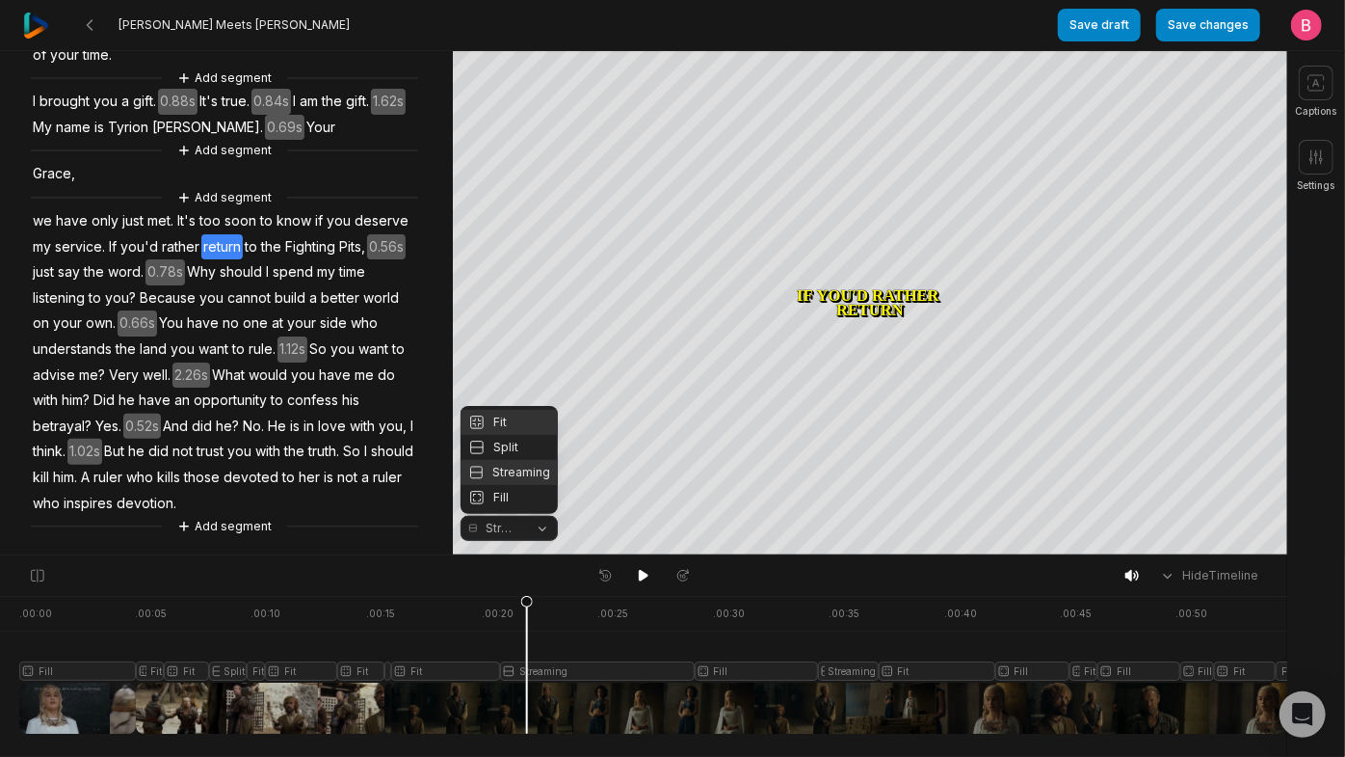
click at [506, 410] on div "Fit" at bounding box center [509, 422] width 97 height 25
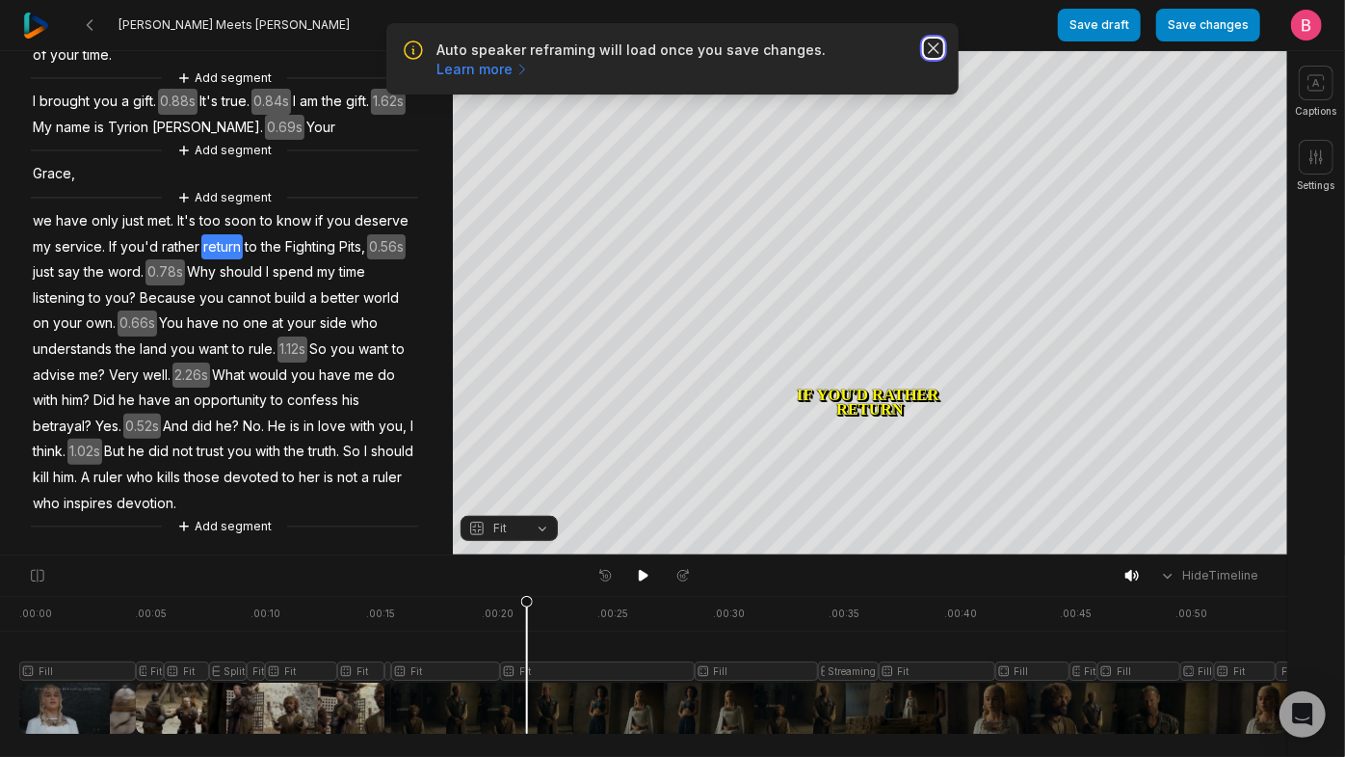
click at [929, 53] on icon "button" at bounding box center [934, 48] width 10 height 10
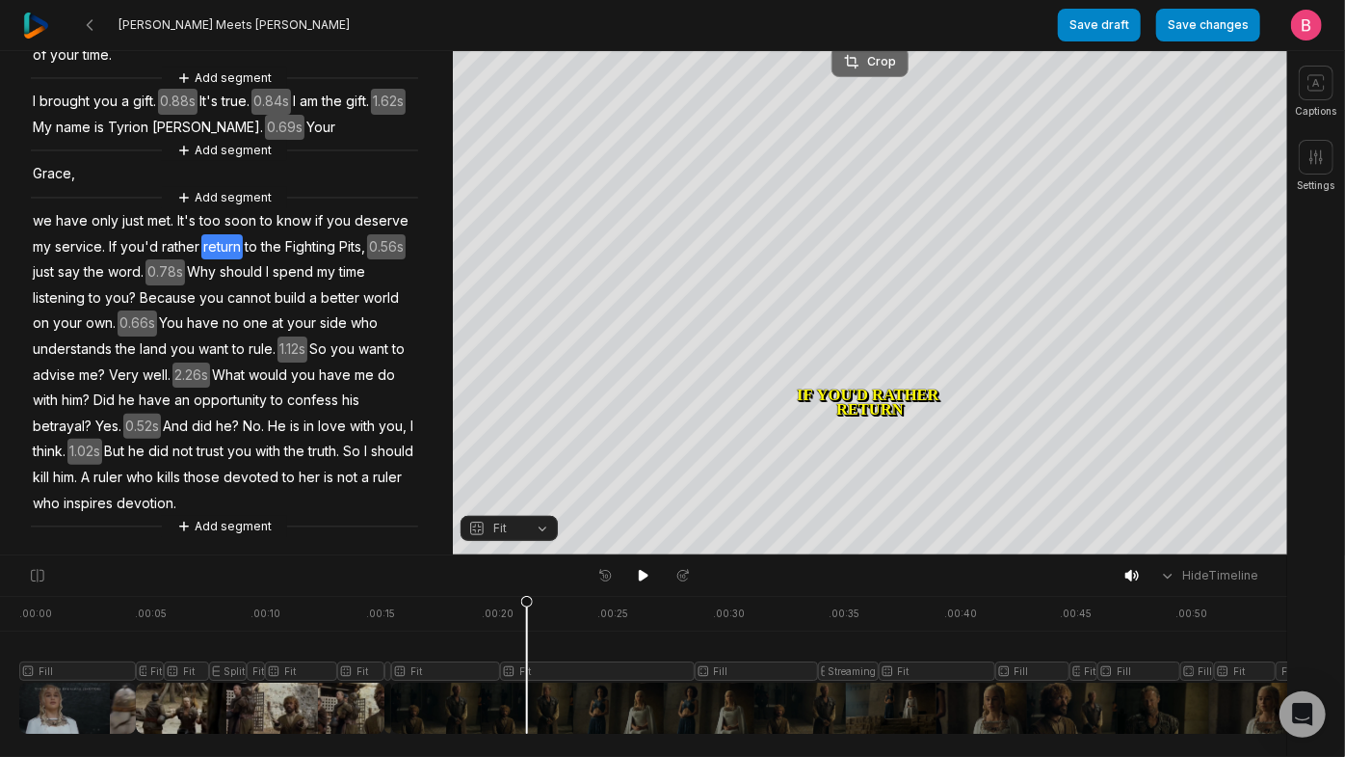
click at [892, 53] on div "Crop" at bounding box center [870, 61] width 52 height 17
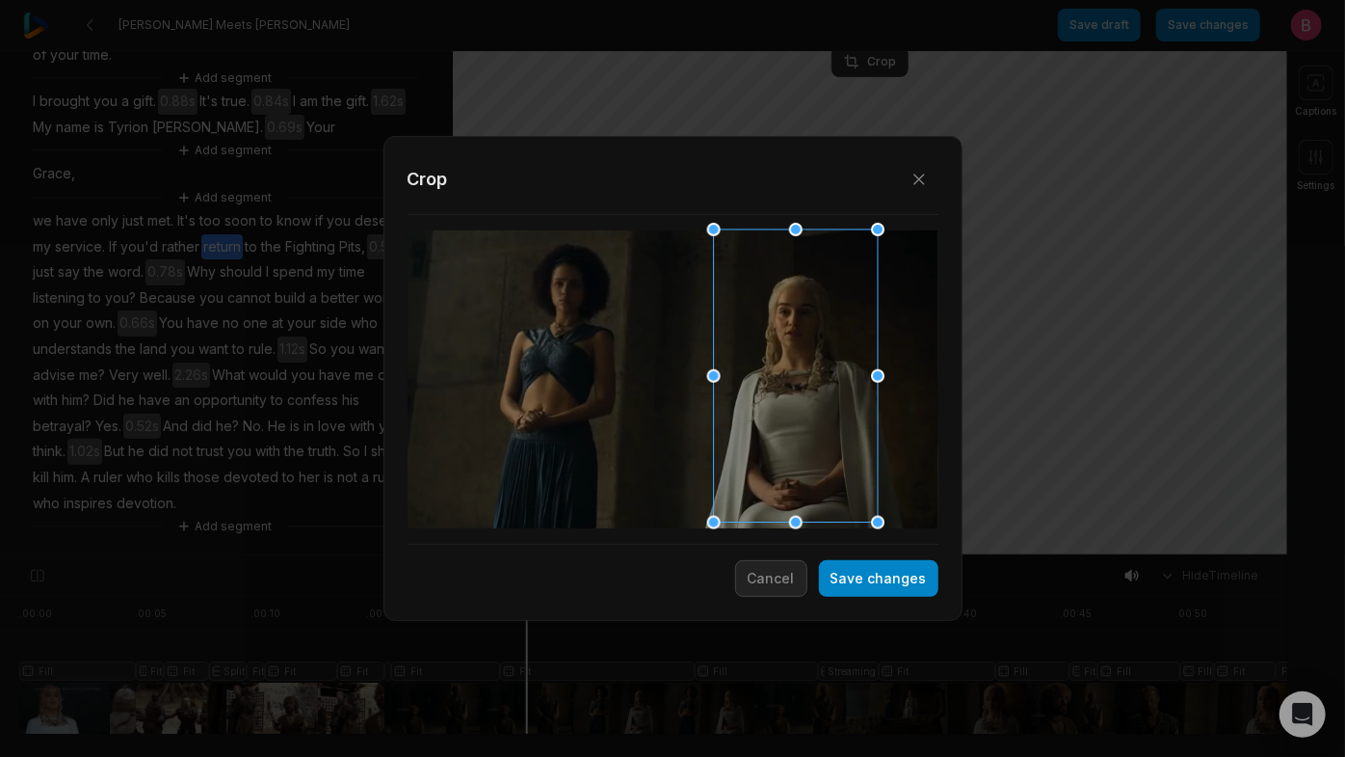
drag, startPoint x: 631, startPoint y: 439, endPoint x: 754, endPoint y: 453, distance: 123.1
click at [754, 453] on div at bounding box center [789, 376] width 164 height 293
click at [819, 593] on button "Save changes" at bounding box center [879, 578] width 120 height 37
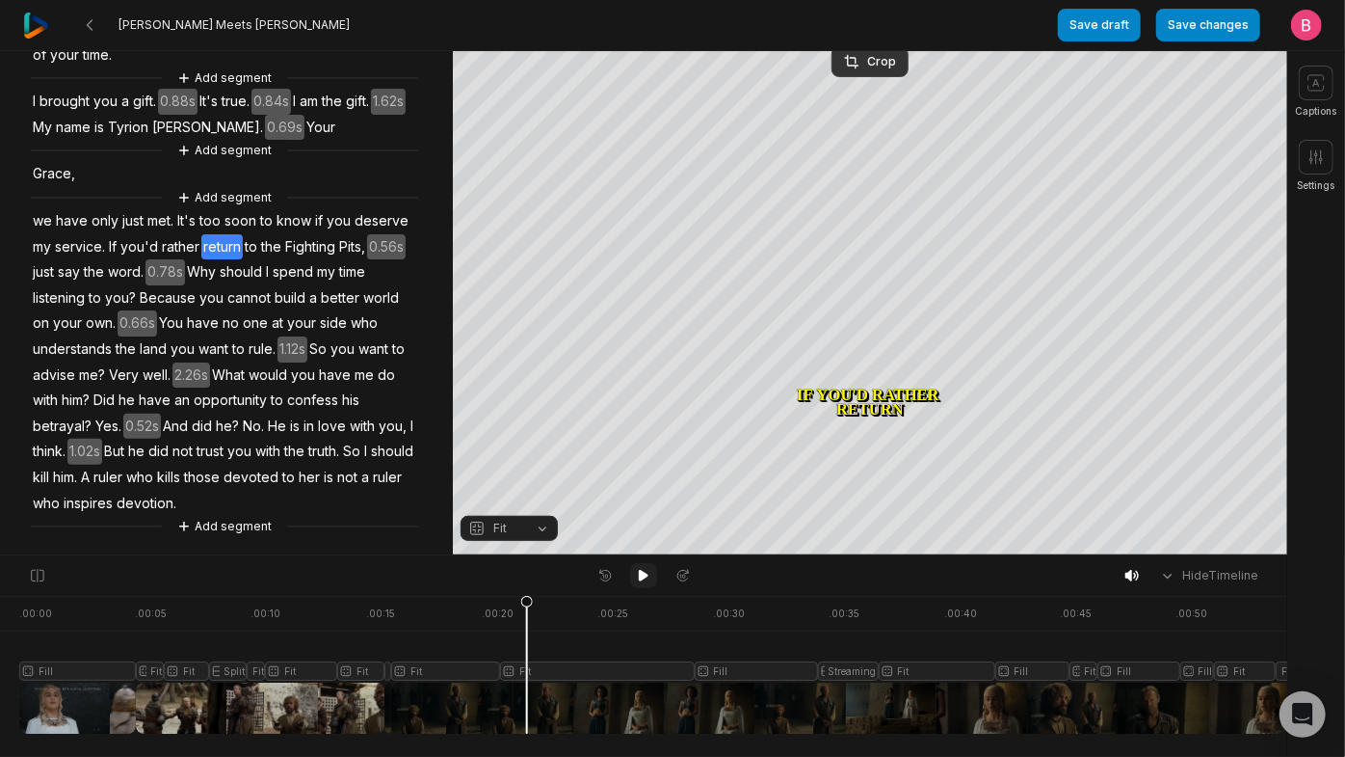
click at [645, 577] on icon at bounding box center [643, 575] width 15 height 15
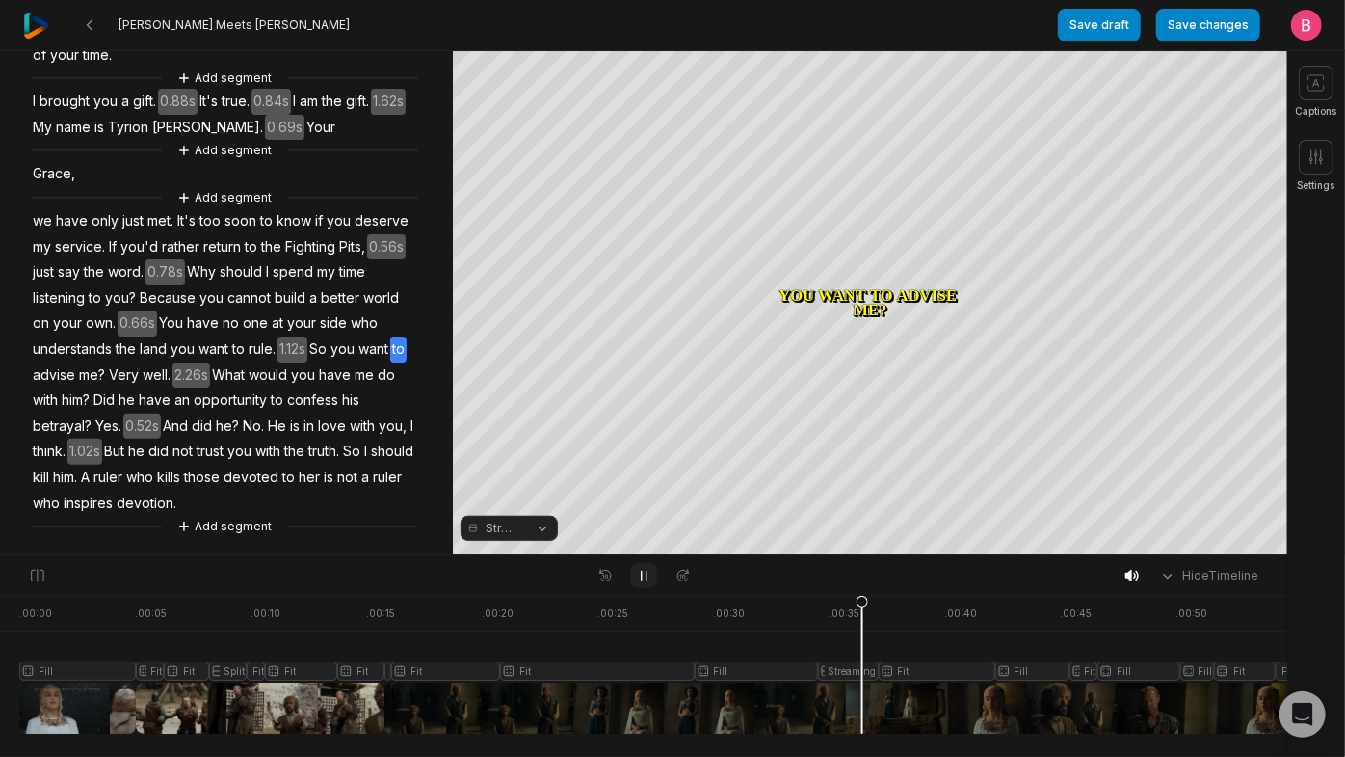
click at [645, 578] on icon at bounding box center [643, 575] width 15 height 15
click at [532, 523] on button "Streaming" at bounding box center [509, 528] width 97 height 25
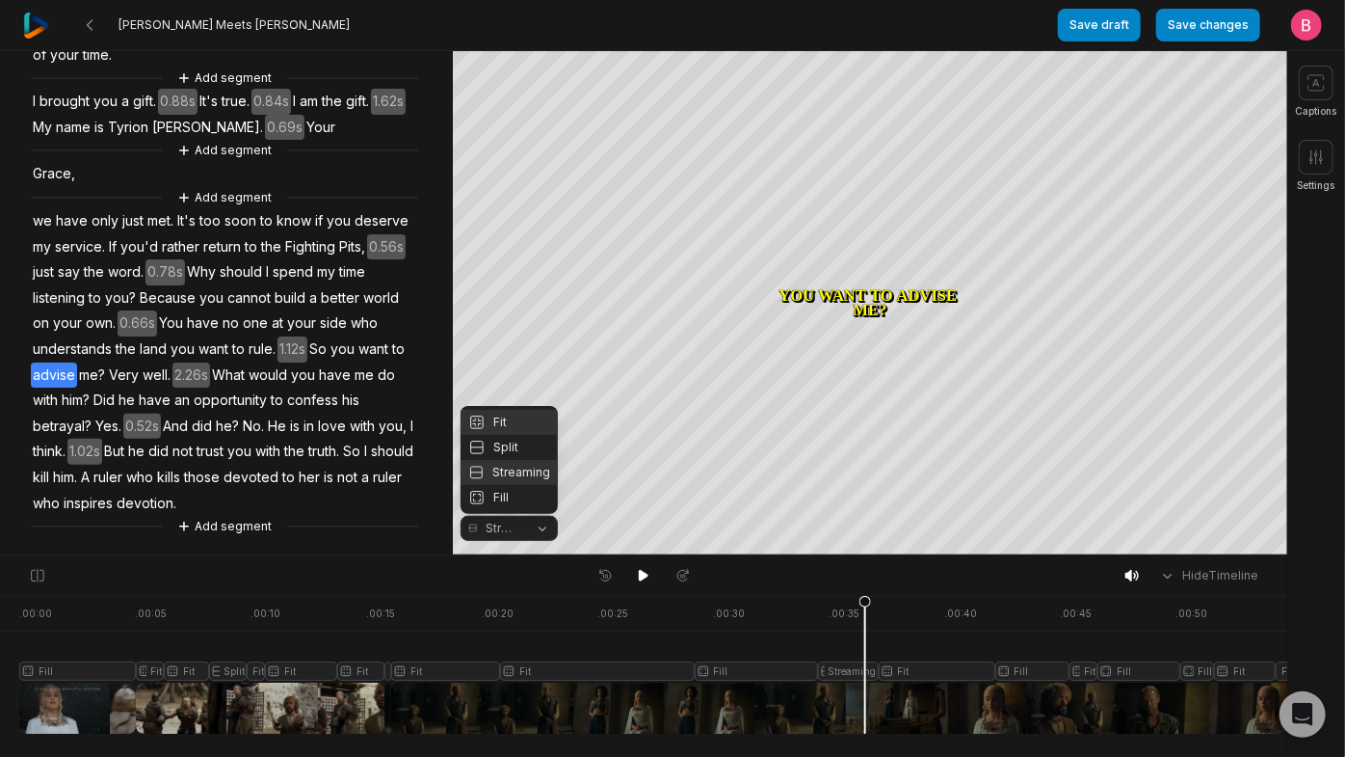
click at [505, 410] on div "Fit" at bounding box center [509, 422] width 97 height 25
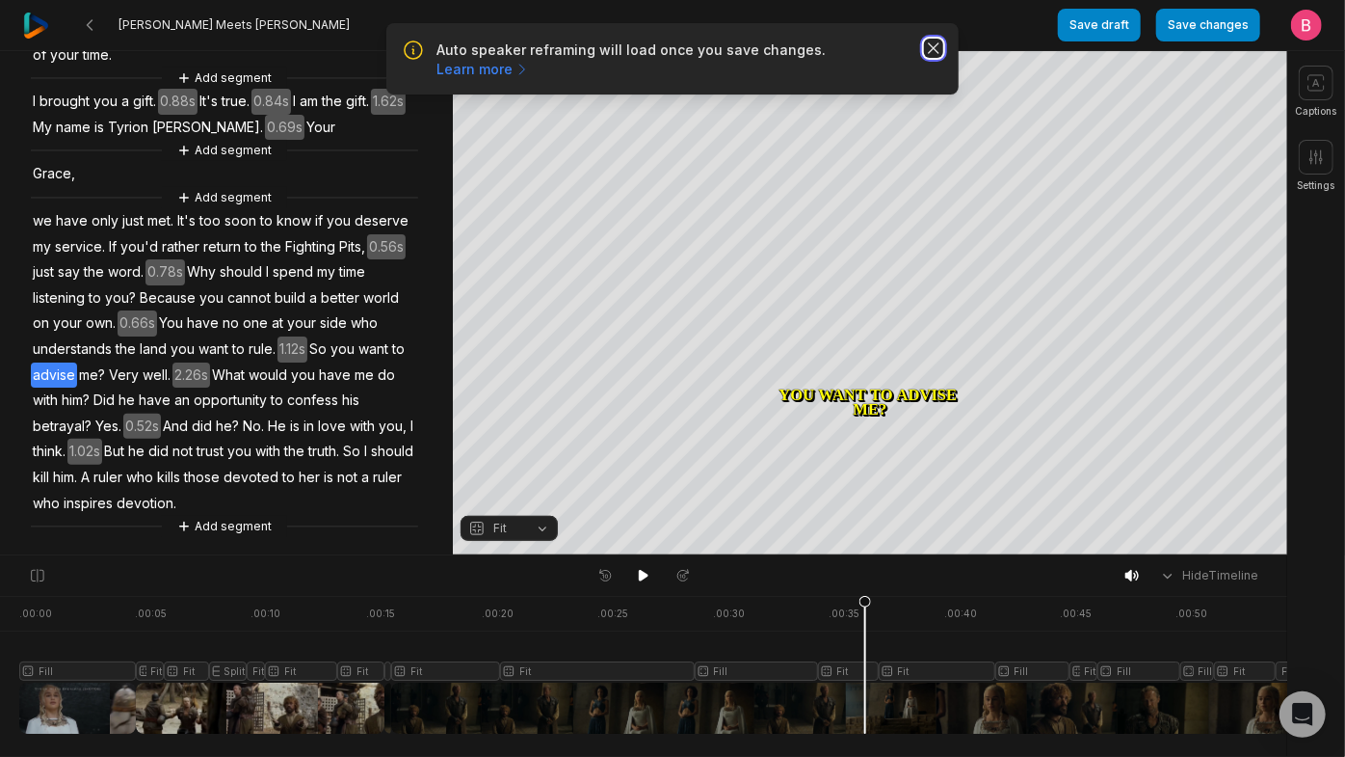
click at [929, 53] on icon "button" at bounding box center [934, 48] width 10 height 10
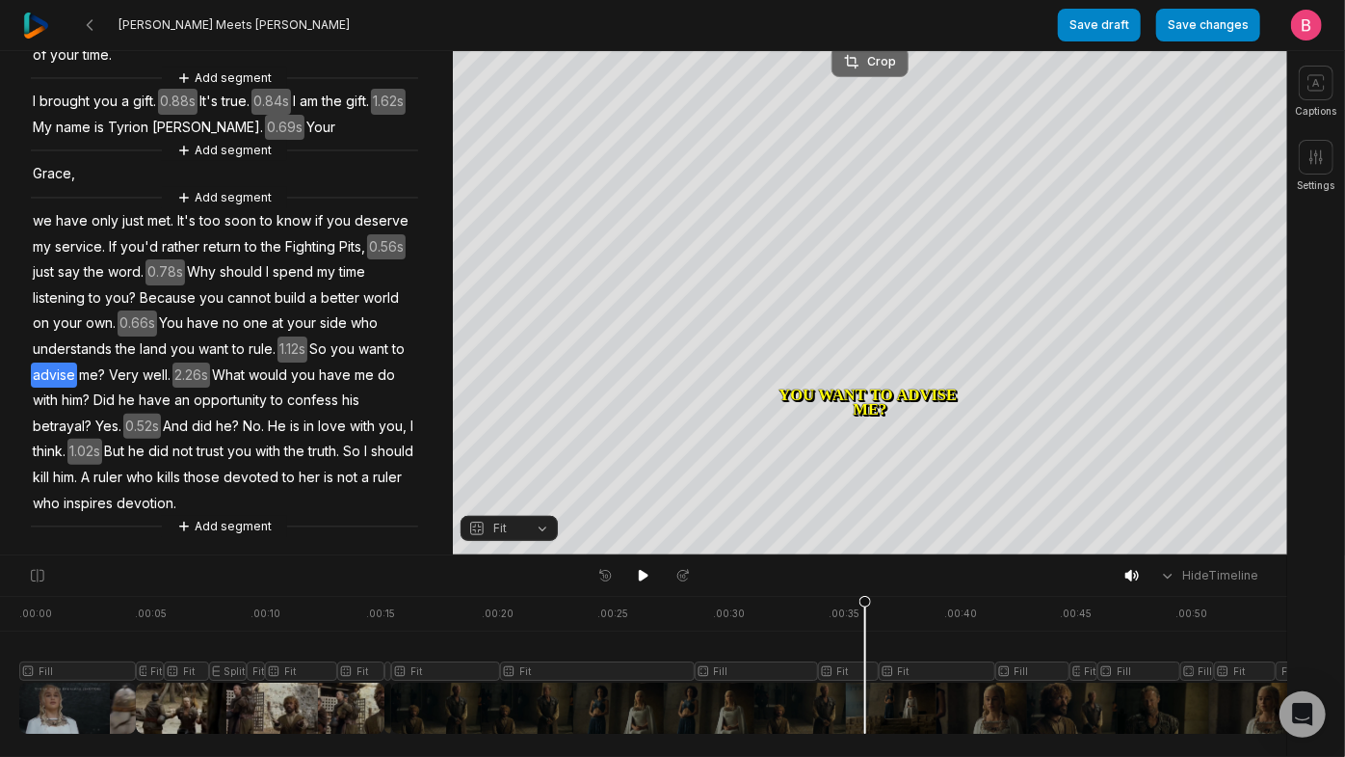
click at [858, 64] on div "Crop" at bounding box center [870, 61] width 52 height 17
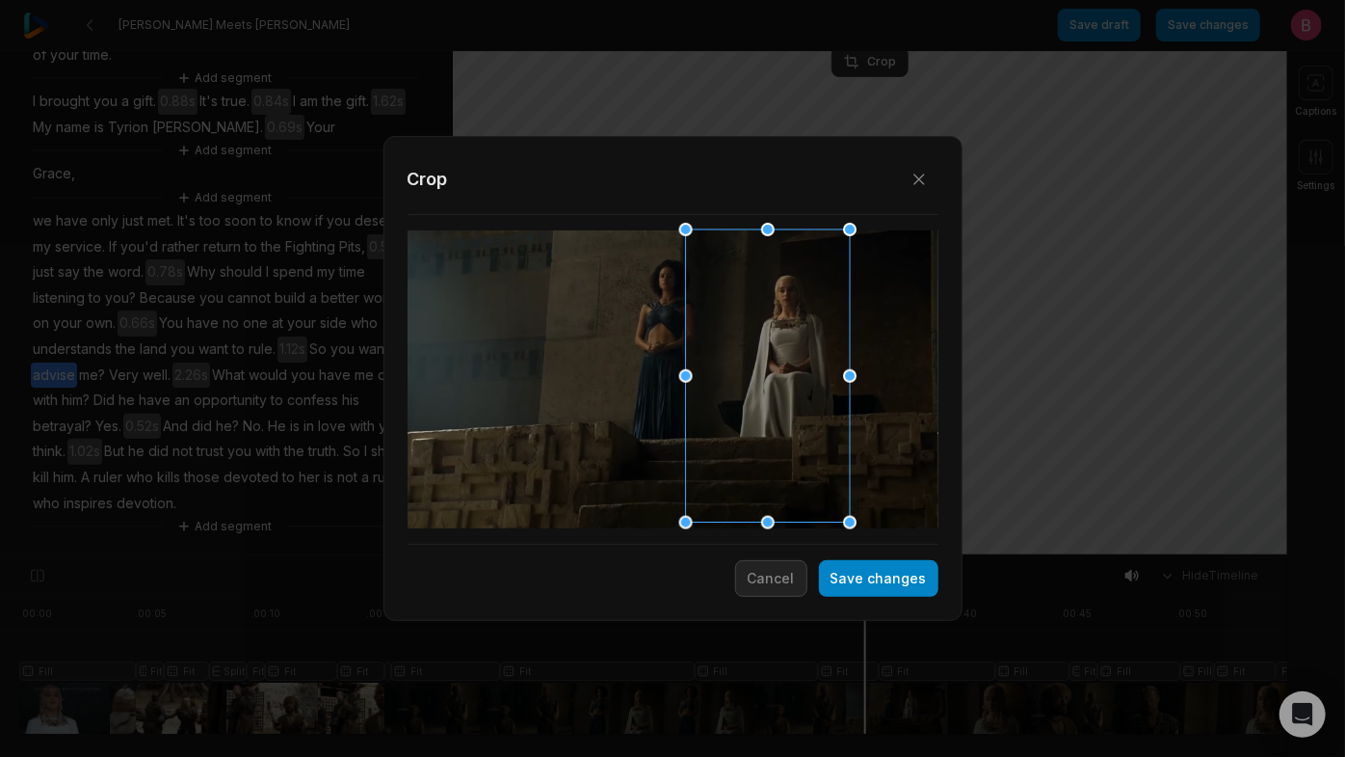
drag, startPoint x: 689, startPoint y: 369, endPoint x: 784, endPoint y: 380, distance: 96.0
click at [784, 380] on div at bounding box center [761, 376] width 164 height 293
click at [827, 577] on button "Save changes" at bounding box center [879, 578] width 120 height 37
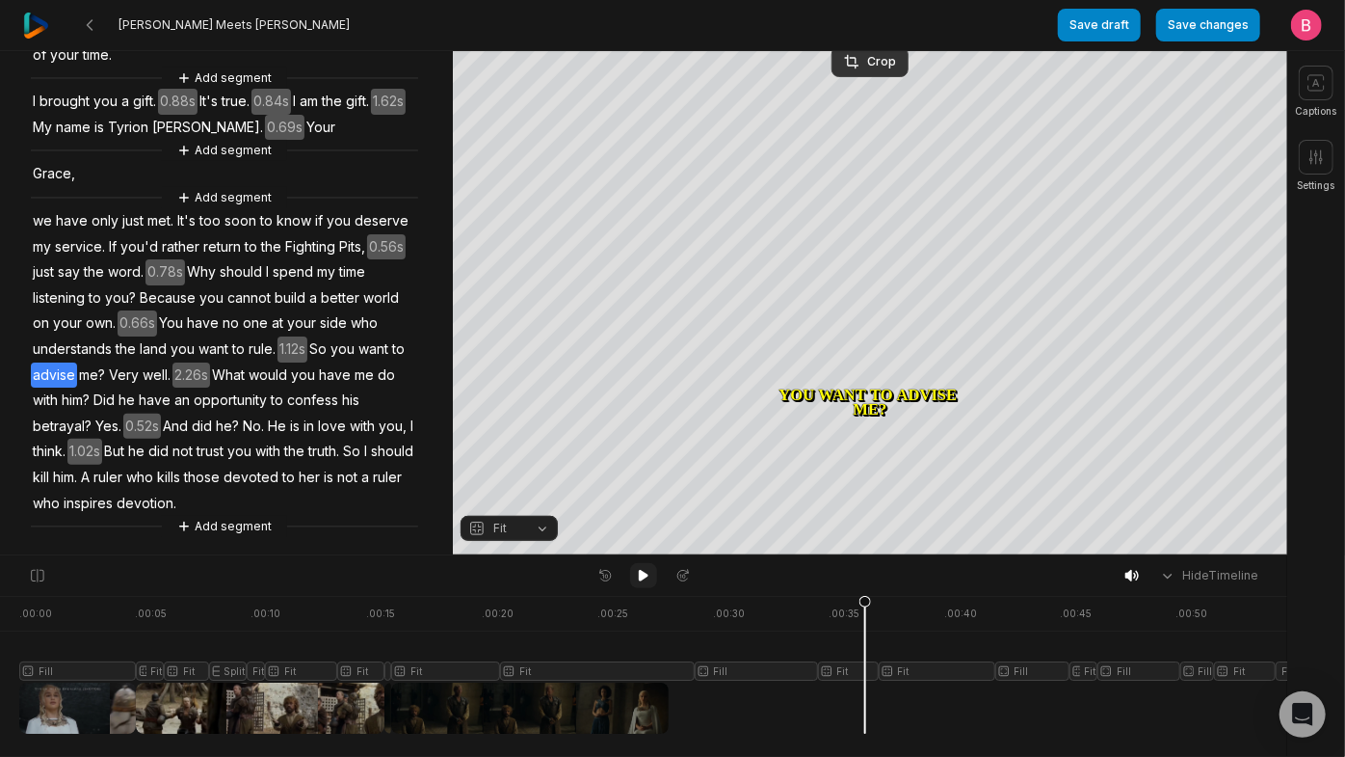
click at [639, 575] on icon at bounding box center [643, 575] width 15 height 15
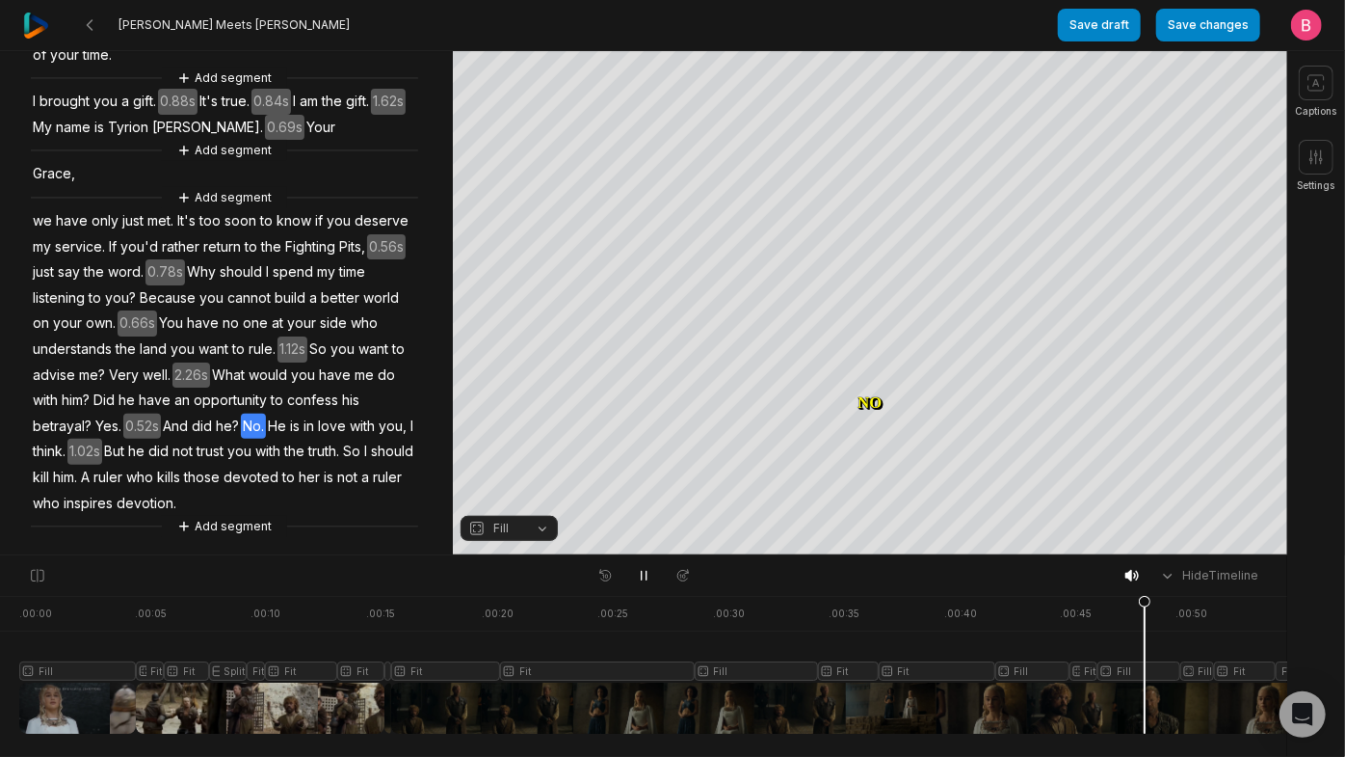
scroll to position [412, 0]
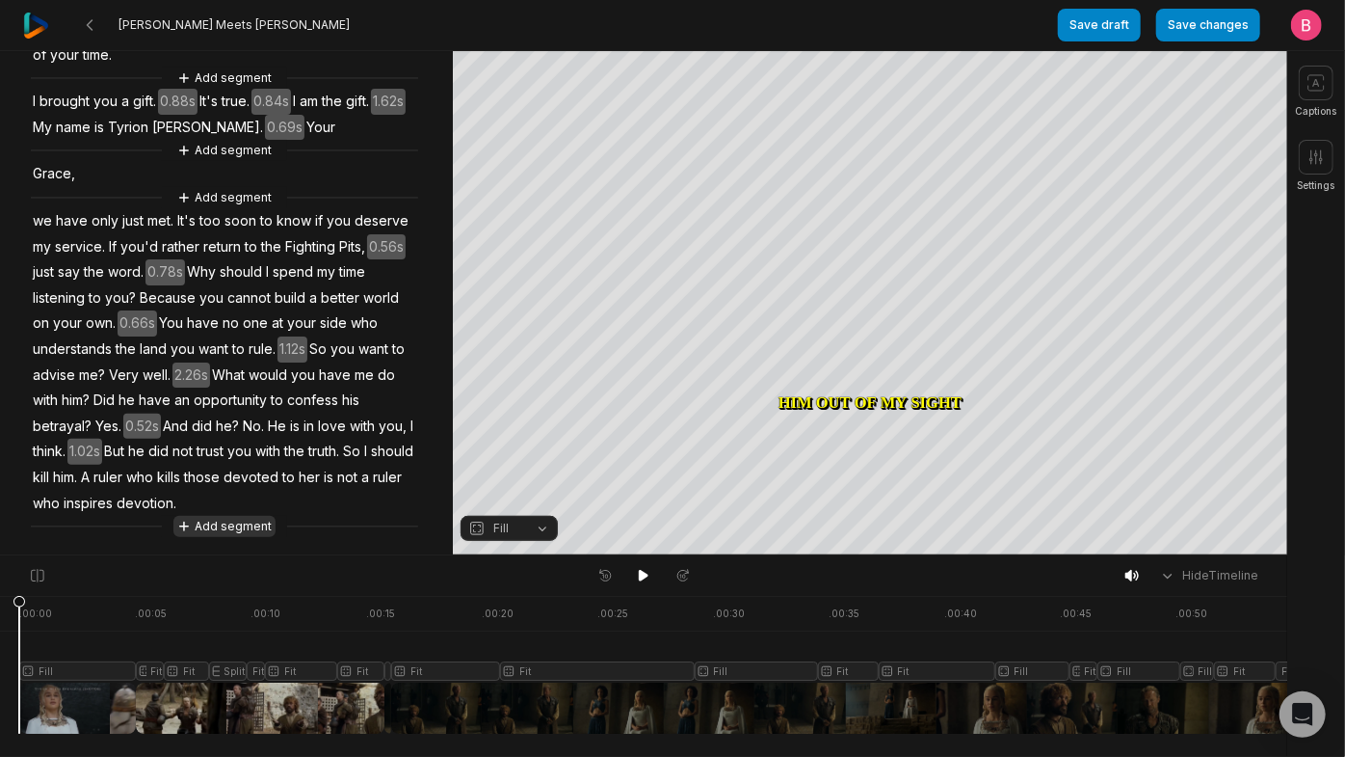
click at [244, 526] on button "Add segment" at bounding box center [224, 526] width 102 height 21
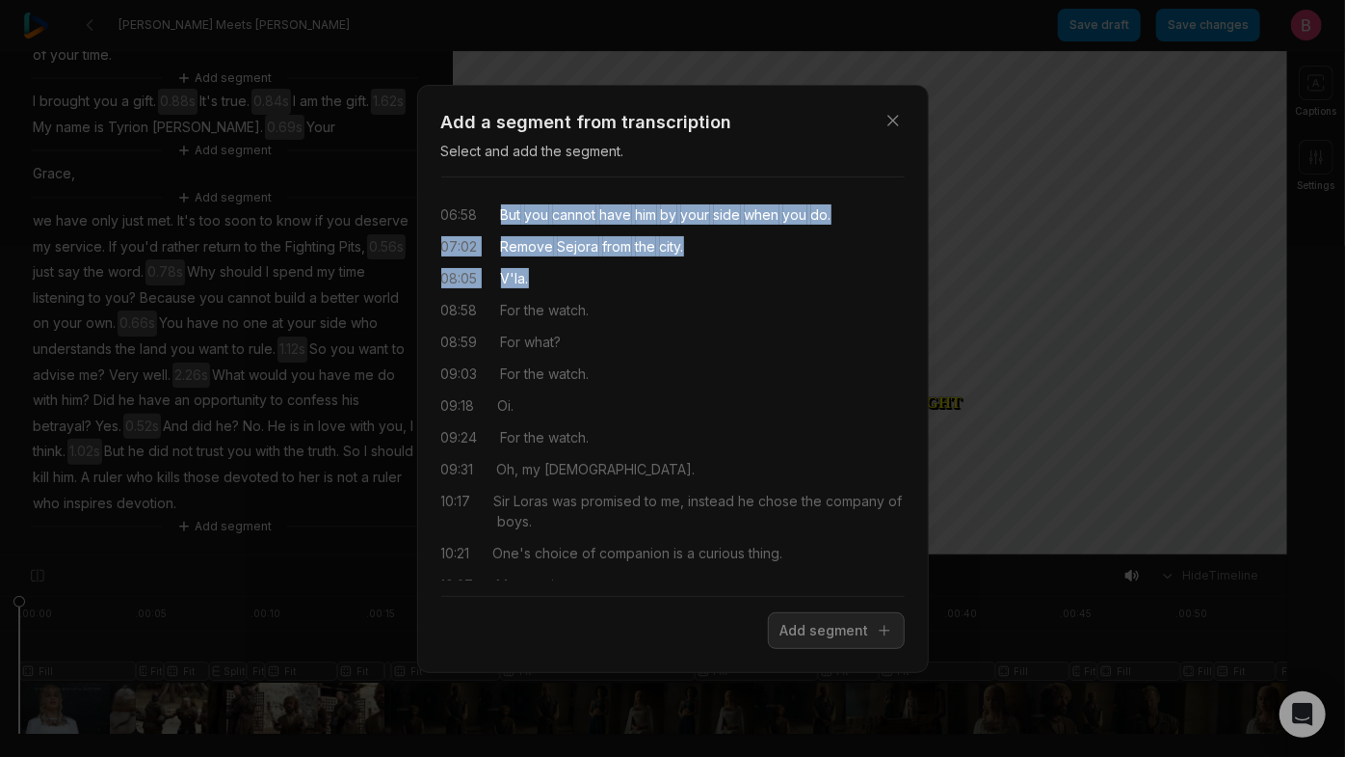
drag, startPoint x: 508, startPoint y: 220, endPoint x: 672, endPoint y: 332, distance: 198.9
click at [672, 332] on div "06:58 But you cannot have him by your side when you do. 07:02 Remove Sejora fro…" at bounding box center [673, 386] width 464 height 387
click at [768, 644] on button "Add segment" at bounding box center [836, 630] width 137 height 37
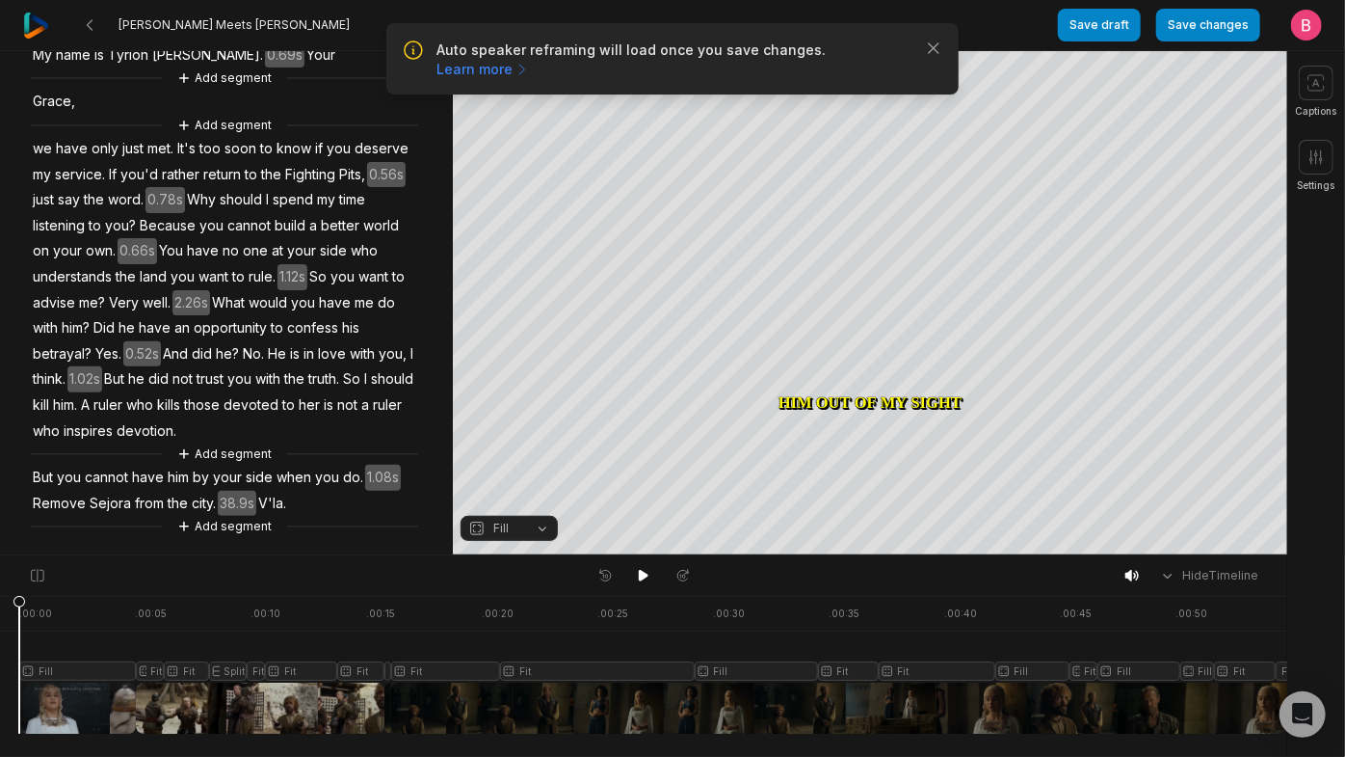
scroll to position [534, 0]
click at [55, 465] on span "But" at bounding box center [43, 478] width 24 height 26
